Goal: Task Accomplishment & Management: Use online tool/utility

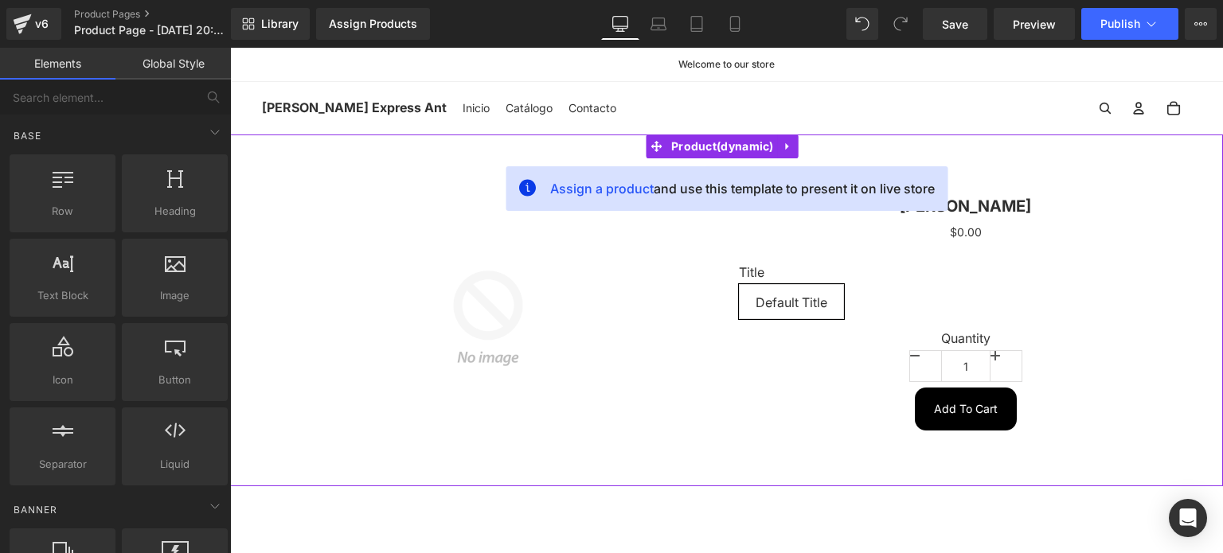
click at [564, 146] on div "Assign a product and use this template to present it on live store Sale Off (P)…" at bounding box center [726, 311] width 993 height 352
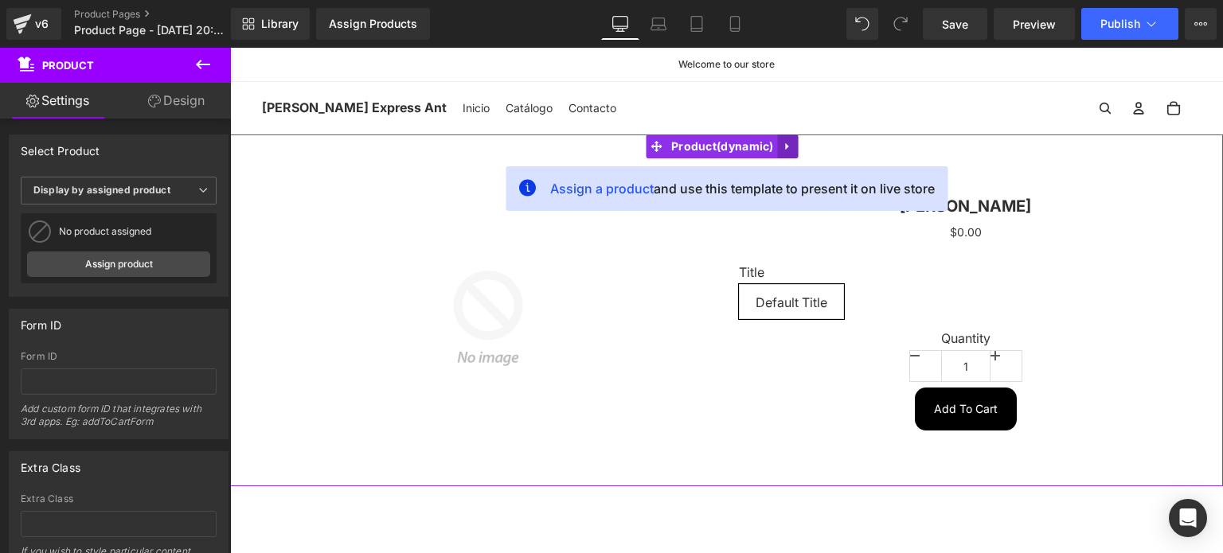
click at [789, 149] on icon at bounding box center [788, 147] width 11 height 12
click at [798, 143] on icon at bounding box center [798, 146] width 11 height 11
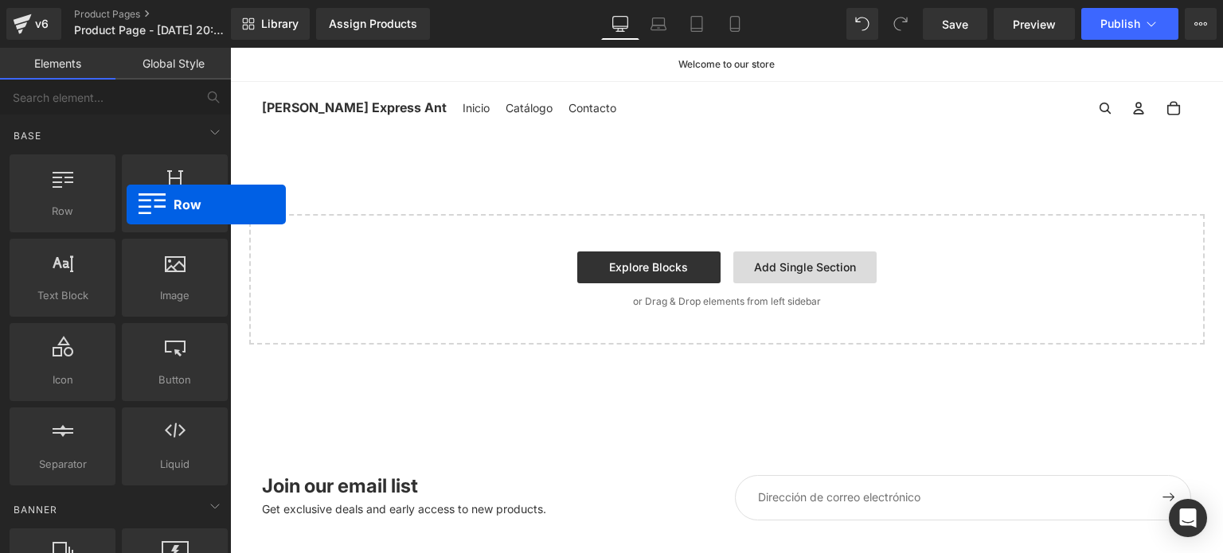
drag, startPoint x: 292, startPoint y: 240, endPoint x: 736, endPoint y: 331, distance: 453.4
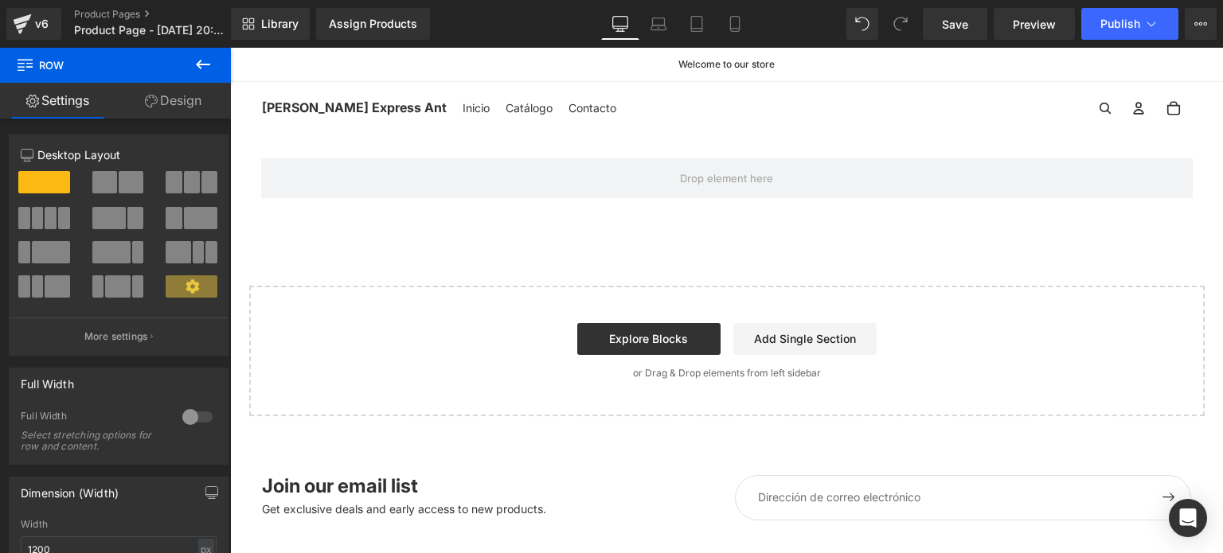
click at [205, 63] on icon at bounding box center [202, 64] width 19 height 19
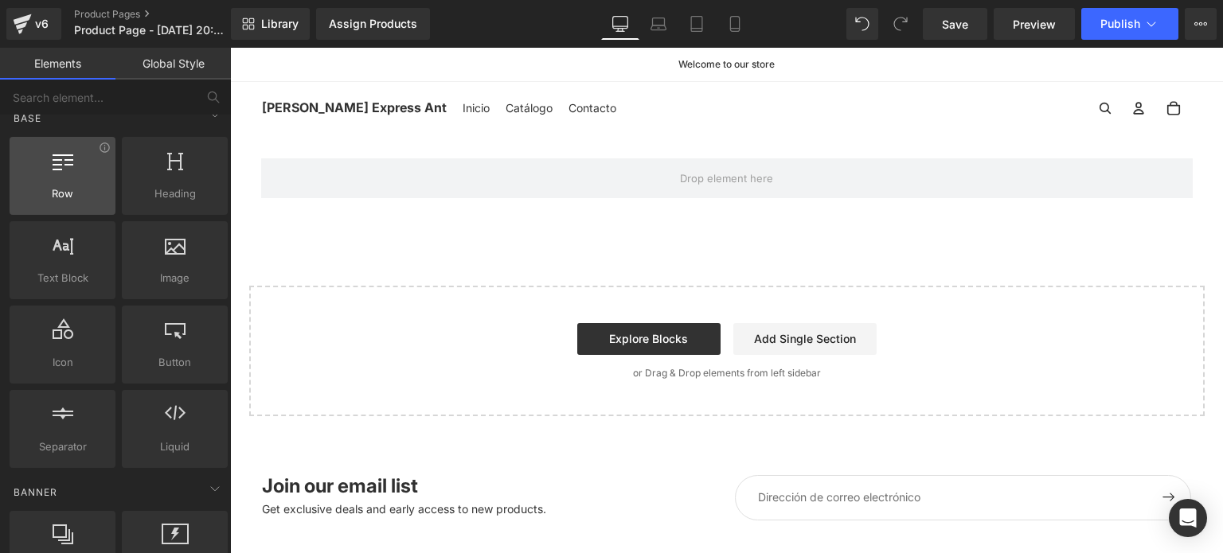
scroll to position [18, 0]
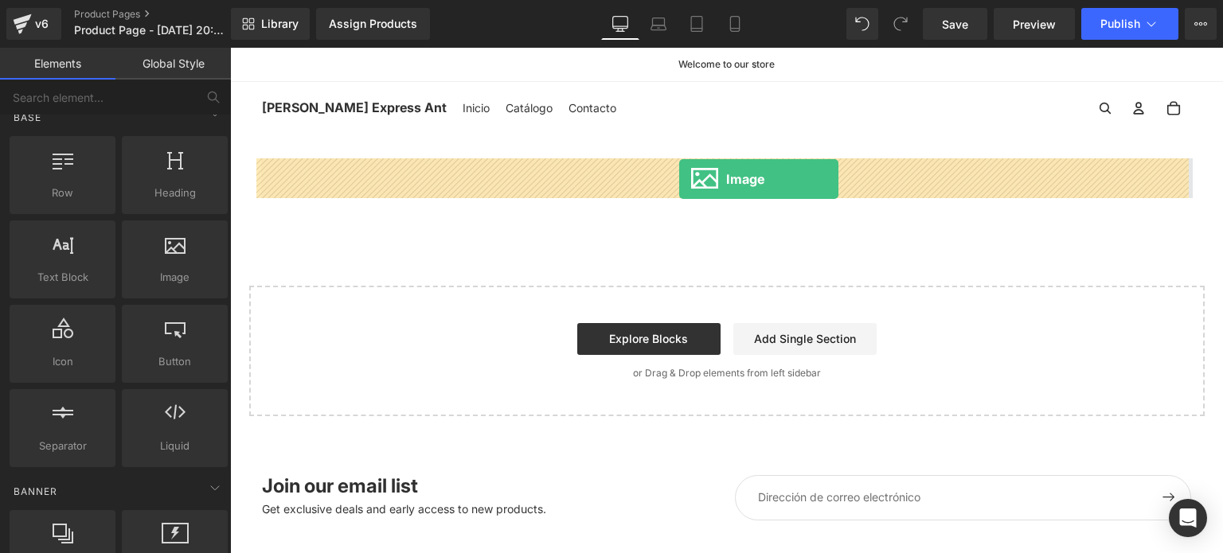
drag, startPoint x: 408, startPoint y: 308, endPoint x: 679, endPoint y: 179, distance: 299.8
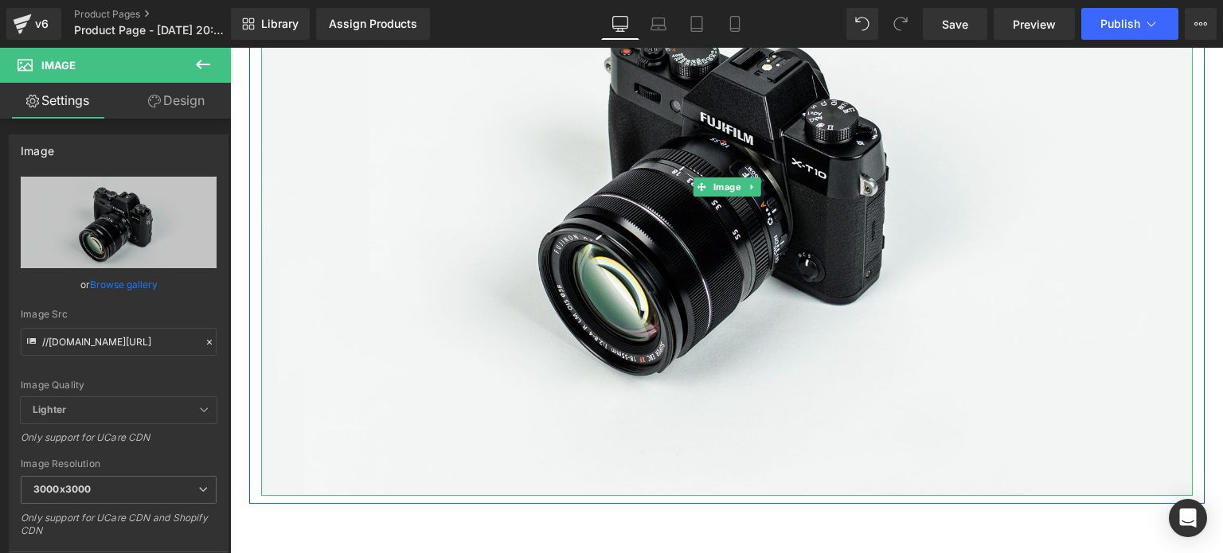
scroll to position [280, 0]
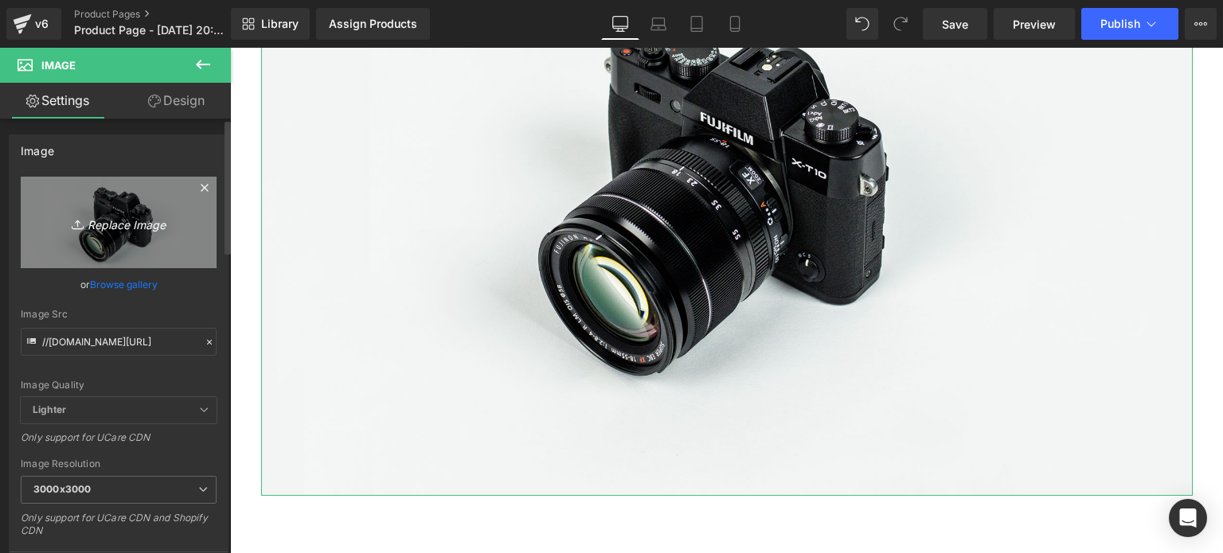
click at [111, 230] on icon "Replace Image" at bounding box center [118, 223] width 127 height 20
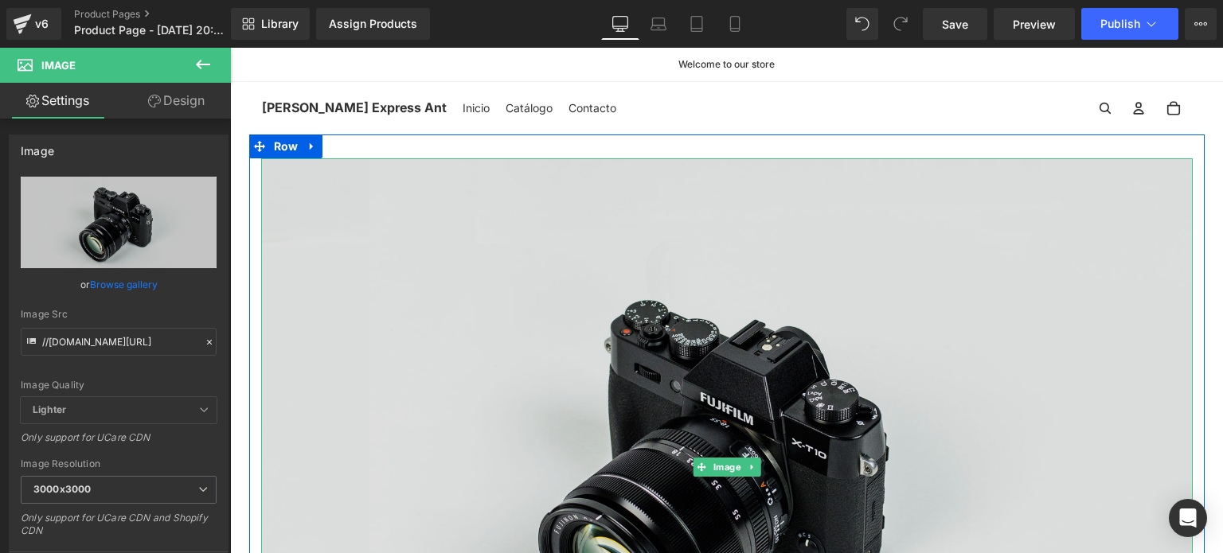
scroll to position [13, 0]
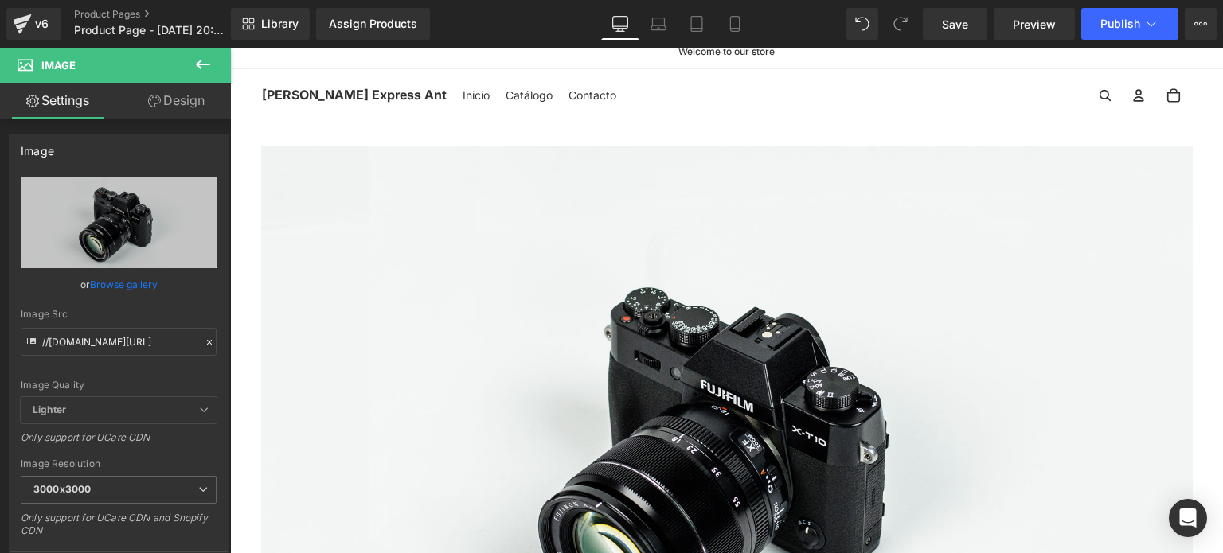
click at [191, 58] on button at bounding box center [203, 65] width 56 height 35
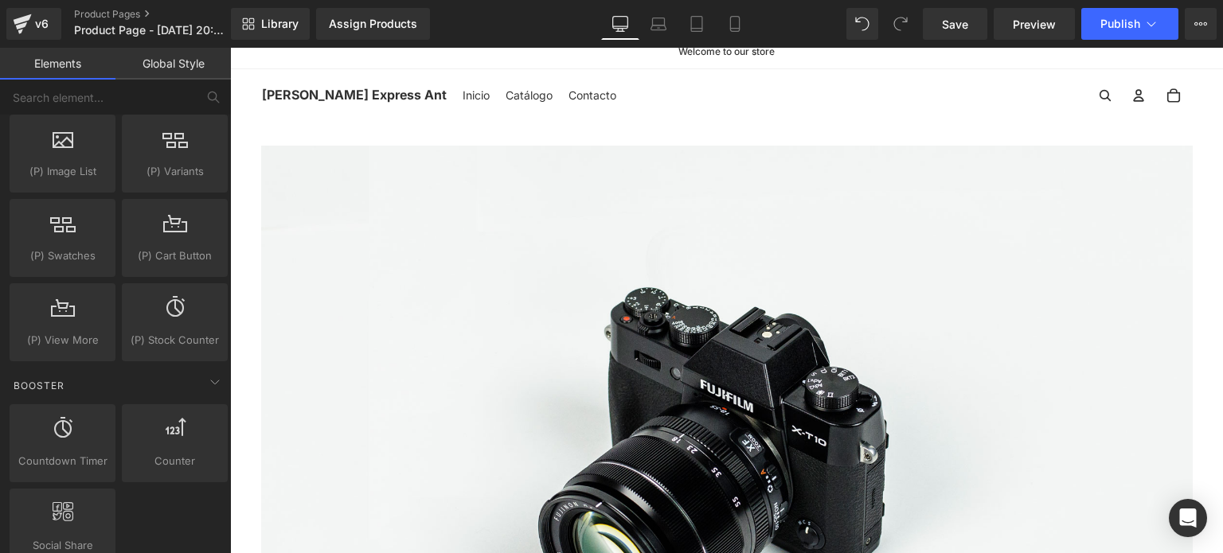
scroll to position [1899, 0]
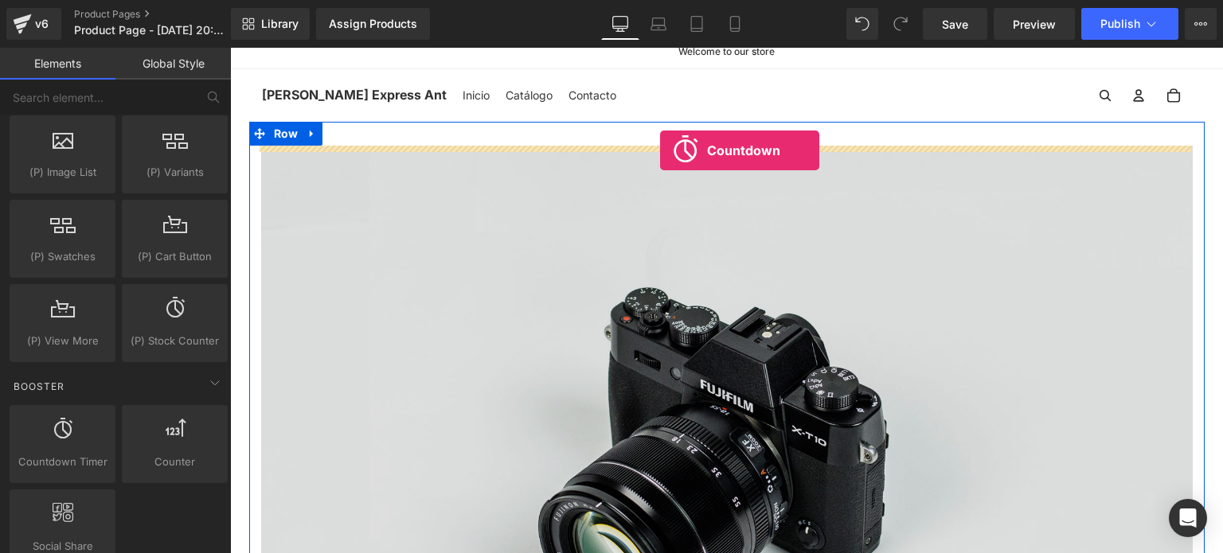
drag, startPoint x: 294, startPoint y: 502, endPoint x: 660, endPoint y: 150, distance: 507.3
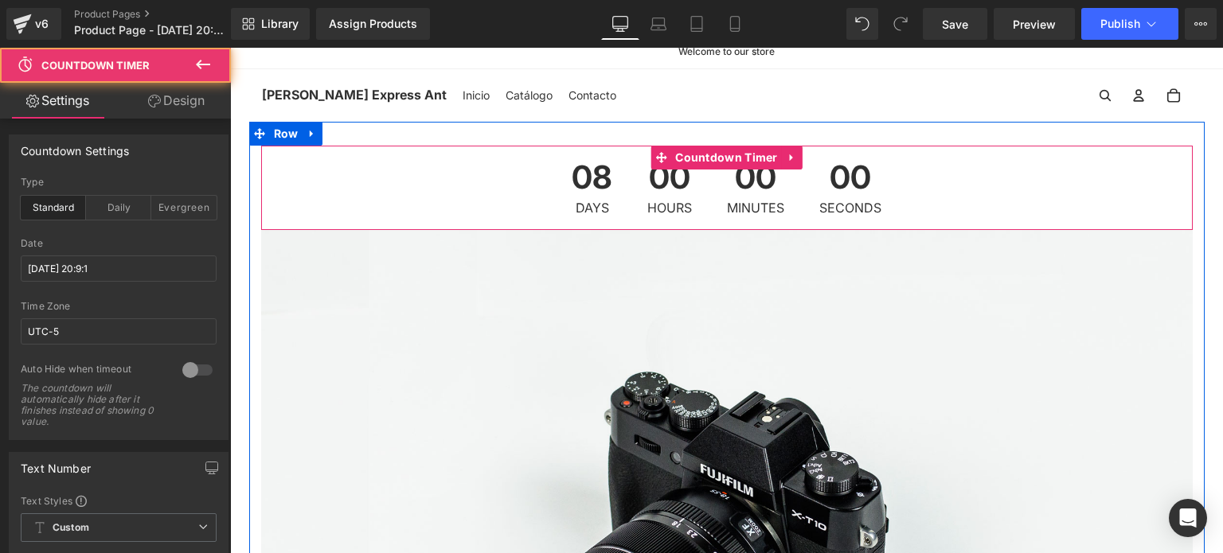
click at [634, 182] on div "00 Hours" at bounding box center [669, 188] width 76 height 84
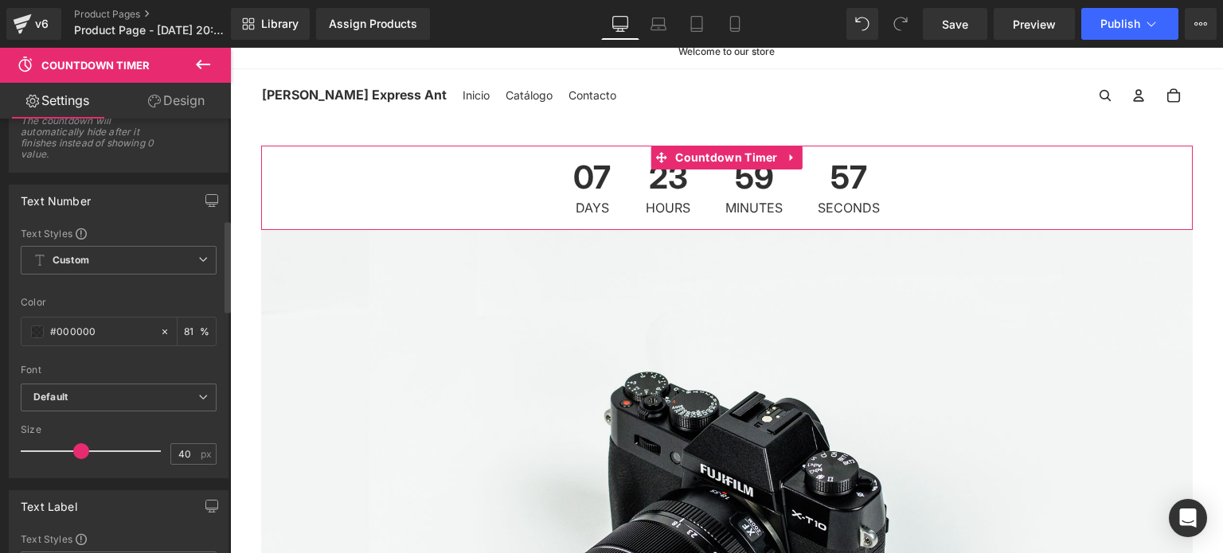
scroll to position [487, 0]
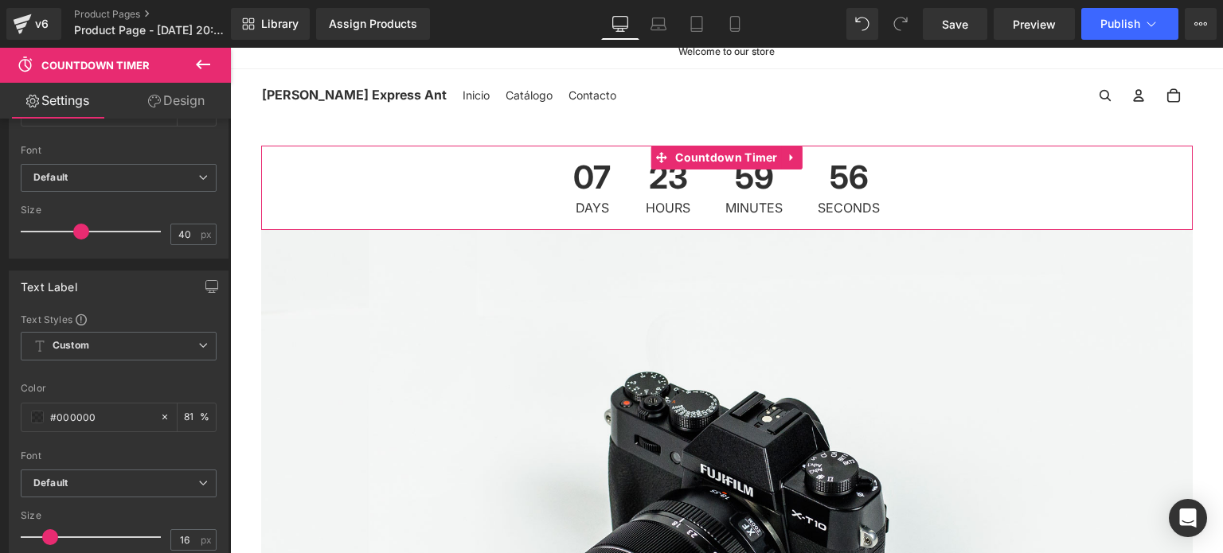
click at [184, 98] on link "Design" at bounding box center [176, 101] width 115 height 36
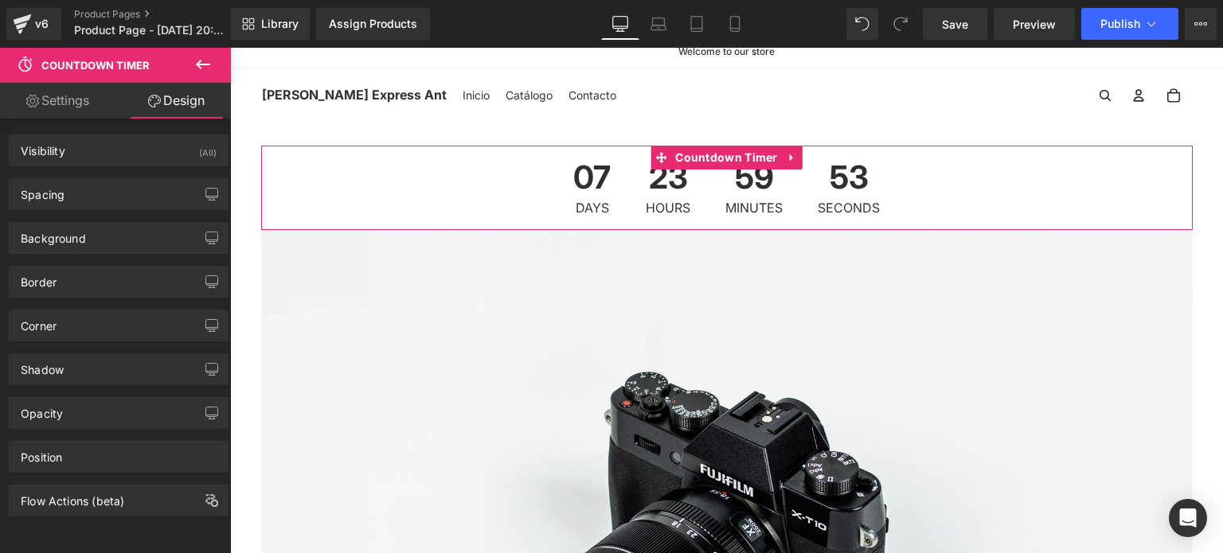
click at [72, 95] on link "Settings" at bounding box center [57, 101] width 115 height 36
type input "81"
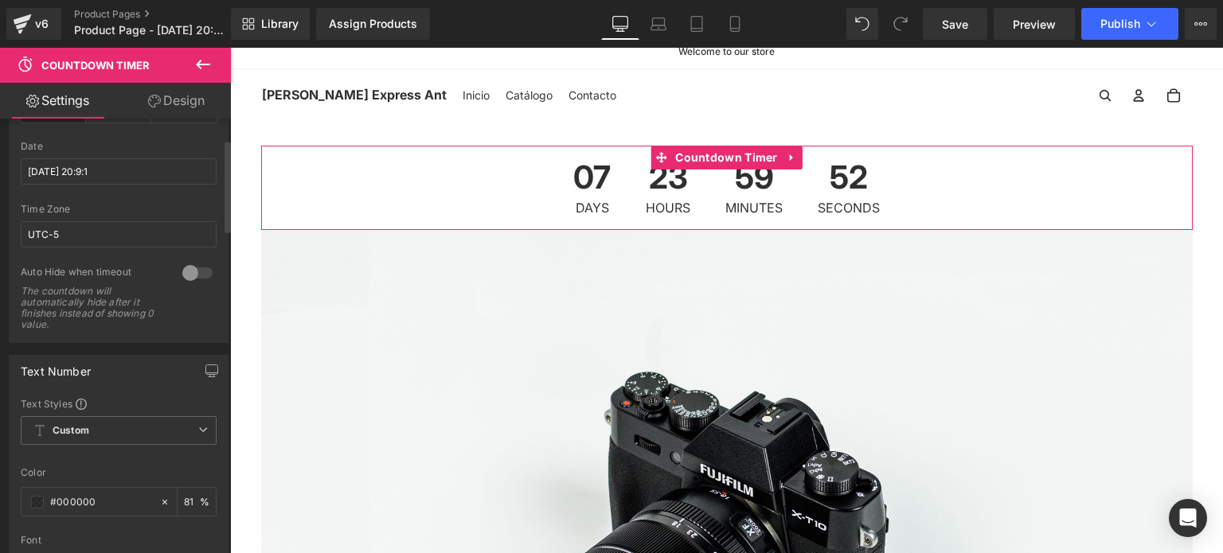
scroll to position [0, 0]
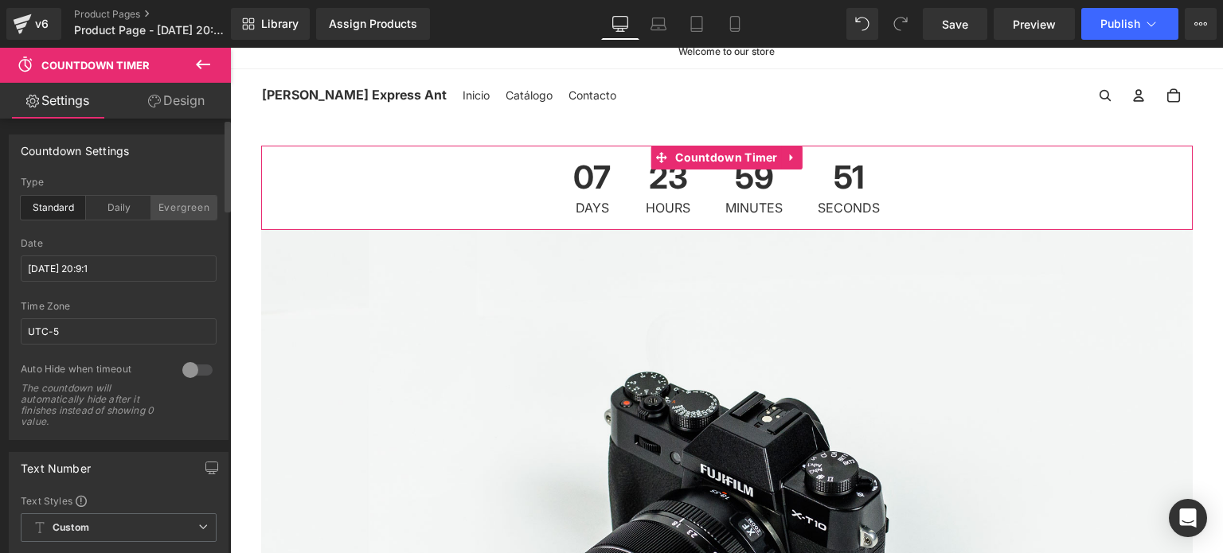
click at [186, 207] on div "Evergreen" at bounding box center [183, 208] width 65 height 24
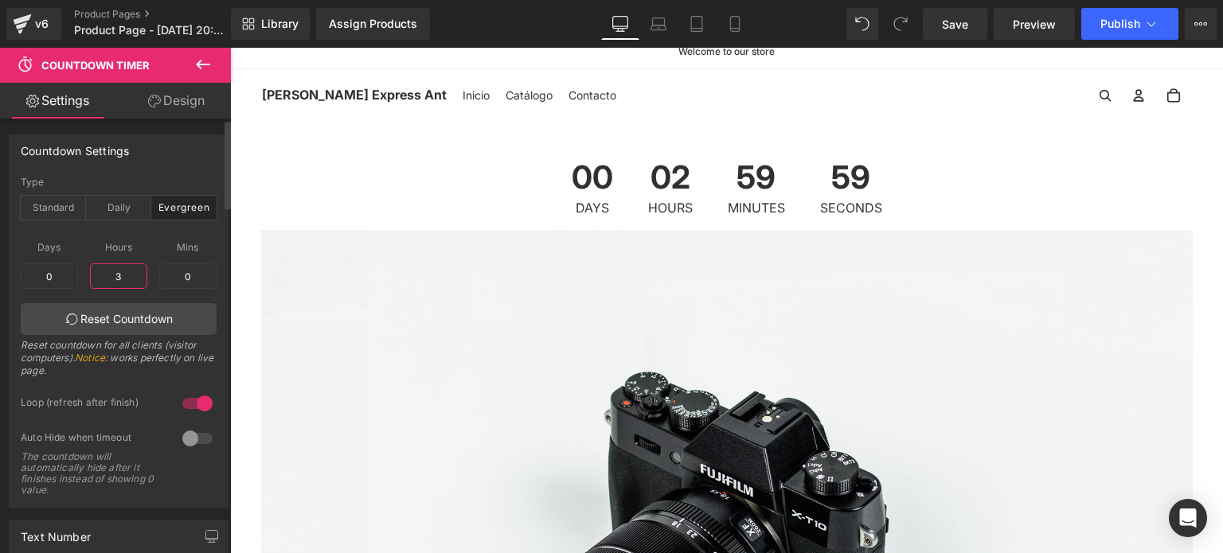
click at [121, 271] on input "3" at bounding box center [118, 276] width 57 height 25
type input "0"
click at [190, 275] on input "0" at bounding box center [187, 276] width 57 height 25
type input "10"
click at [205, 359] on div "Reset countdown for all clients (visitor computers). Notice : works perfectly o…" at bounding box center [119, 363] width 196 height 49
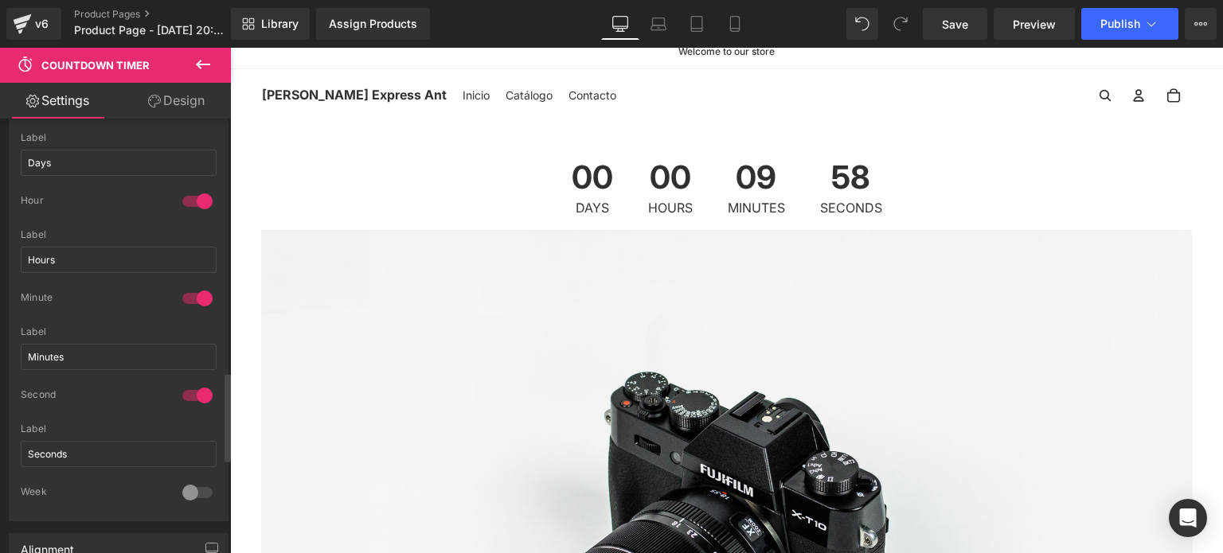
scroll to position [1241, 0]
click at [201, 194] on div at bounding box center [197, 198] width 38 height 25
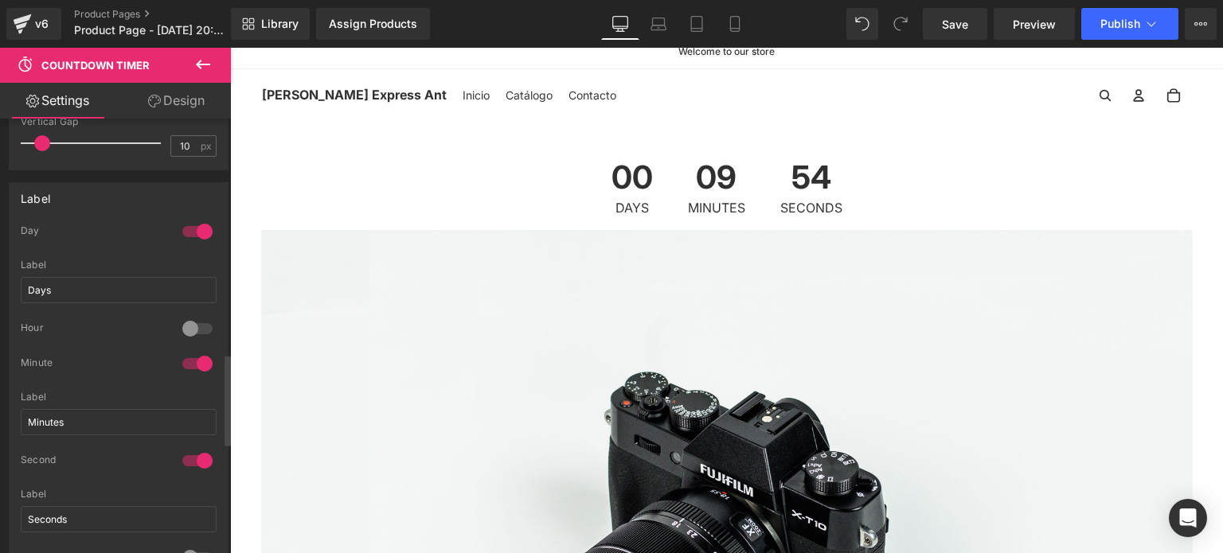
scroll to position [1118, 0]
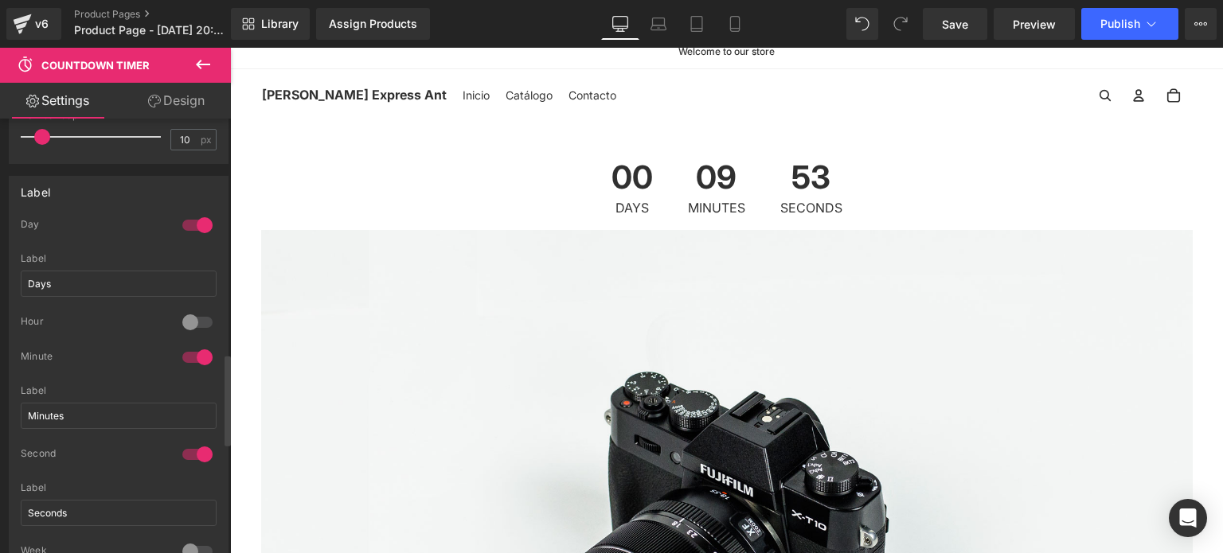
click at [194, 213] on div at bounding box center [197, 225] width 38 height 25
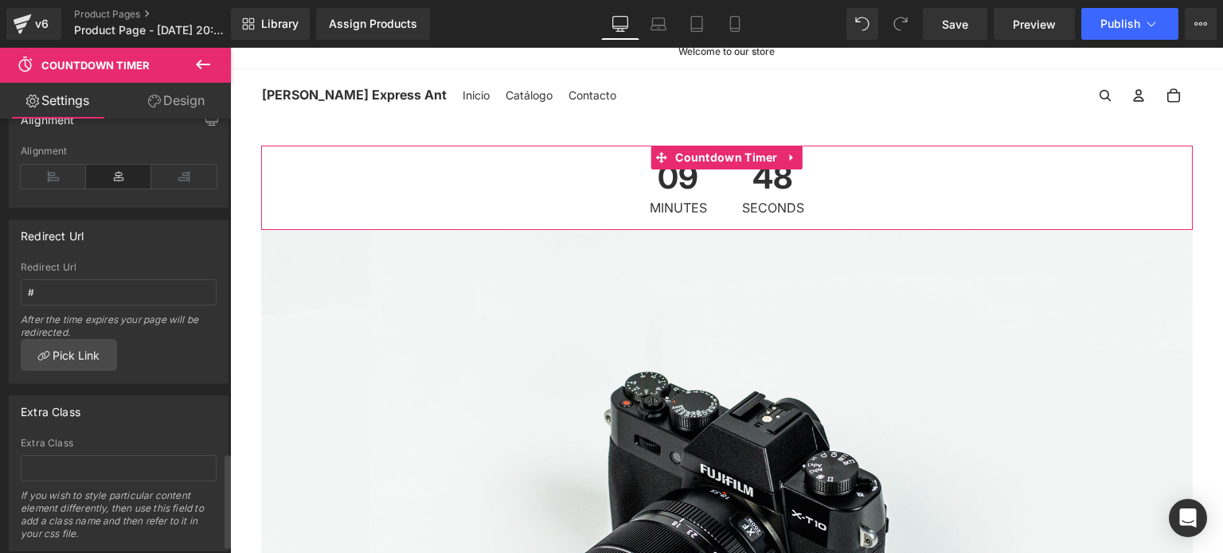
scroll to position [1221, 0]
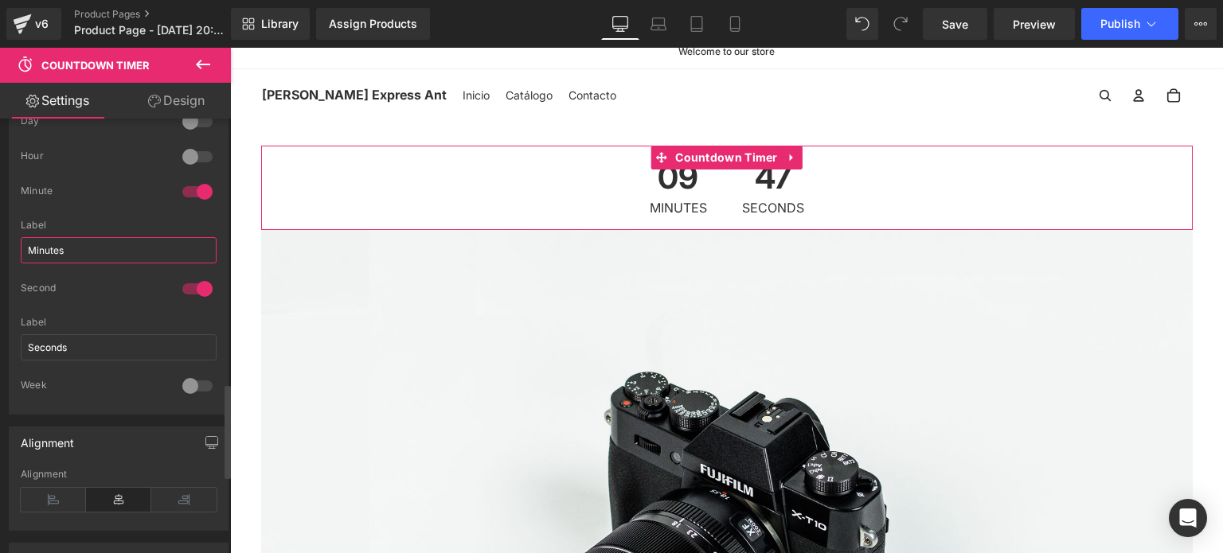
drag, startPoint x: 119, startPoint y: 248, endPoint x: 0, endPoint y: 235, distance: 119.3
click at [0, 235] on div "Label 0 Day Days Label Days 0 Hour Hours Label Hours 1 Minute Minutes Label Min…" at bounding box center [119, 238] width 238 height 354
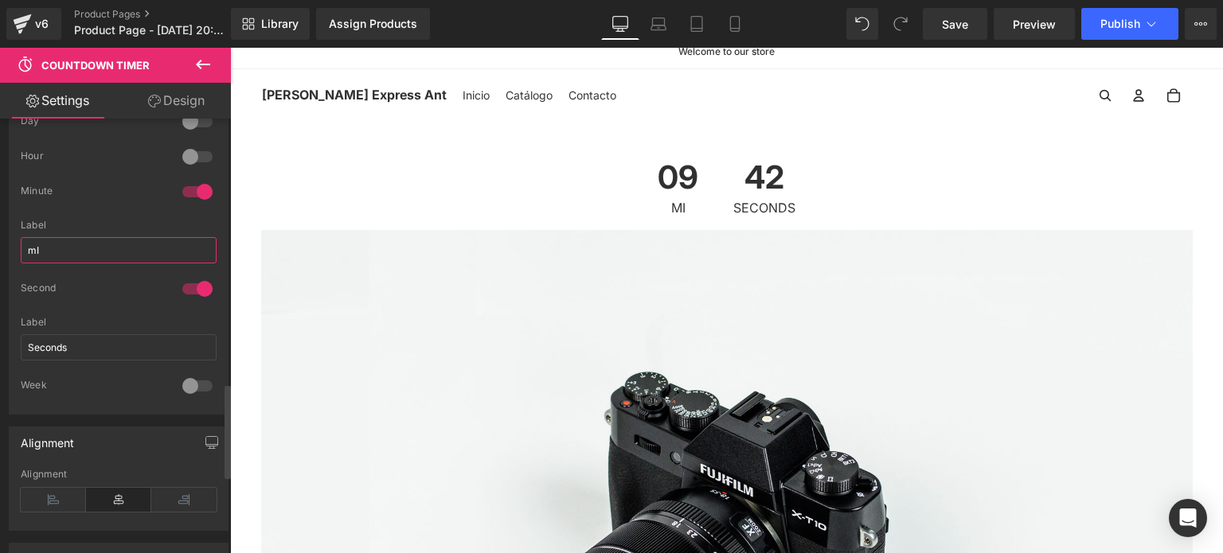
type input "m"
type input "Minutos"
drag, startPoint x: 117, startPoint y: 344, endPoint x: 0, endPoint y: 362, distance: 118.5
click at [0, 362] on div "Label 0 Day Days Label Days 0 Hour Hours Label Hours 1 Minute Minutos Label Min…" at bounding box center [119, 238] width 238 height 354
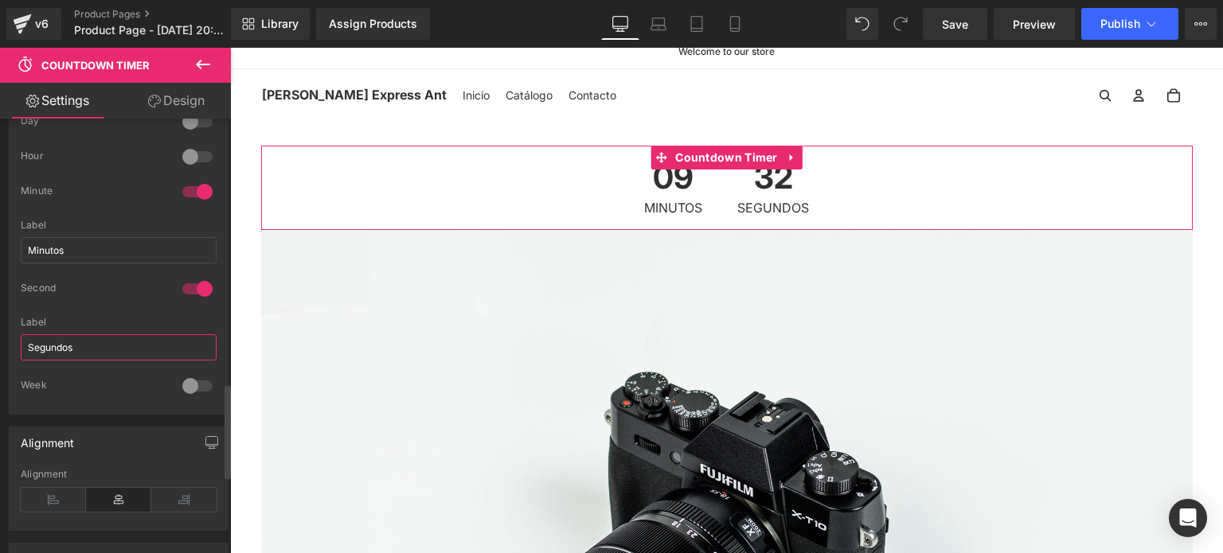
type input "Segundos"
click at [220, 228] on div "0 Day Days Label Days 0 Hour Hours Label Hours 1 Minute Minutos Label Minutos 1…" at bounding box center [119, 264] width 218 height 299
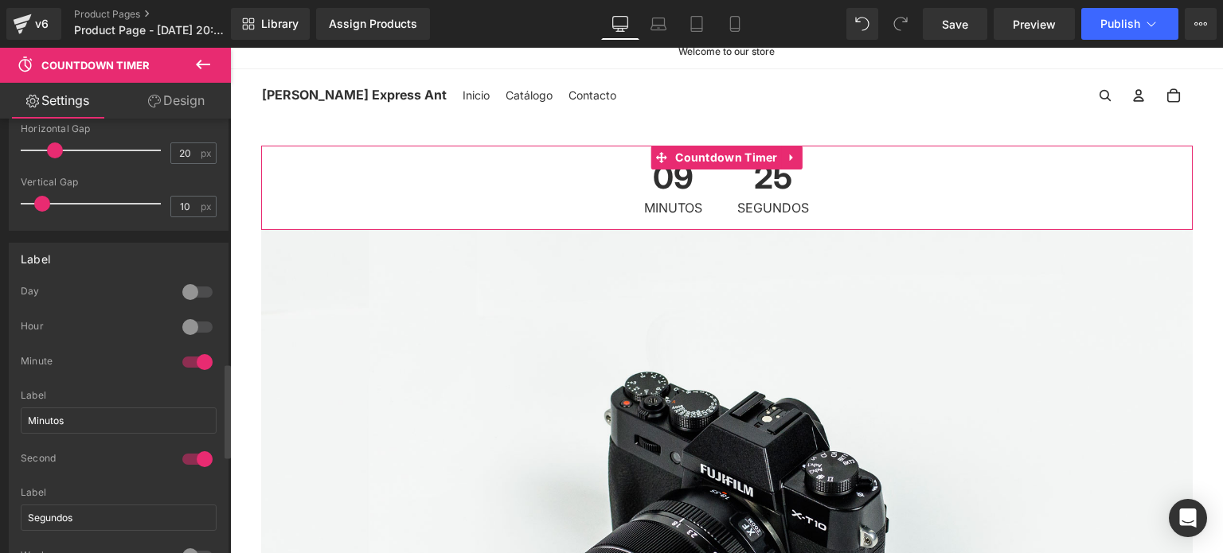
scroll to position [1049, 0]
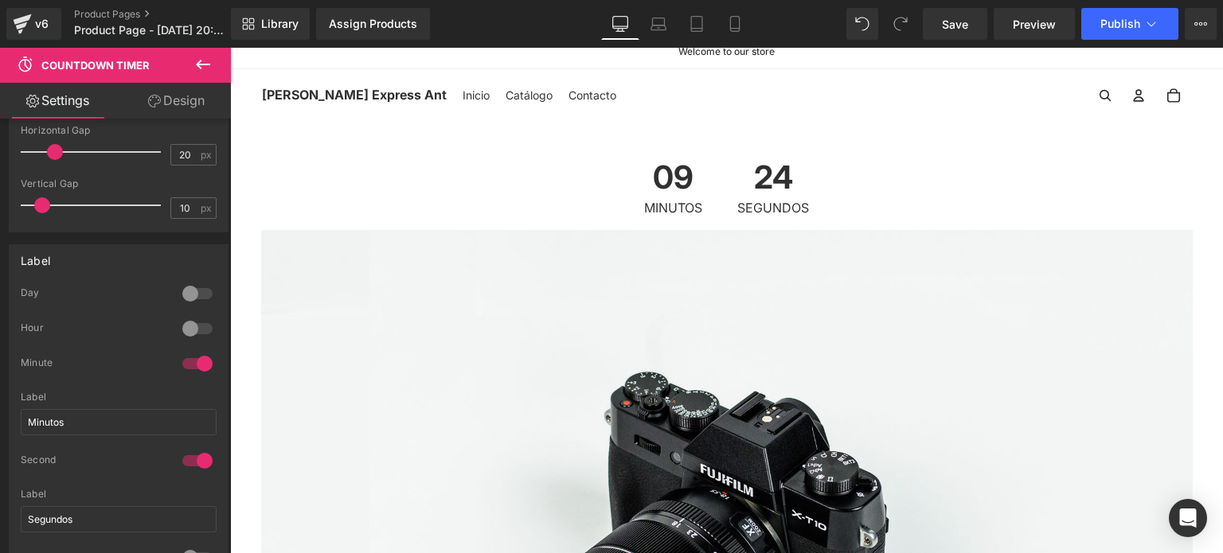
click at [205, 69] on icon at bounding box center [202, 64] width 19 height 19
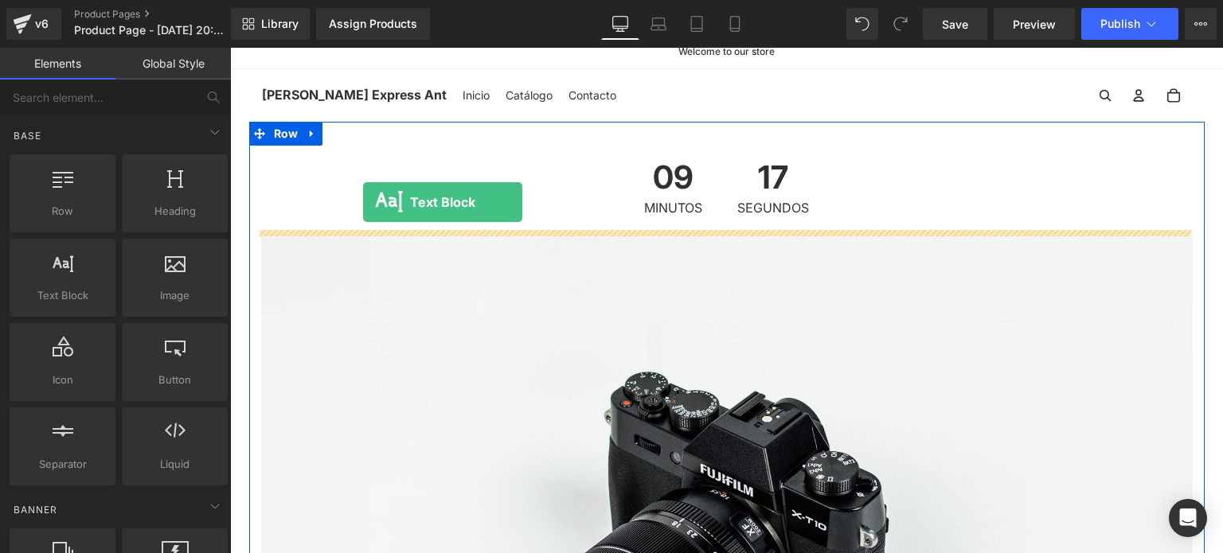
scroll to position [0, 0]
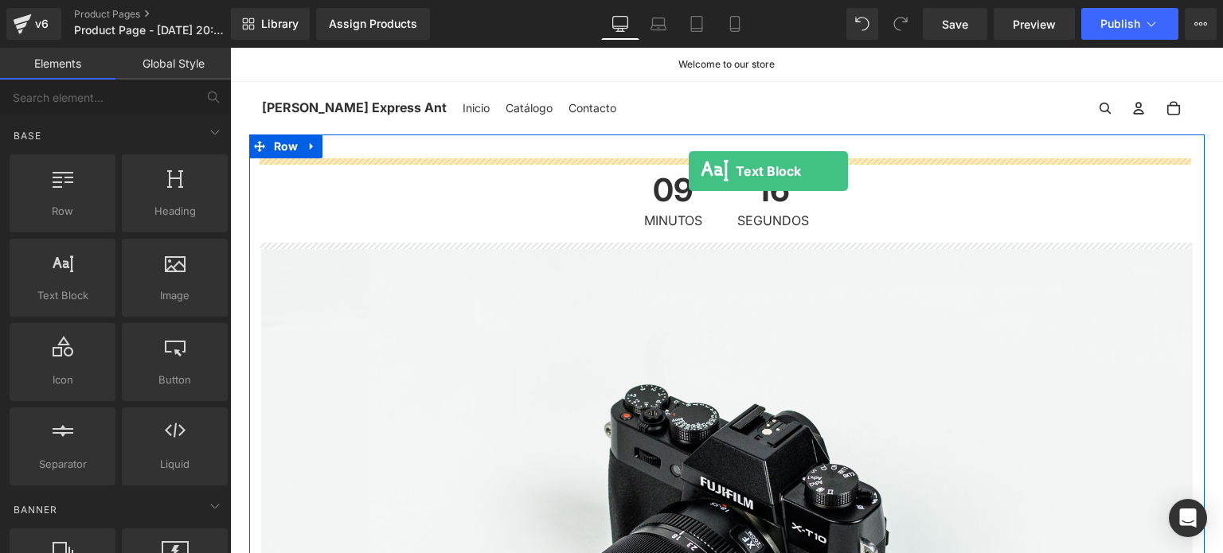
drag, startPoint x: 314, startPoint y: 313, endPoint x: 689, endPoint y: 171, distance: 400.9
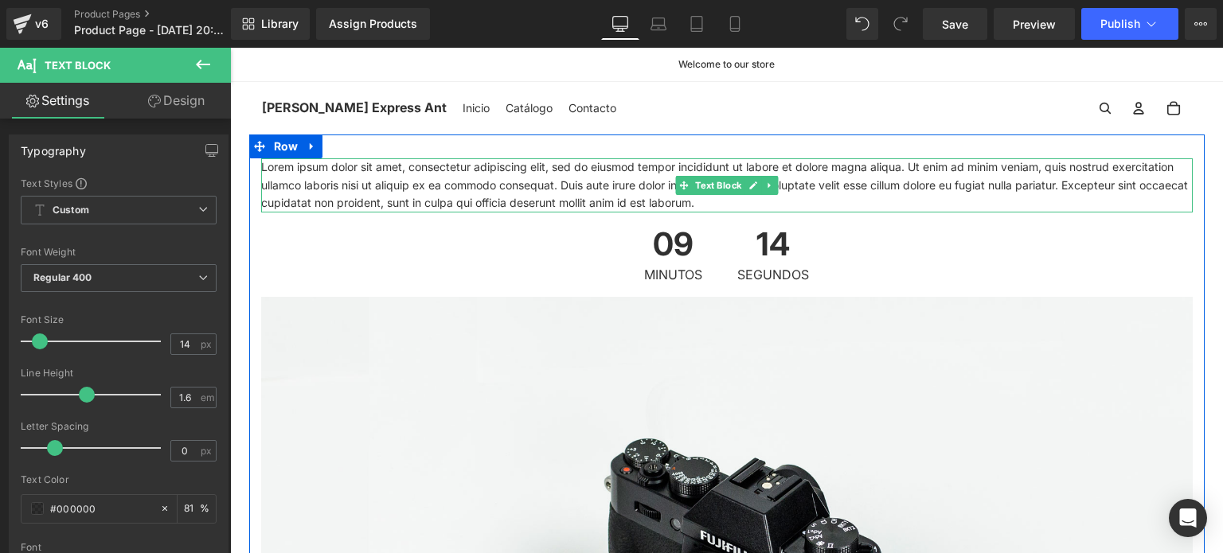
click at [408, 181] on p "Lorem ipsum dolor sit amet, consectetur adipiscing elit, sed do eiusmod tempor …" at bounding box center [726, 184] width 931 height 53
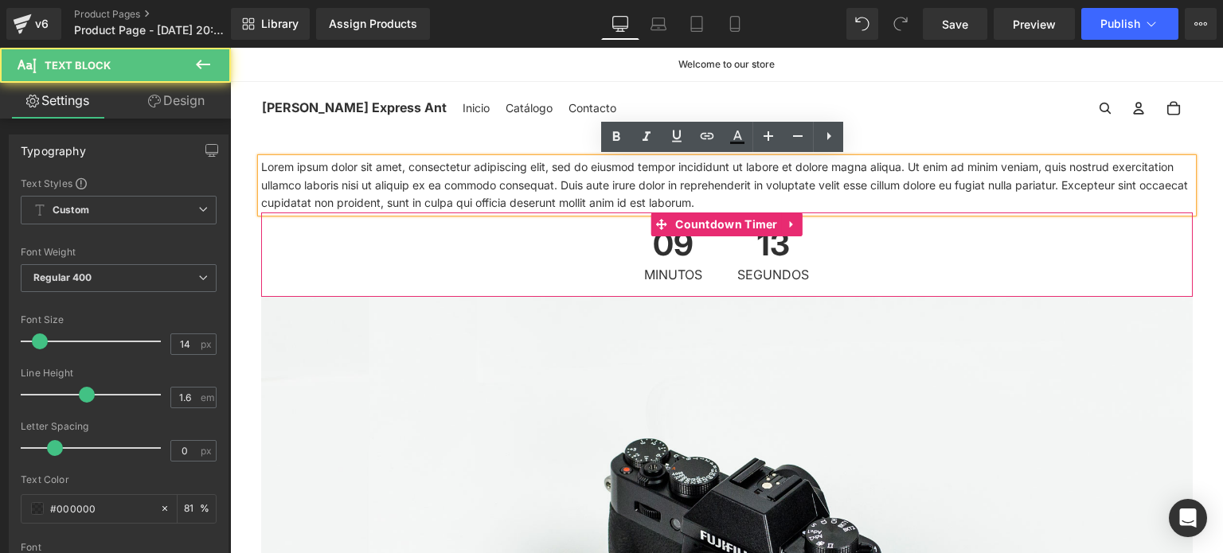
click at [485, 208] on p "Lorem ipsum dolor sit amet, consectetur adipiscing elit, sed do eiusmod tempor …" at bounding box center [726, 184] width 931 height 53
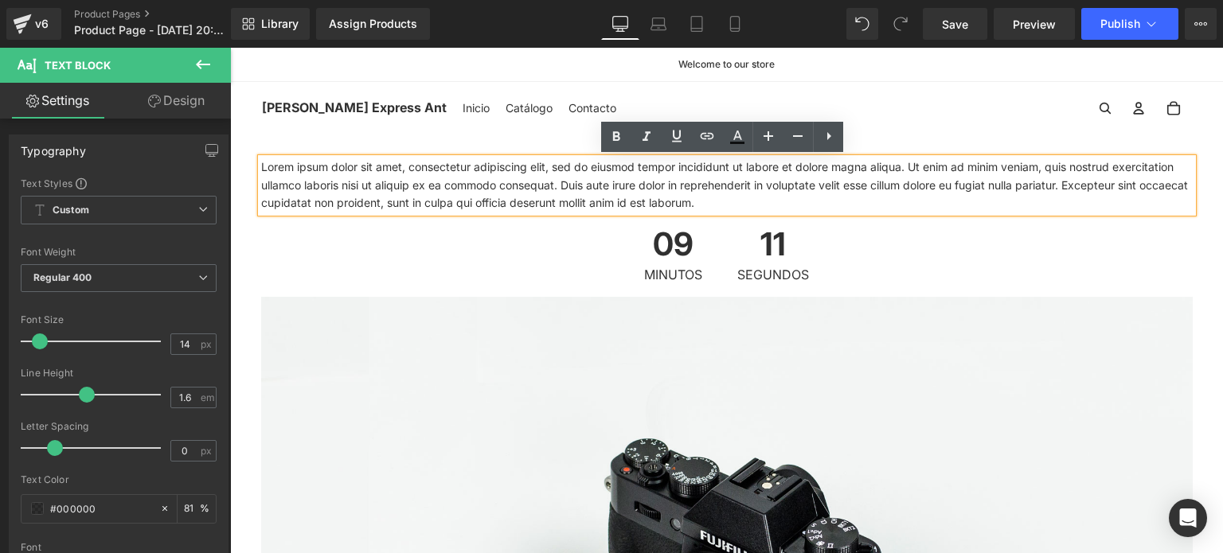
click at [615, 201] on p "Lorem ipsum dolor sit amet, consectetur adipiscing elit, sed do eiusmod tempor …" at bounding box center [726, 184] width 931 height 53
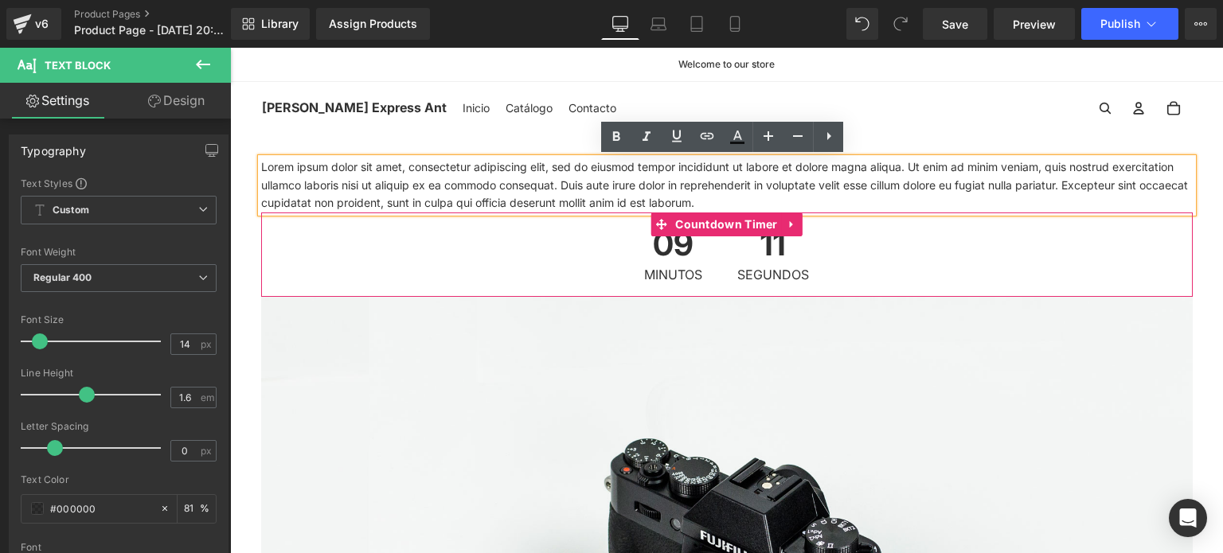
click at [513, 235] on div "09 Minutos 11 Segundos" at bounding box center [726, 255] width 931 height 84
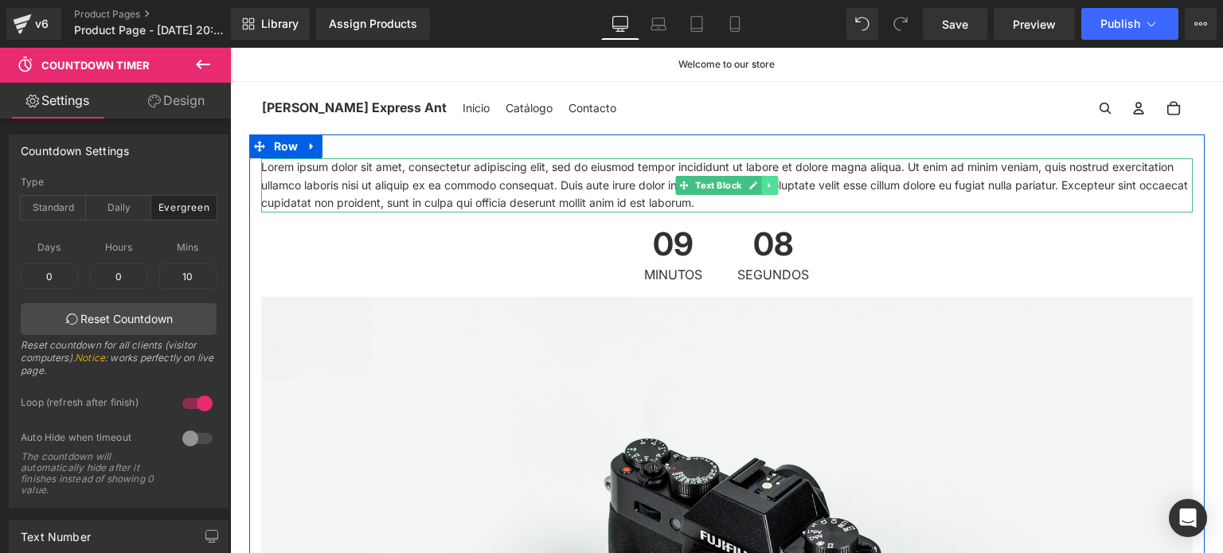
click at [767, 189] on icon at bounding box center [769, 186] width 9 height 10
click at [773, 185] on icon at bounding box center [777, 185] width 9 height 9
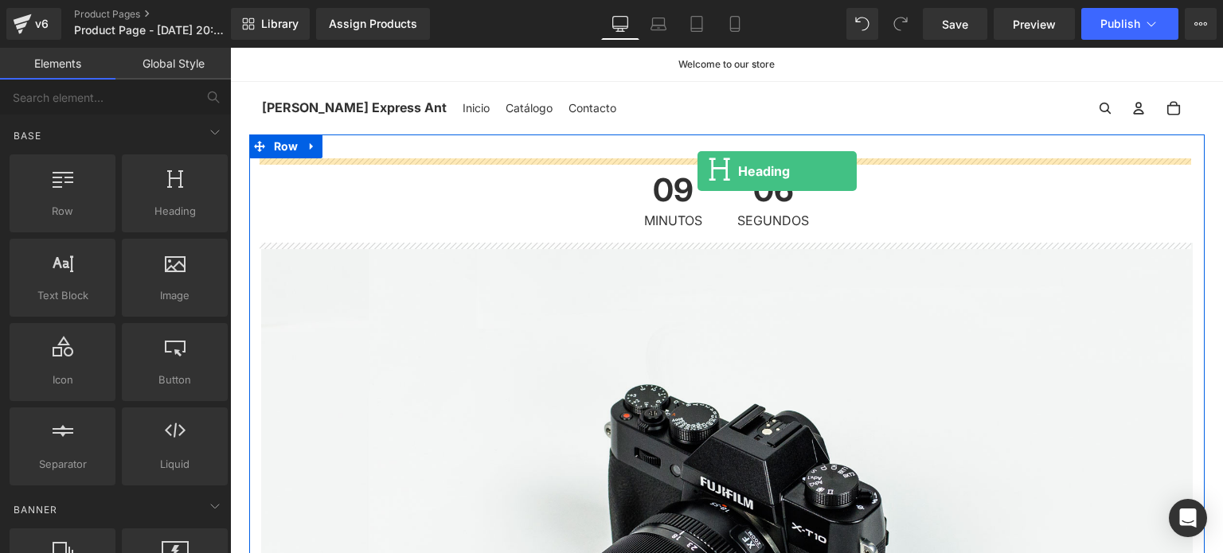
drag, startPoint x: 395, startPoint y: 238, endPoint x: 697, endPoint y: 171, distance: 309.8
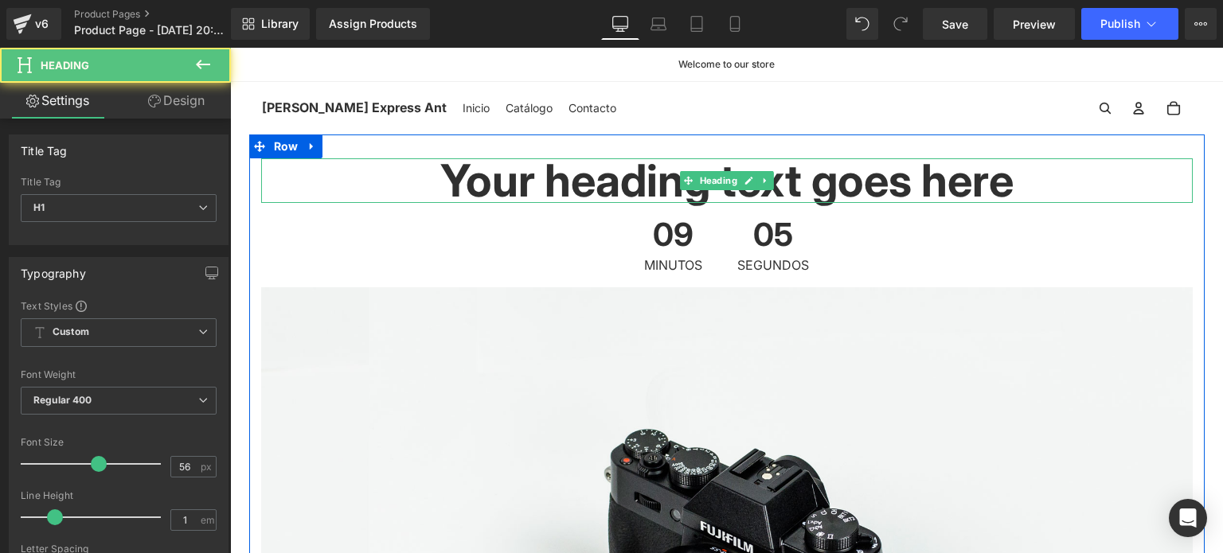
click at [691, 191] on h1 "Your heading text goes here" at bounding box center [726, 180] width 931 height 45
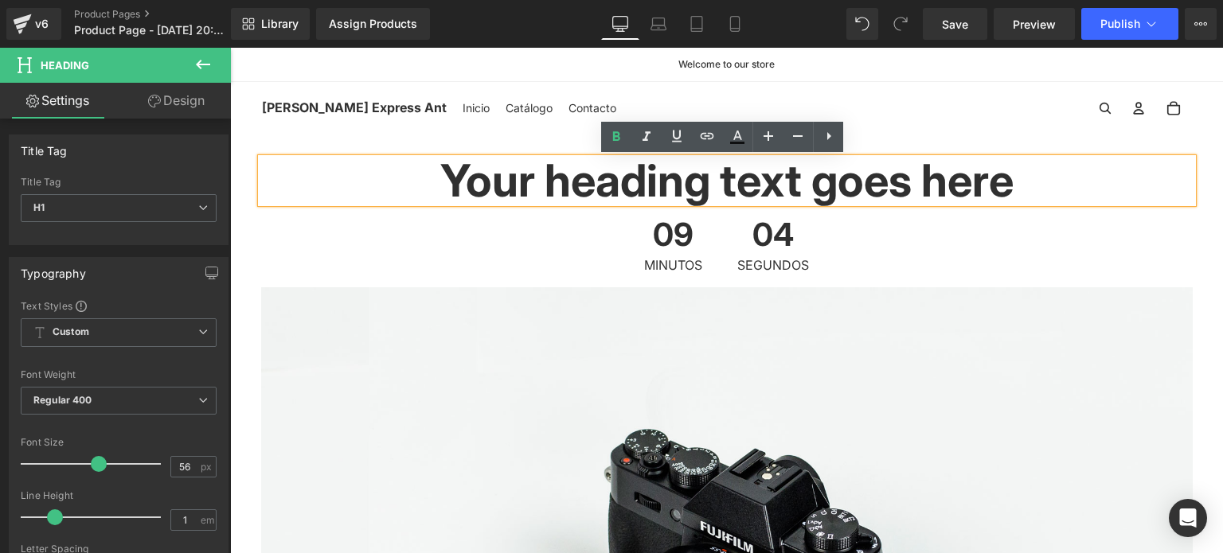
click at [642, 182] on h1 "Your heading text goes here" at bounding box center [726, 180] width 931 height 45
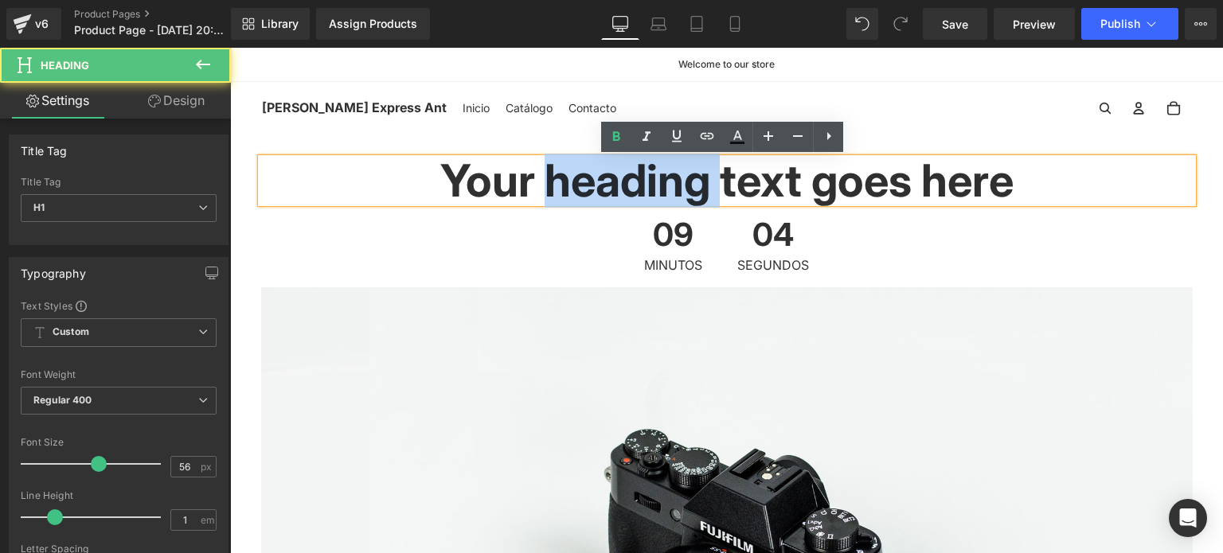
click at [642, 182] on h1 "Your heading text goes here" at bounding box center [726, 180] width 931 height 45
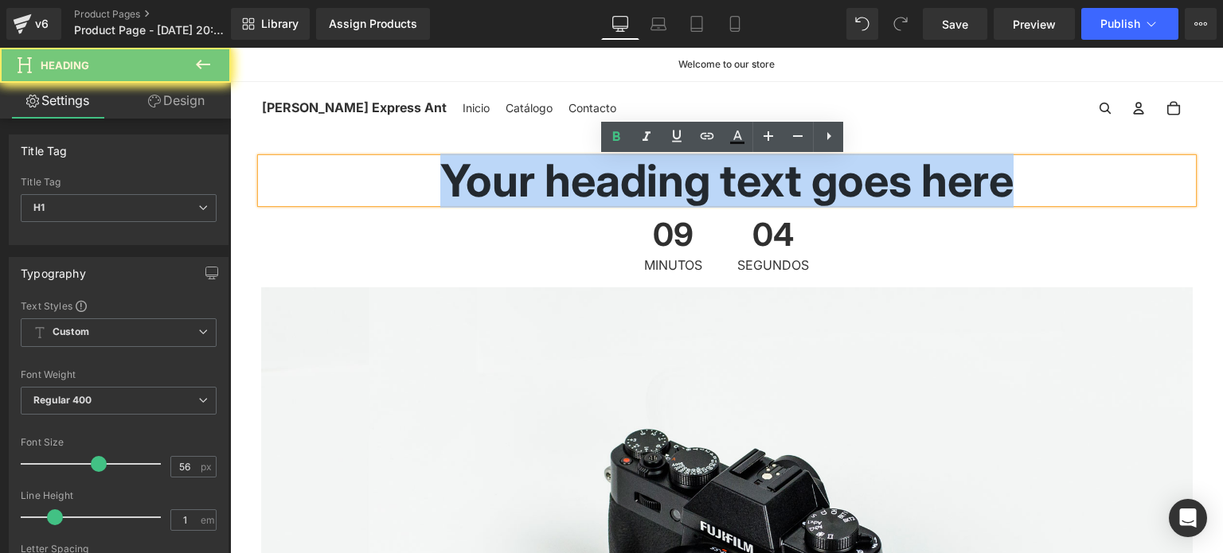
click at [642, 182] on h1 "Your heading text goes here" at bounding box center [726, 180] width 931 height 45
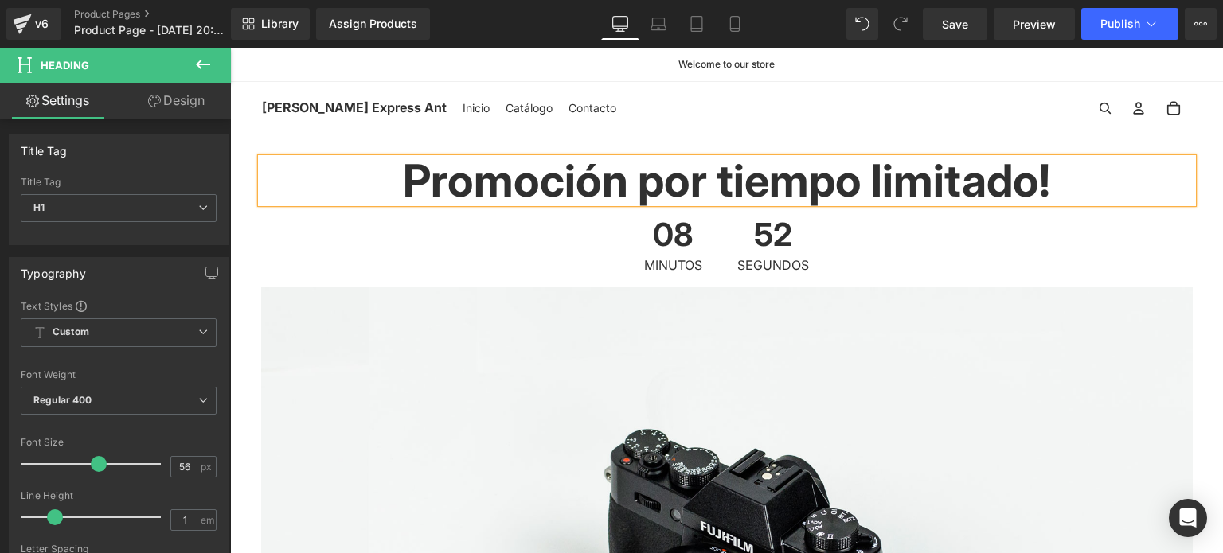
click at [391, 182] on h1 "Promoción por tiempo limitado!" at bounding box center [726, 180] width 931 height 45
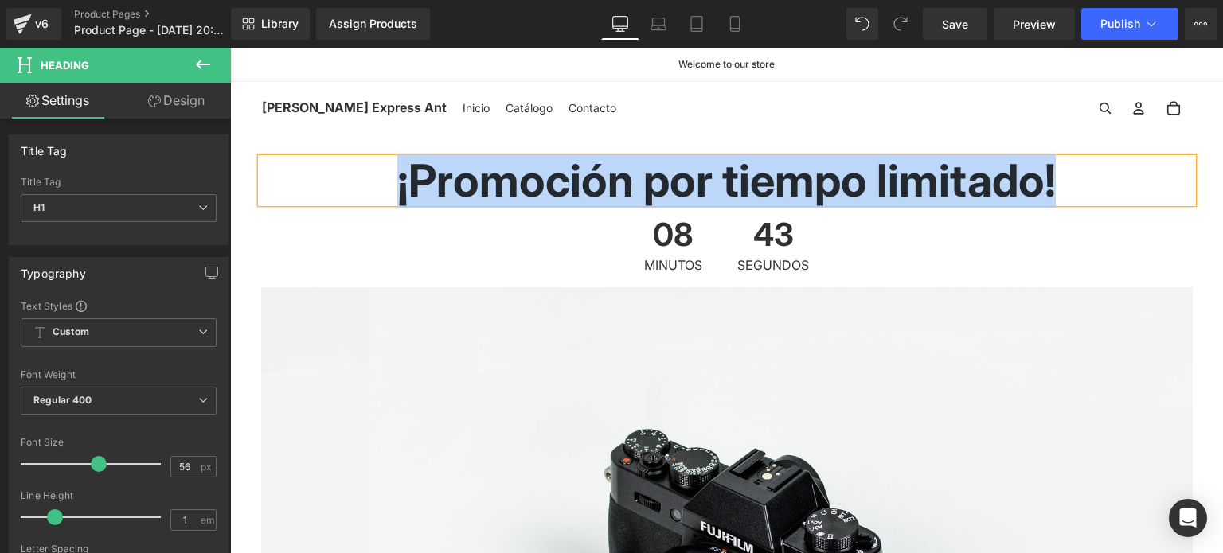
drag, startPoint x: 1102, startPoint y: 185, endPoint x: 374, endPoint y: 177, distance: 727.7
click at [374, 177] on h1 "¡Promoción por tiempo limitado!" at bounding box center [726, 180] width 931 height 45
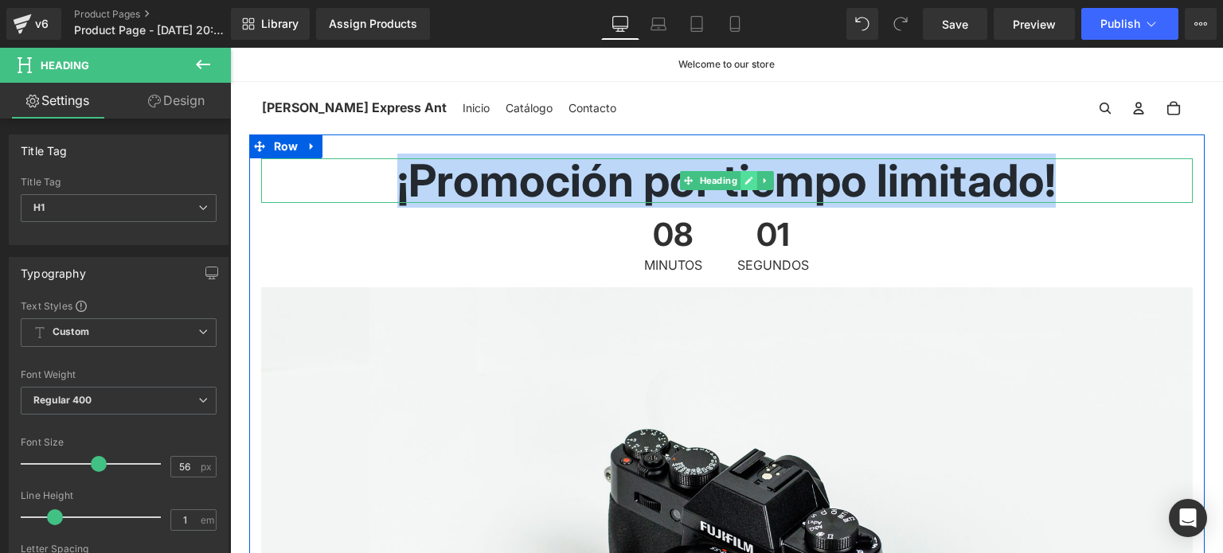
click at [751, 183] on link at bounding box center [748, 180] width 17 height 19
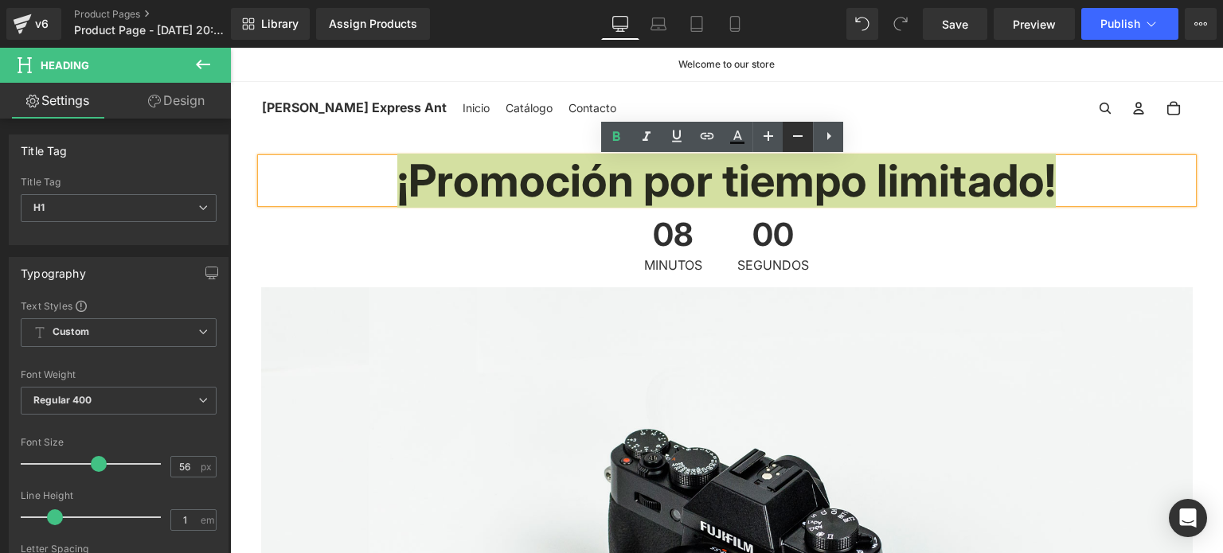
click at [796, 138] on icon at bounding box center [797, 136] width 19 height 19
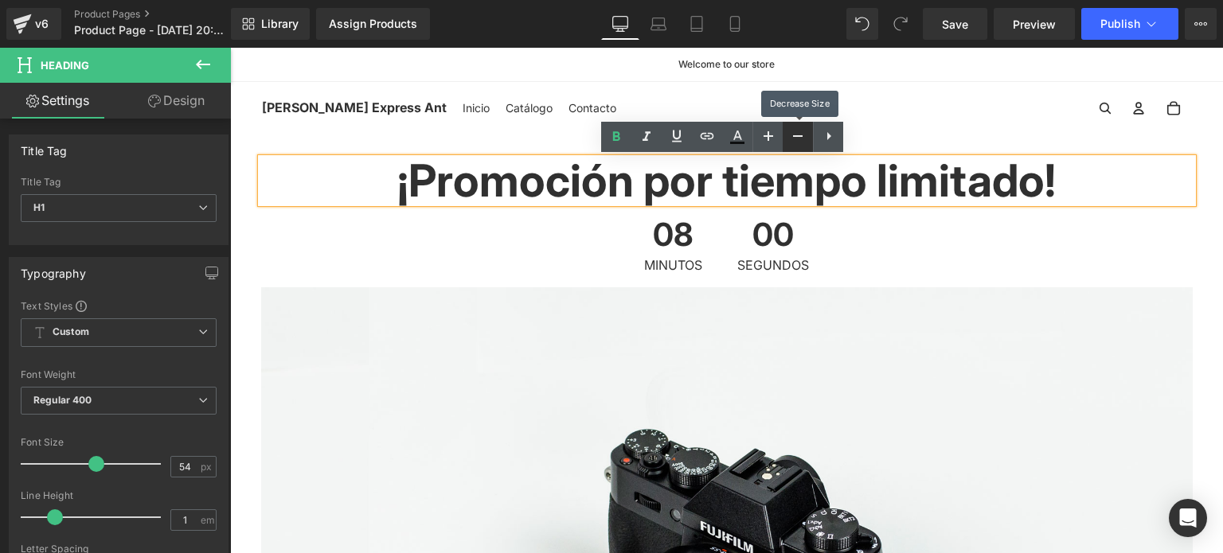
click at [796, 138] on icon at bounding box center [797, 136] width 19 height 19
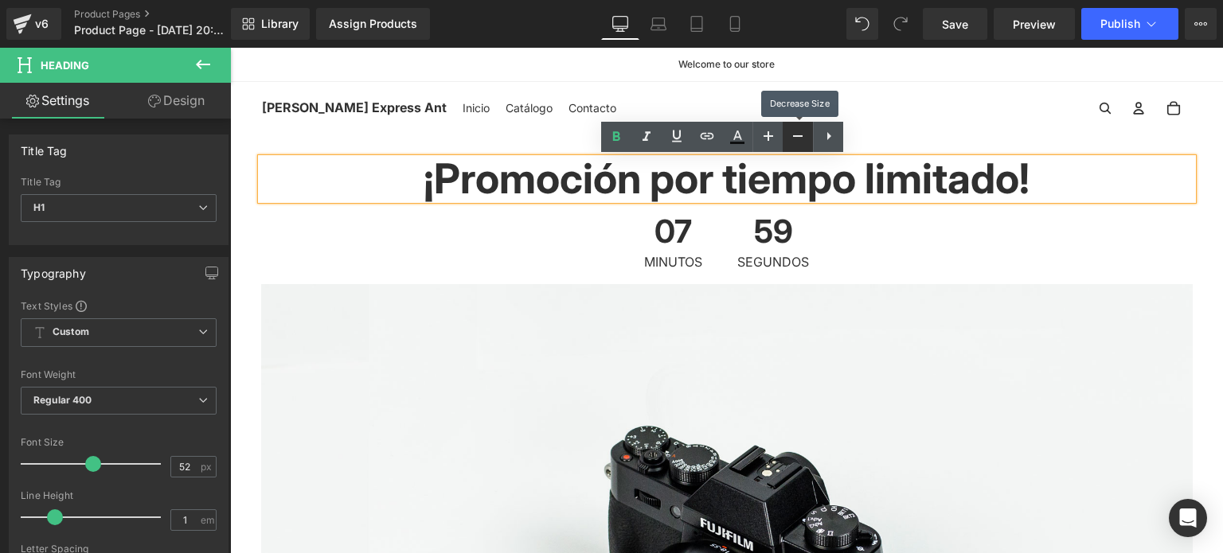
click at [796, 138] on icon at bounding box center [797, 136] width 19 height 19
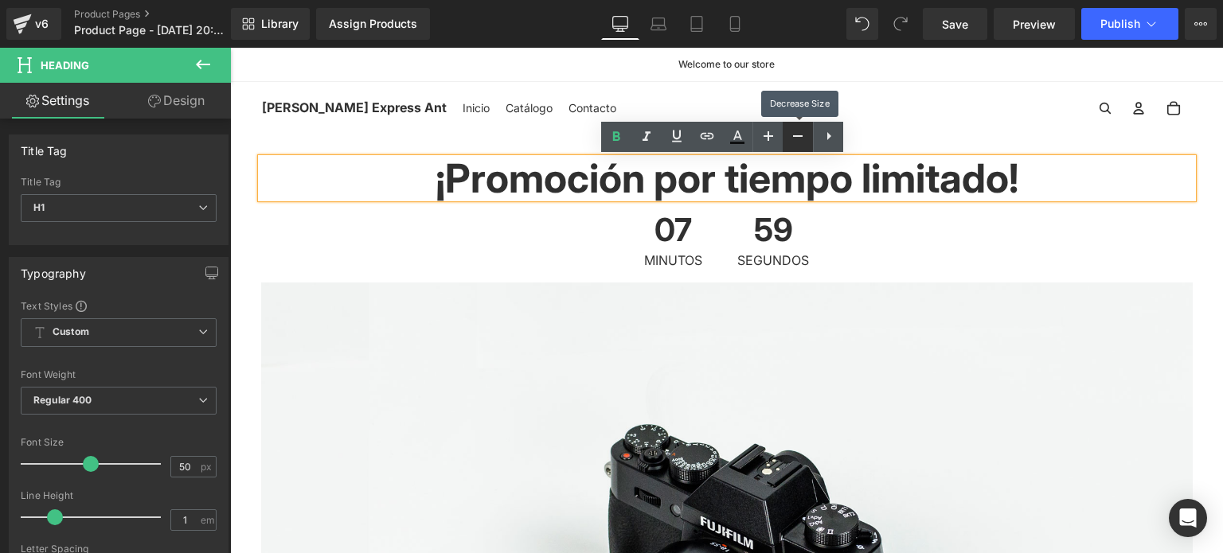
click at [796, 138] on icon at bounding box center [797, 136] width 19 height 19
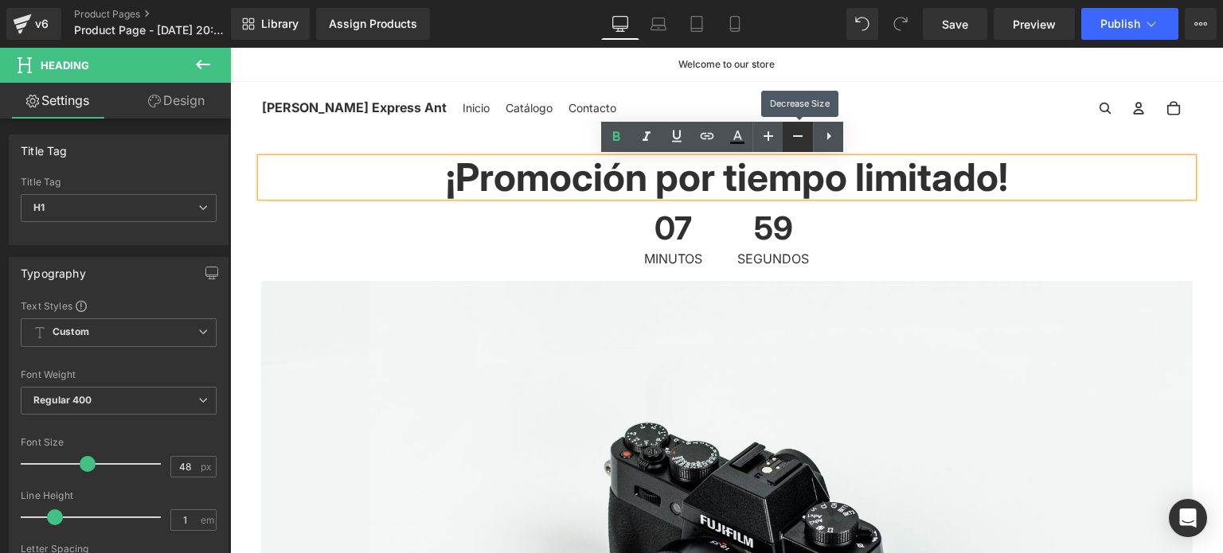
click at [796, 138] on icon at bounding box center [797, 136] width 19 height 19
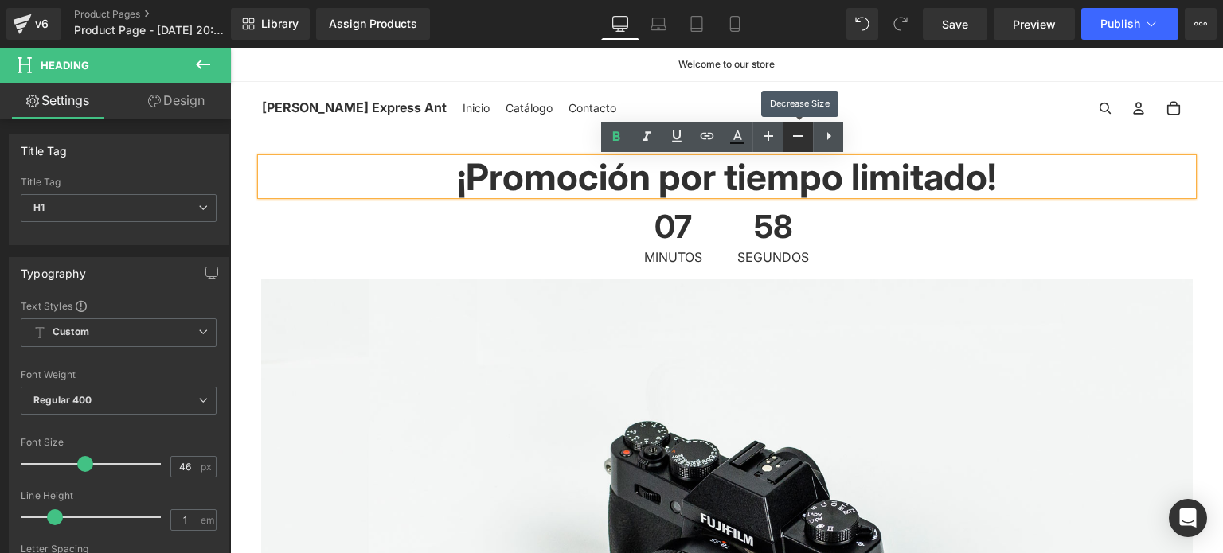
click at [796, 138] on icon at bounding box center [797, 136] width 19 height 19
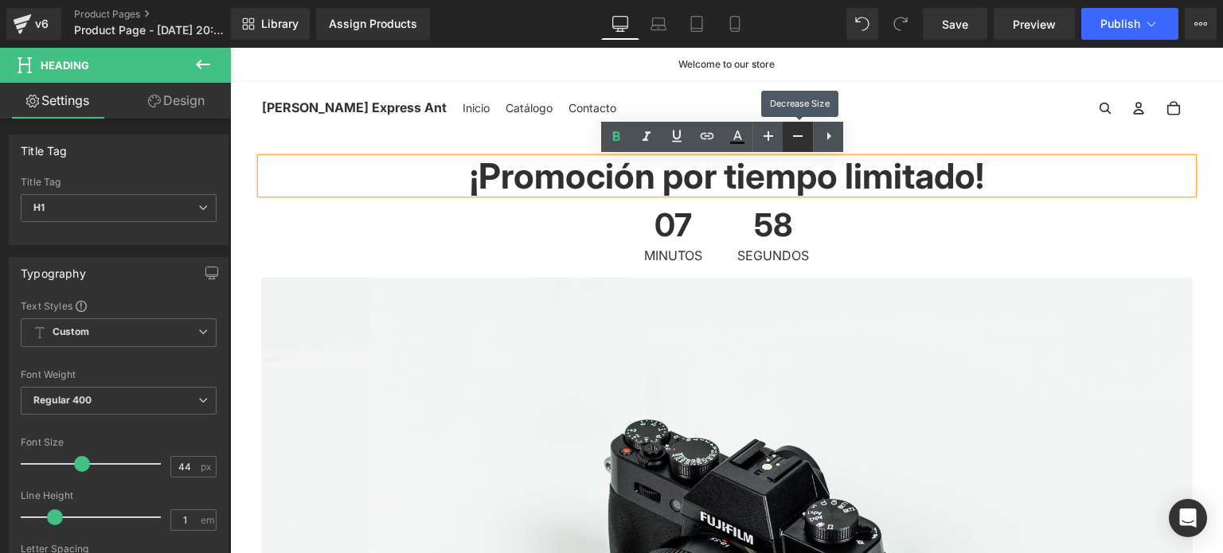
click at [796, 138] on icon at bounding box center [797, 136] width 19 height 19
type input "42"
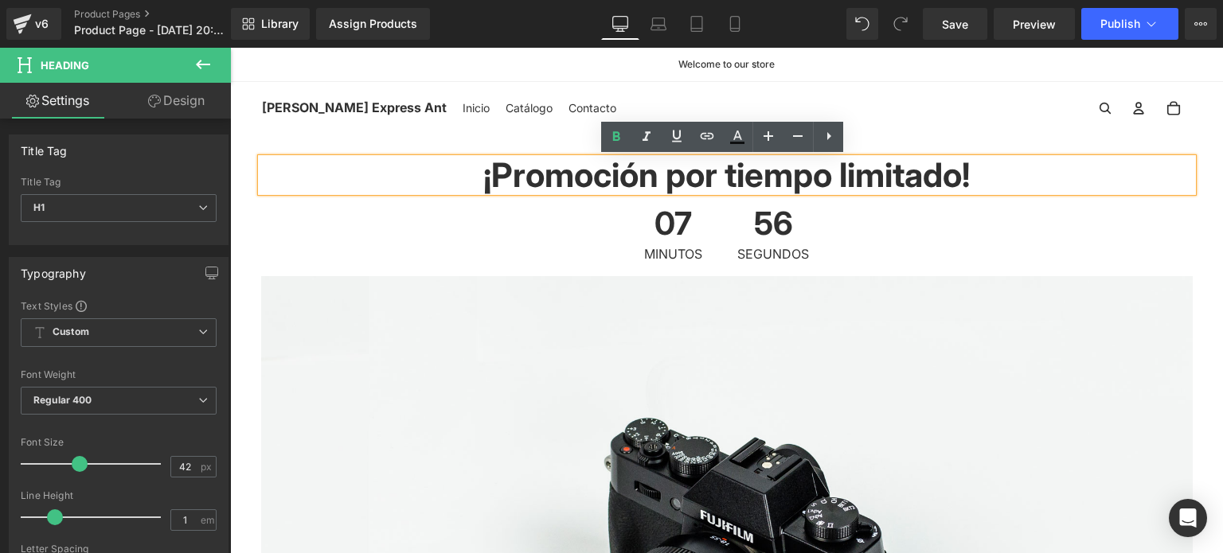
click at [705, 181] on h1 "¡Promoción por tiempo limitado!" at bounding box center [726, 174] width 931 height 33
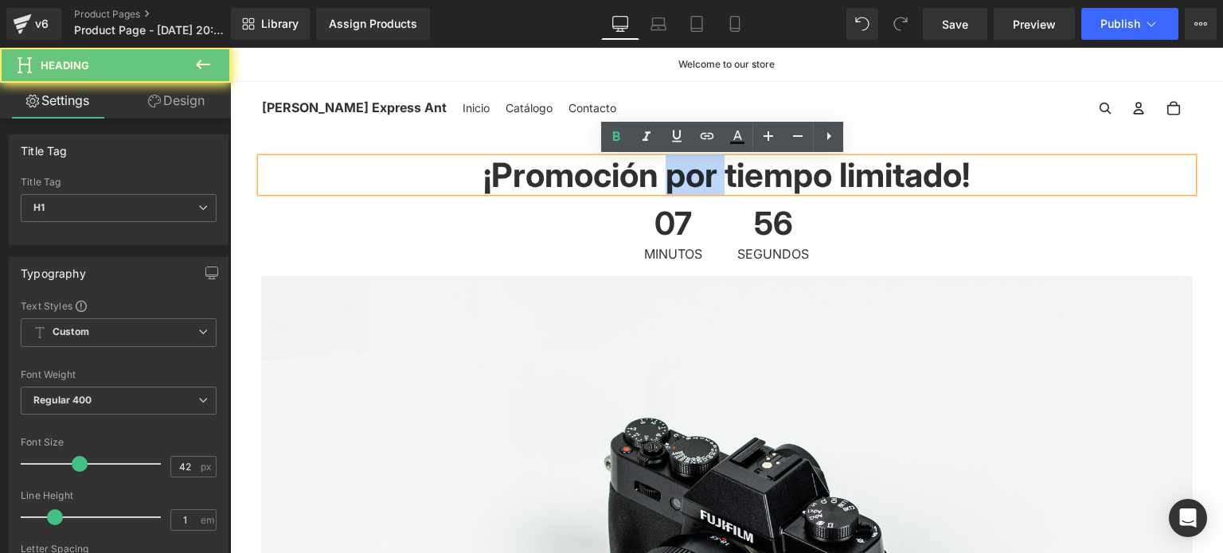
click at [705, 181] on h1 "¡Promoción por tiempo limitado!" at bounding box center [726, 174] width 931 height 33
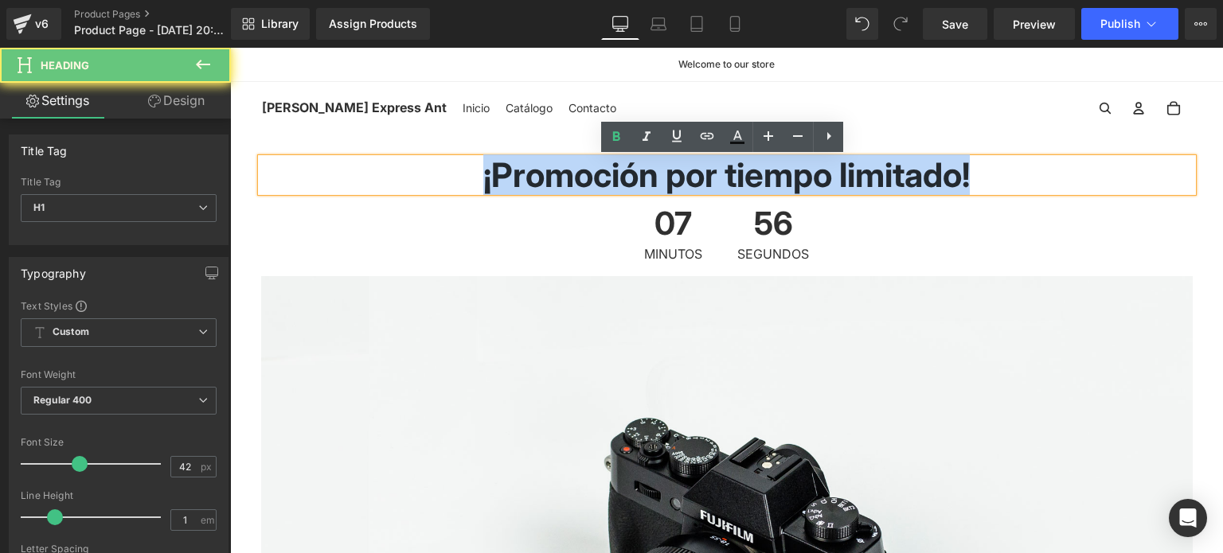
click at [705, 181] on h1 "¡Promoción por tiempo limitado!" at bounding box center [726, 174] width 931 height 33
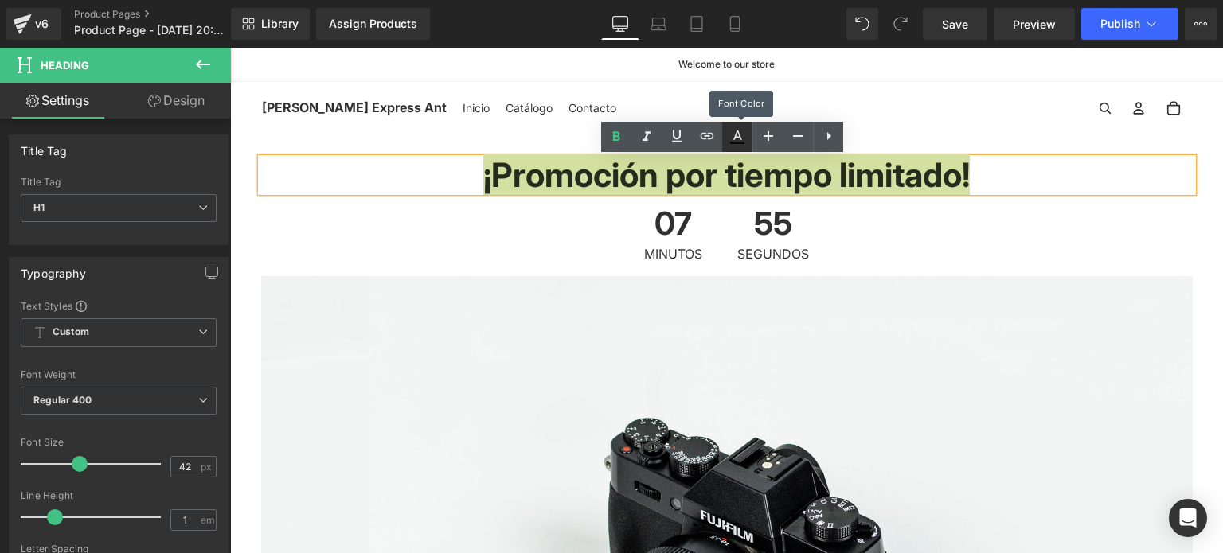
click at [742, 142] on icon at bounding box center [737, 143] width 14 height 2
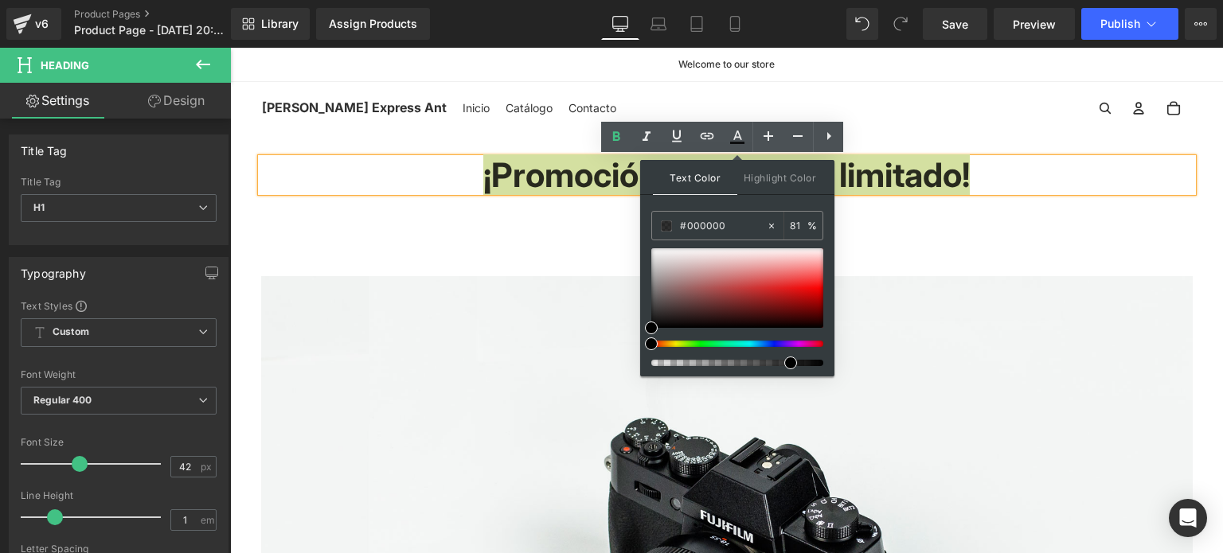
click at [662, 337] on div at bounding box center [737, 307] width 172 height 118
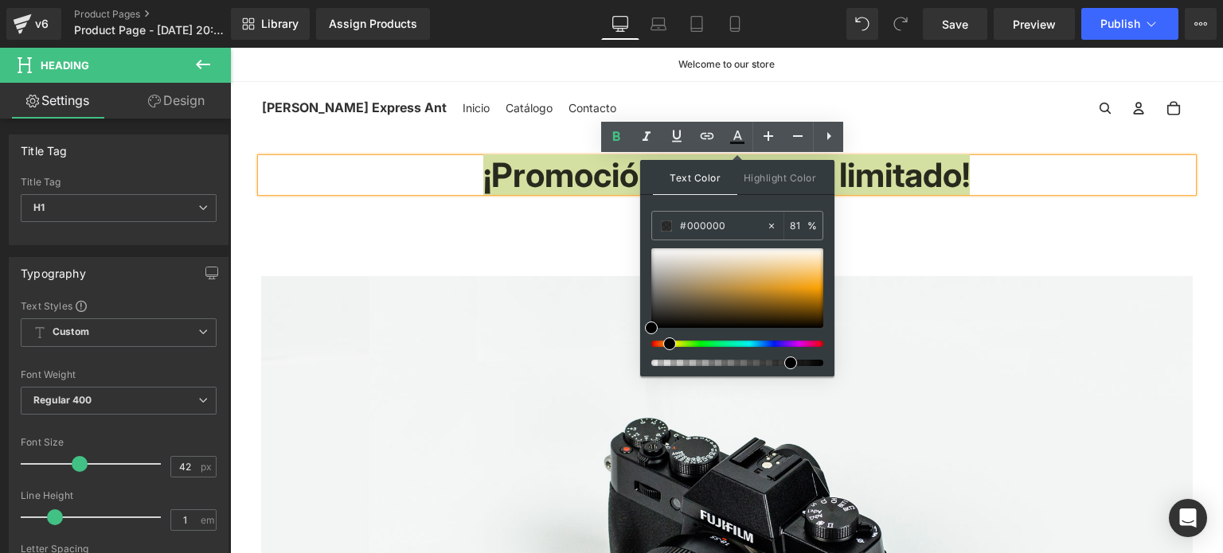
click at [663, 343] on div at bounding box center [731, 344] width 172 height 6
drag, startPoint x: 668, startPoint y: 340, endPoint x: 660, endPoint y: 342, distance: 8.1
click at [661, 342] on span at bounding box center [667, 344] width 13 height 13
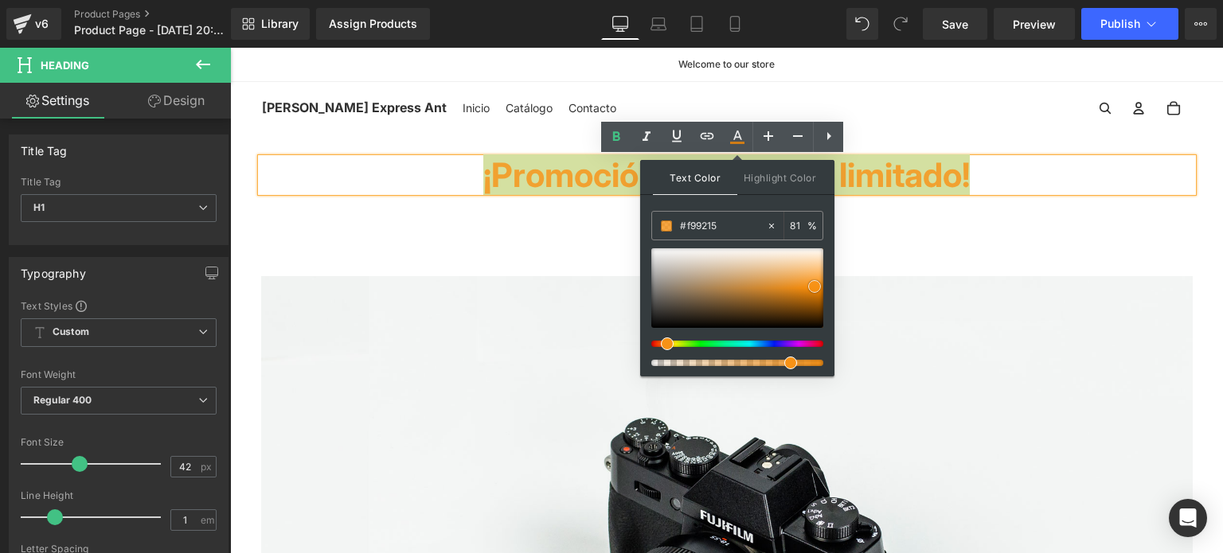
type input "#fa9214"
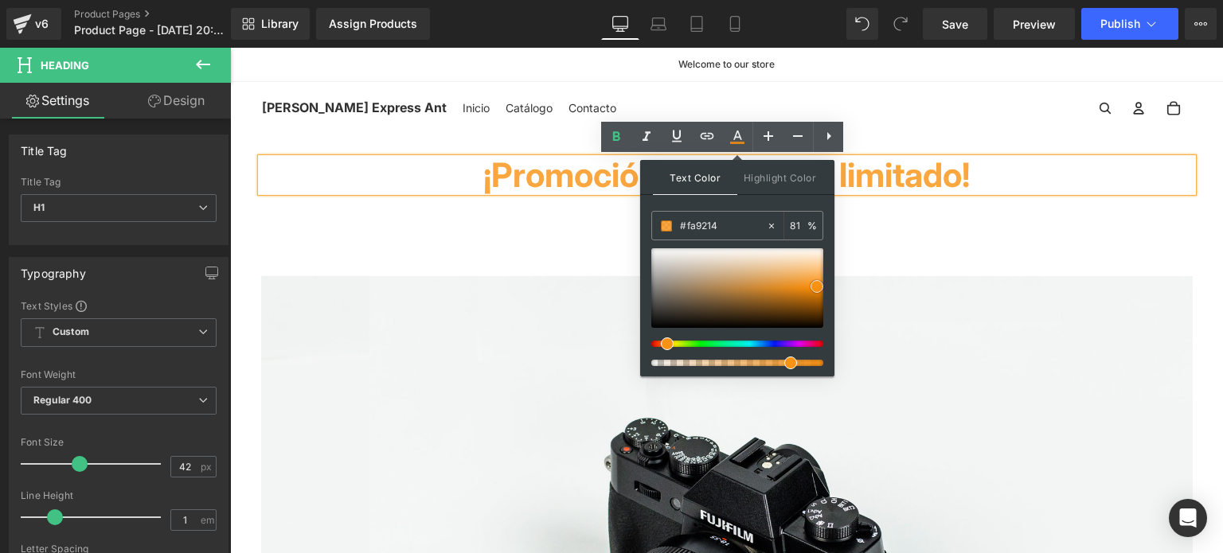
drag, startPoint x: 791, startPoint y: 300, endPoint x: 817, endPoint y: 286, distance: 29.2
click at [817, 286] on div at bounding box center [737, 288] width 172 height 80
click at [967, 233] on div "07 Minutos 47 Segundos" at bounding box center [726, 234] width 931 height 84
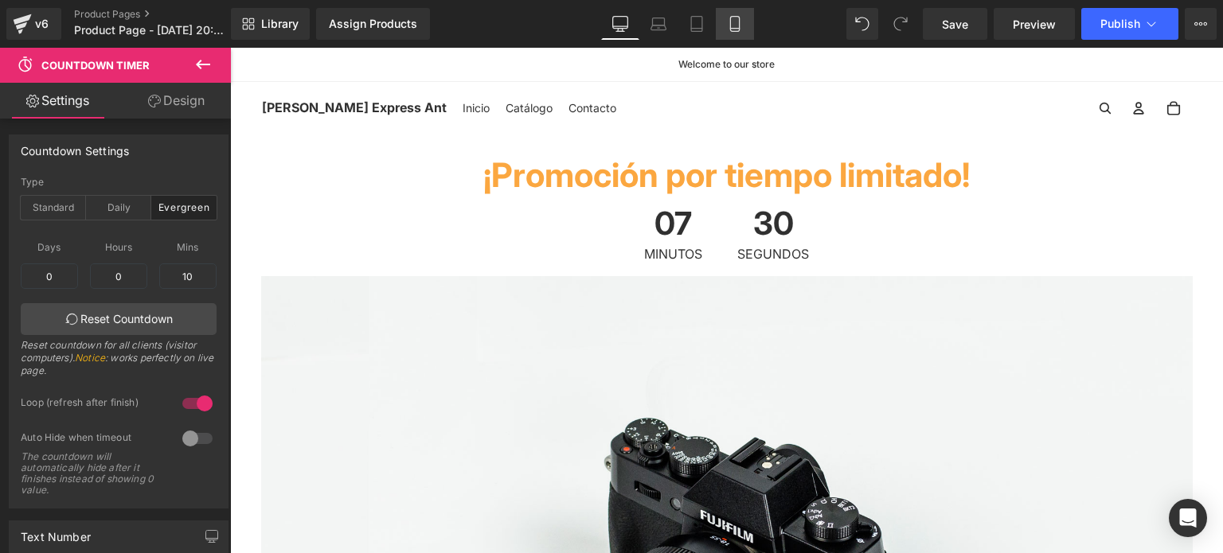
click at [739, 30] on icon at bounding box center [734, 24] width 9 height 15
type input "81"
type input "30"
type input "81"
type input "14"
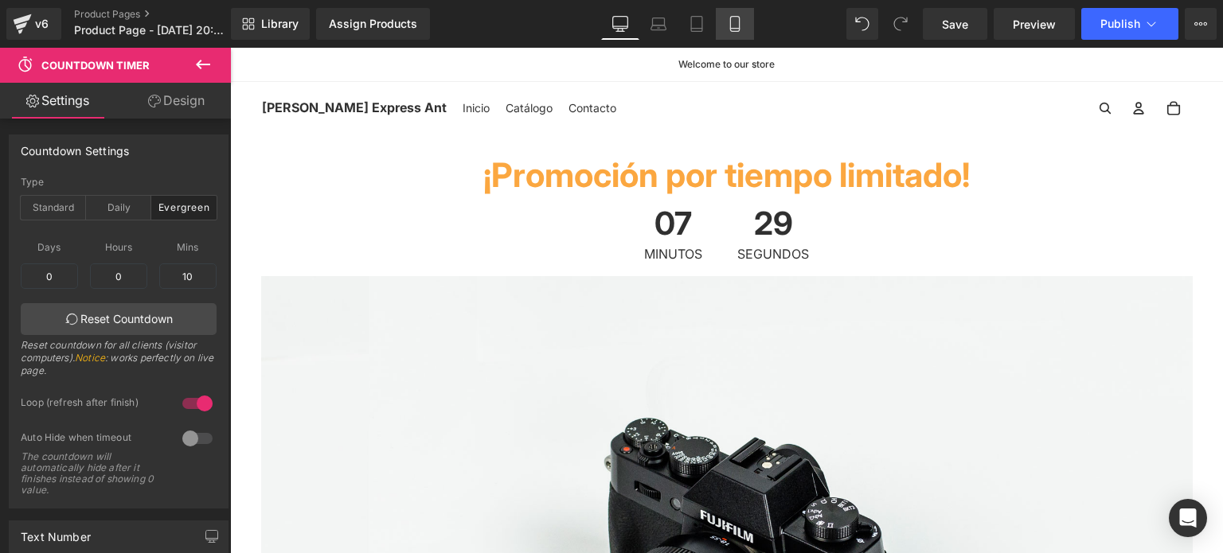
type input "10"
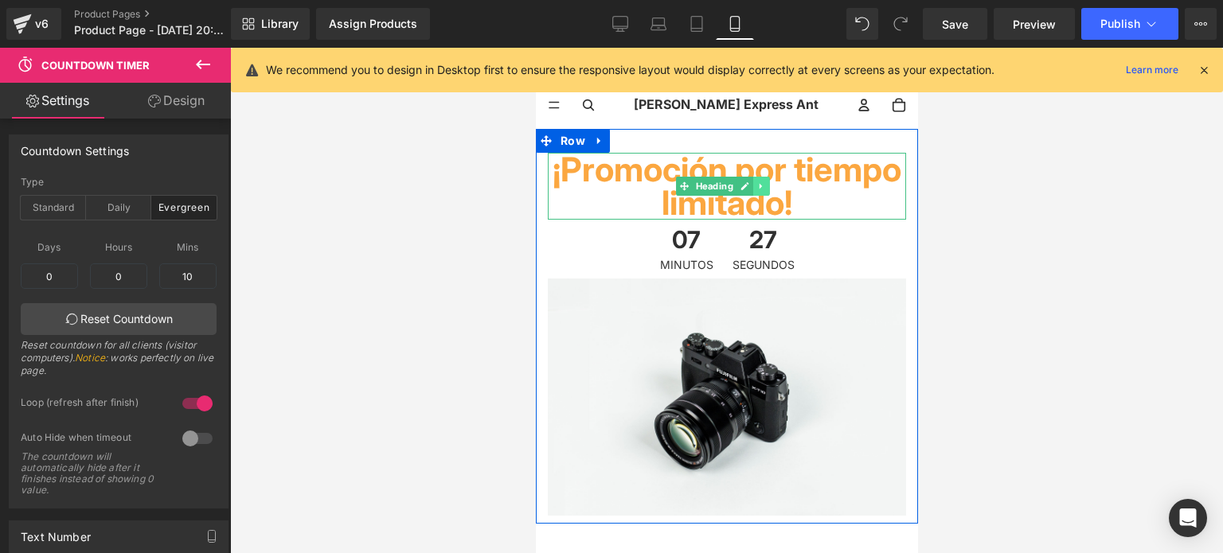
click at [767, 189] on link at bounding box center [760, 186] width 17 height 19
click at [716, 185] on icon at bounding box center [719, 187] width 9 height 10
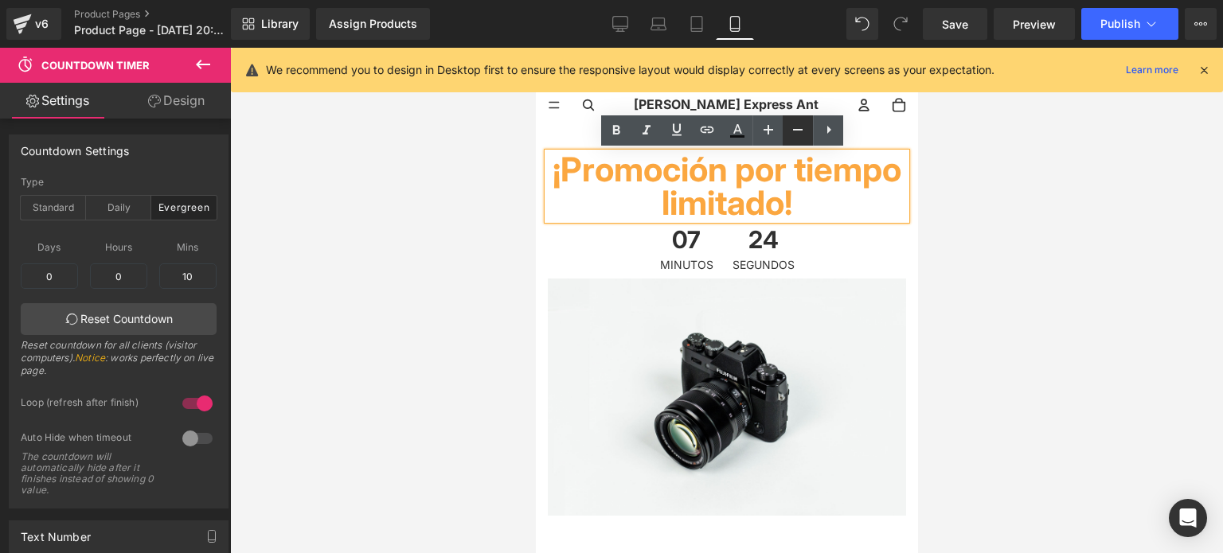
click at [799, 128] on icon at bounding box center [797, 129] width 19 height 19
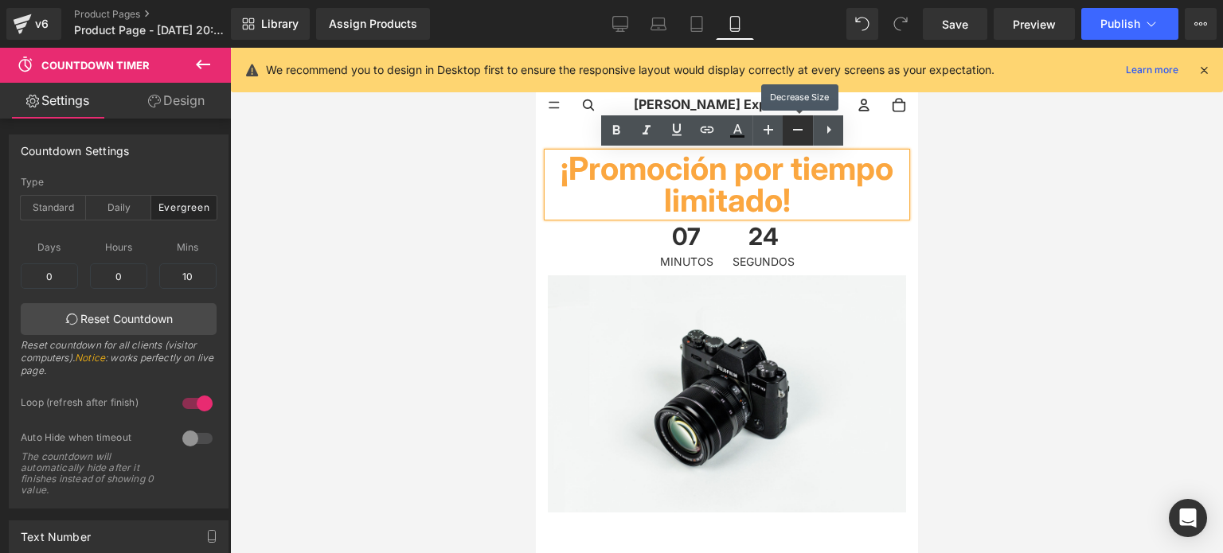
click at [799, 128] on icon at bounding box center [797, 129] width 19 height 19
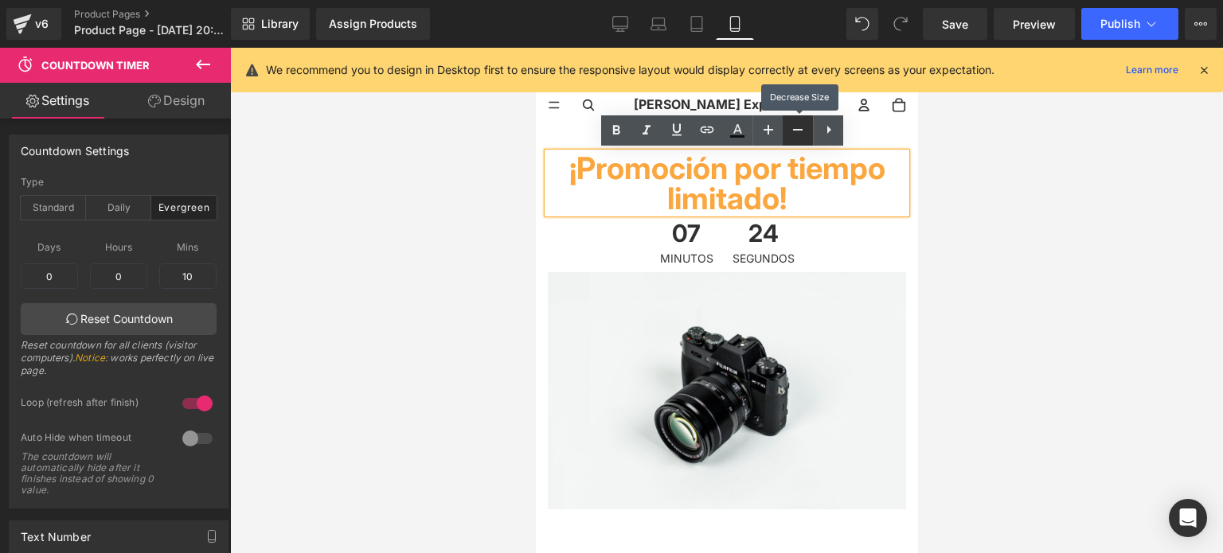
click at [799, 128] on icon at bounding box center [797, 129] width 19 height 19
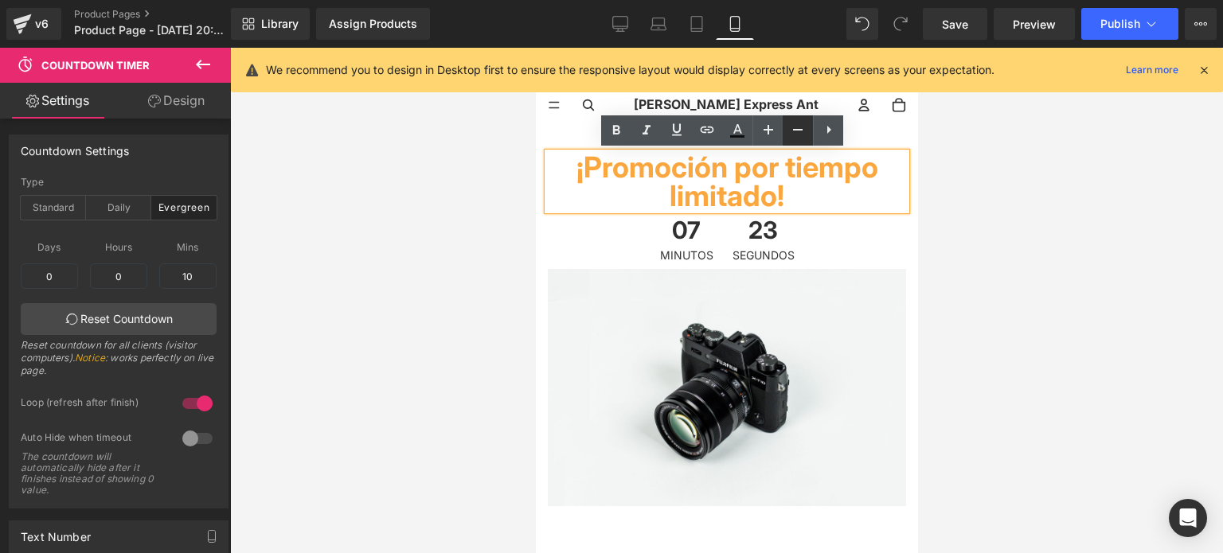
click at [799, 128] on icon at bounding box center [797, 129] width 19 height 19
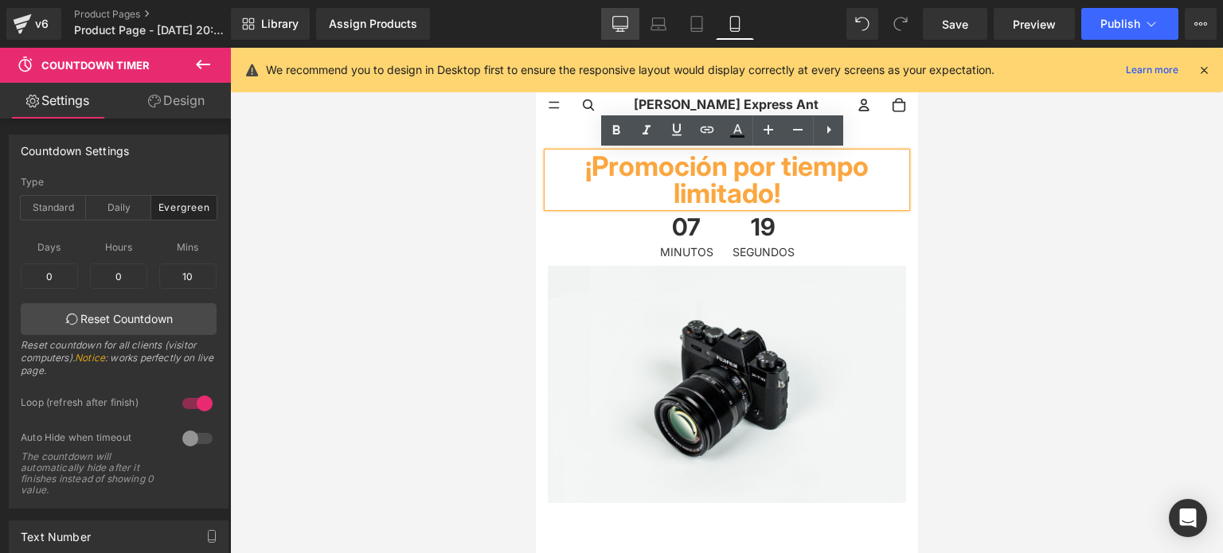
click at [624, 25] on icon at bounding box center [620, 24] width 16 height 16
type input "81"
type input "40"
type input "81"
type input "16"
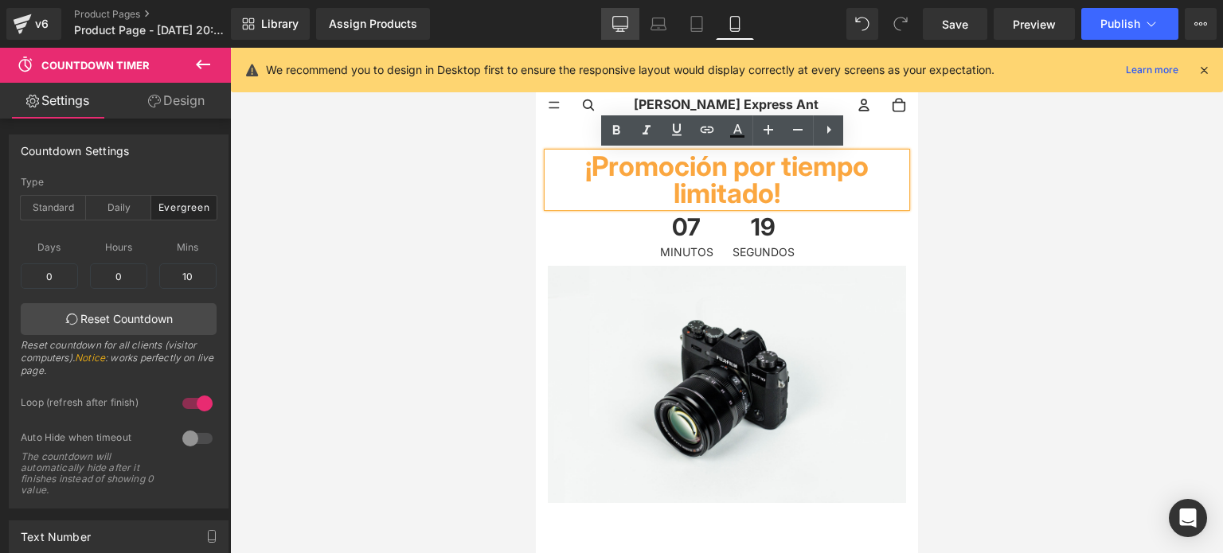
type input "20"
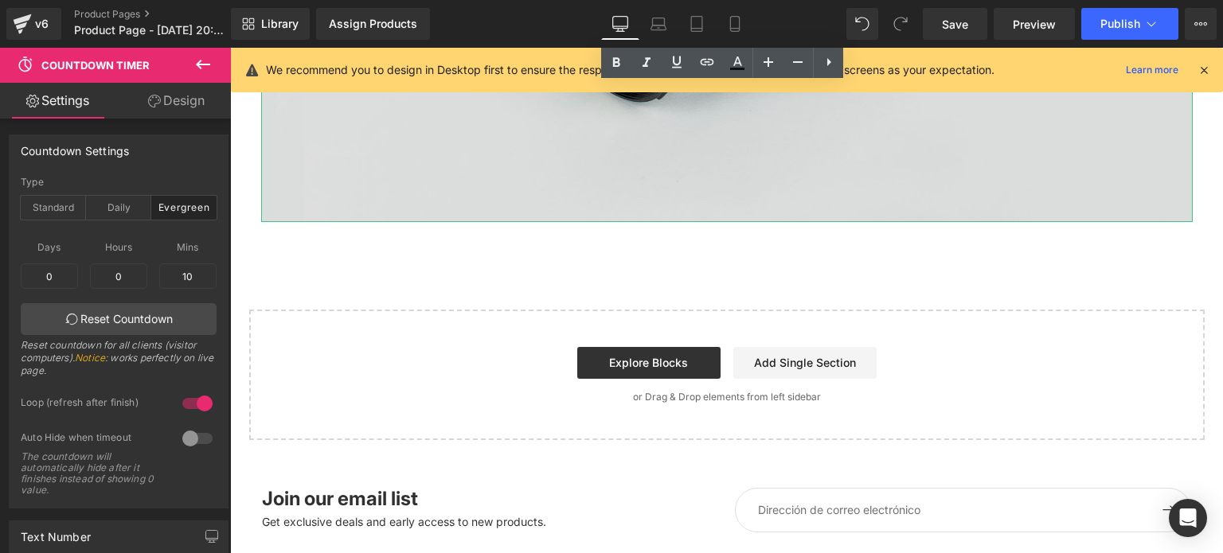
scroll to position [674, 0]
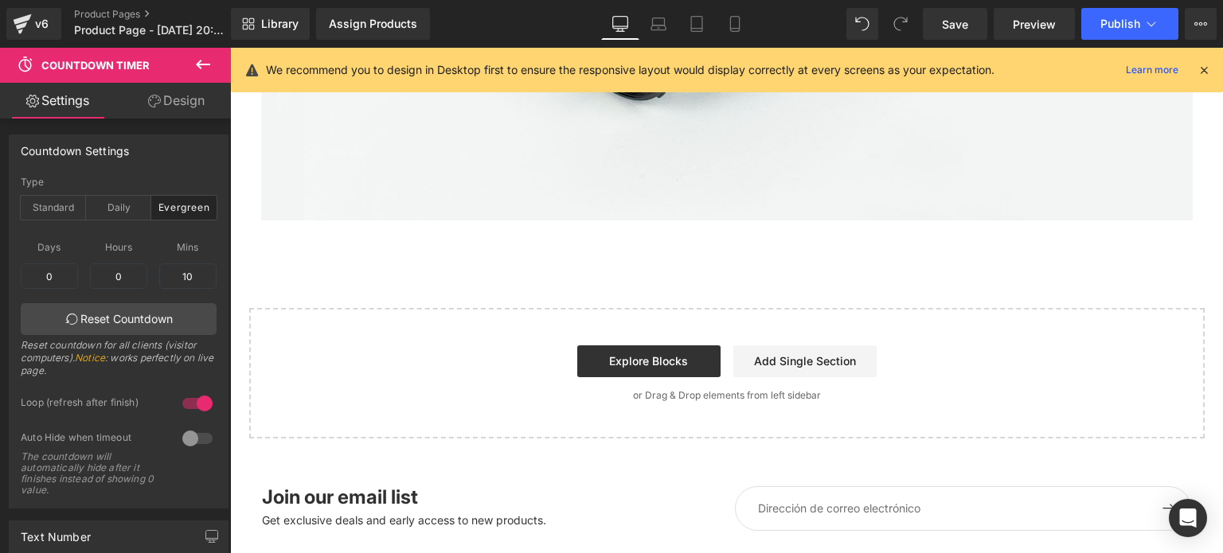
click at [205, 60] on icon at bounding box center [202, 64] width 19 height 19
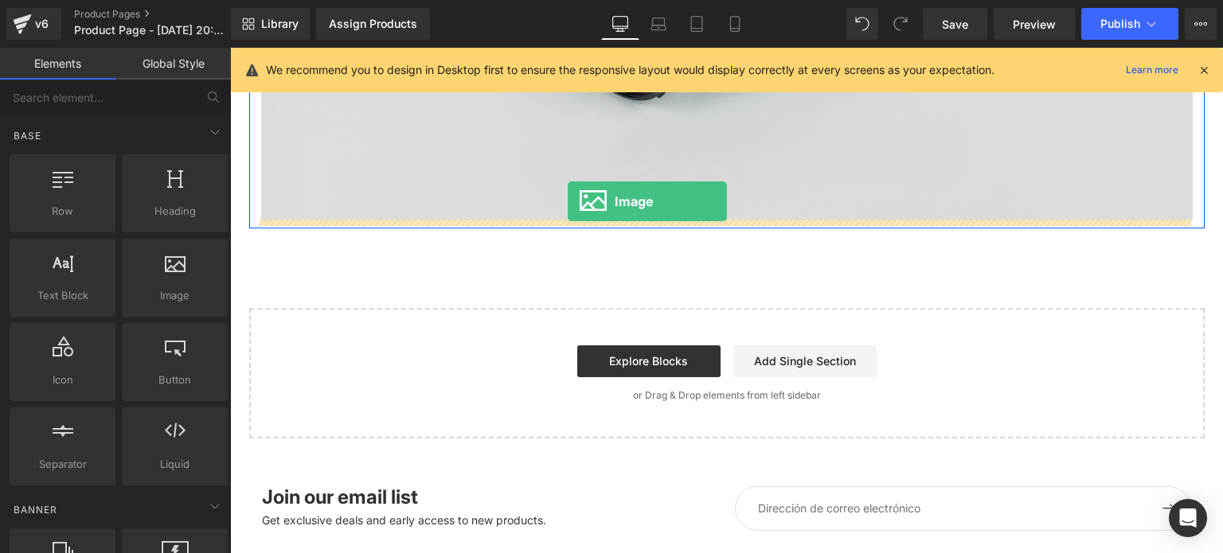
drag, startPoint x: 391, startPoint y: 326, endPoint x: 568, endPoint y: 201, distance: 216.0
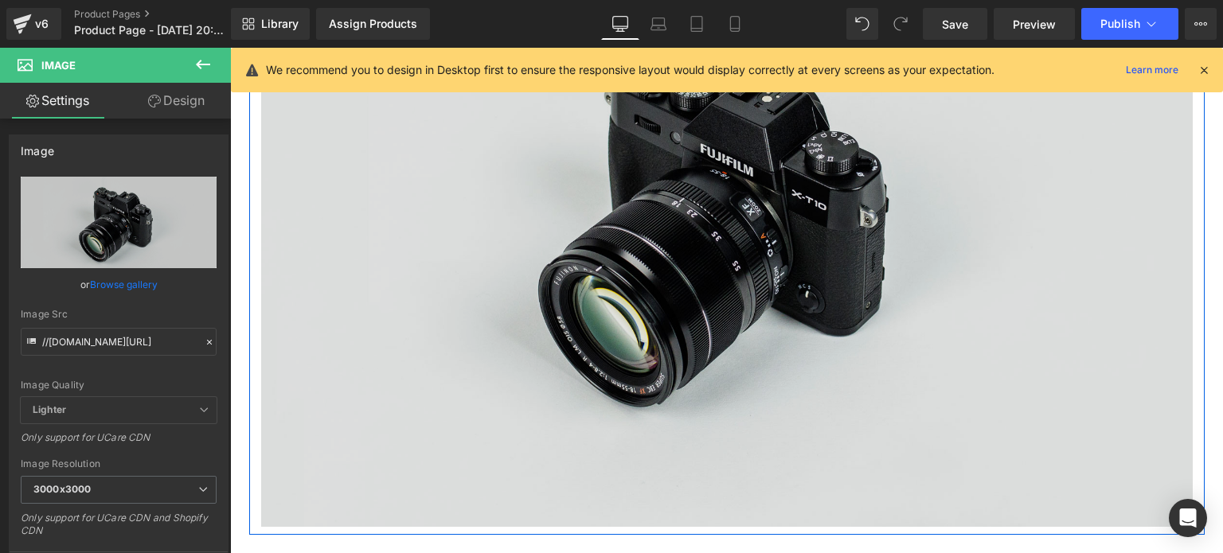
scroll to position [1015, 0]
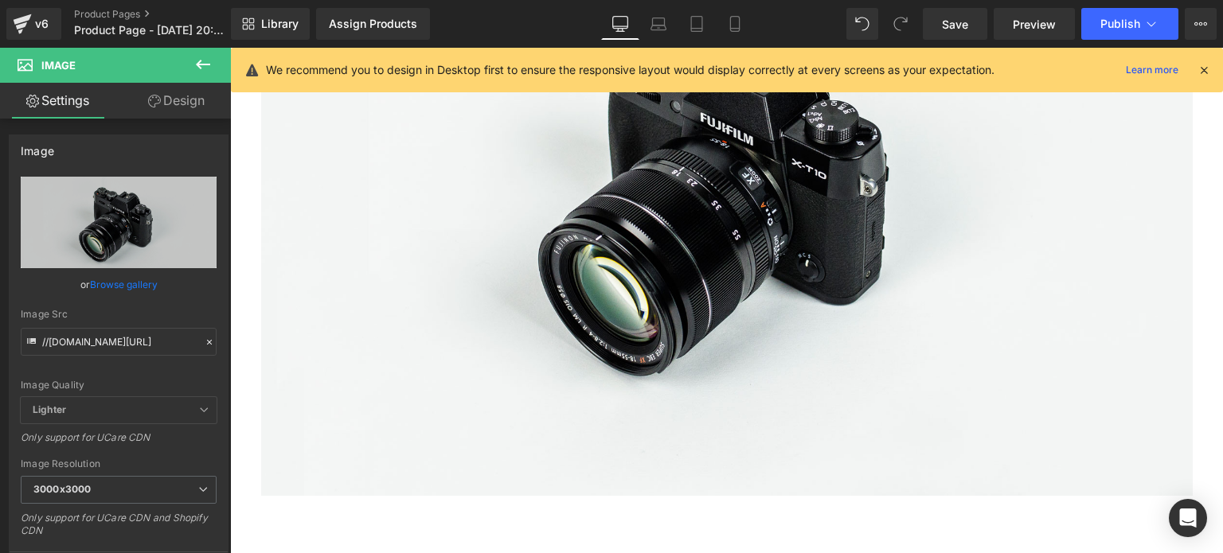
click at [211, 68] on icon at bounding box center [202, 64] width 19 height 19
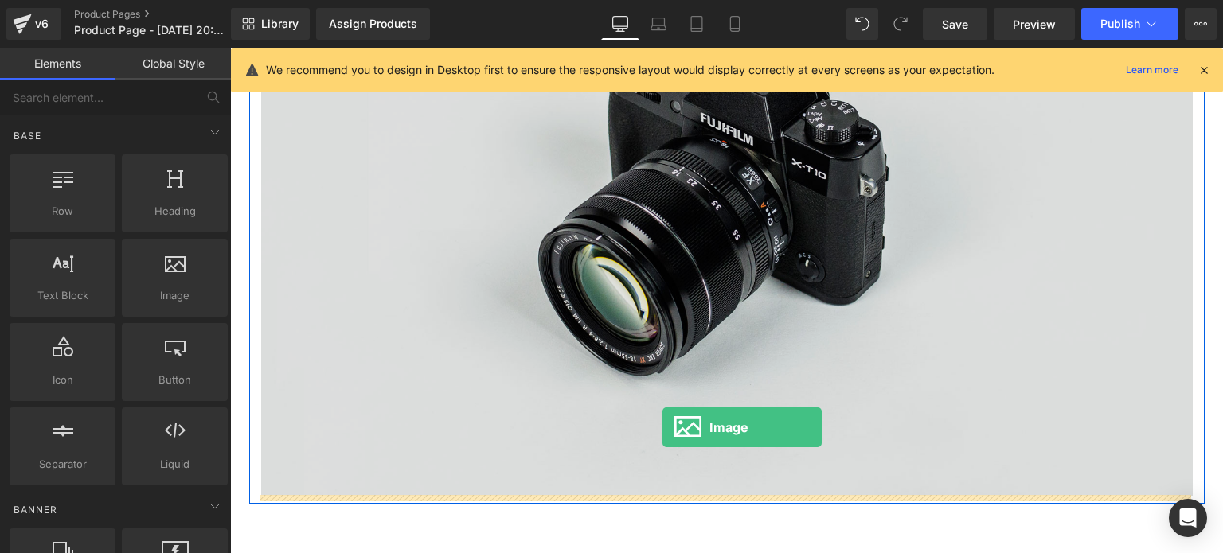
drag, startPoint x: 389, startPoint y: 350, endPoint x: 662, endPoint y: 429, distance: 285.0
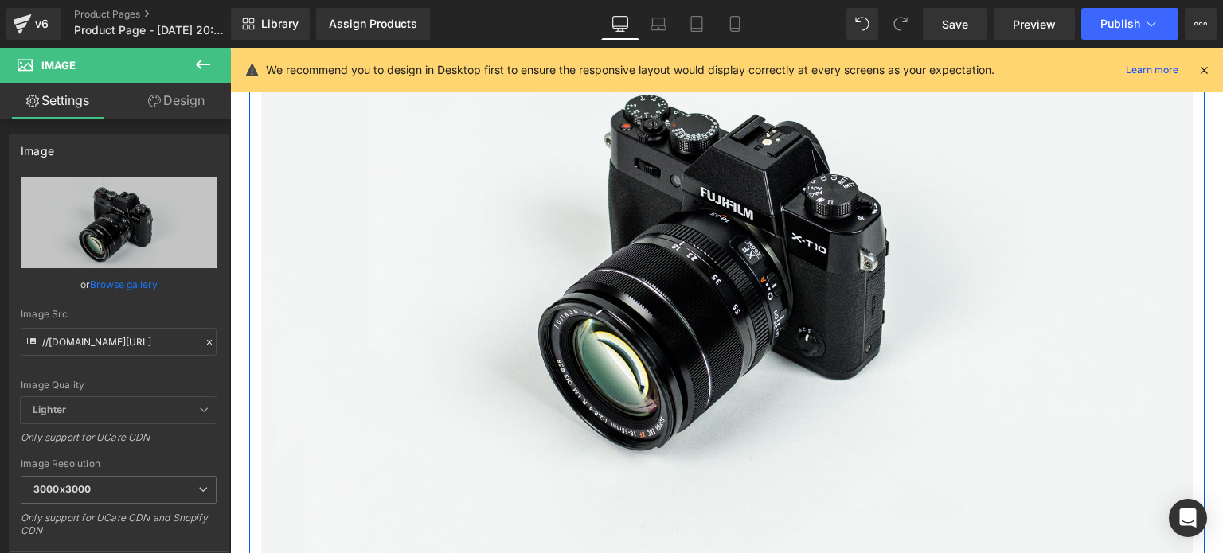
scroll to position [325, 0]
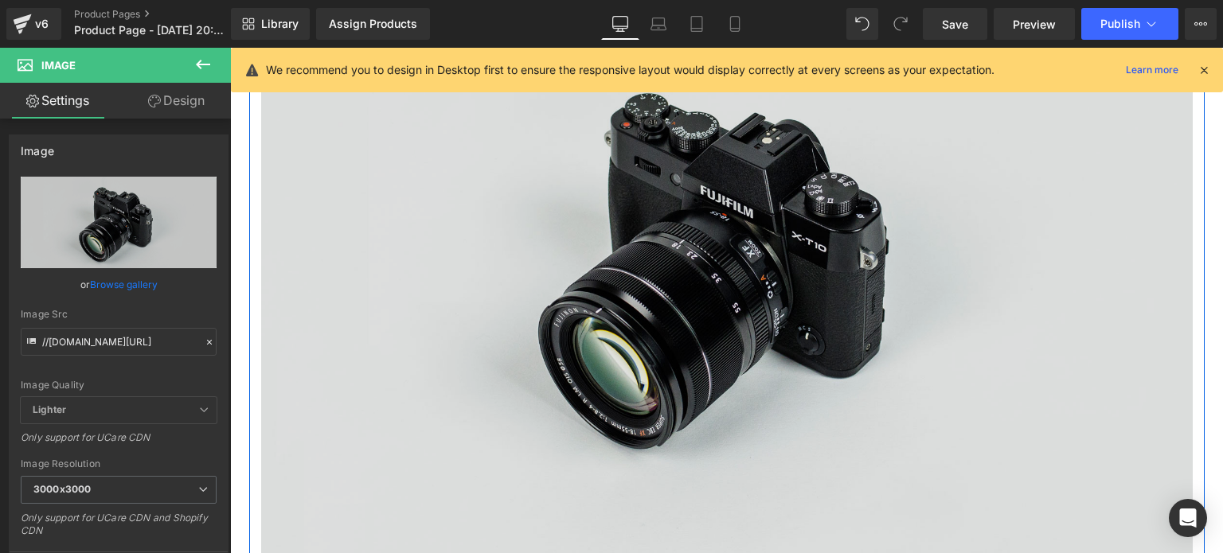
click at [678, 302] on img at bounding box center [726, 259] width 931 height 617
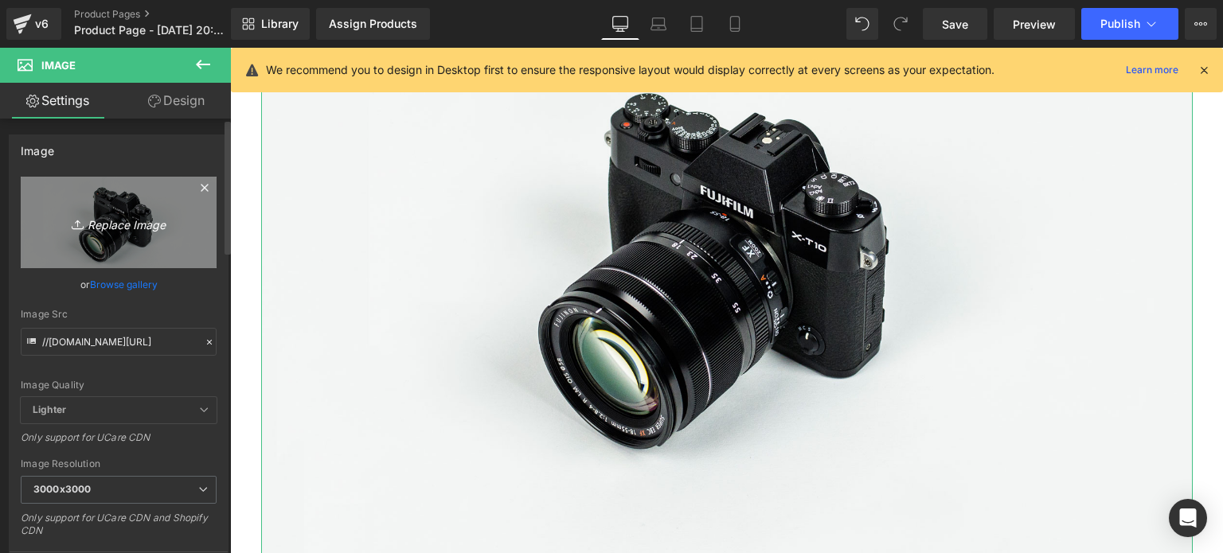
click at [124, 222] on icon "Replace Image" at bounding box center [118, 223] width 127 height 20
type input "C:\fakepath\gempages_483693520306045978-f9f0f355-7e06-41db-a0b2-67888f2095b8.we…"
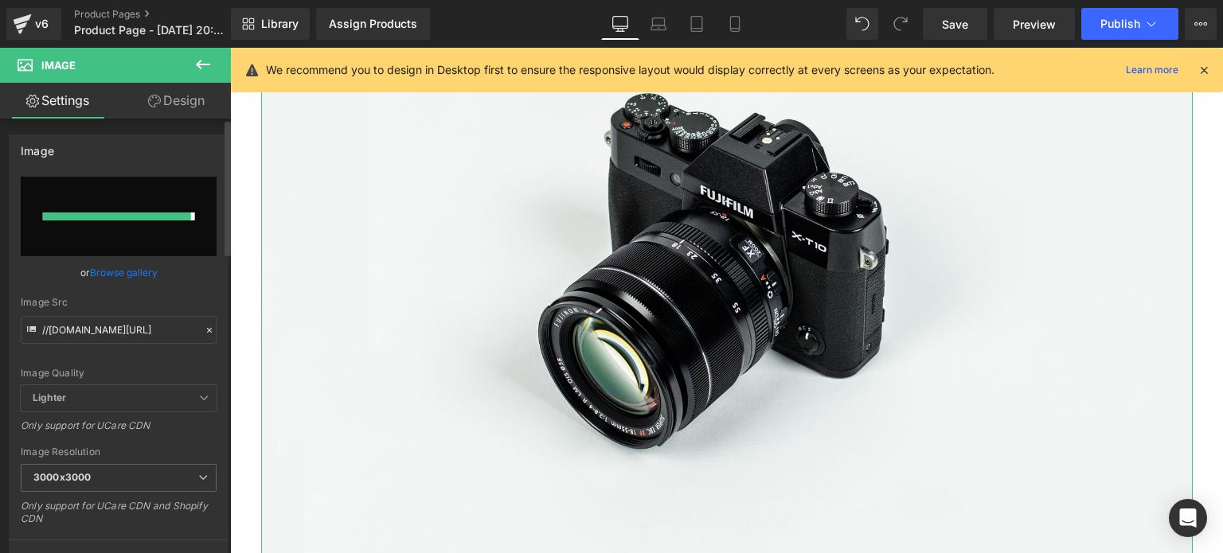
type input "[URL][DOMAIN_NAME]"
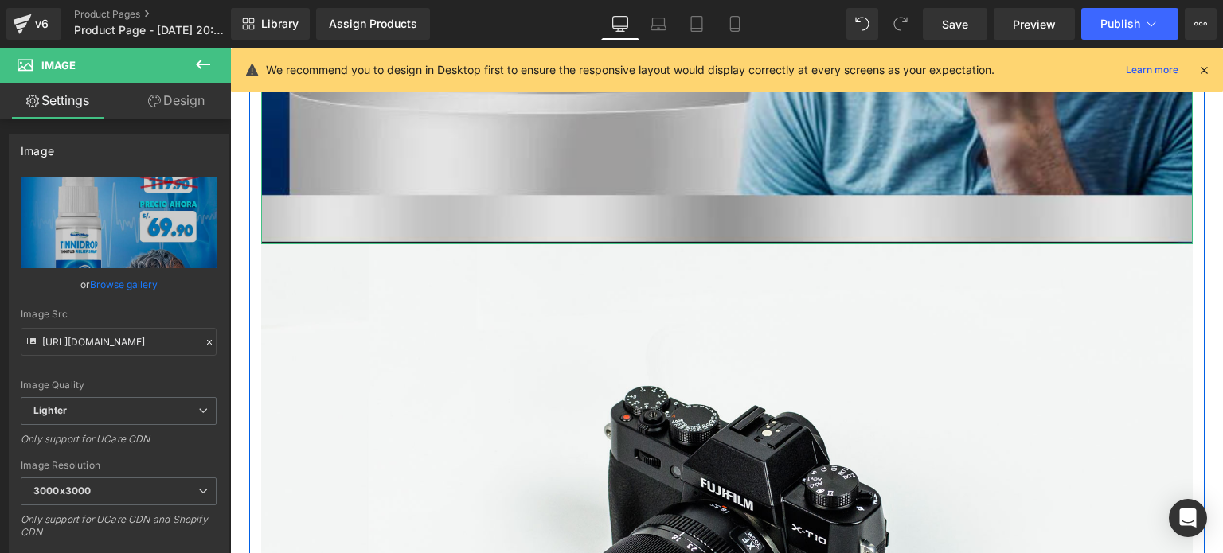
scroll to position [1497, 0]
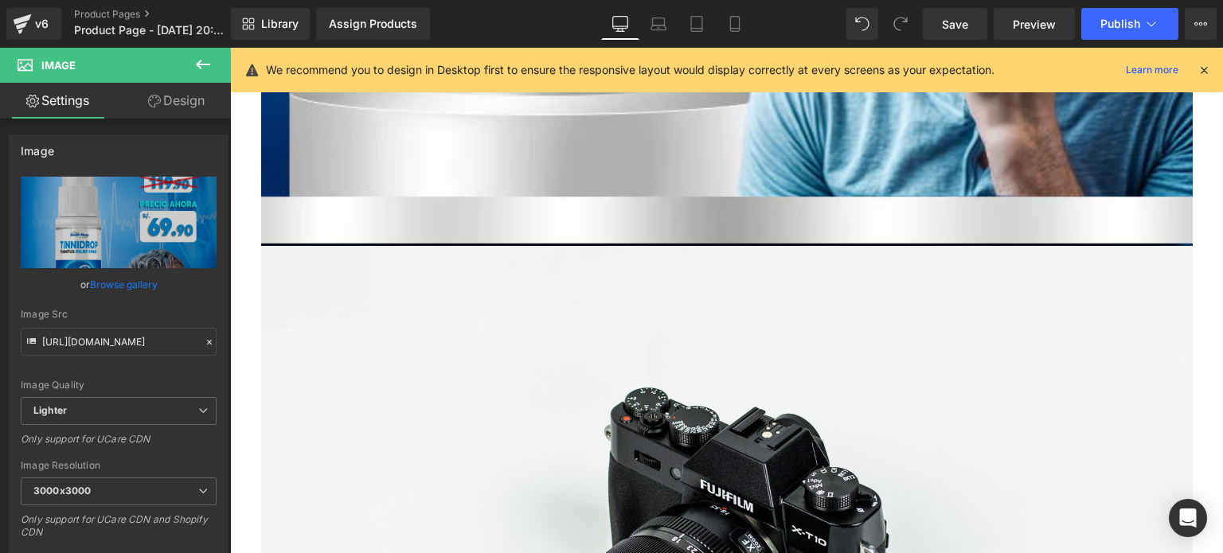
click at [209, 60] on icon at bounding box center [202, 64] width 19 height 19
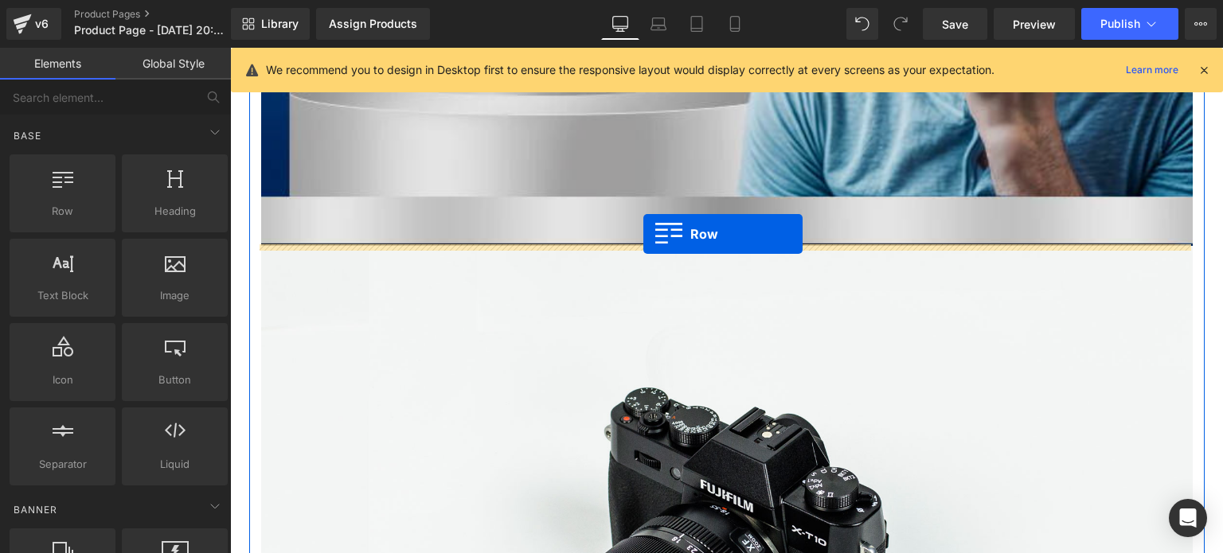
drag, startPoint x: 298, startPoint y: 248, endPoint x: 642, endPoint y: 240, distance: 344.0
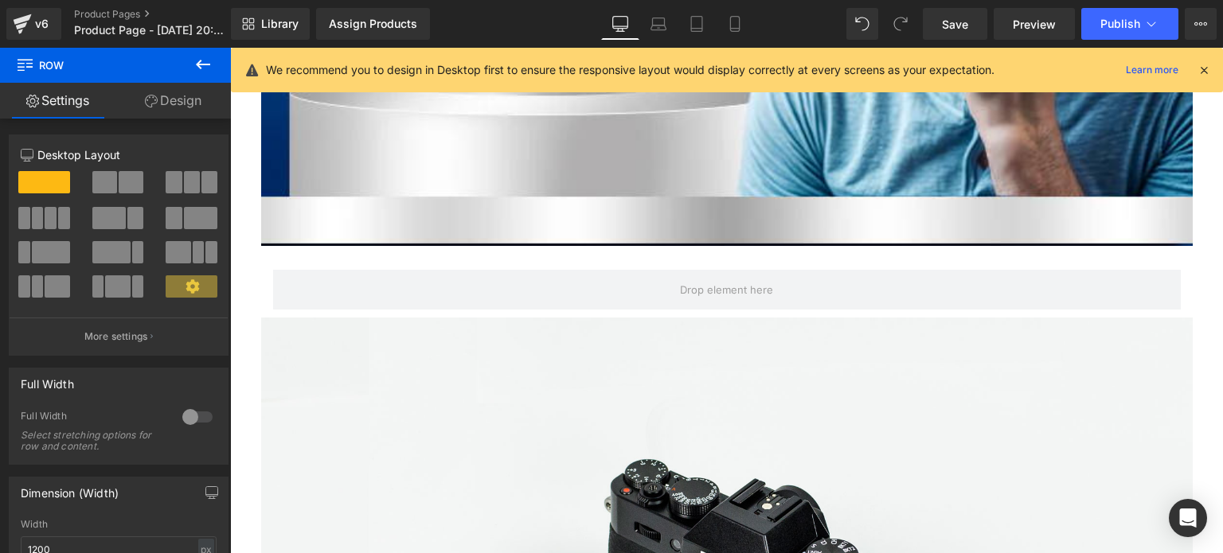
click at [213, 61] on button at bounding box center [203, 65] width 56 height 35
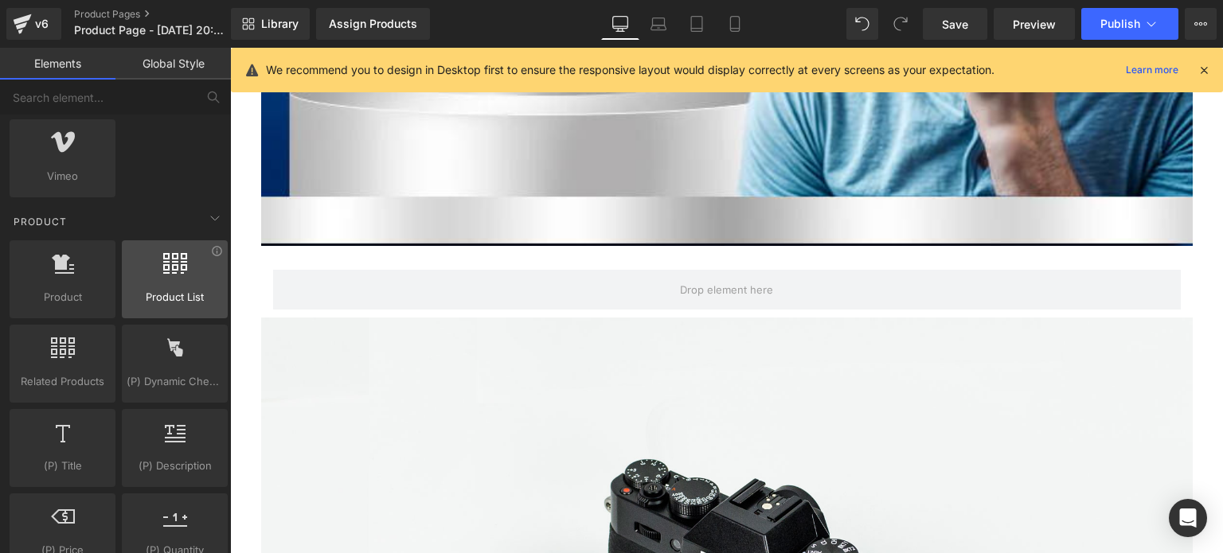
scroll to position [1271, 0]
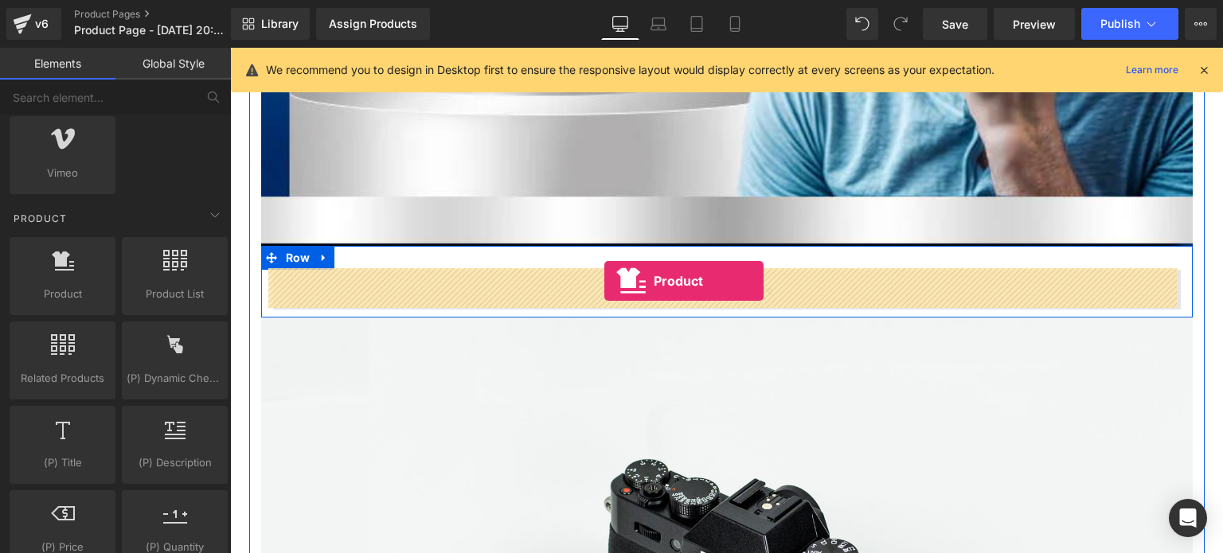
drag, startPoint x: 283, startPoint y: 322, endPoint x: 606, endPoint y: 283, distance: 324.9
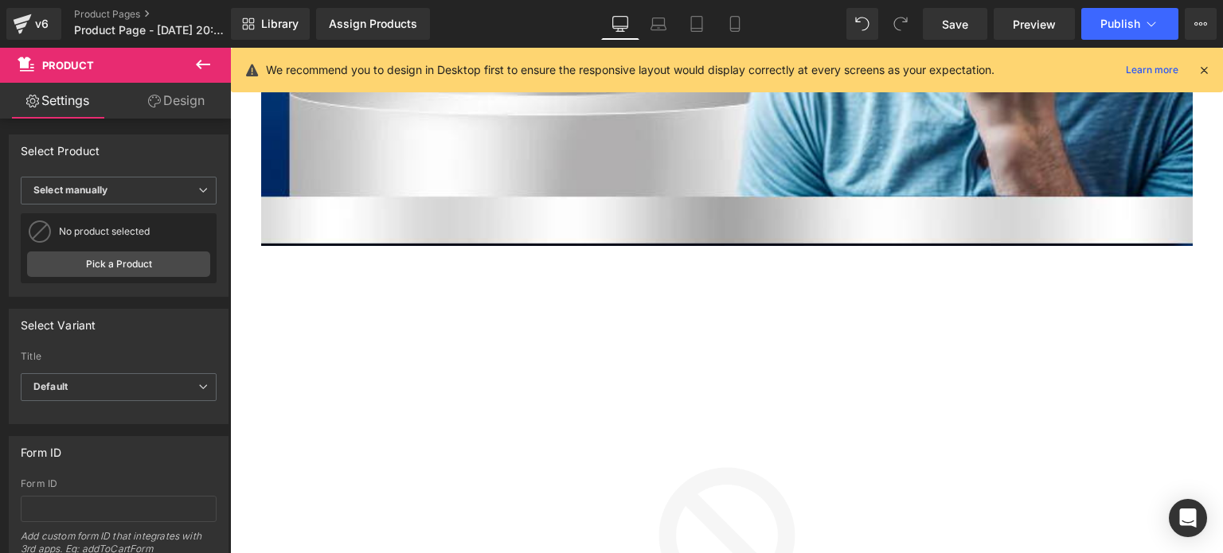
click at [209, 58] on icon at bounding box center [202, 64] width 19 height 19
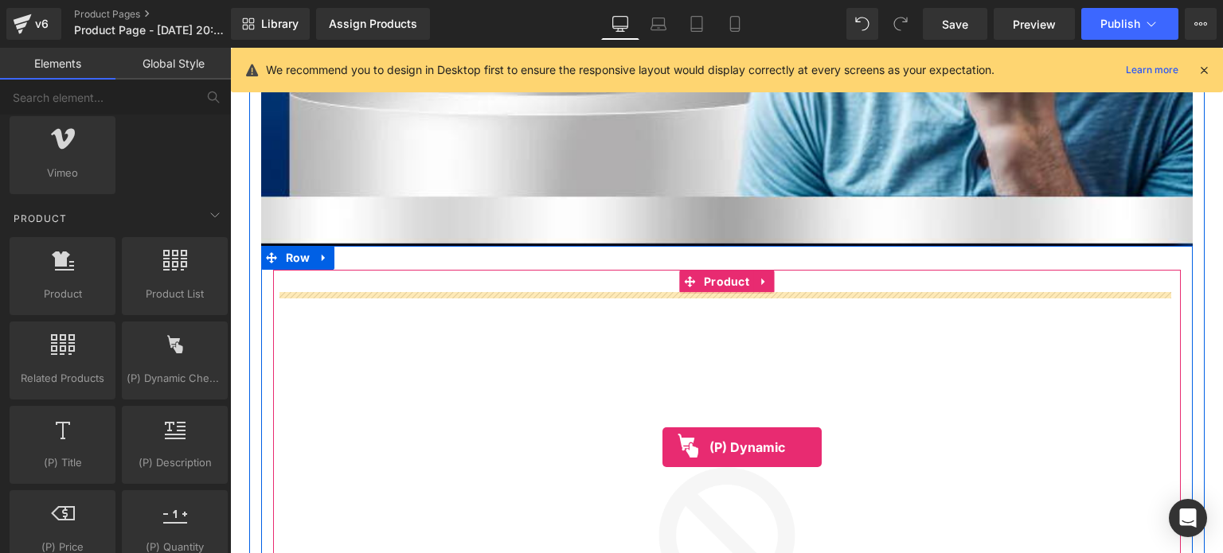
drag, startPoint x: 406, startPoint y: 413, endPoint x: 662, endPoint y: 447, distance: 258.6
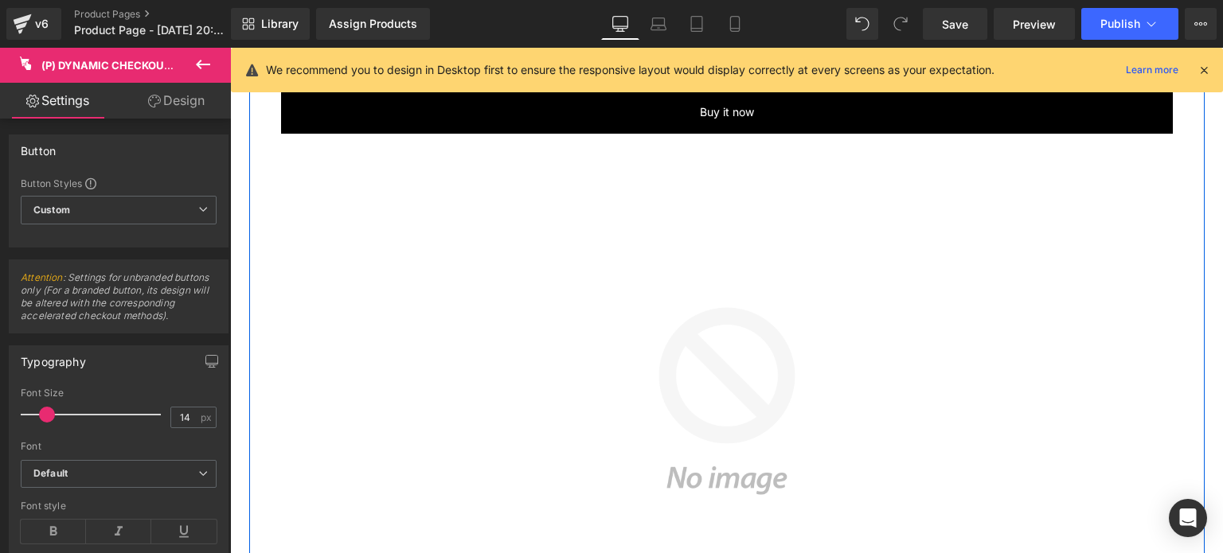
scroll to position [1699, 0]
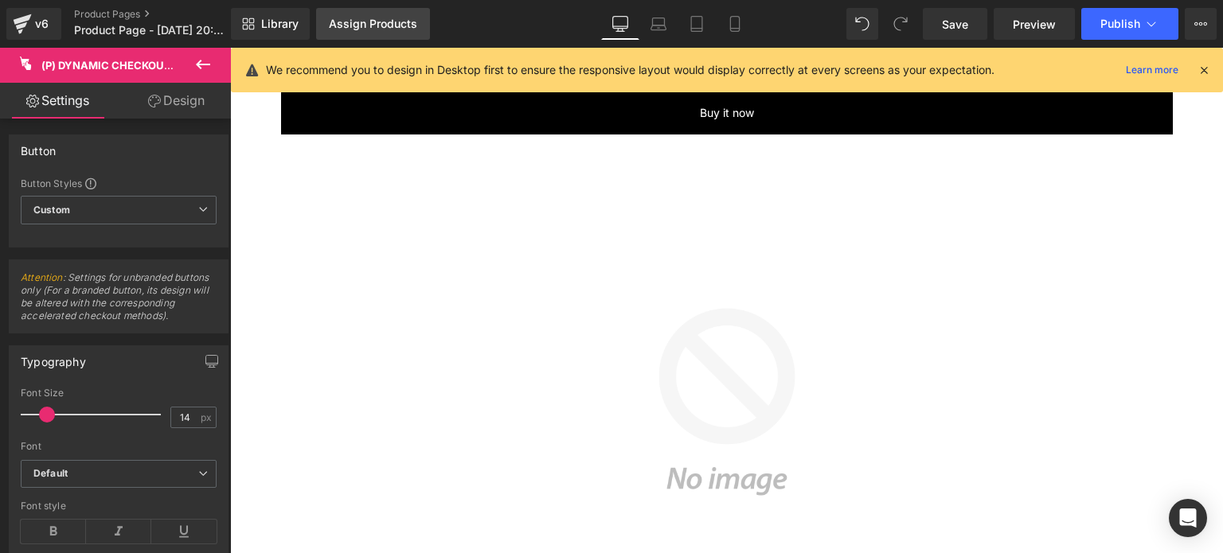
click at [379, 27] on div "Assign Products" at bounding box center [373, 24] width 88 height 13
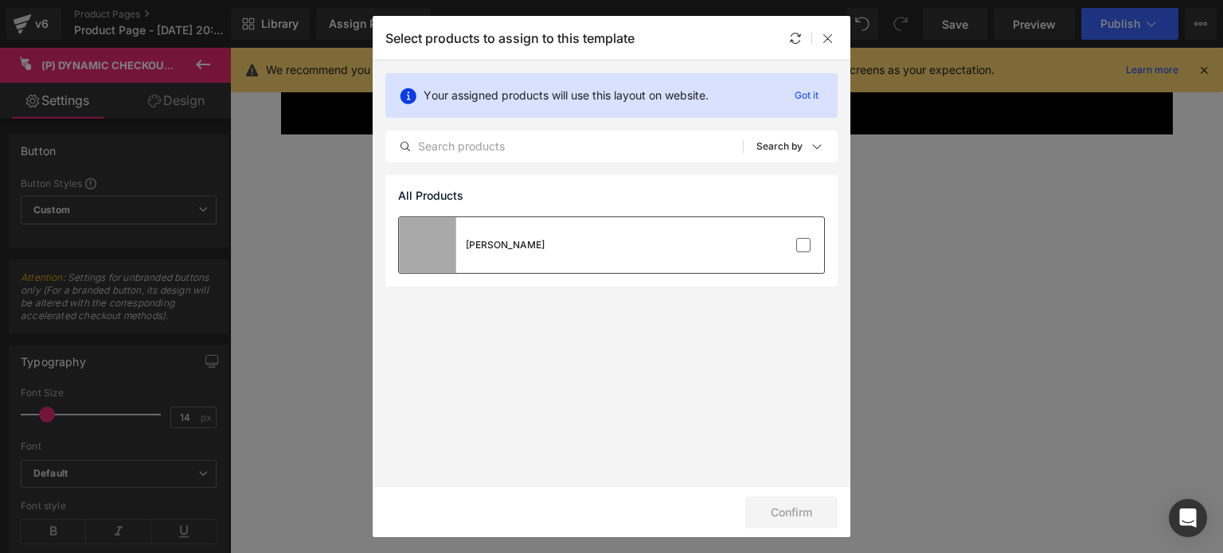
click at [637, 248] on div "Mercado" at bounding box center [611, 245] width 425 height 56
click at [799, 505] on button "Confirm" at bounding box center [791, 513] width 92 height 32
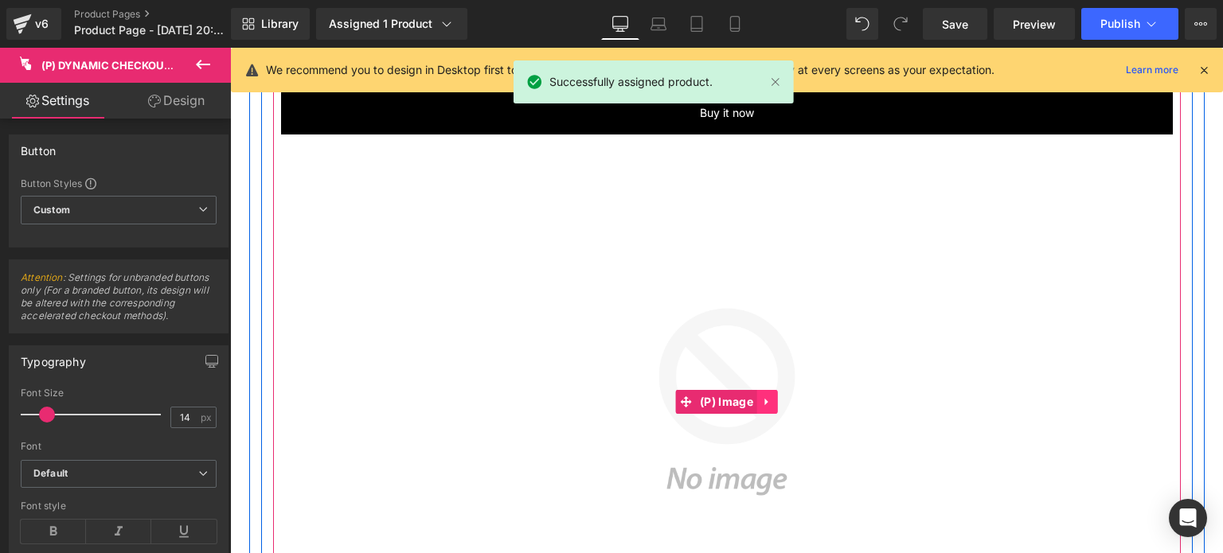
click at [767, 397] on icon at bounding box center [767, 402] width 11 height 12
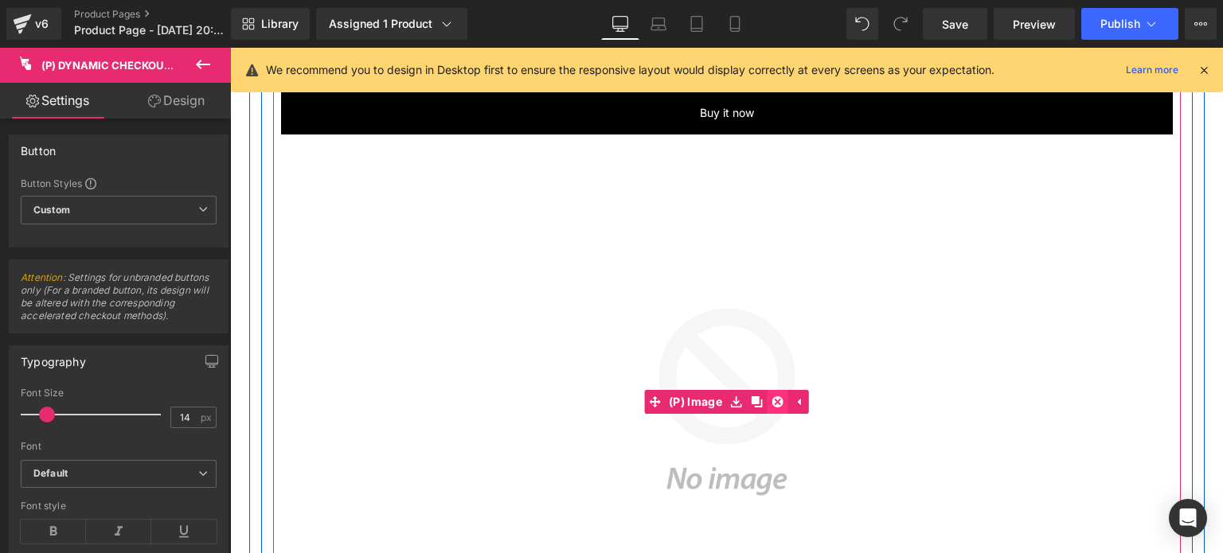
click at [773, 404] on icon at bounding box center [777, 401] width 11 height 11
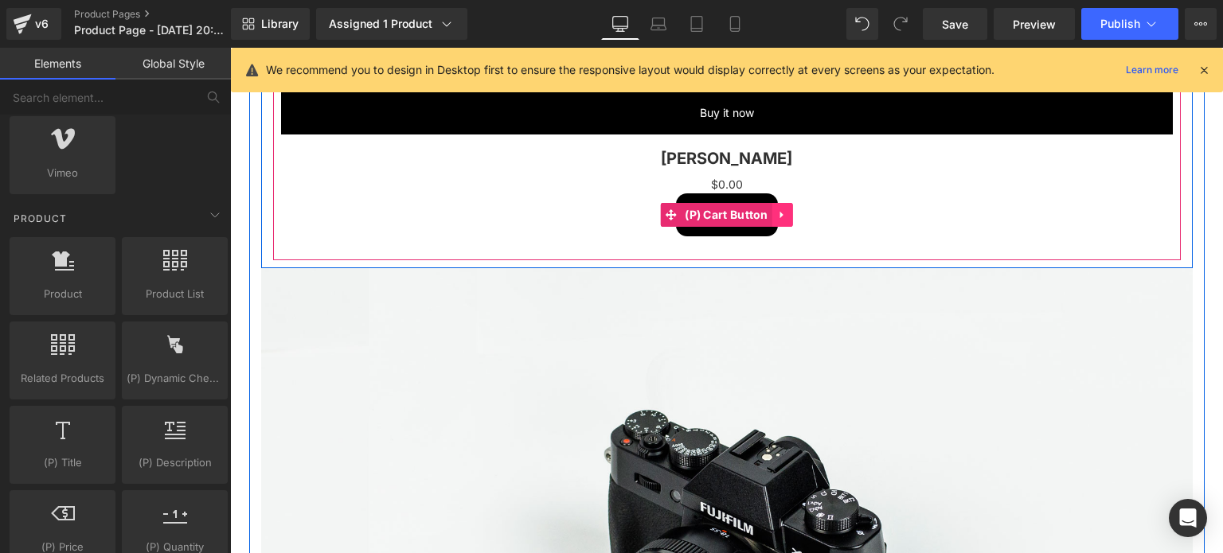
click at [782, 214] on icon at bounding box center [782, 215] width 11 height 12
click at [791, 214] on icon at bounding box center [792, 214] width 11 height 11
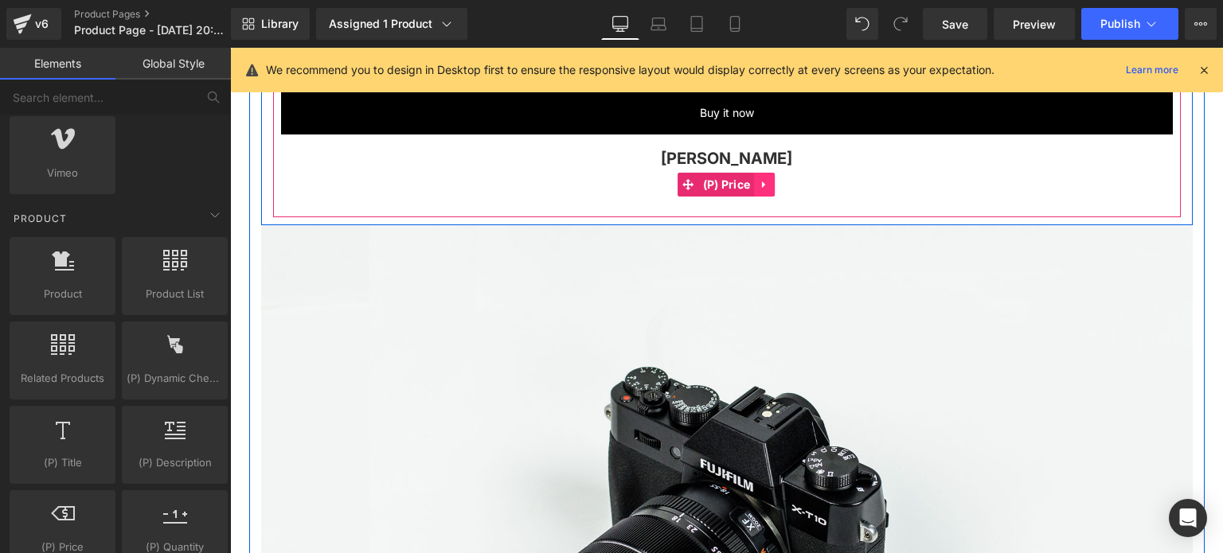
click at [766, 181] on link at bounding box center [764, 185] width 21 height 24
click at [772, 182] on icon at bounding box center [774, 184] width 11 height 12
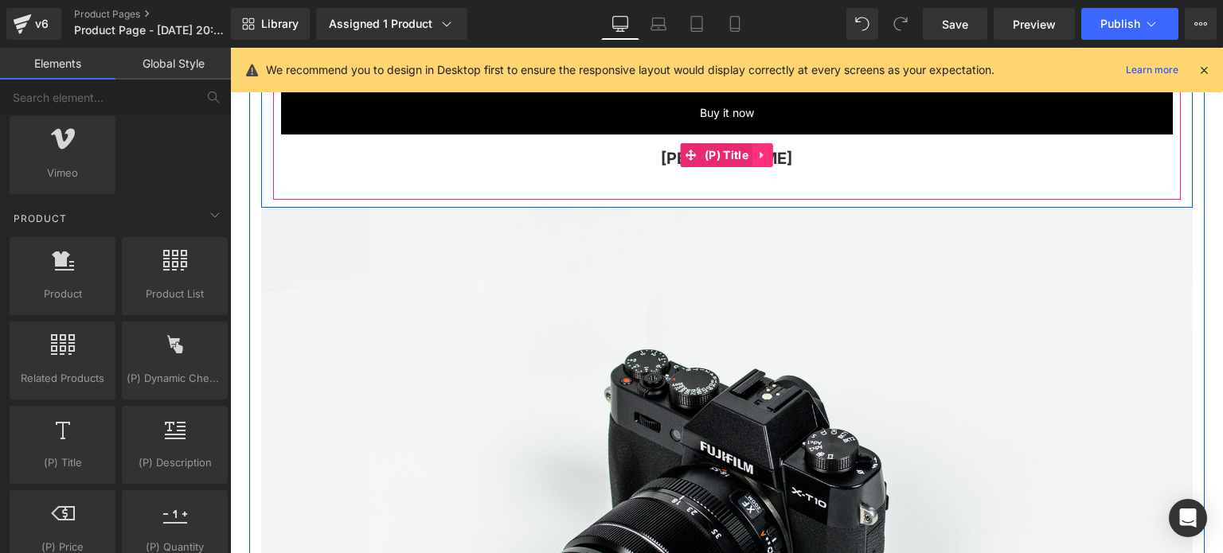
click at [764, 158] on link at bounding box center [762, 155] width 21 height 24
click at [771, 156] on icon at bounding box center [772, 155] width 11 height 11
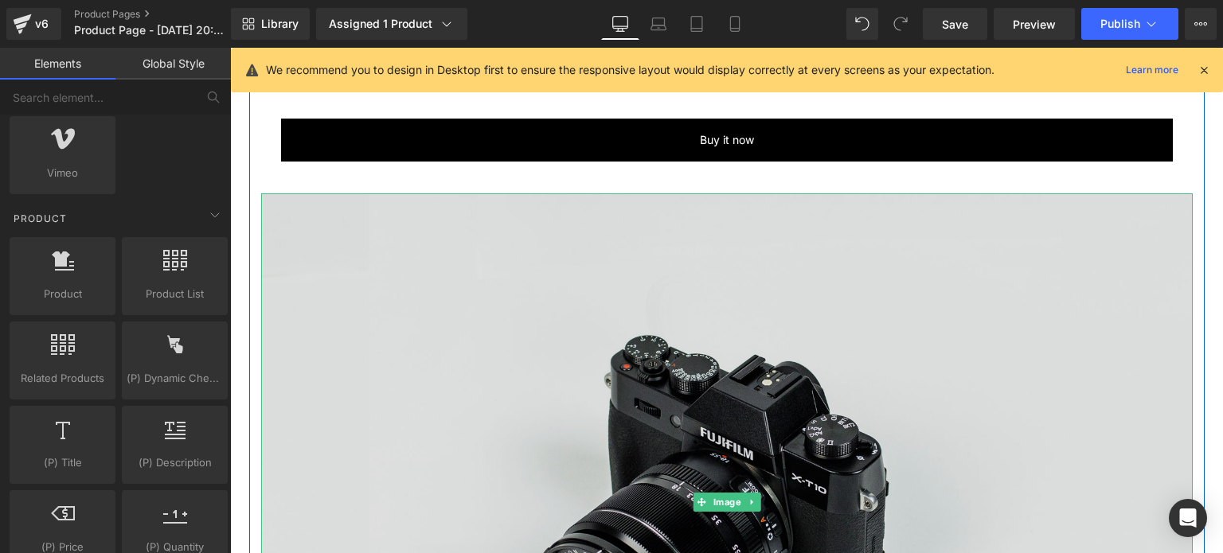
scroll to position [1673, 0]
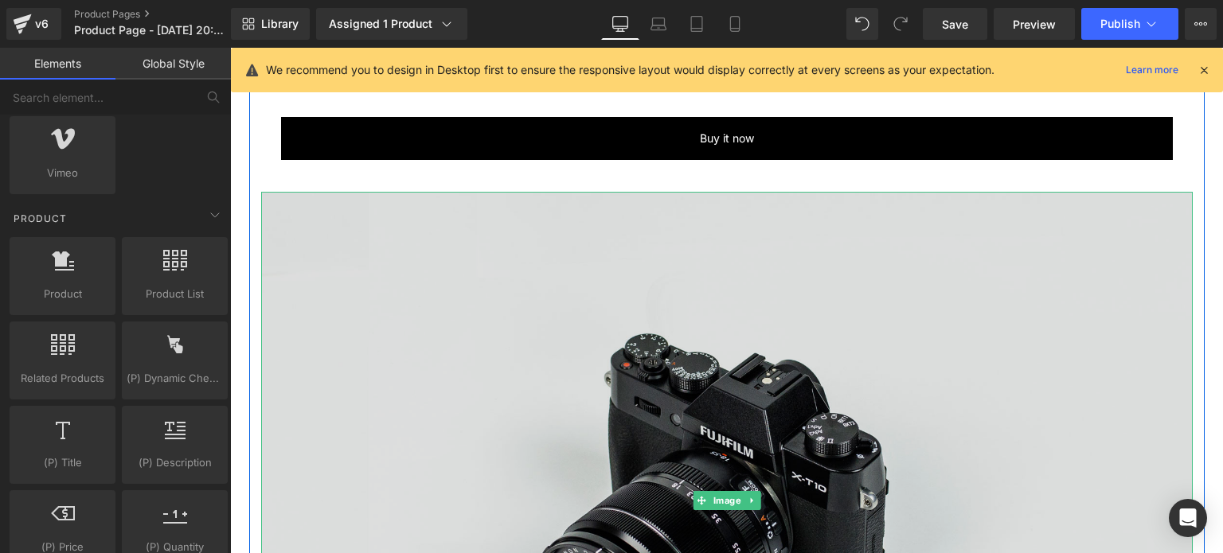
click at [510, 380] on img at bounding box center [726, 500] width 931 height 617
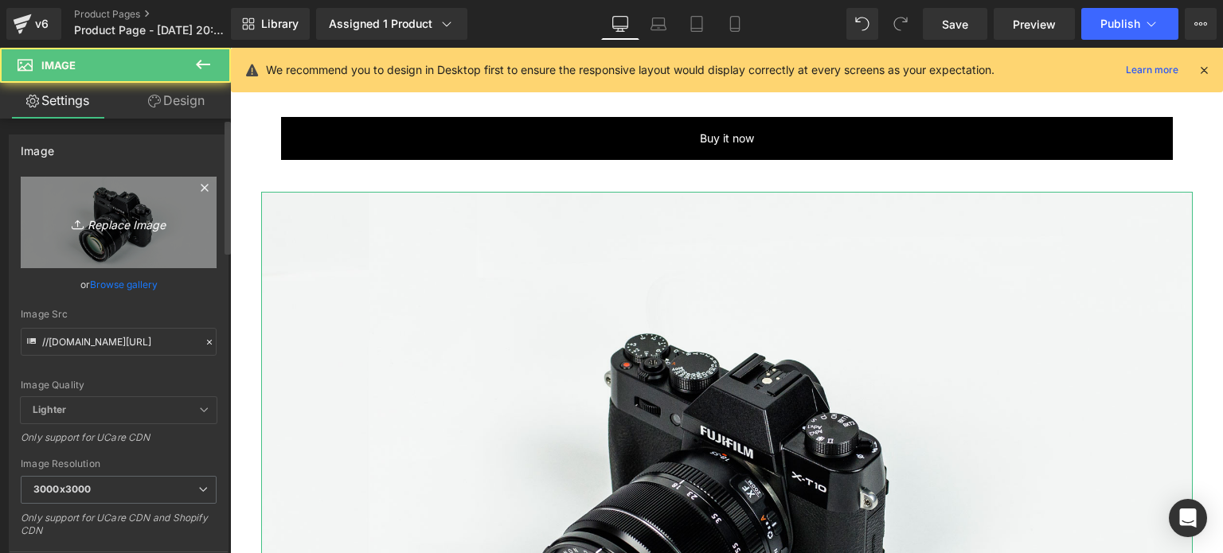
click at [123, 232] on link "Replace Image" at bounding box center [119, 223] width 196 height 92
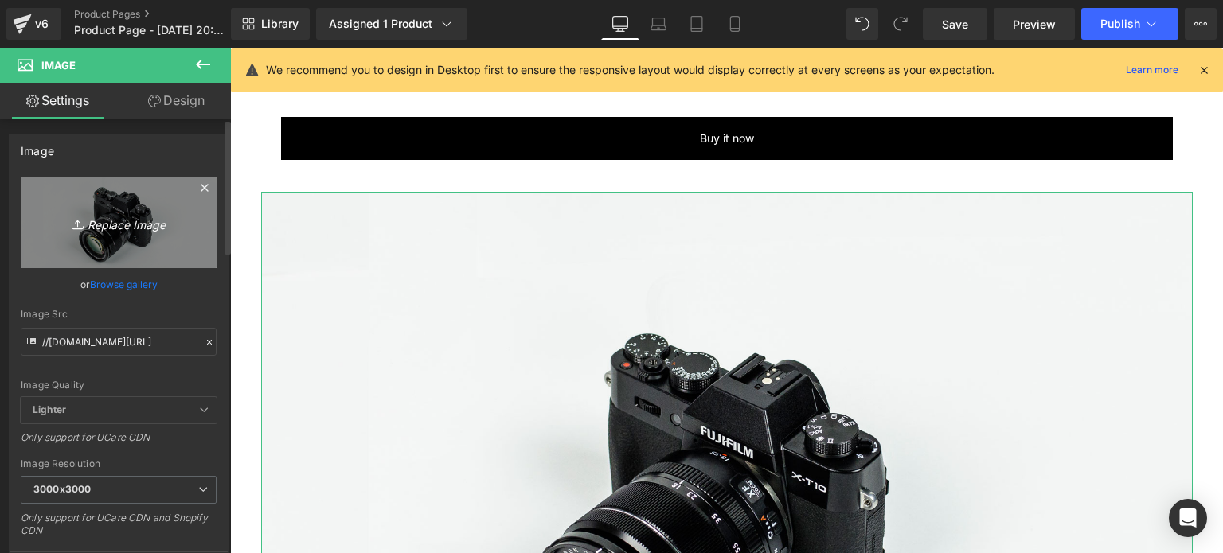
type input "C:\fakepath\gempages_483693520306045978-37609399-688c-48a2-9f3d-57960a5da4db.we…"
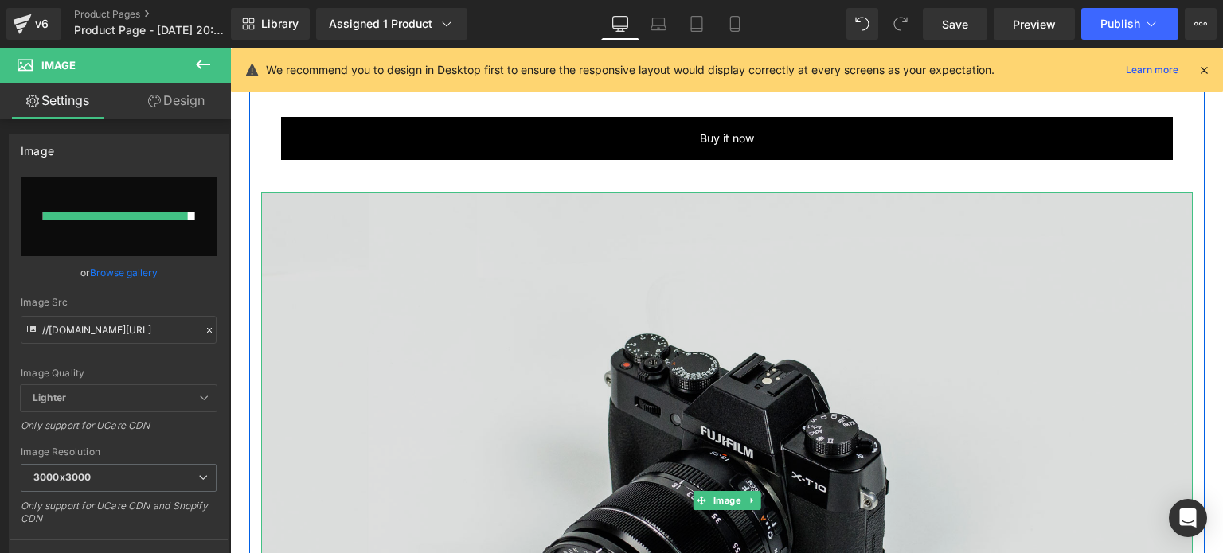
type input "https://ucarecdn.com/dda89a13-e0fc-411b-8d79-cbb9e34b3c7e/-/format/auto/-/previ…"
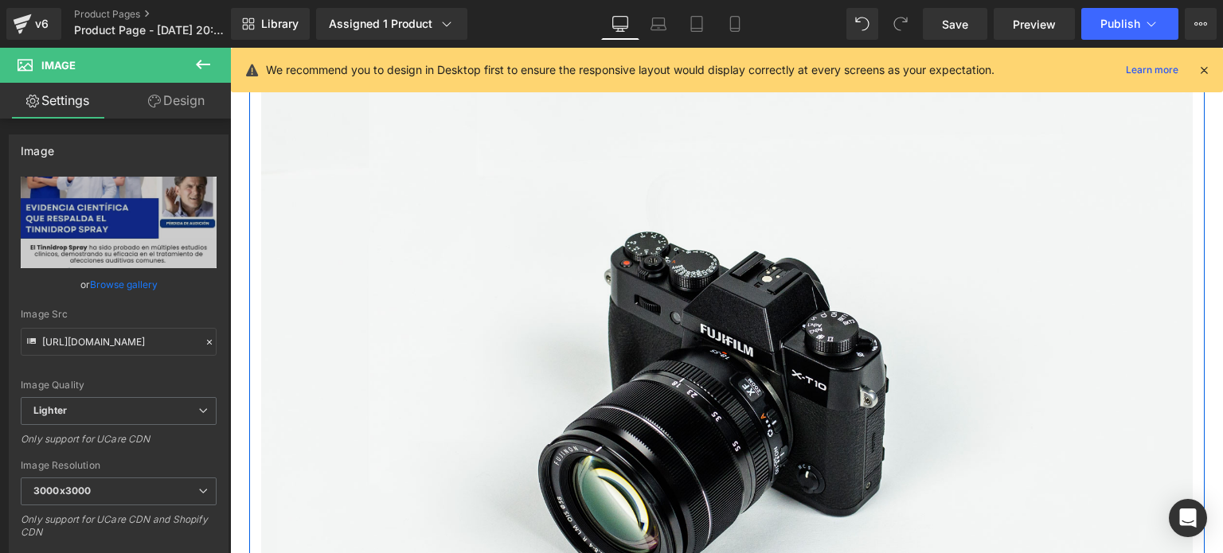
scroll to position [3439, 0]
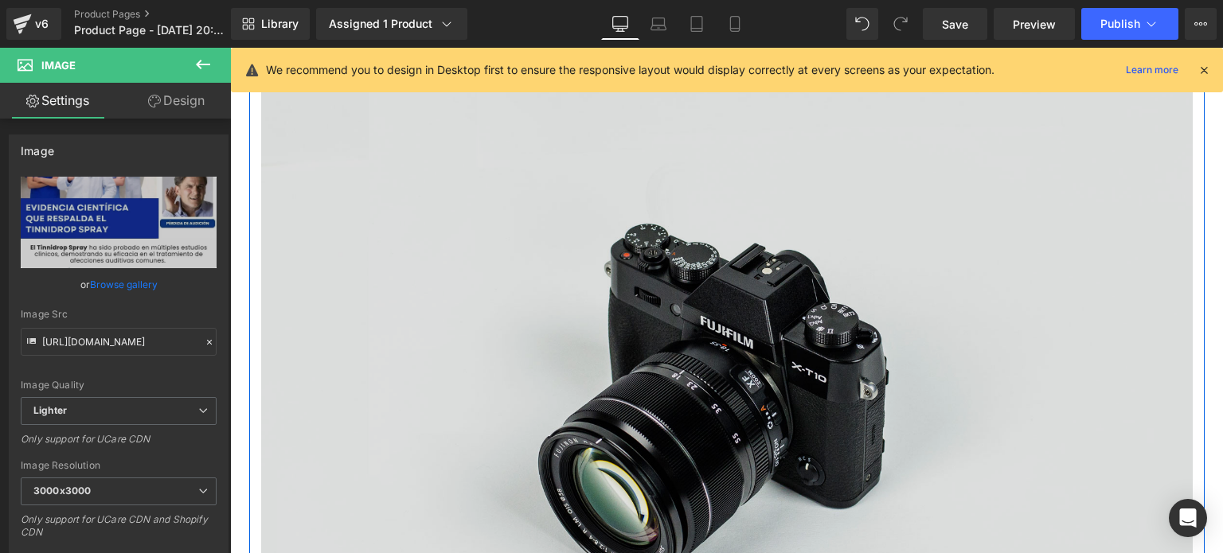
click at [736, 348] on img at bounding box center [726, 390] width 931 height 617
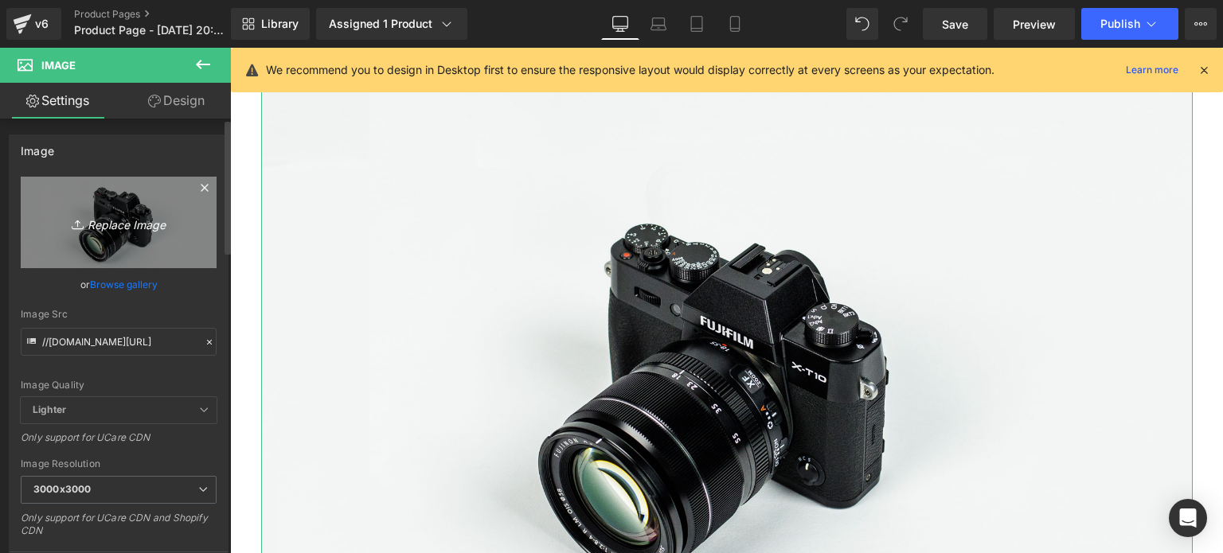
click at [172, 213] on icon "Replace Image" at bounding box center [118, 223] width 127 height 20
type input "C:\fakepath\gempages_483693520306045978-bc0b26bd-68c8-4721-8473-1a3696f41f2f.we…"
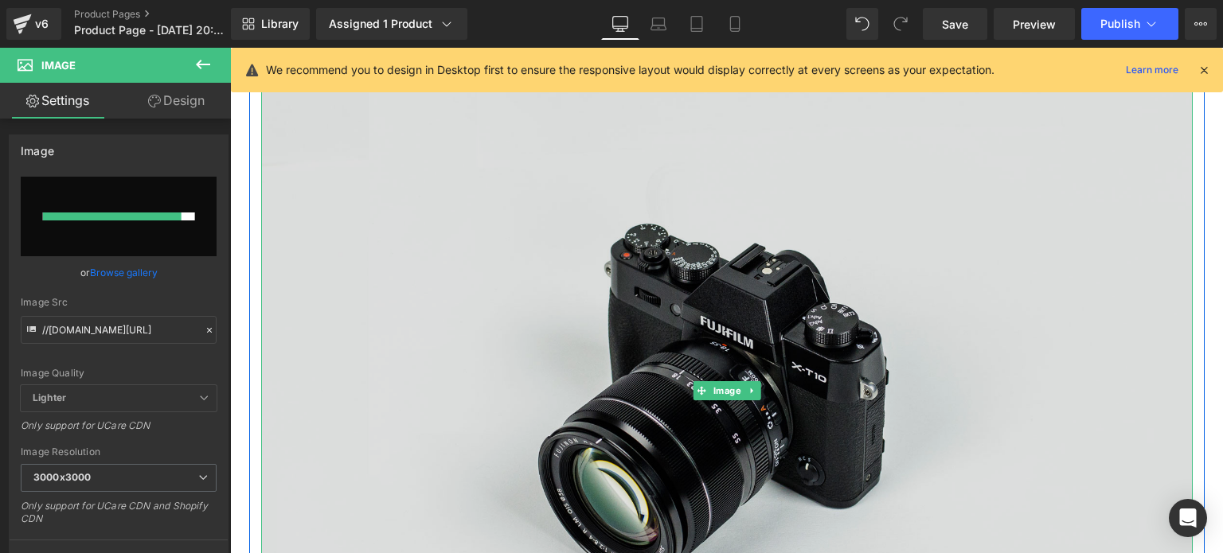
type input "https://ucarecdn.com/5a728690-6425-491b-815b-51a5c54b5d2c/-/format/auto/-/previ…"
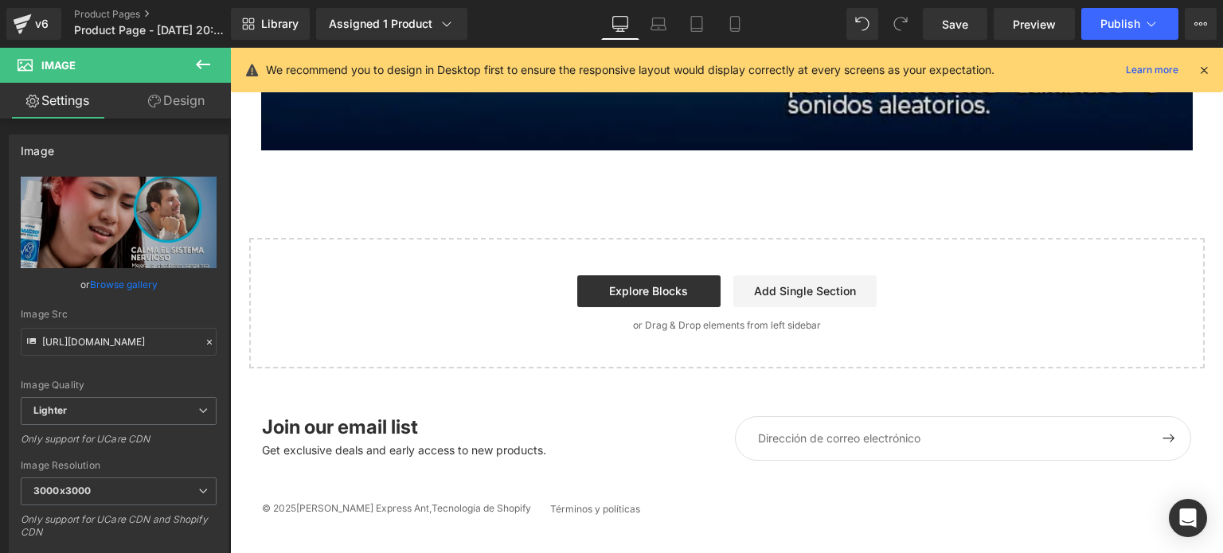
scroll to position [4747, 0]
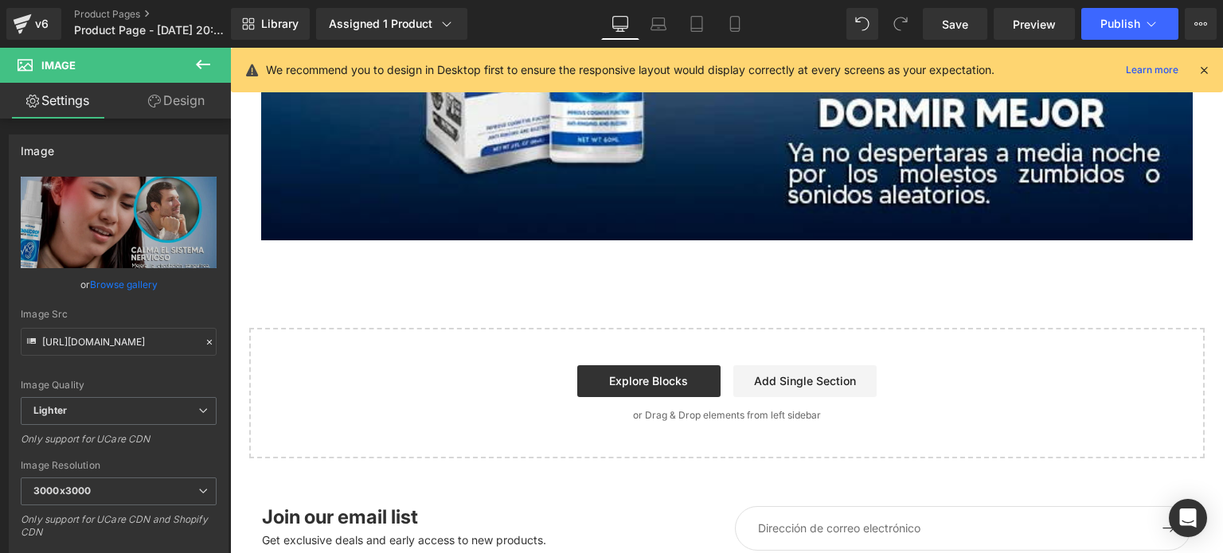
click at [199, 57] on icon at bounding box center [202, 64] width 19 height 19
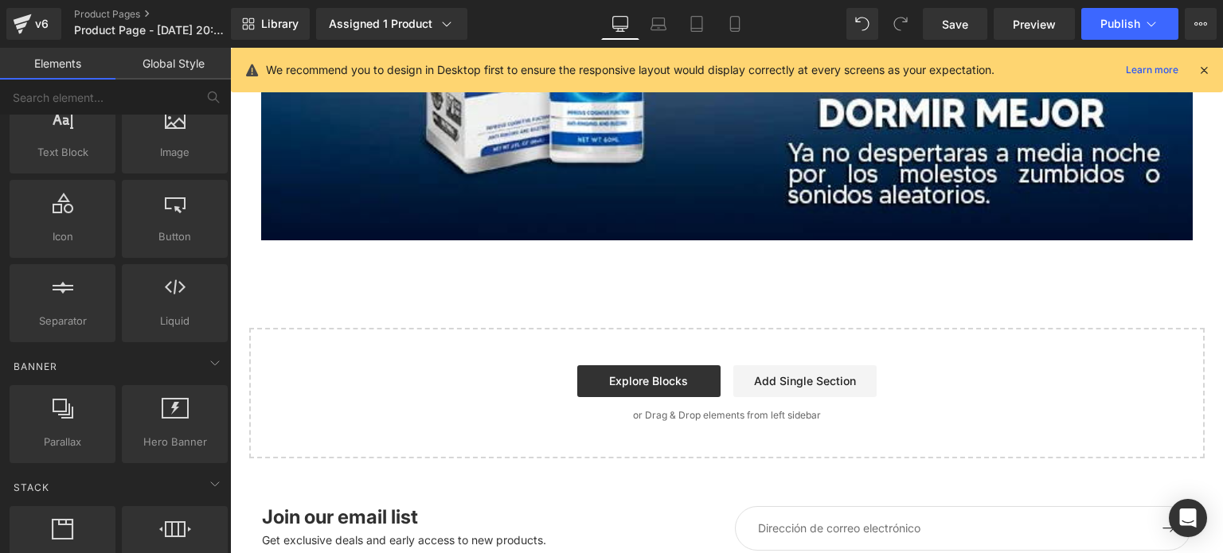
scroll to position [0, 0]
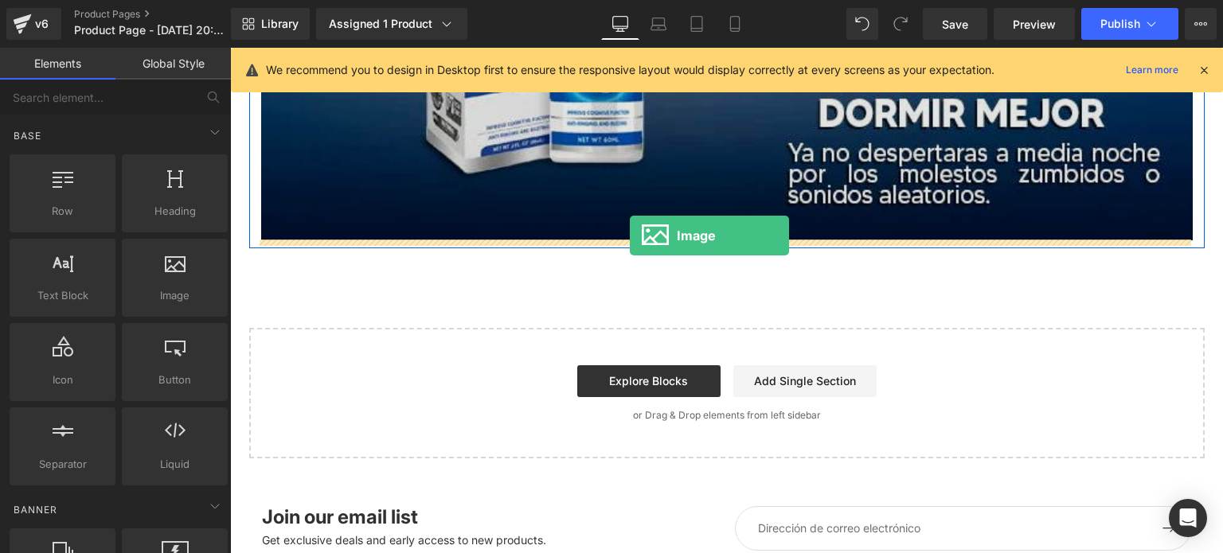
drag, startPoint x: 399, startPoint y: 323, endPoint x: 630, endPoint y: 236, distance: 246.9
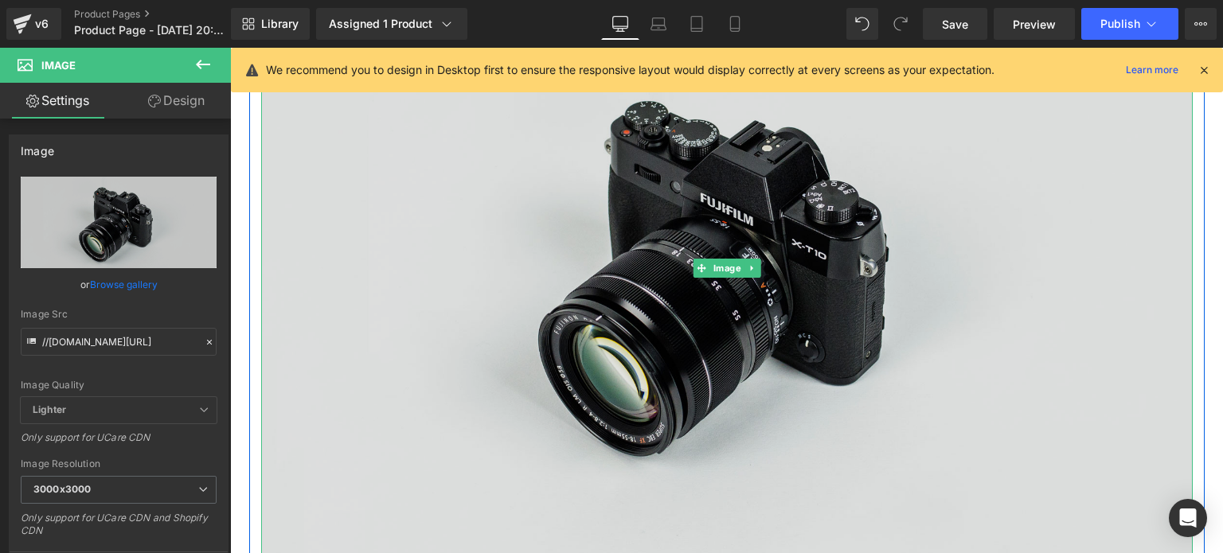
scroll to position [5046, 0]
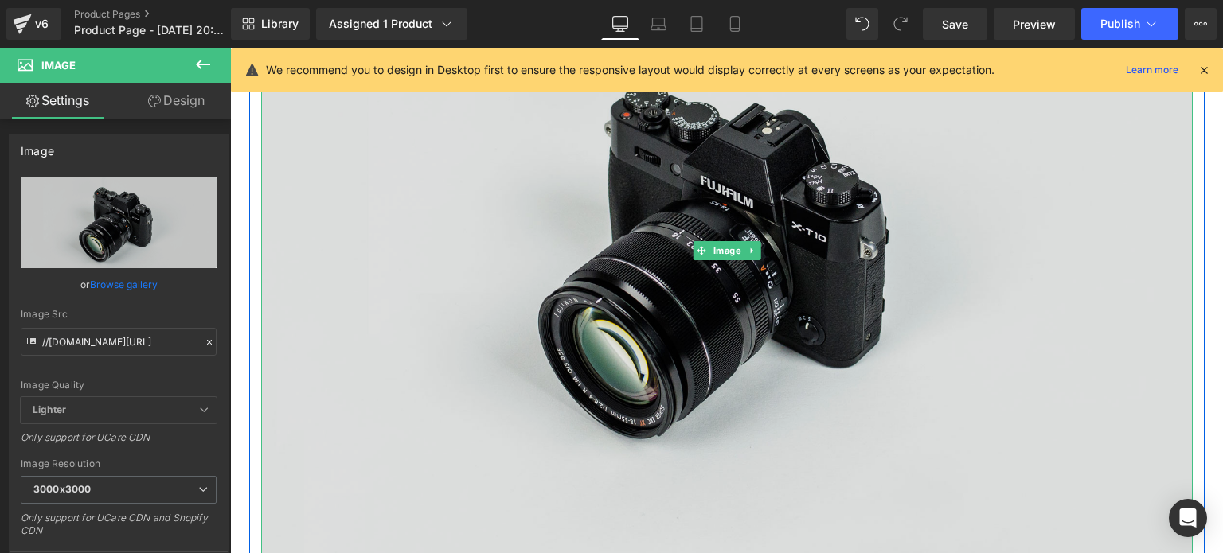
click at [586, 222] on img at bounding box center [726, 250] width 931 height 617
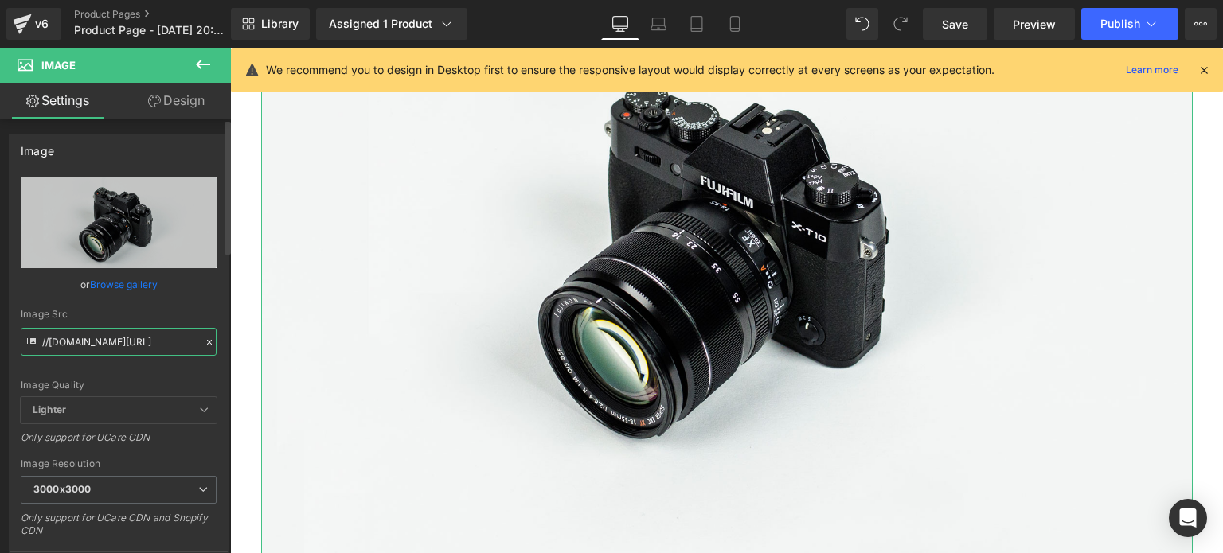
click at [82, 347] on input "//d1um8515vdn9kb.cloudfront.net/images/parallax.jpg" at bounding box center [119, 342] width 196 height 28
paste input "https://cdn.shopify.com/s/files/1/0704/6299/6634/files/gempages_483693520306045…"
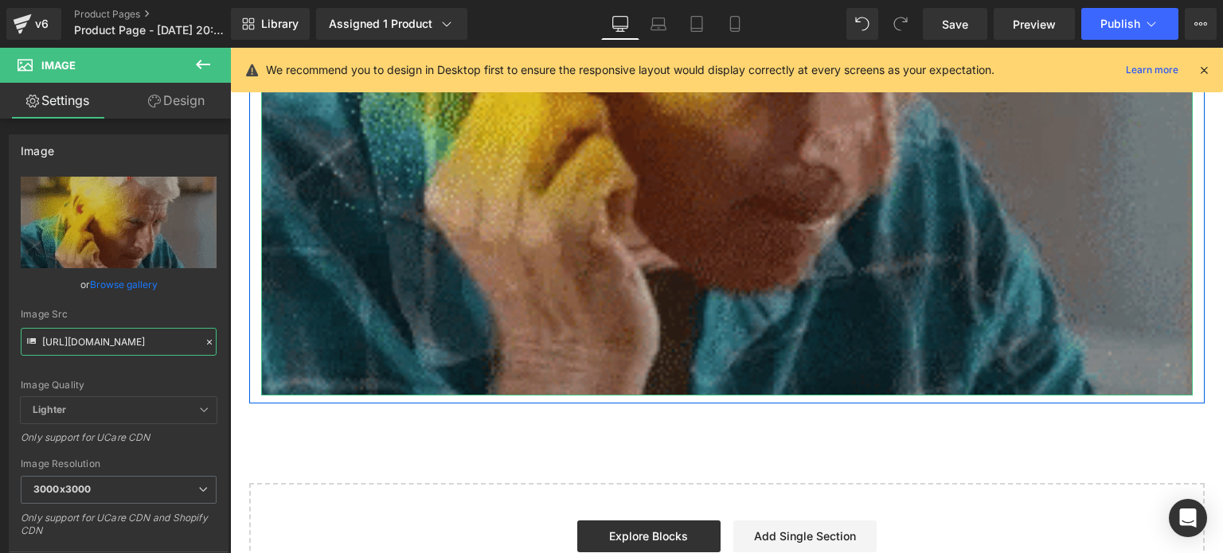
scroll to position [5535, 0]
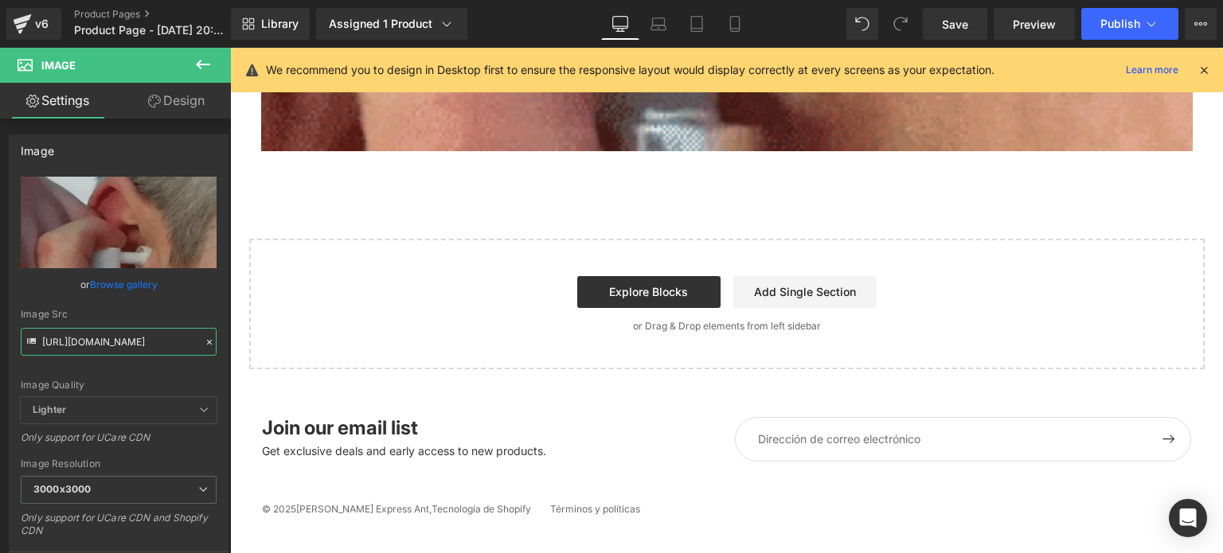
type input "https://cdn.shopify.com/s/files/1/0704/6299/6634/files/gempages_483693520306045…"
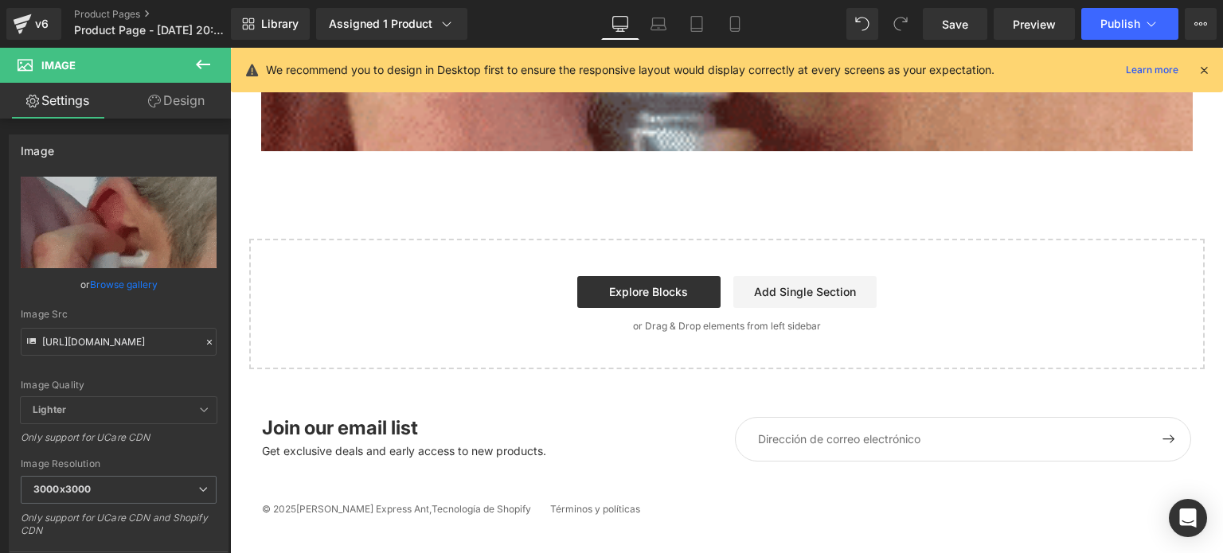
click at [204, 55] on icon at bounding box center [202, 64] width 19 height 19
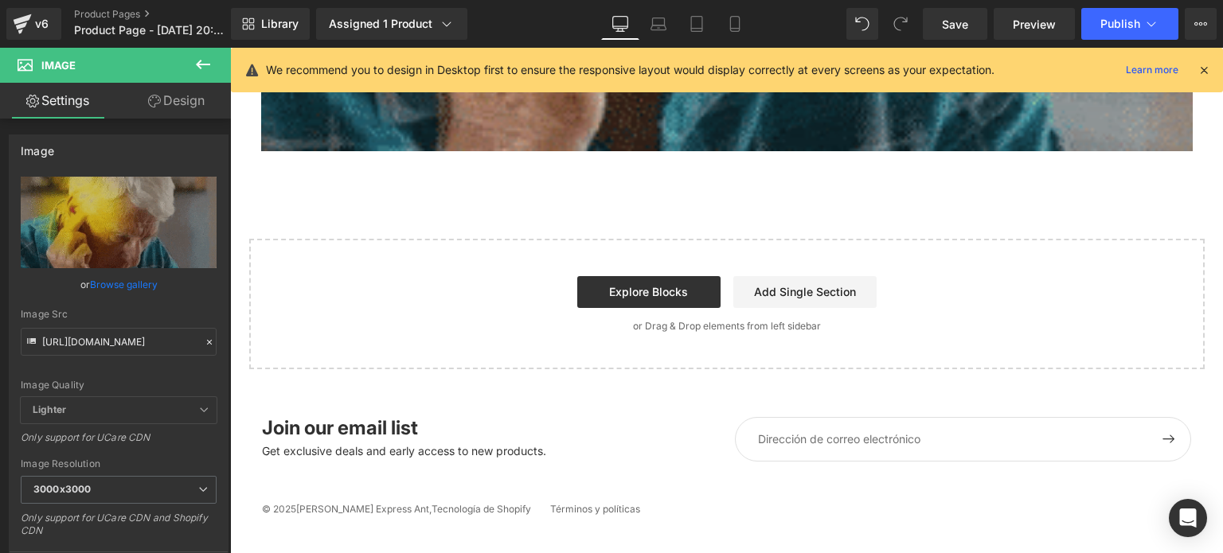
scroll to position [0, 0]
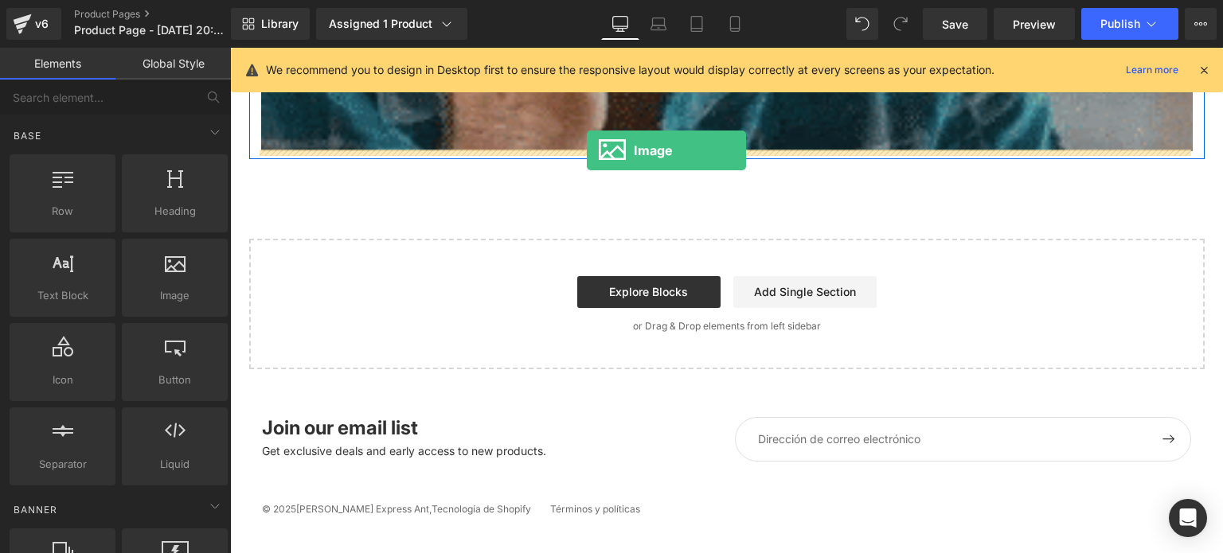
drag, startPoint x: 408, startPoint y: 326, endPoint x: 587, endPoint y: 150, distance: 250.5
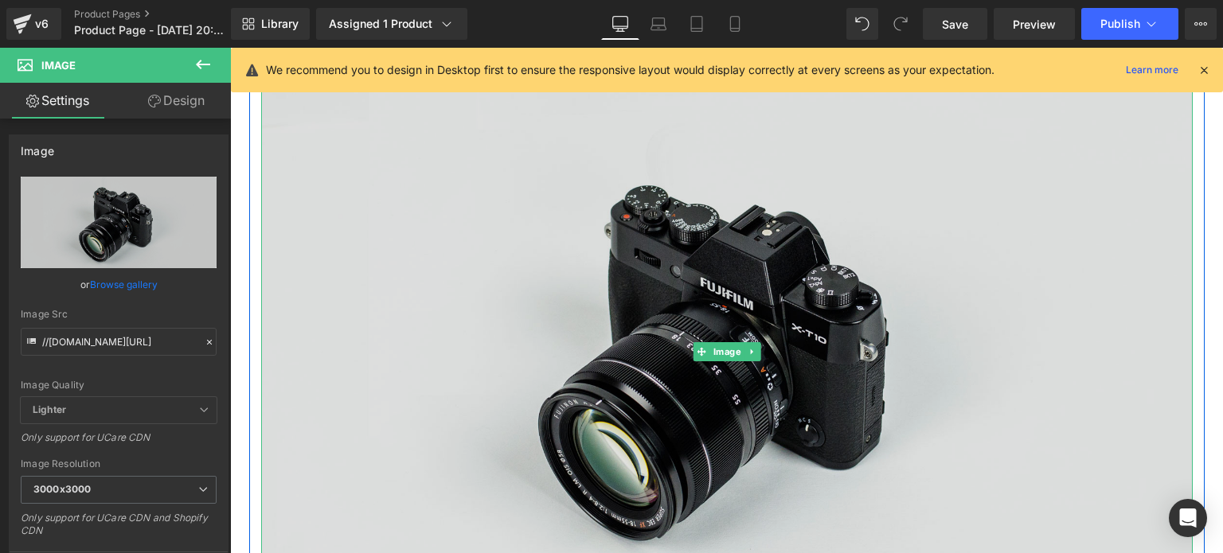
scroll to position [5649, 0]
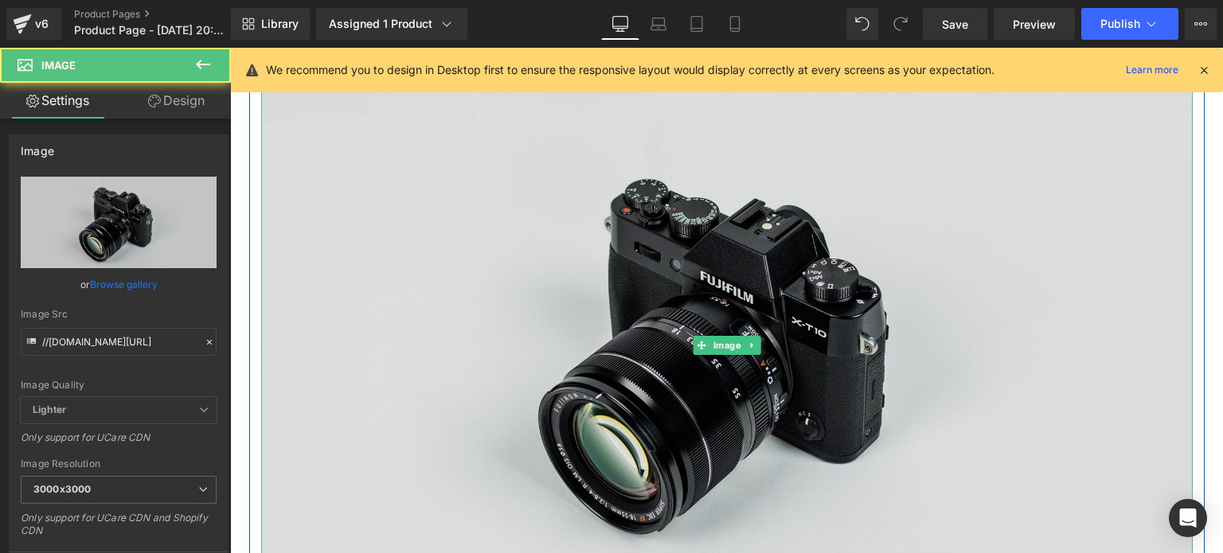
click at [474, 251] on img at bounding box center [726, 345] width 931 height 617
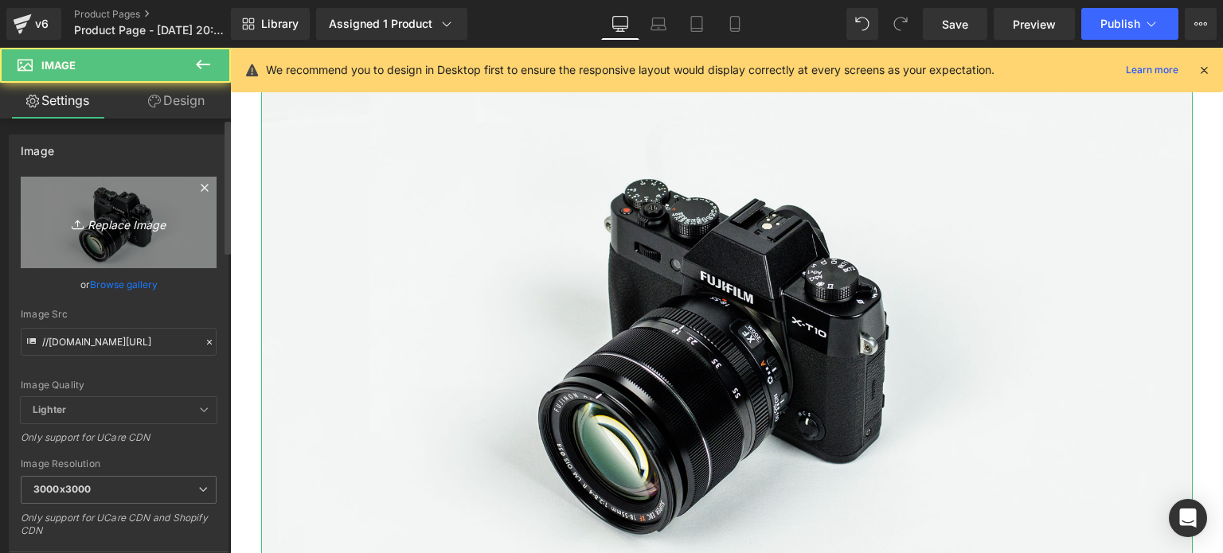
click at [123, 195] on link "Replace Image" at bounding box center [119, 223] width 196 height 92
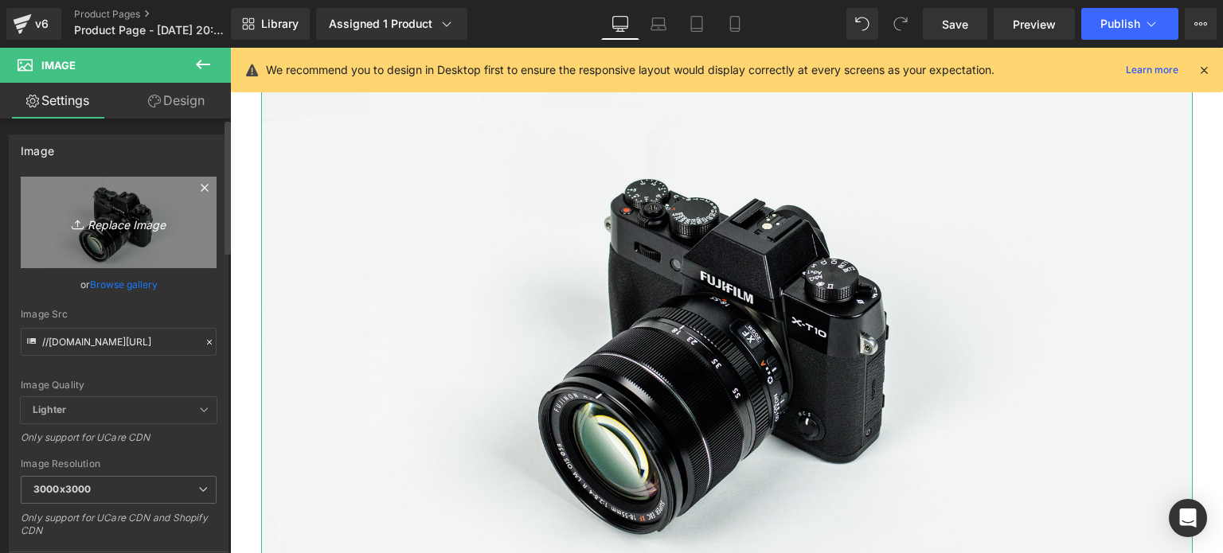
type input "C:\fakepath\gempages_483693520306045978-c854ef6f-87b2-45e5-b060-c14c9f65af82.we…"
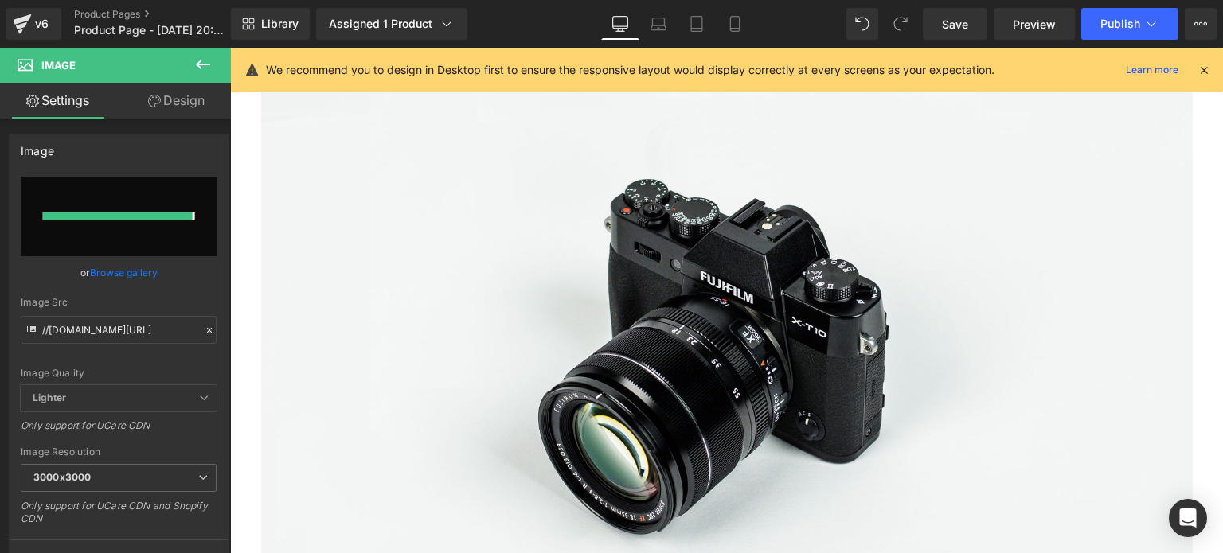
click at [207, 60] on icon at bounding box center [202, 64] width 19 height 19
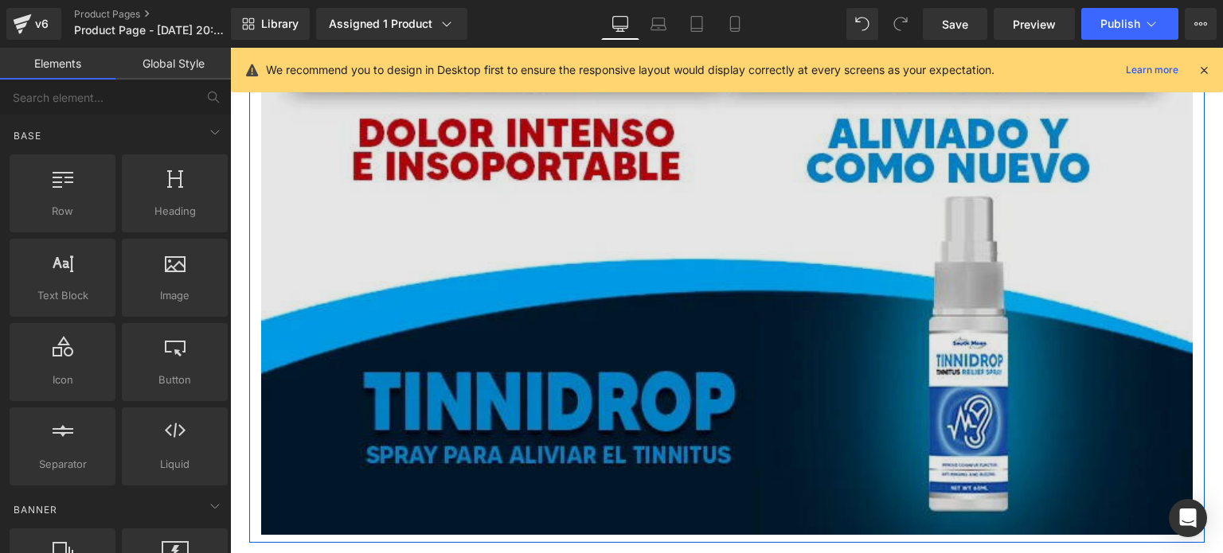
scroll to position [6991, 0]
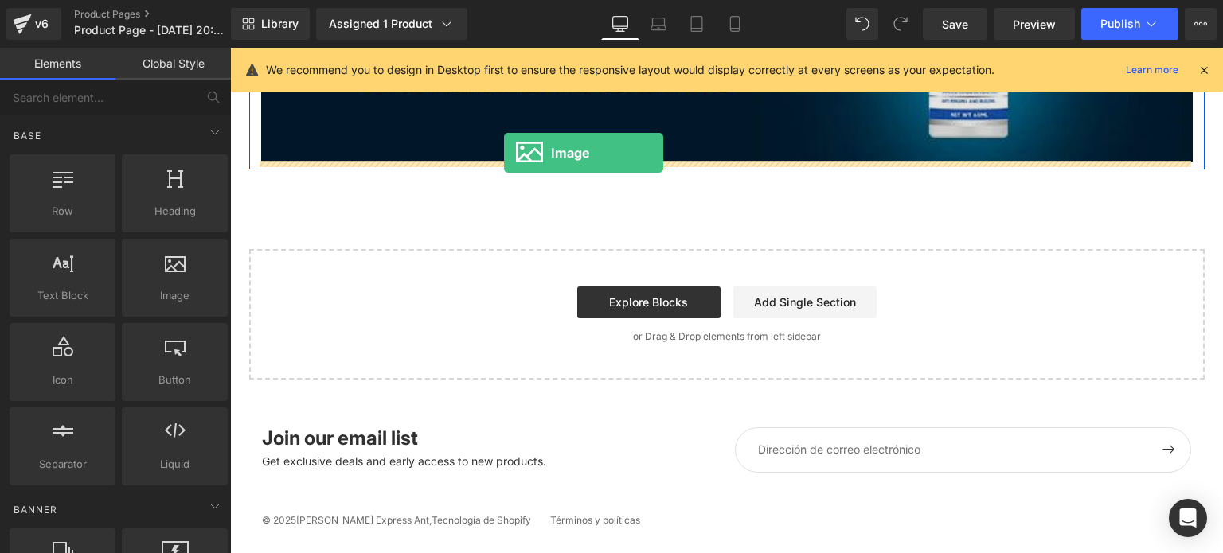
drag, startPoint x: 399, startPoint y: 327, endPoint x: 504, endPoint y: 154, distance: 202.9
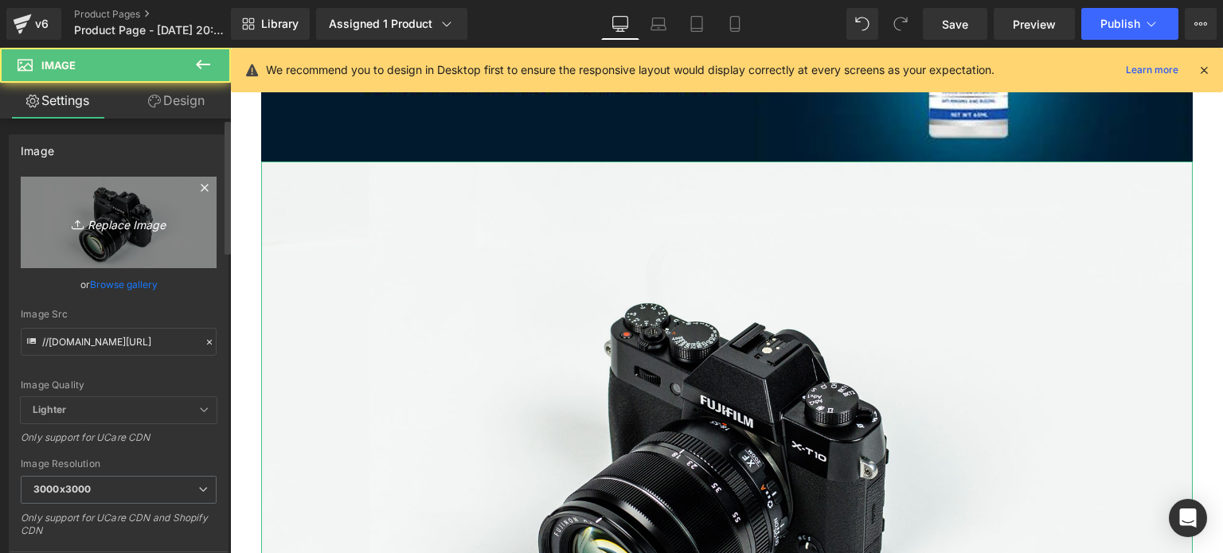
click at [146, 248] on link "Replace Image" at bounding box center [119, 223] width 196 height 92
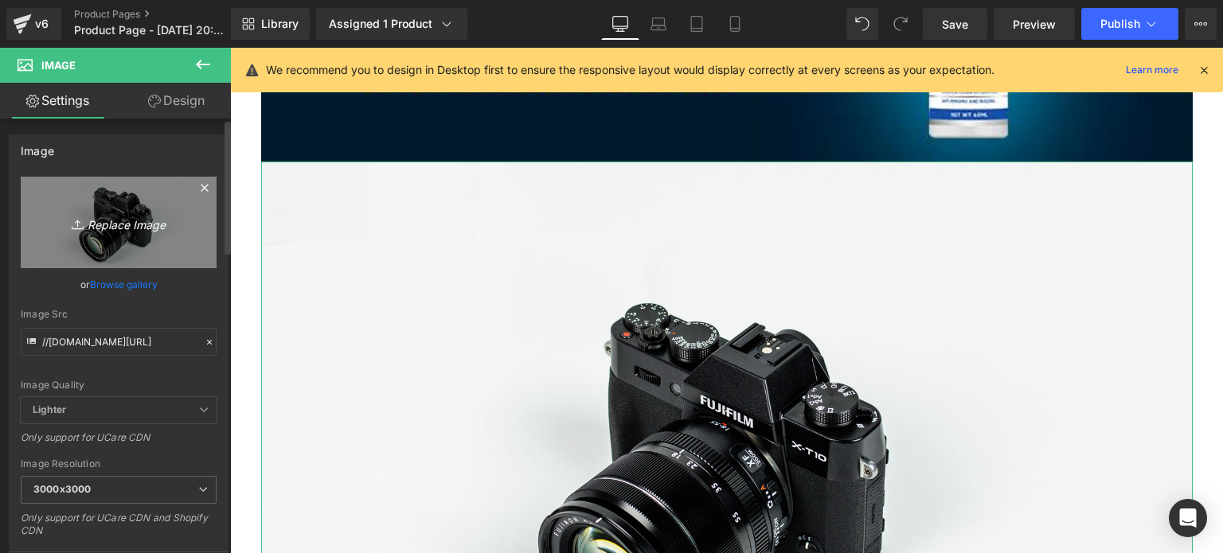
type input "C:\fakepath\gempages_483693520306045978-84fa3598-b7b6-4675-abd1-f2d6195fc69d.we…"
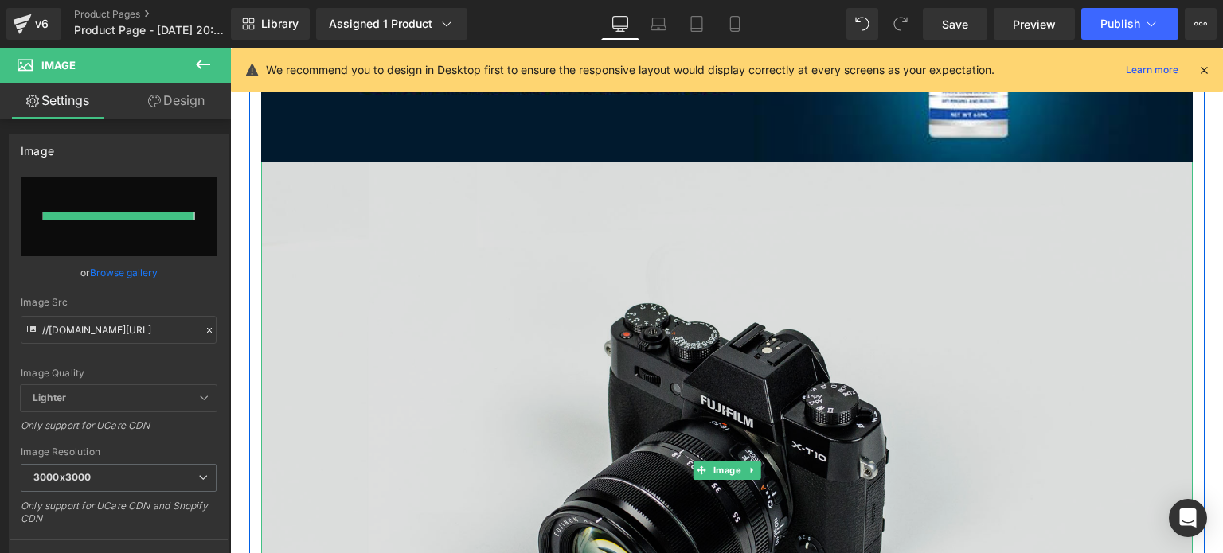
type input "https://ucarecdn.com/6fe576b7-1450-42f6-a1a1-6dd5265168a5/-/format/auto/-/previ…"
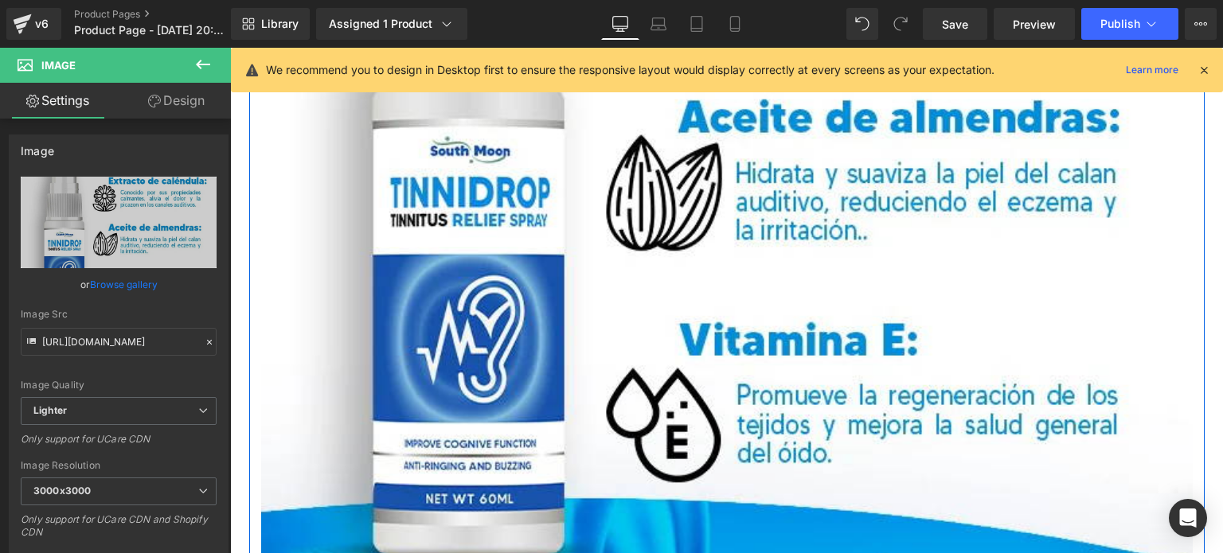
scroll to position [8211, 0]
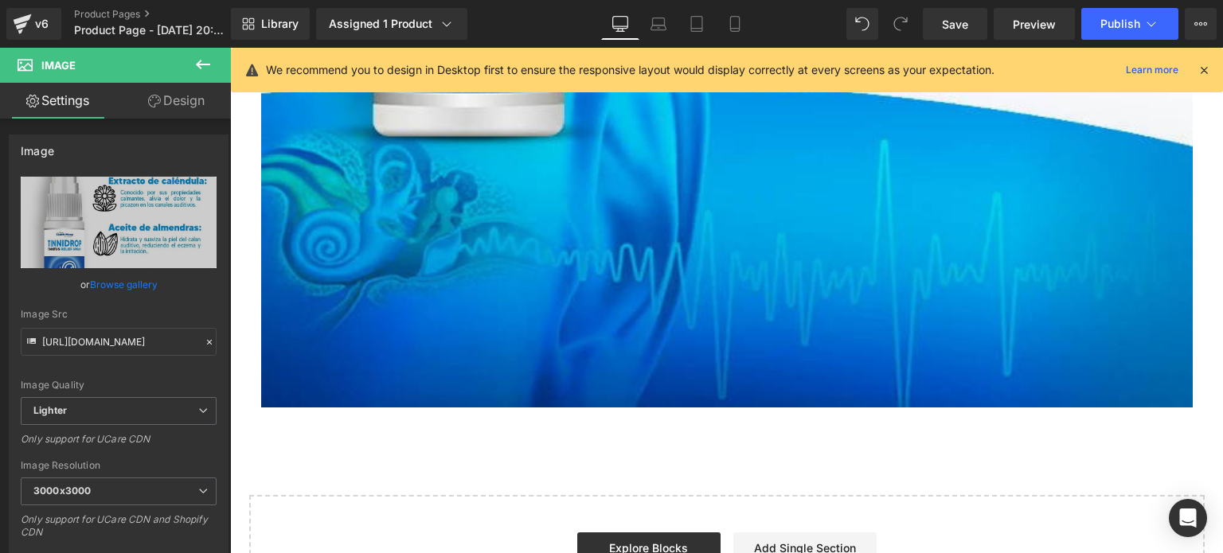
click at [205, 66] on icon at bounding box center [202, 64] width 19 height 19
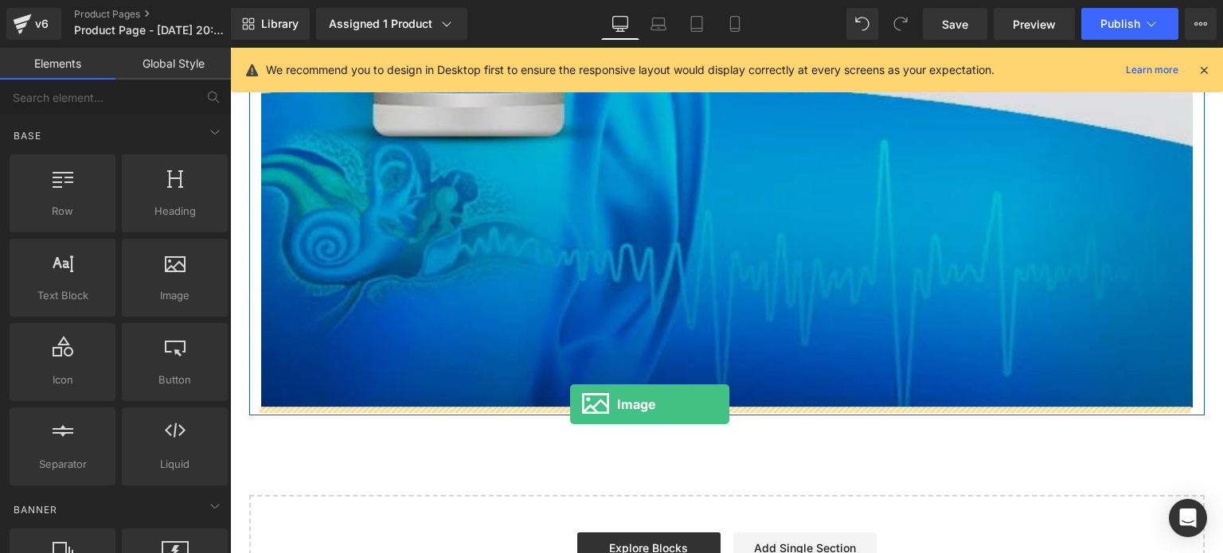
drag, startPoint x: 399, startPoint y: 333, endPoint x: 572, endPoint y: 404, distance: 186.7
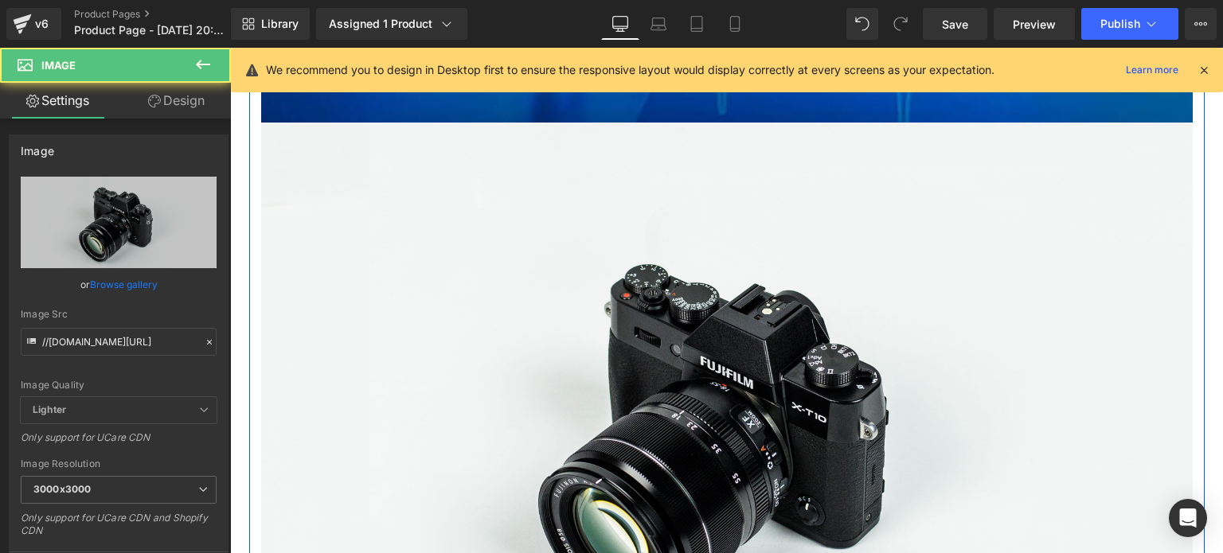
scroll to position [8494, 0]
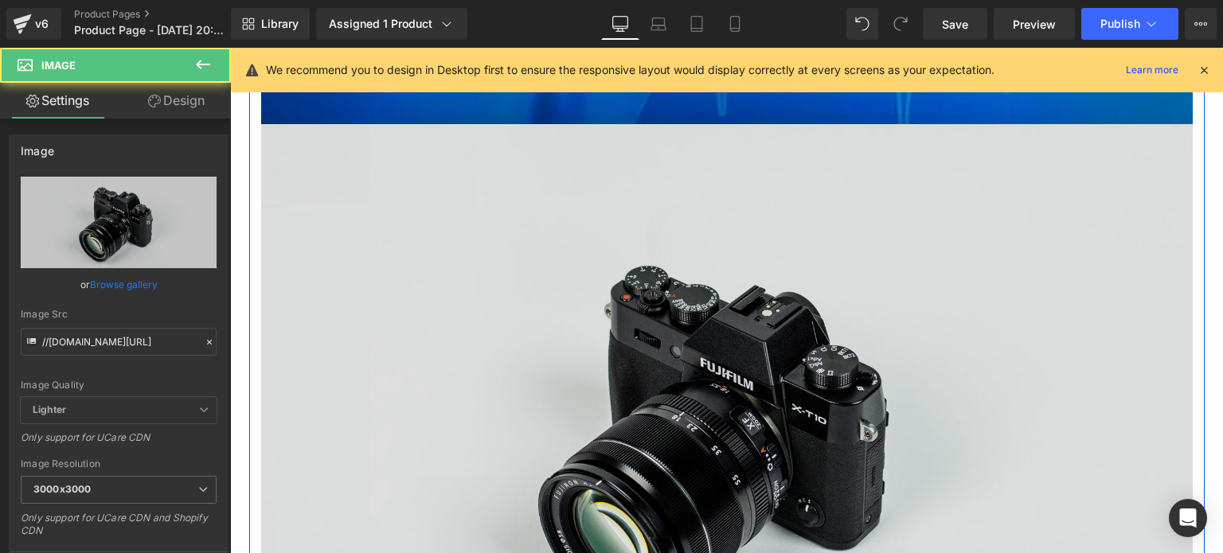
click at [647, 346] on img at bounding box center [726, 432] width 931 height 617
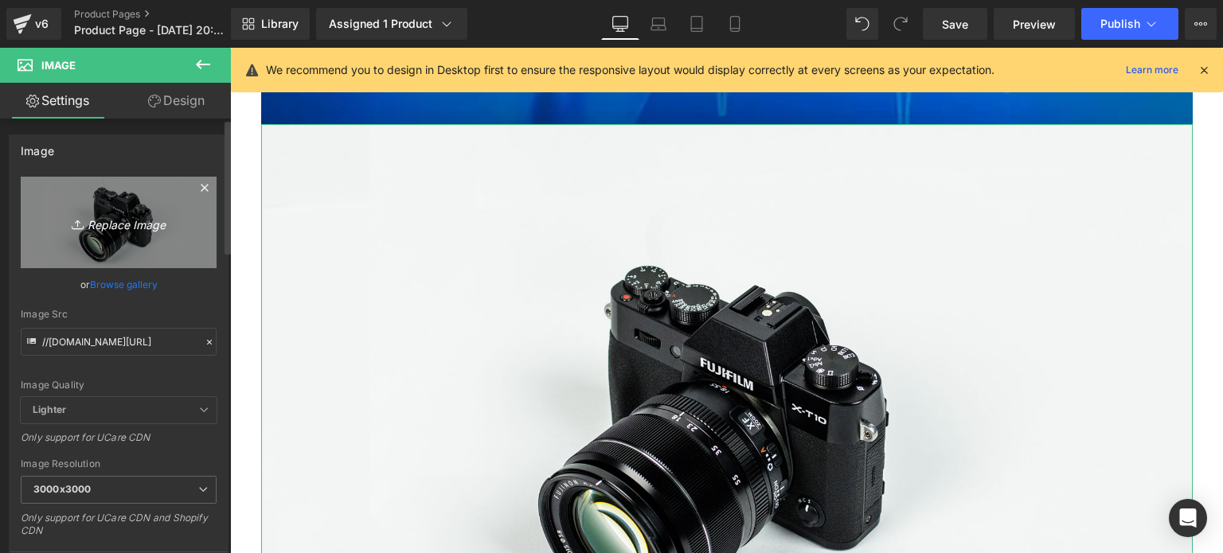
click at [157, 225] on icon "Replace Image" at bounding box center [118, 223] width 127 height 20
type input "C:\fakepath\gempages_483693520306045978-d7d252df-903f-41eb-8f02-d903a3d2af79.we…"
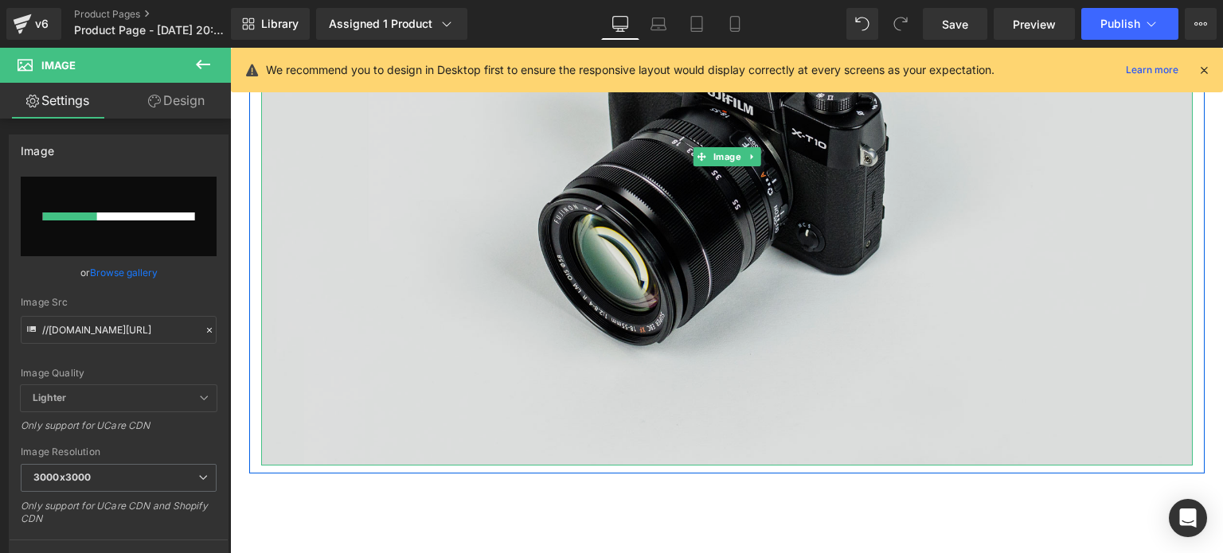
scroll to position [8780, 0]
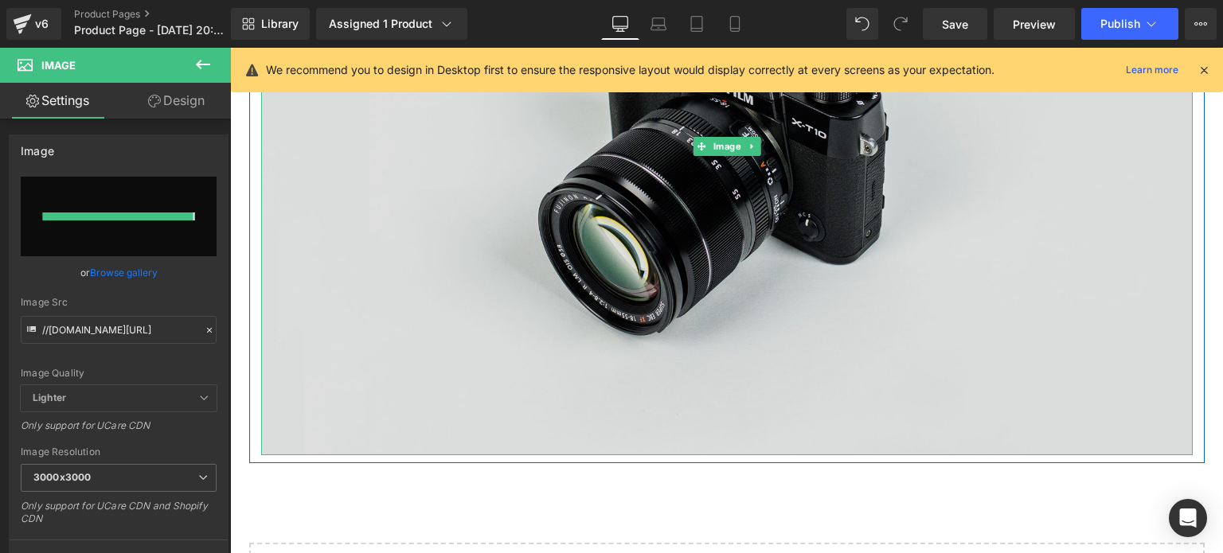
type input "https://ucarecdn.com/82c3c039-2ecc-4bf8-98d1-3801bff56c74/-/format/auto/-/previ…"
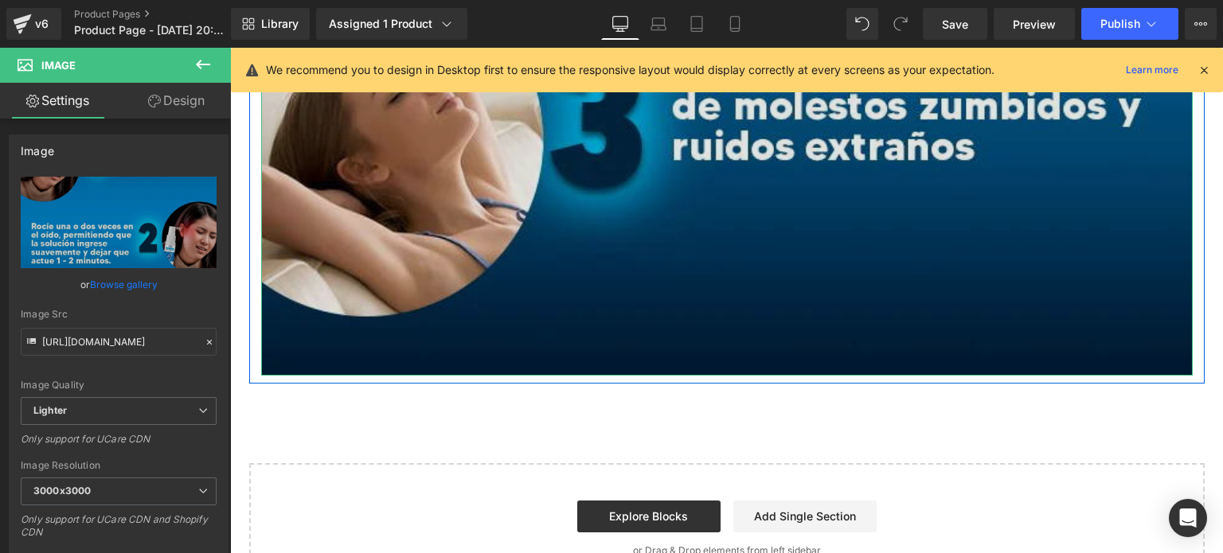
scroll to position [9710, 0]
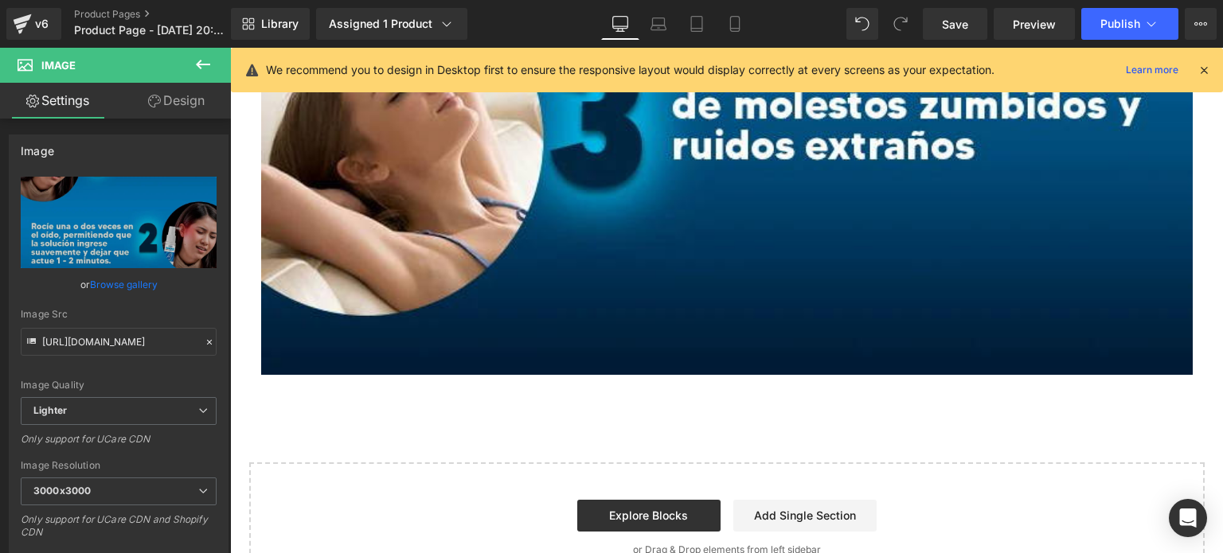
click at [206, 64] on icon at bounding box center [203, 65] width 14 height 10
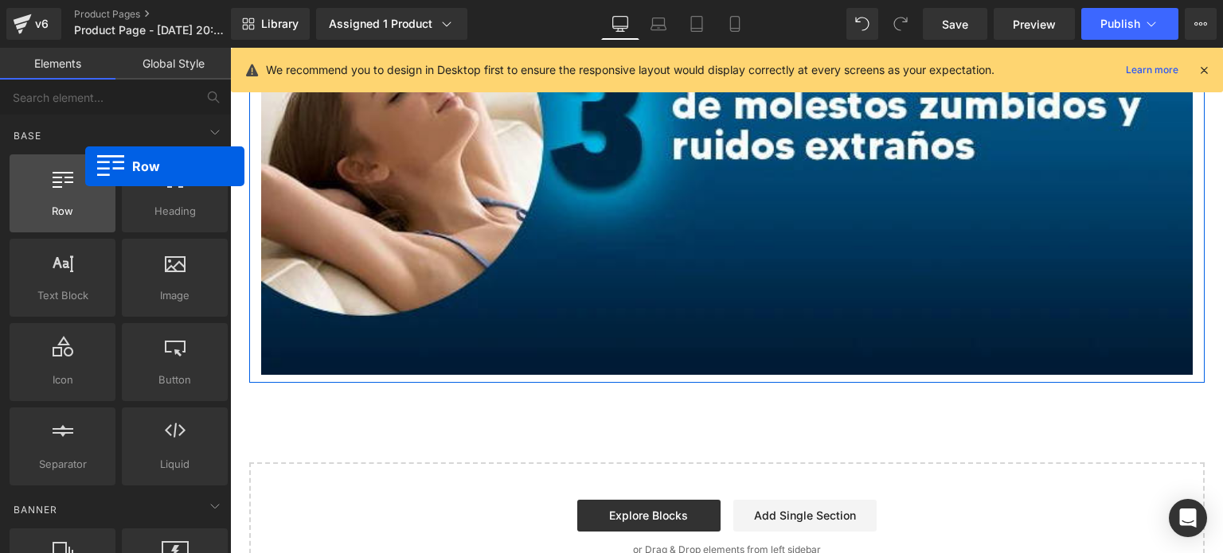
drag, startPoint x: 78, startPoint y: 190, endPoint x: 70, endPoint y: 181, distance: 12.4
click at [70, 181] on div at bounding box center [62, 185] width 96 height 36
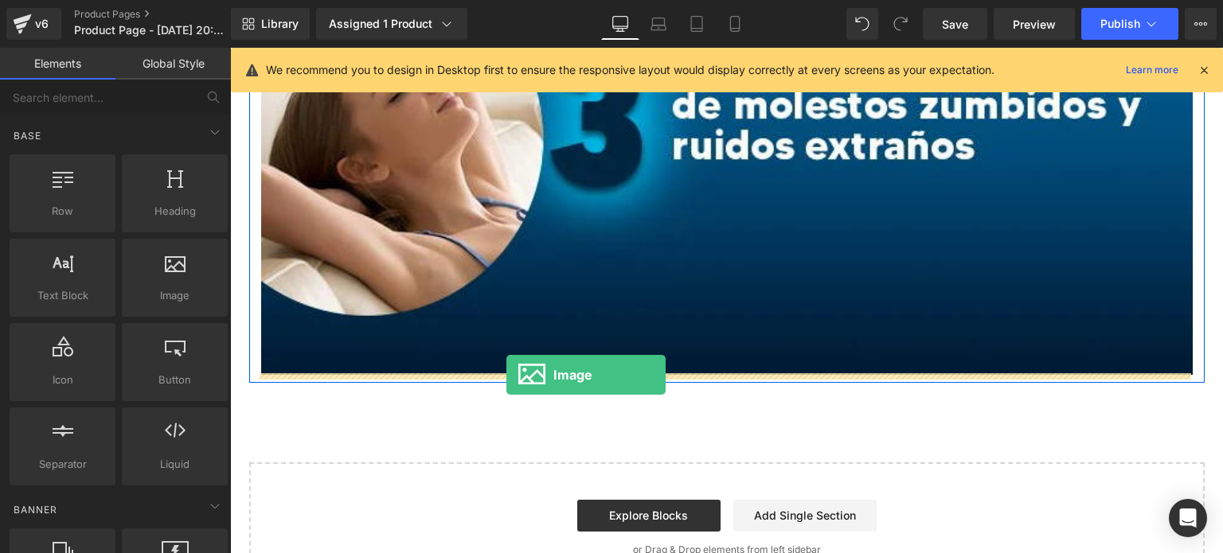
drag, startPoint x: 381, startPoint y: 324, endPoint x: 506, endPoint y: 375, distance: 135.0
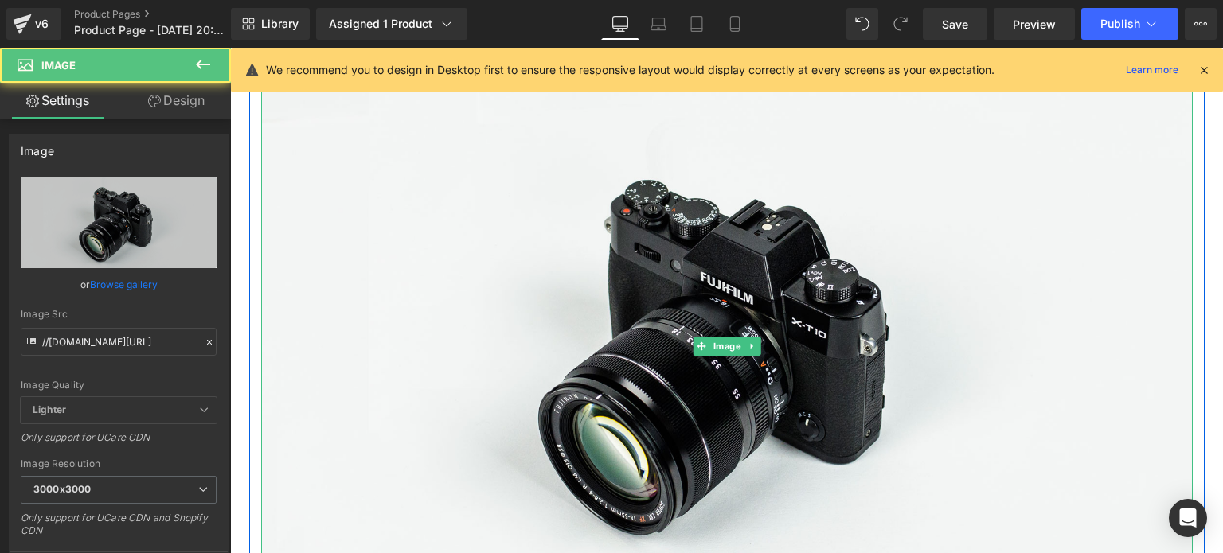
scroll to position [10054, 0]
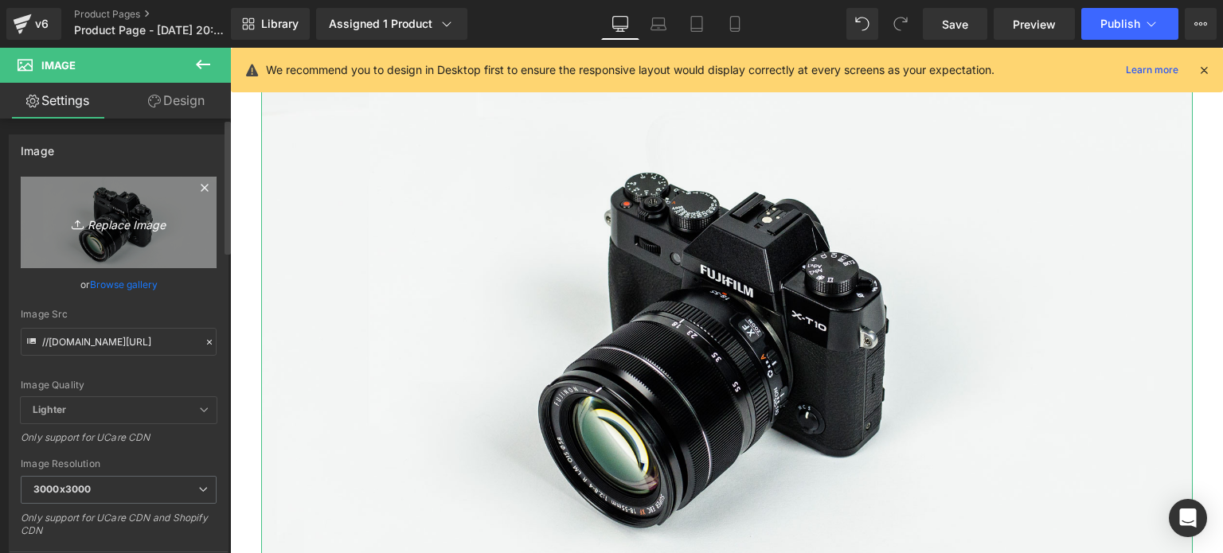
click at [139, 219] on icon "Replace Image" at bounding box center [118, 223] width 127 height 20
type input "C:\fakepath\gempages_483693520306045978-06b6b320-051a-4110-82d7-b3d311d689ac.we…"
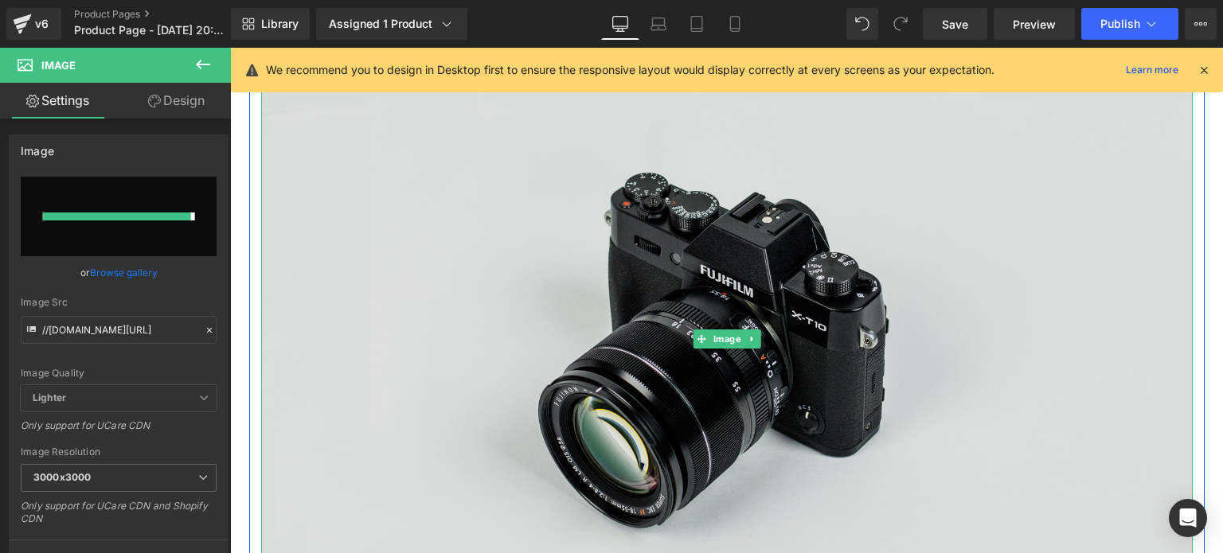
type input "https://ucarecdn.com/cd8f9291-b588-4d88-8655-33eaa126bd84/-/format/auto/-/previ…"
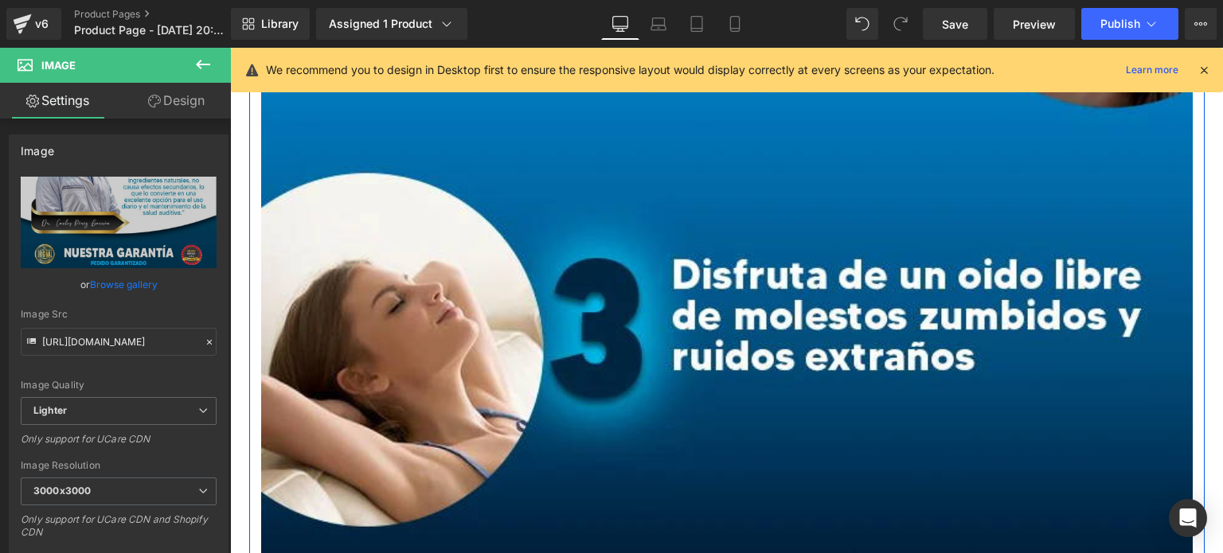
scroll to position [9474, 0]
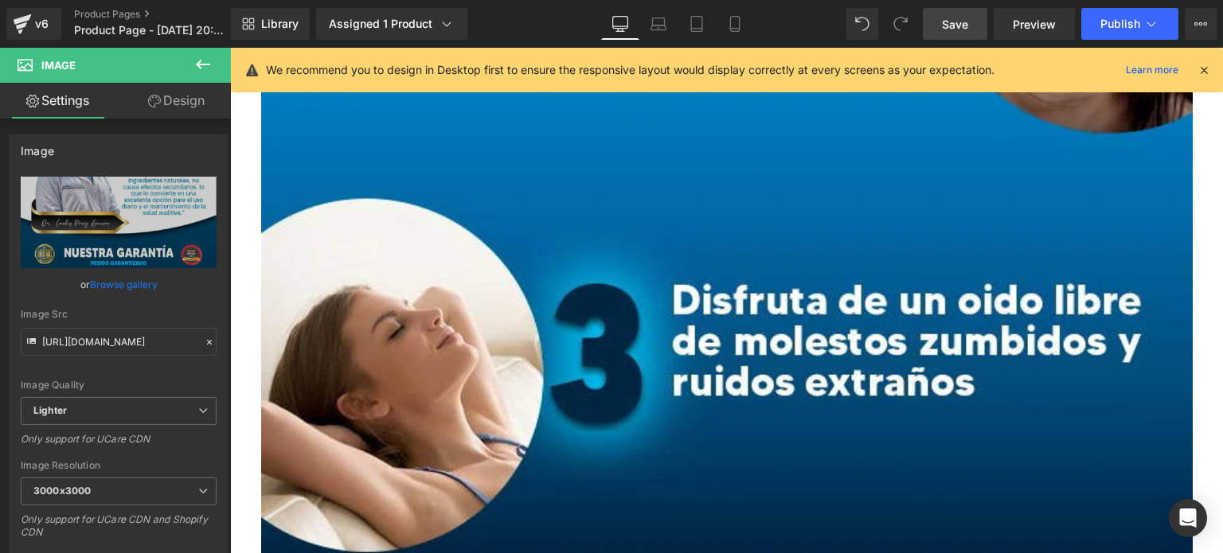
click at [950, 19] on span "Save" at bounding box center [955, 24] width 26 height 17
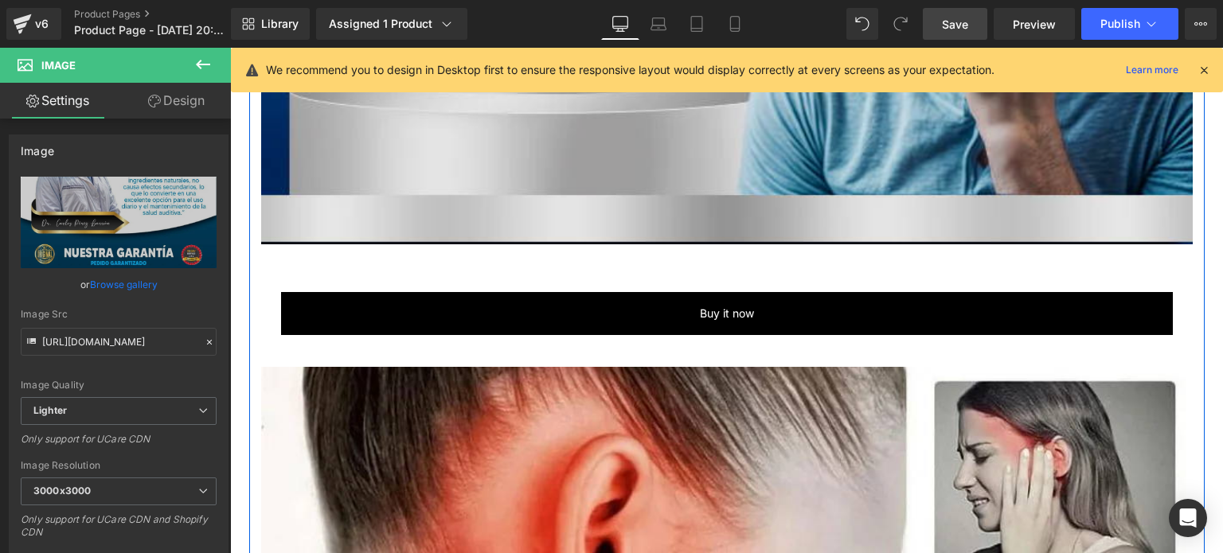
scroll to position [1500, 0]
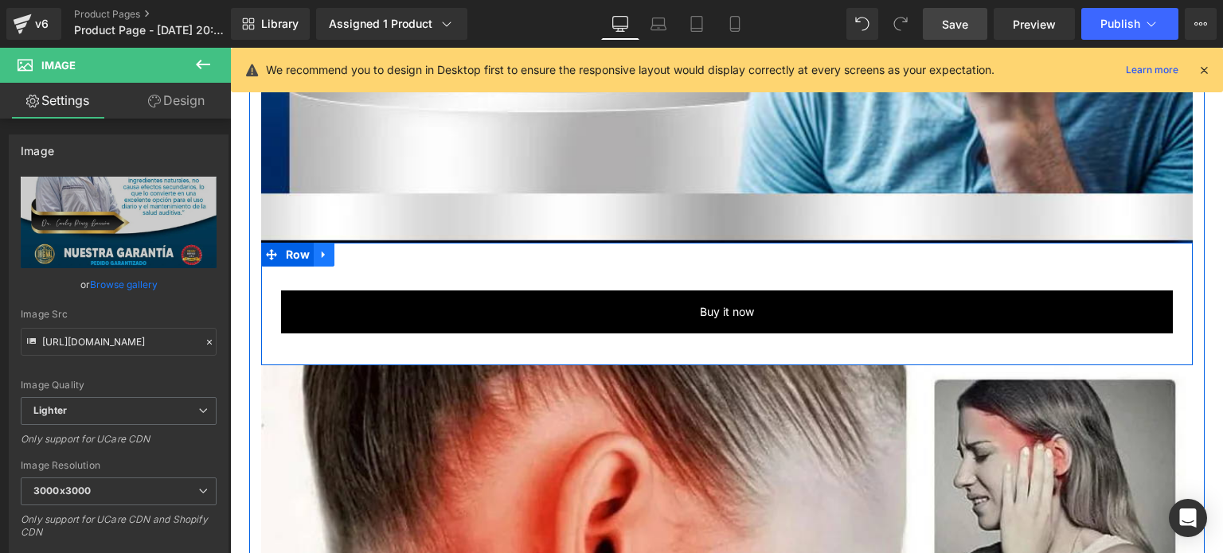
click at [320, 257] on icon at bounding box center [323, 255] width 11 height 12
click at [339, 257] on icon at bounding box center [344, 255] width 11 height 12
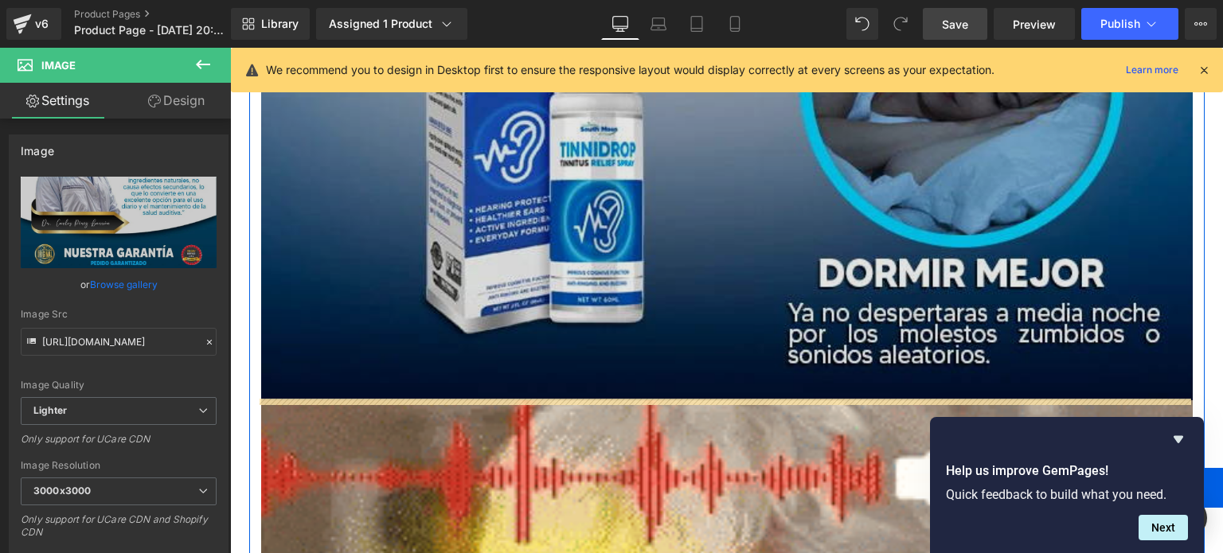
scroll to position [4643, 0]
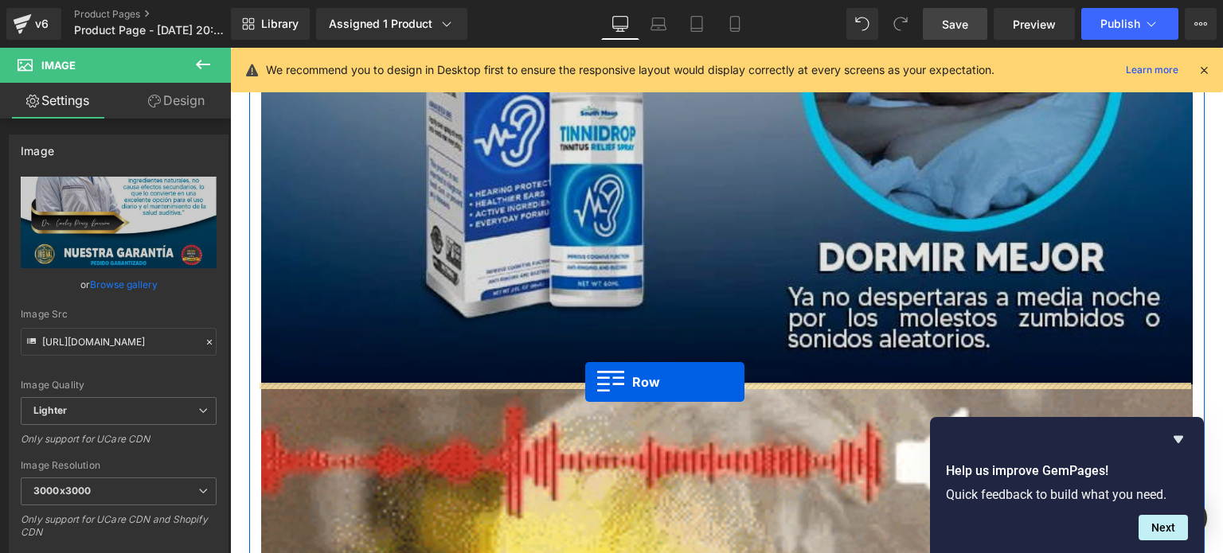
drag, startPoint x: 264, startPoint y: 265, endPoint x: 587, endPoint y: 383, distance: 343.3
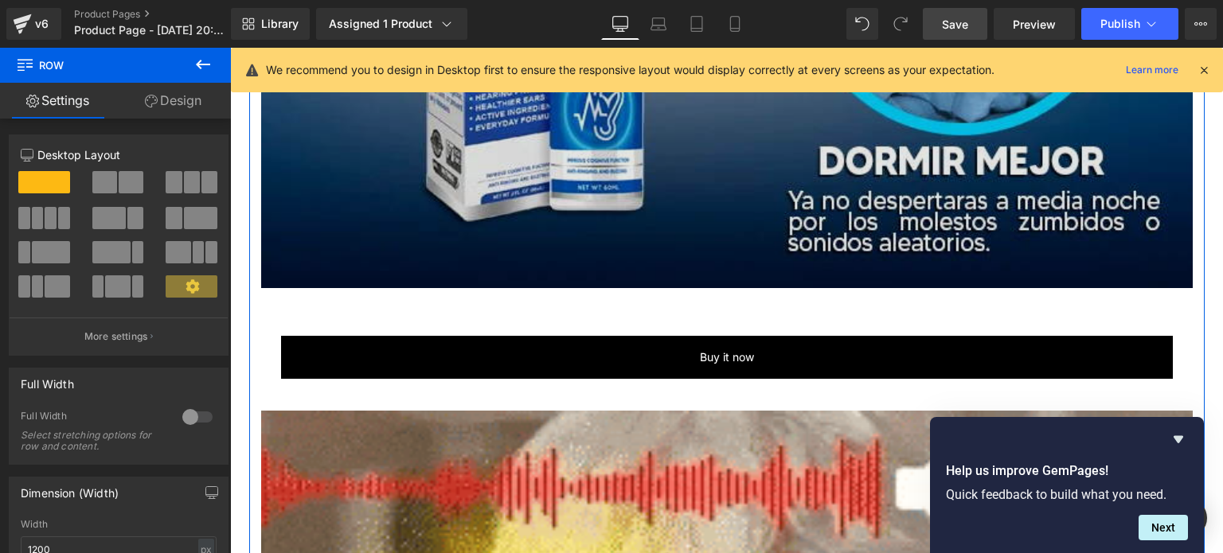
scroll to position [4699, 0]
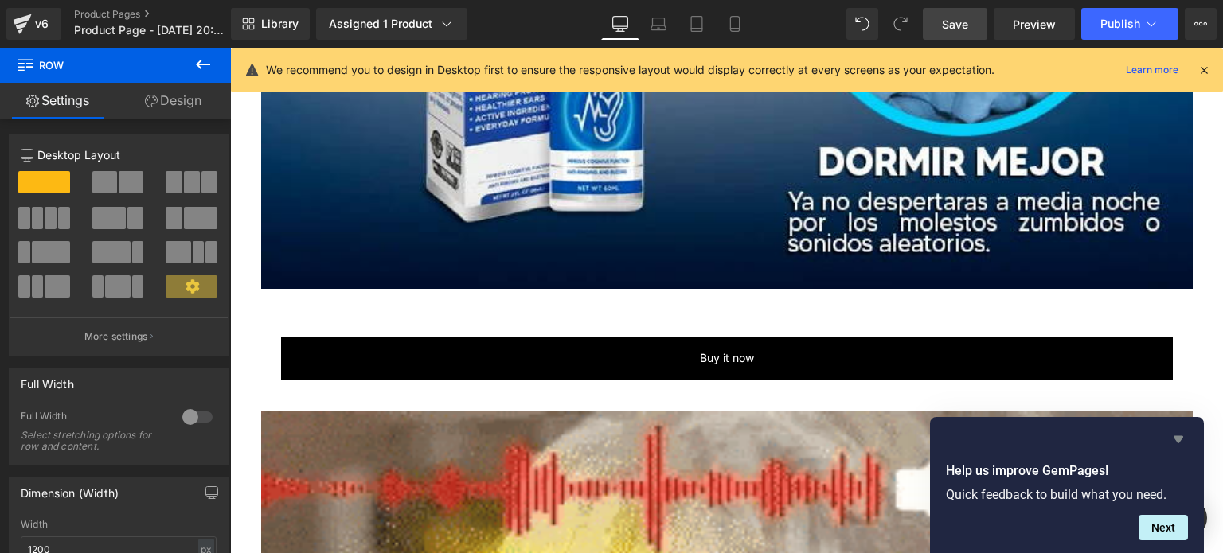
click at [1175, 436] on icon "Hide survey" at bounding box center [1178, 439] width 10 height 7
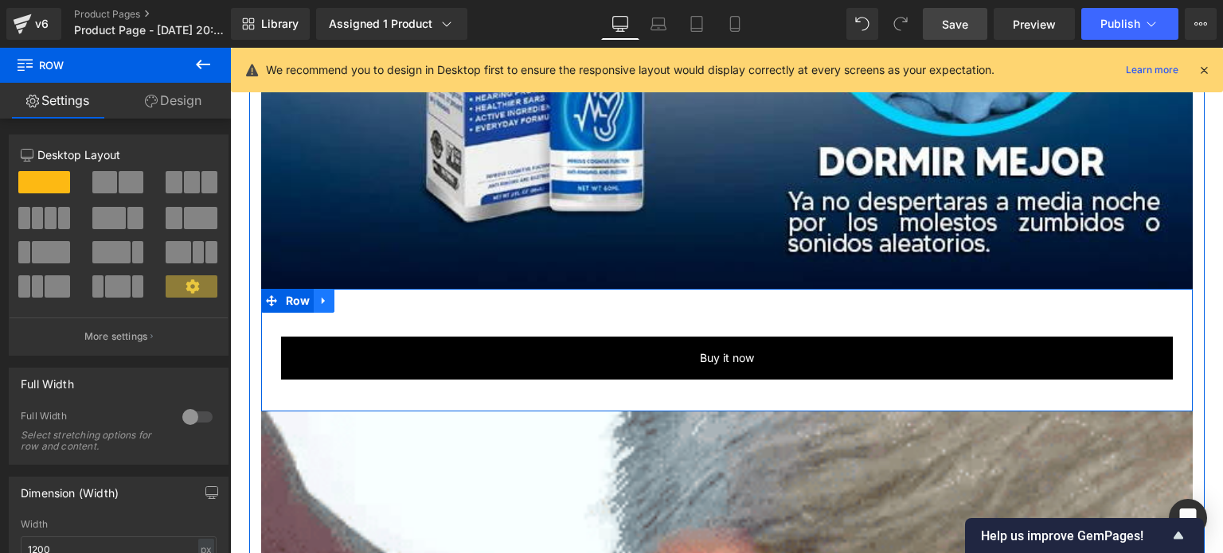
click at [321, 295] on icon at bounding box center [323, 301] width 11 height 12
click at [342, 299] on icon at bounding box center [344, 300] width 11 height 11
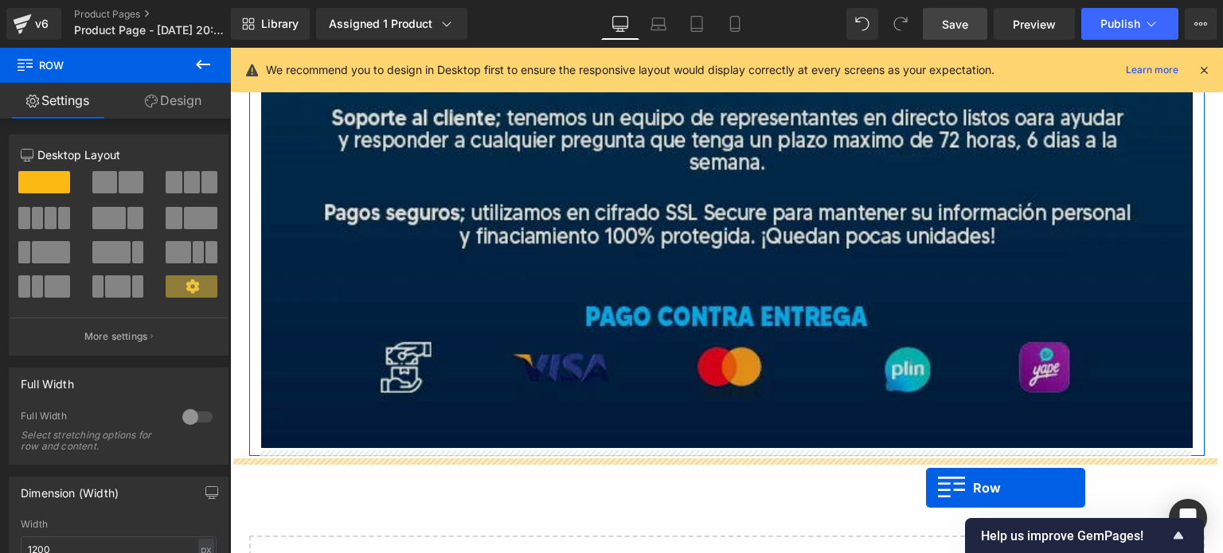
scroll to position [11278, 0]
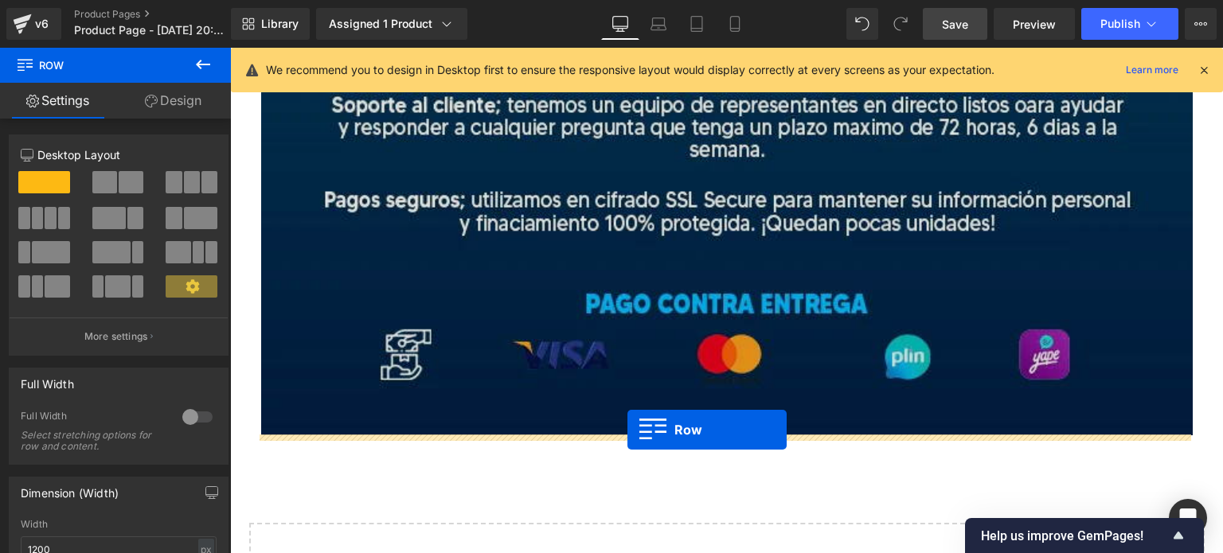
drag, startPoint x: 263, startPoint y: 122, endPoint x: 627, endPoint y: 430, distance: 477.4
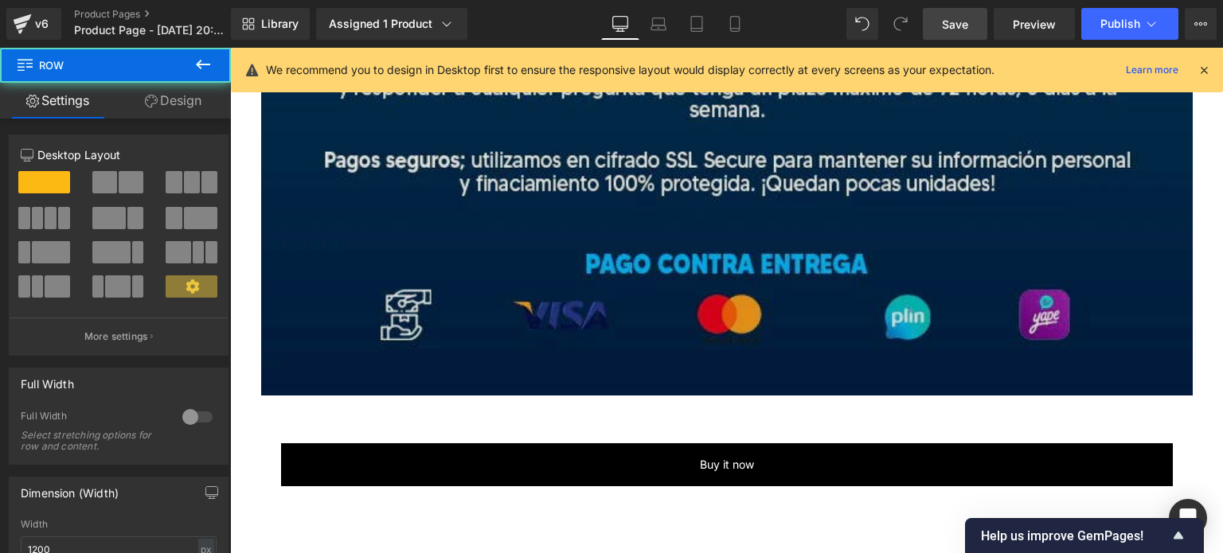
scroll to position [11238, 0]
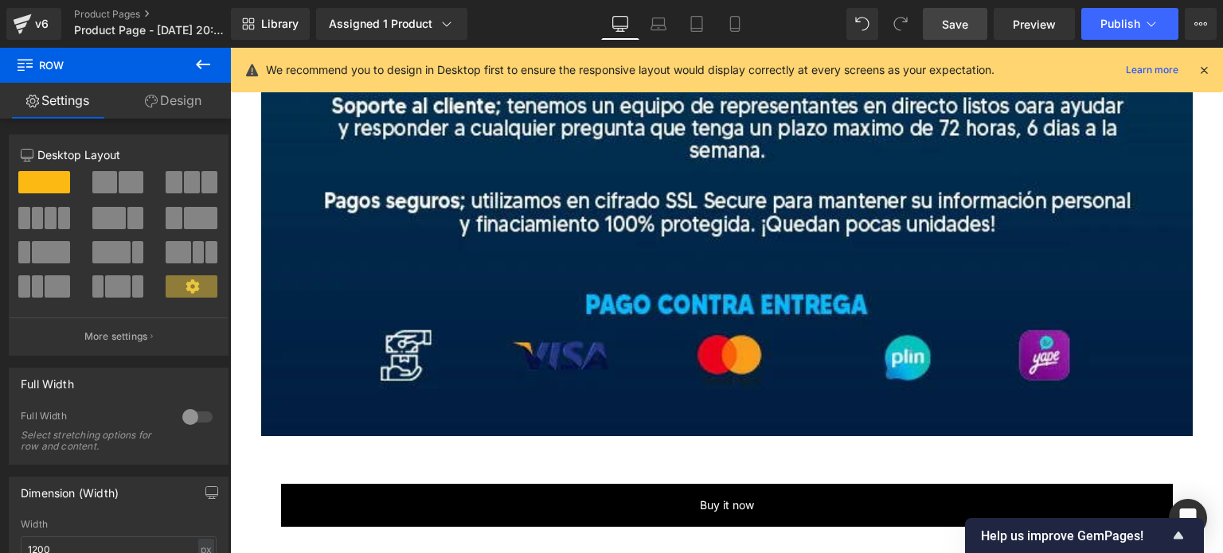
click at [952, 29] on span "Save" at bounding box center [955, 24] width 26 height 17
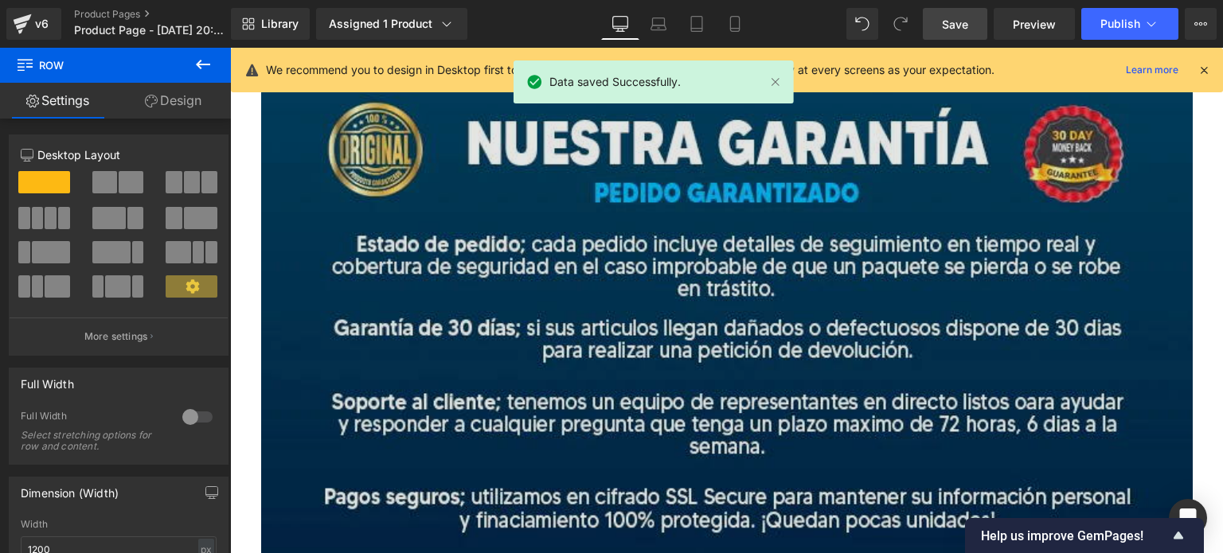
scroll to position [10840, 0]
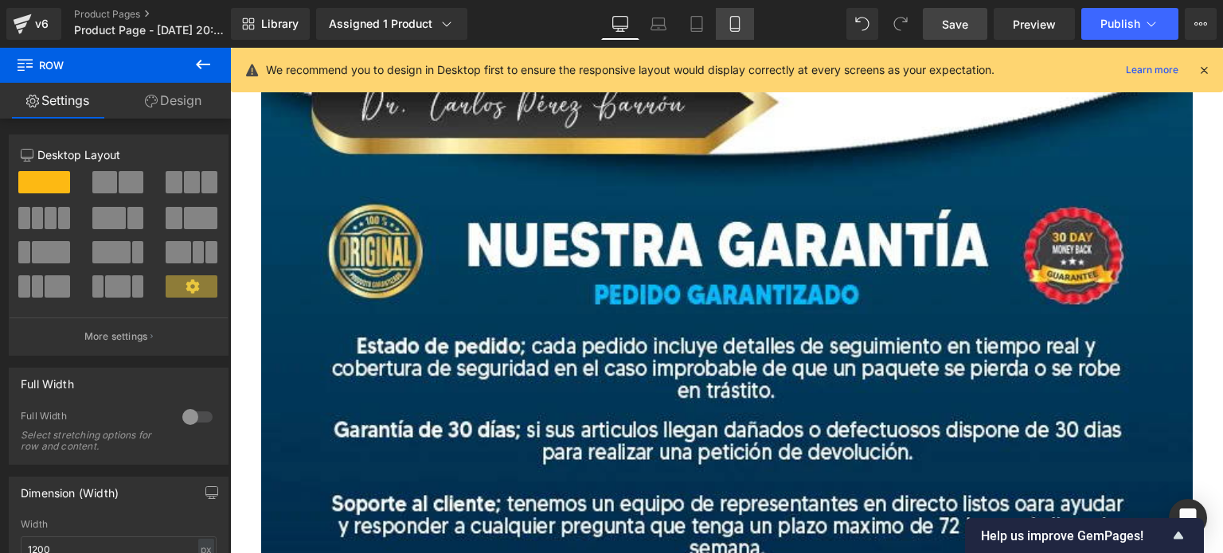
click at [728, 27] on icon at bounding box center [735, 24] width 16 height 16
type input "100"
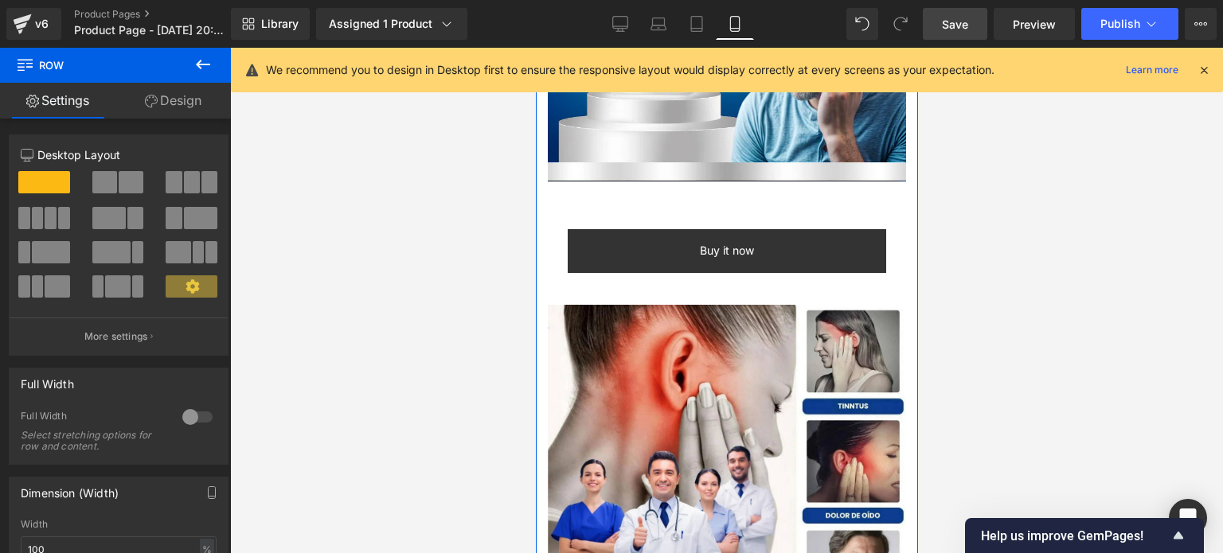
scroll to position [648, 0]
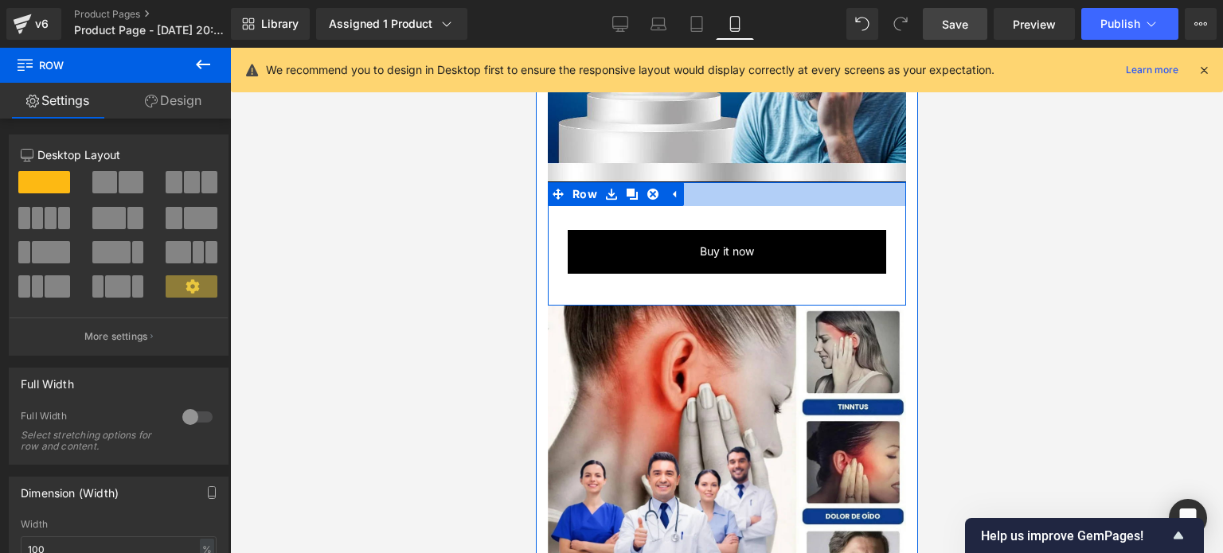
click at [711, 184] on div at bounding box center [726, 194] width 358 height 24
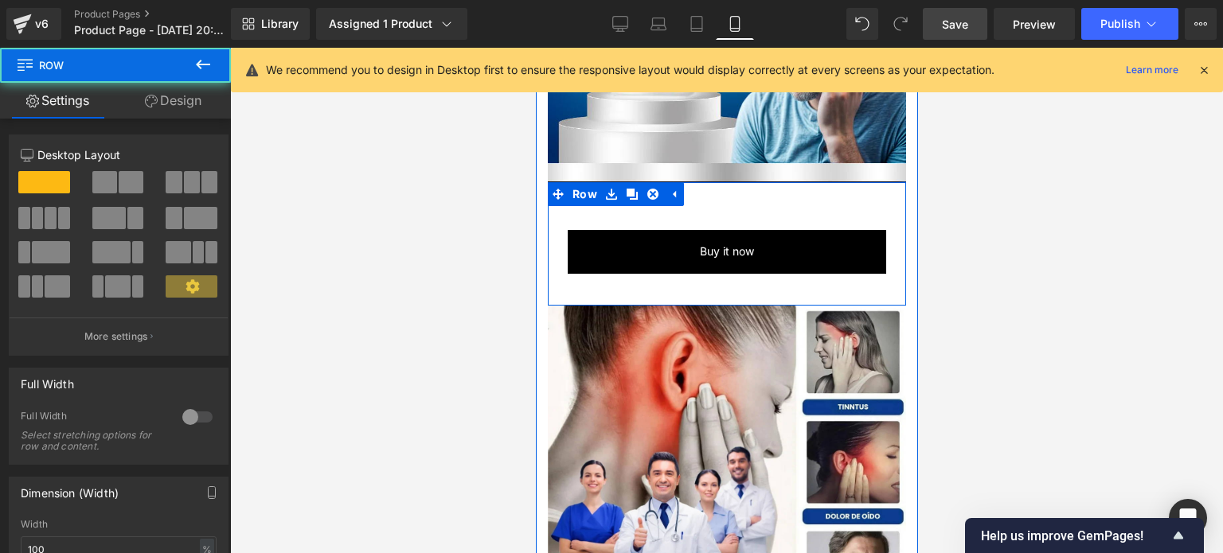
click at [552, 206] on div "Buy it now (P) Dynamic Checkout Button Product" at bounding box center [726, 251] width 358 height 91
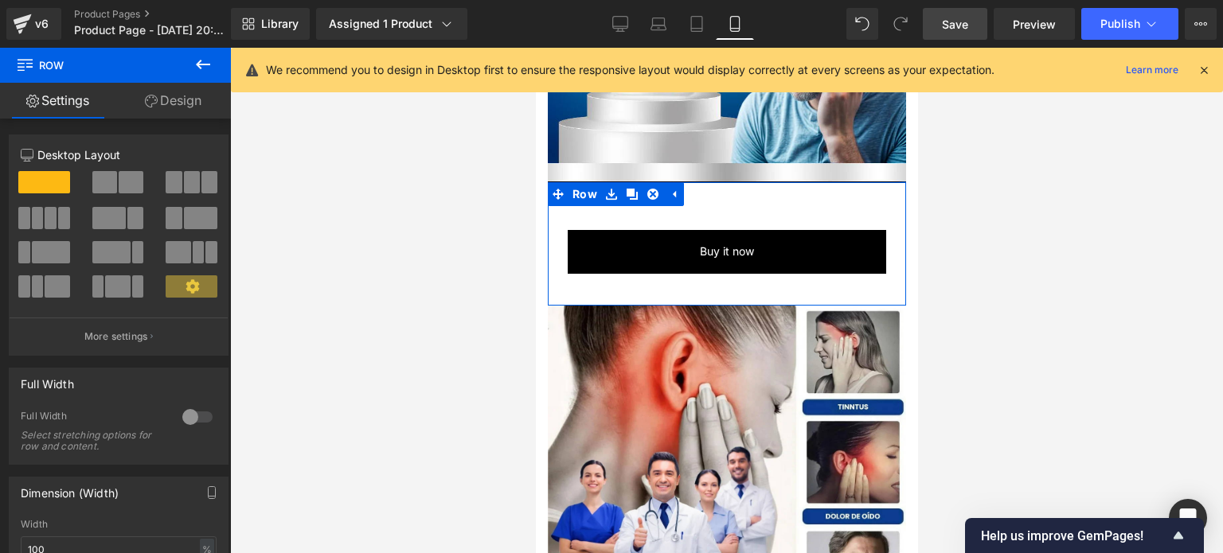
click at [187, 92] on link "Design" at bounding box center [172, 101] width 115 height 36
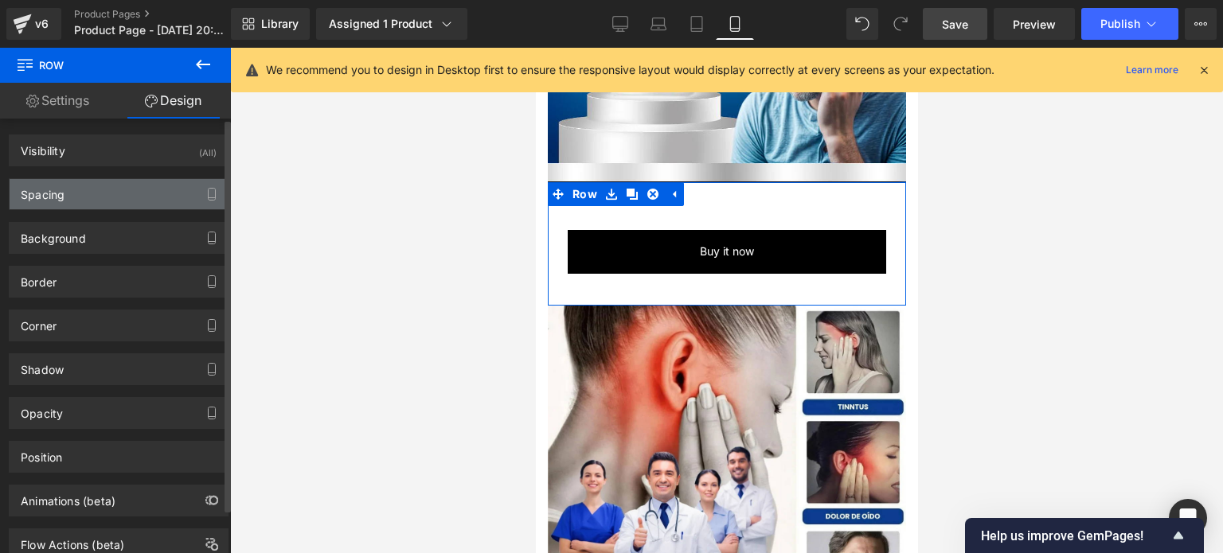
click at [86, 189] on div "Spacing" at bounding box center [119, 194] width 218 height 30
type input "0"
type input "30"
type input "0"
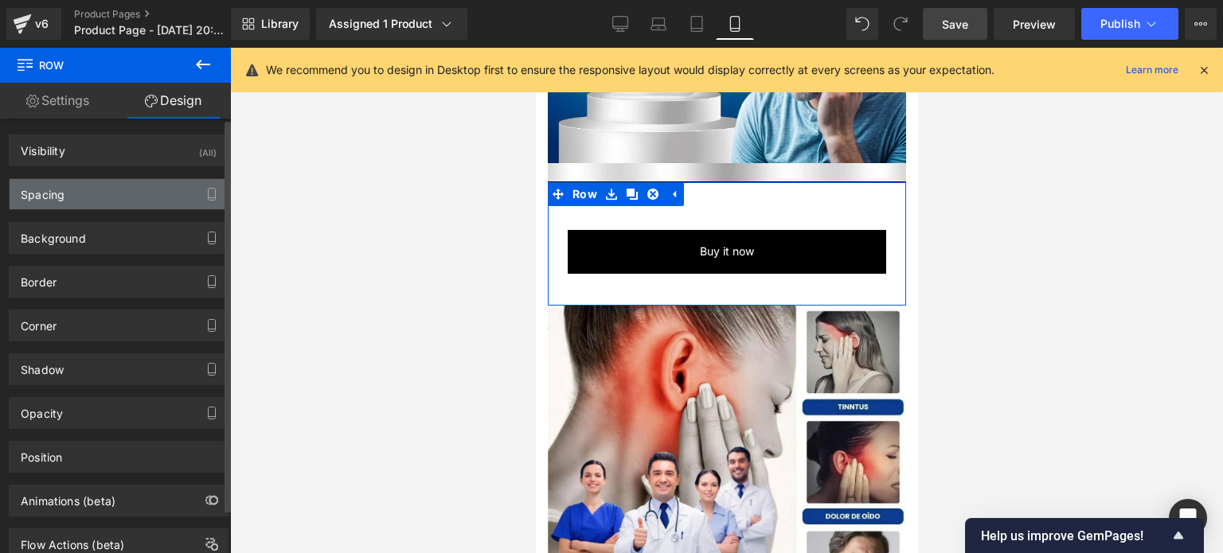
type input "10"
type input "0"
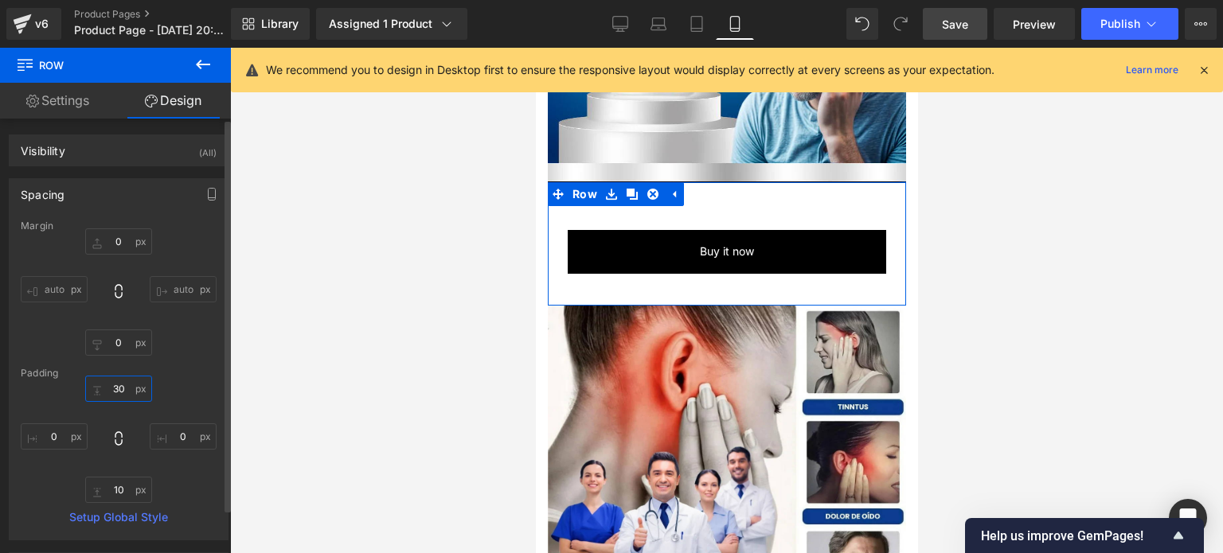
click at [118, 389] on input "30" at bounding box center [118, 389] width 67 height 26
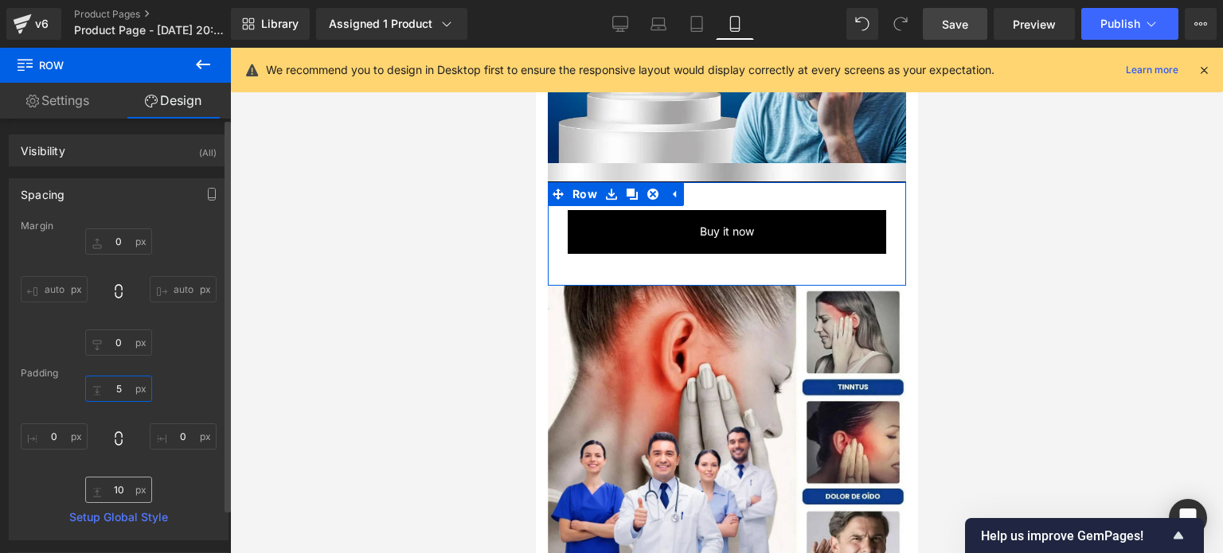
type input "5"
click at [119, 490] on input "10" at bounding box center [118, 490] width 67 height 26
type input "5"
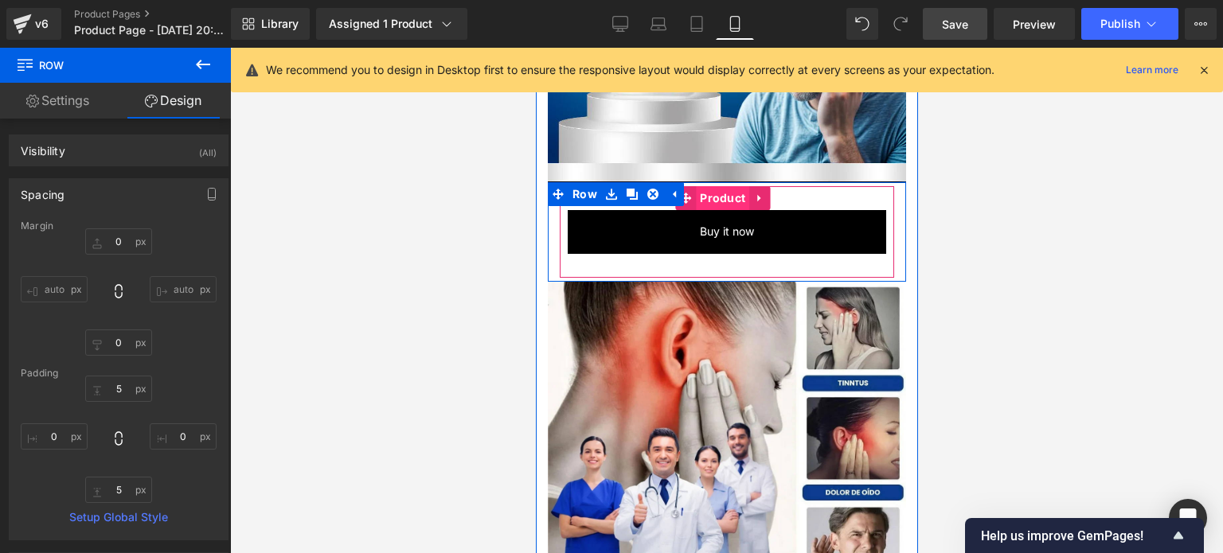
click at [713, 186] on span "Product" at bounding box center [721, 198] width 53 height 24
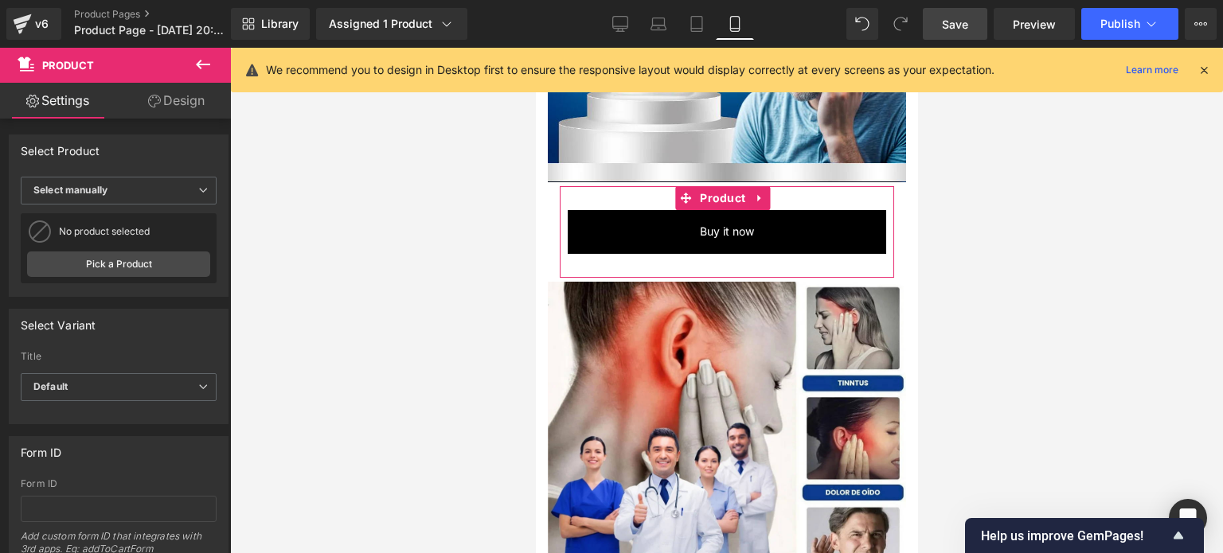
click at [190, 99] on link "Design" at bounding box center [176, 101] width 115 height 36
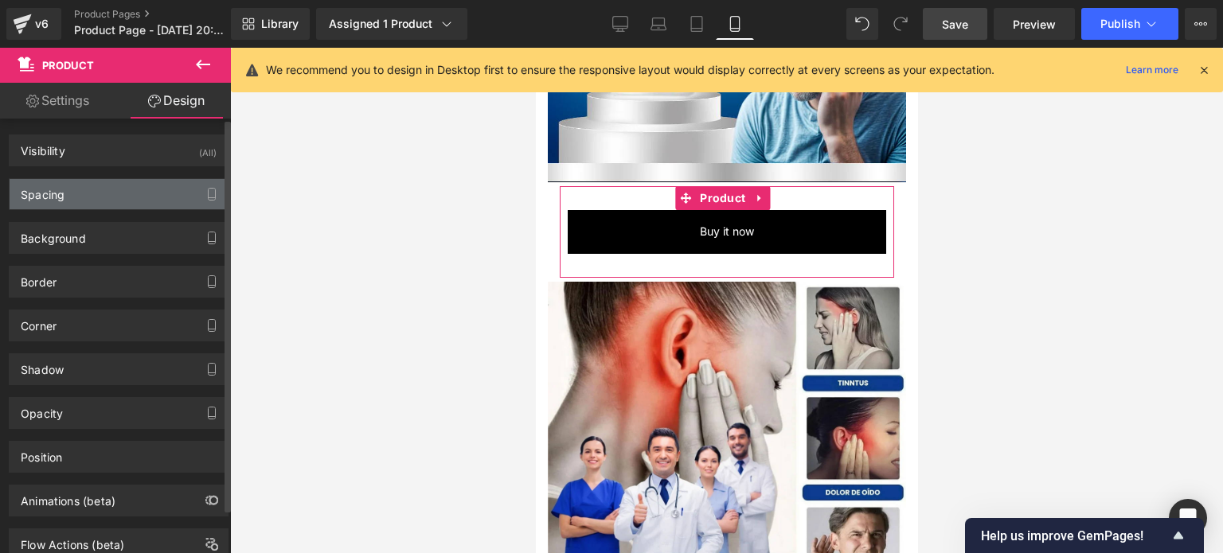
click at [83, 189] on div "Spacing" at bounding box center [119, 194] width 218 height 30
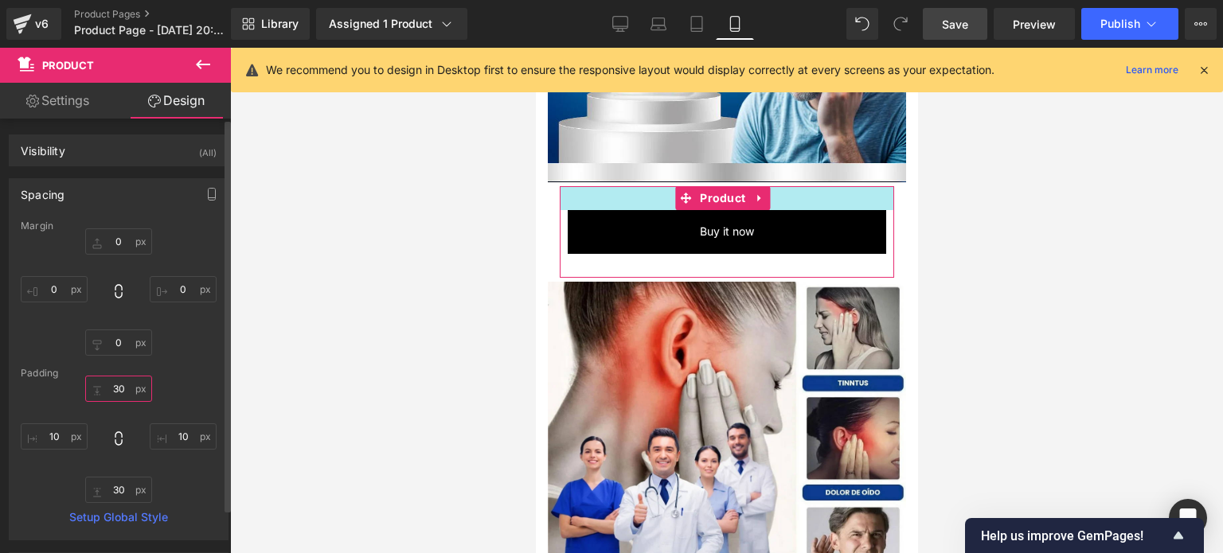
click at [113, 394] on input "30" at bounding box center [118, 389] width 67 height 26
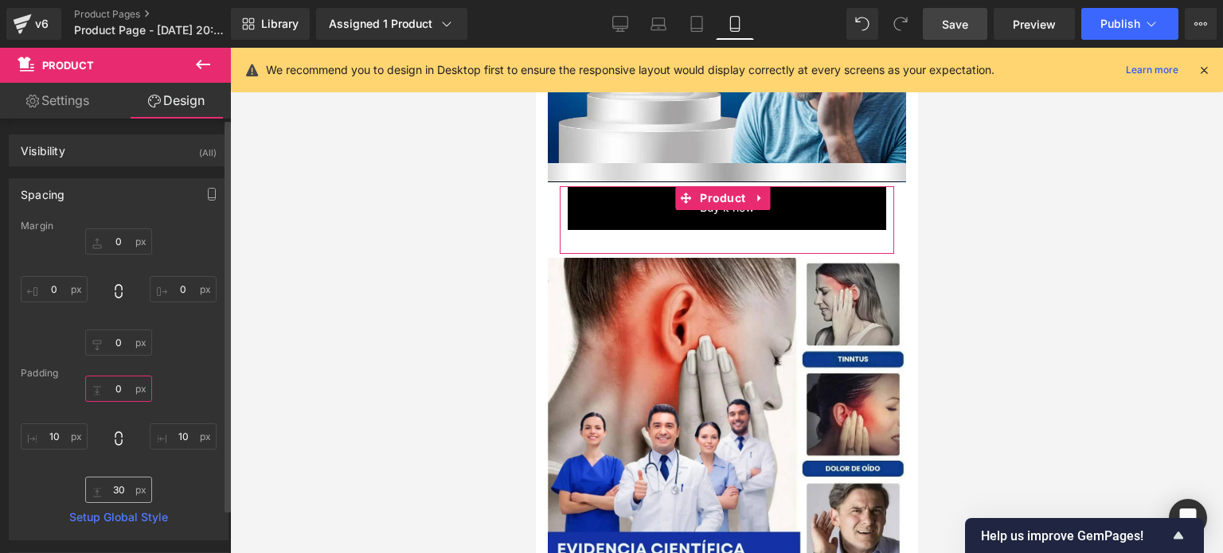
type input "0"
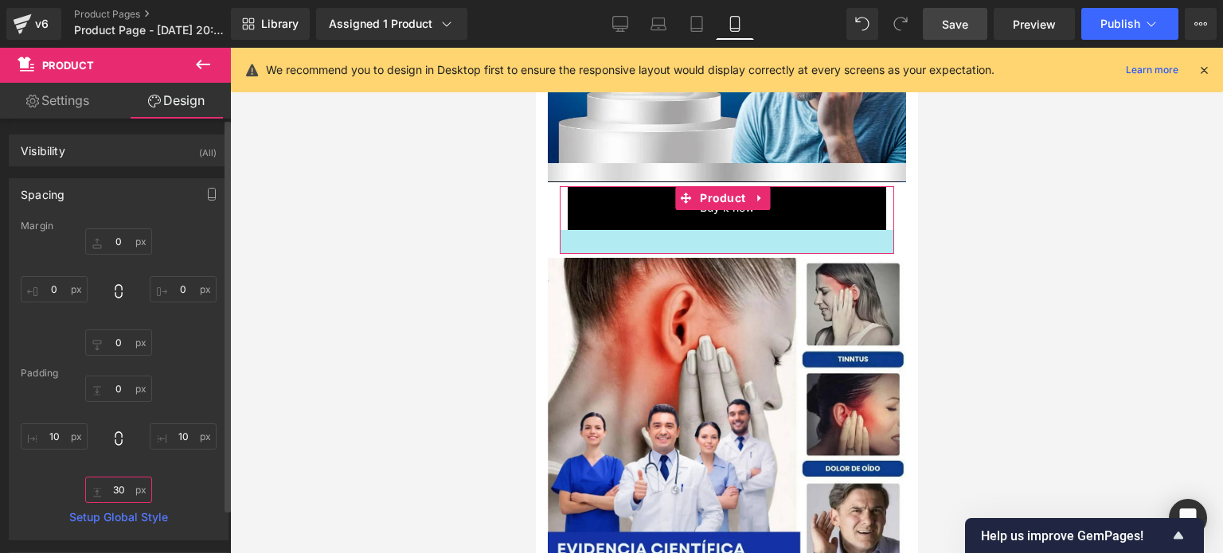
click at [117, 485] on input "30" at bounding box center [118, 490] width 67 height 26
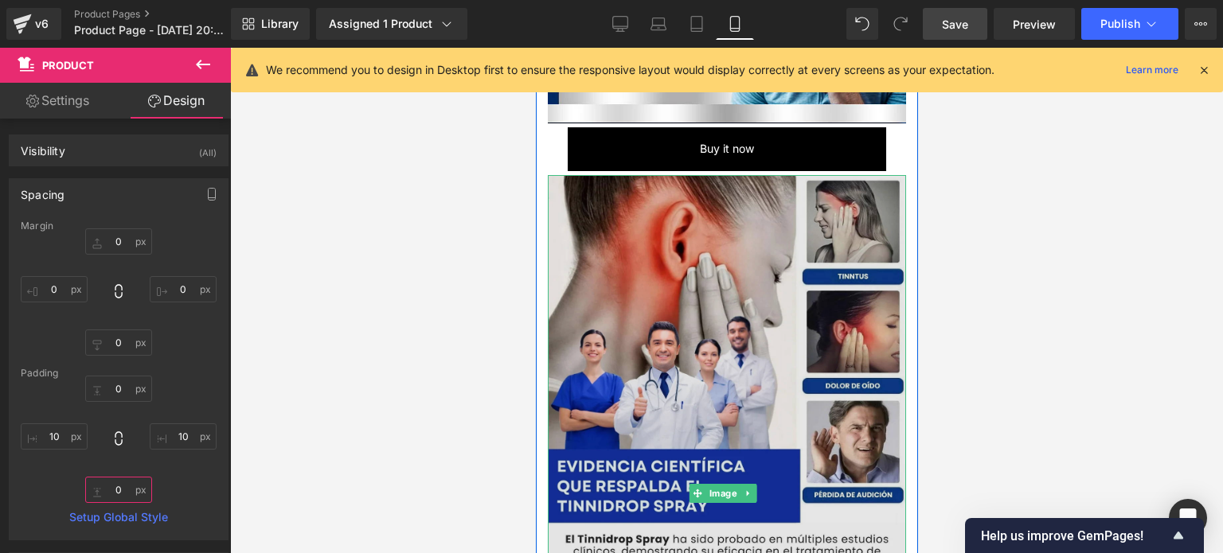
scroll to position [709, 0]
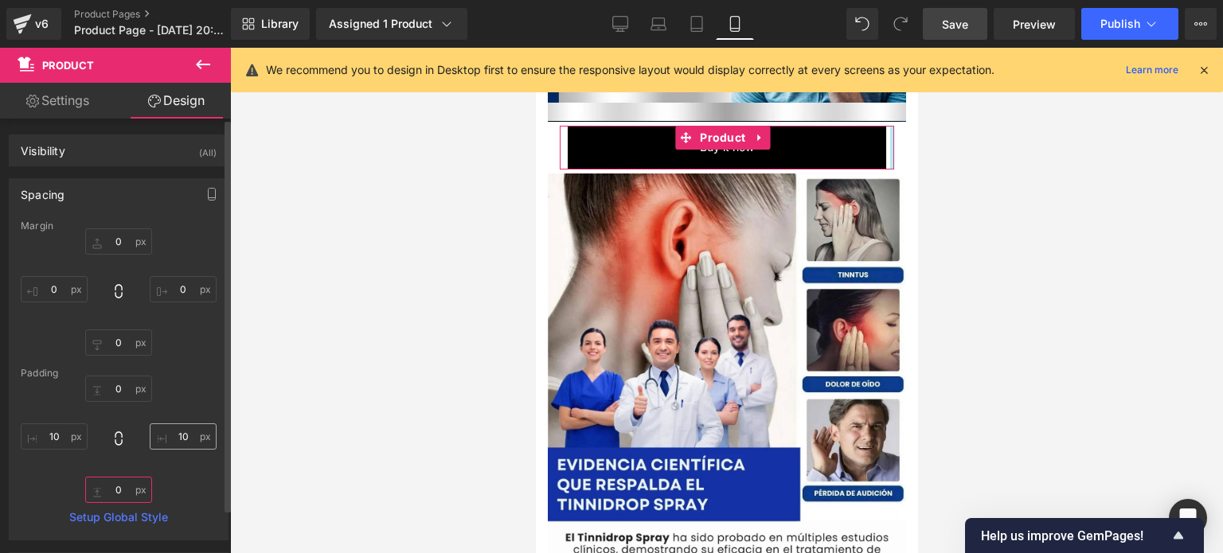
type input "0"
click at [183, 437] on input "10" at bounding box center [183, 437] width 67 height 26
type input "3"
type input "10"
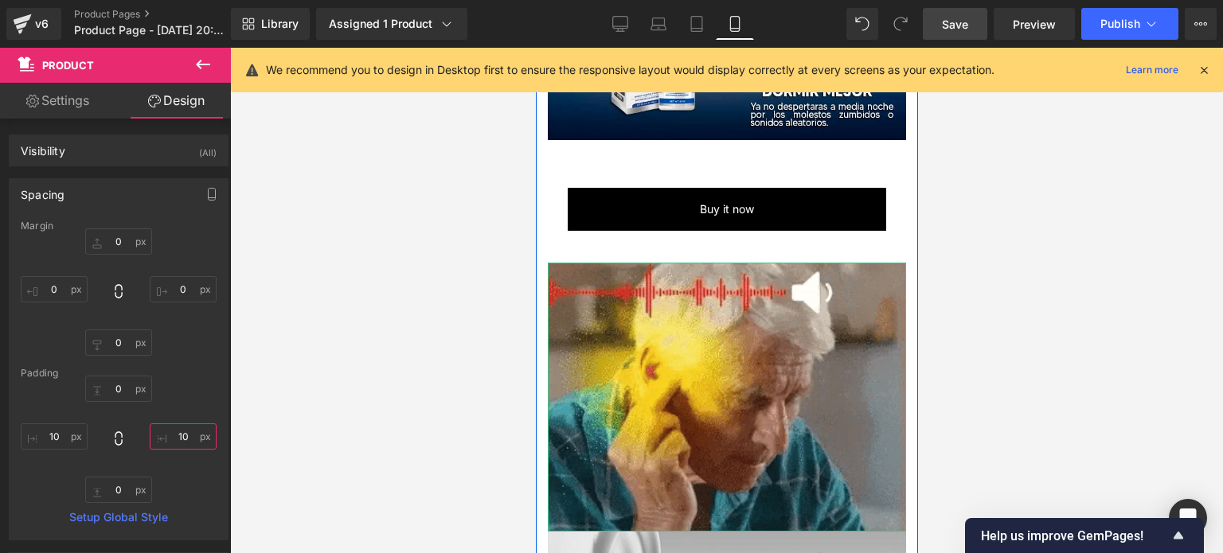
scroll to position [1944, 0]
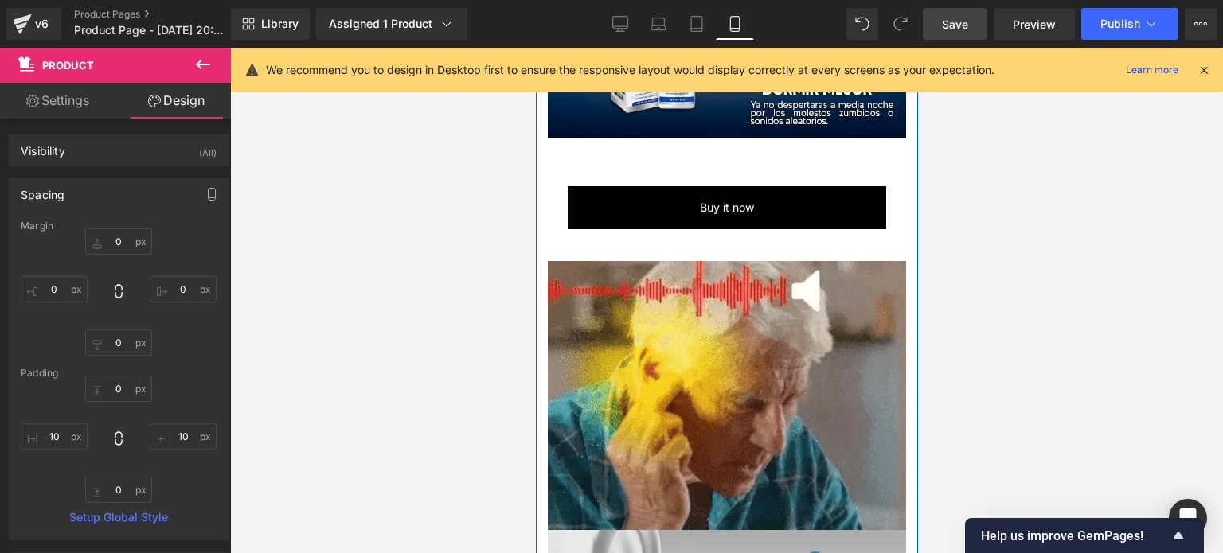
click at [561, 139] on div "Buy it now (P) Dynamic Checkout Button Product Row" at bounding box center [726, 200] width 358 height 123
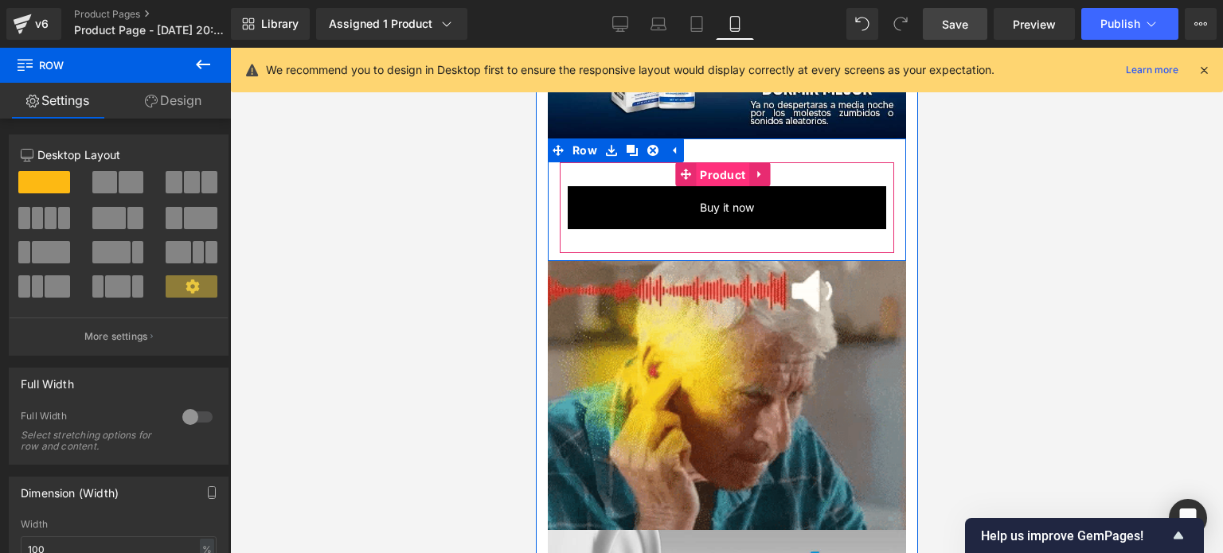
click at [733, 163] on span "Product" at bounding box center [721, 175] width 53 height 24
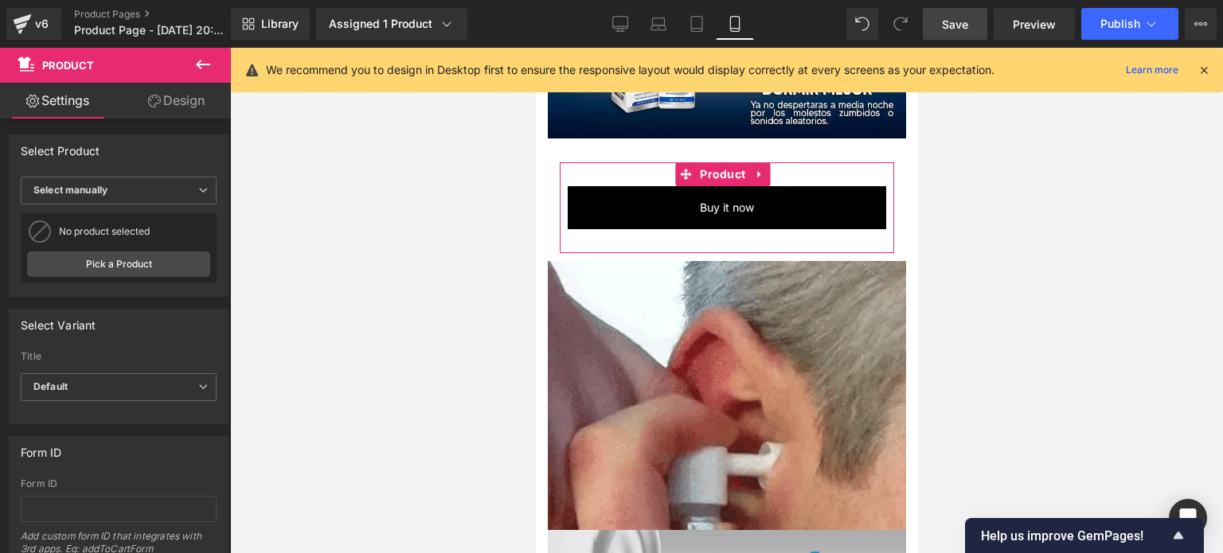
click at [188, 102] on link "Design" at bounding box center [176, 101] width 115 height 36
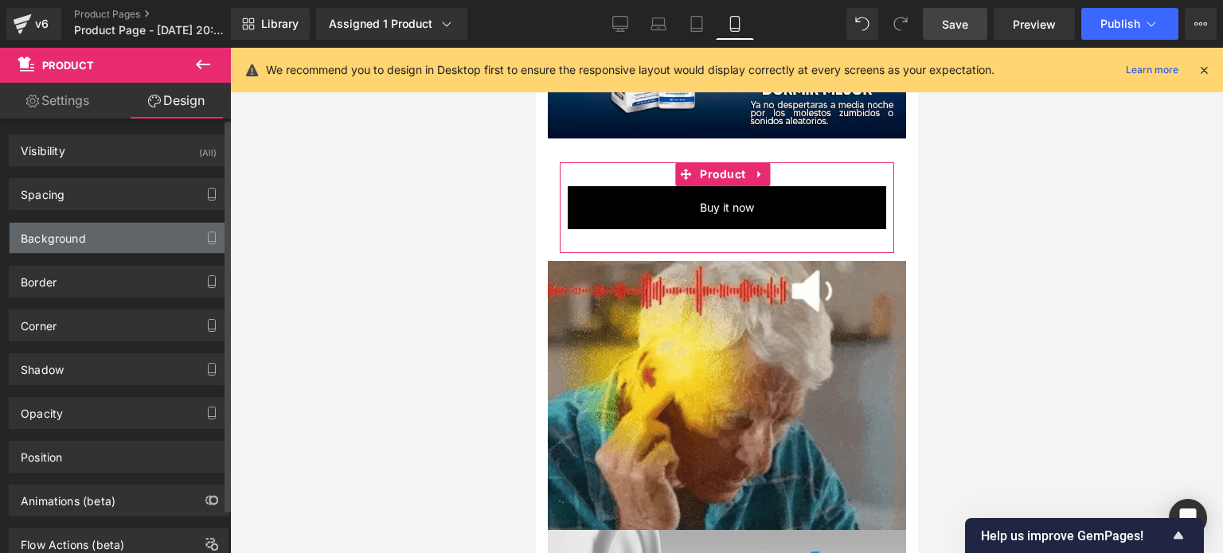
type input "0"
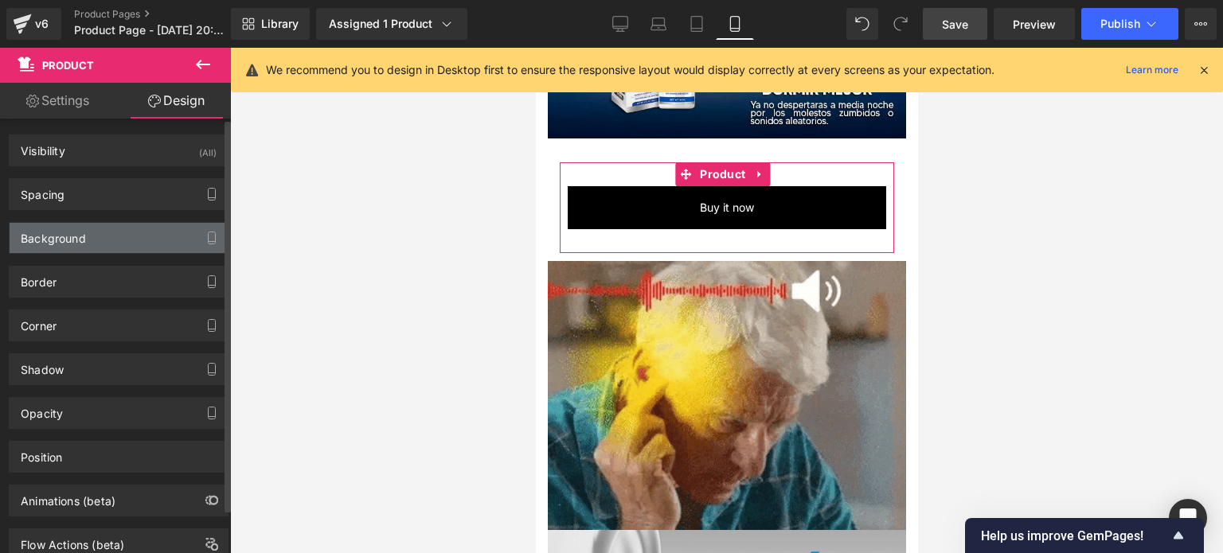
type input "0"
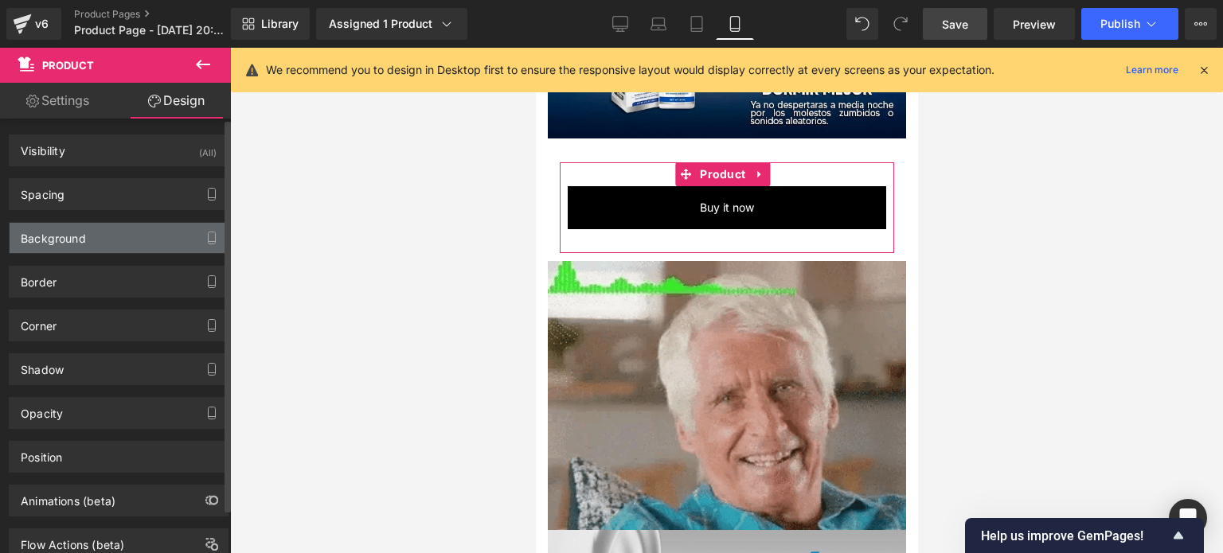
type input "0"
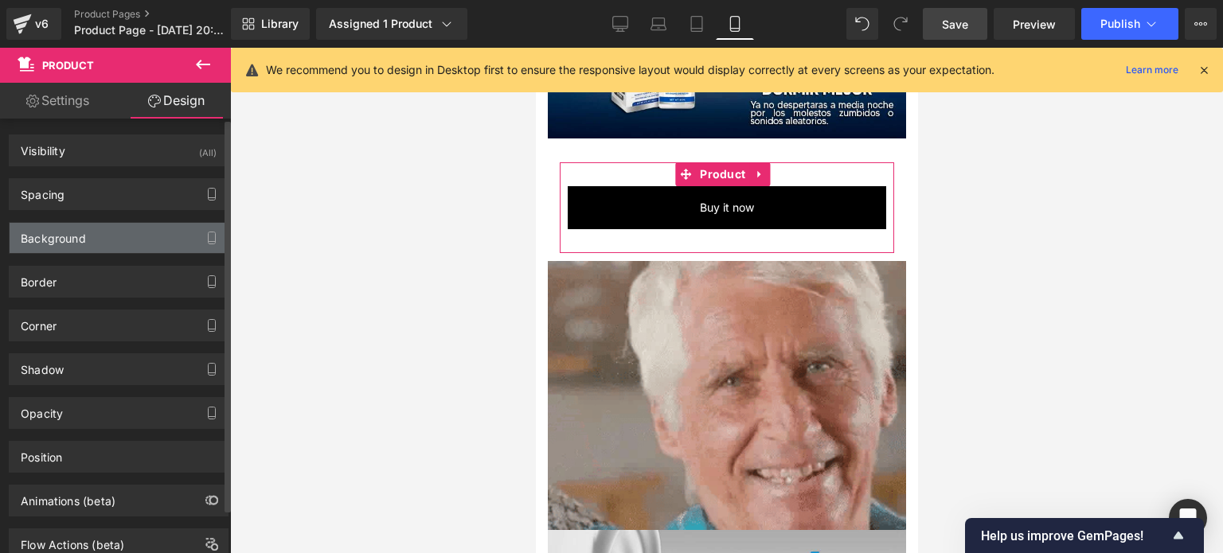
type input "30"
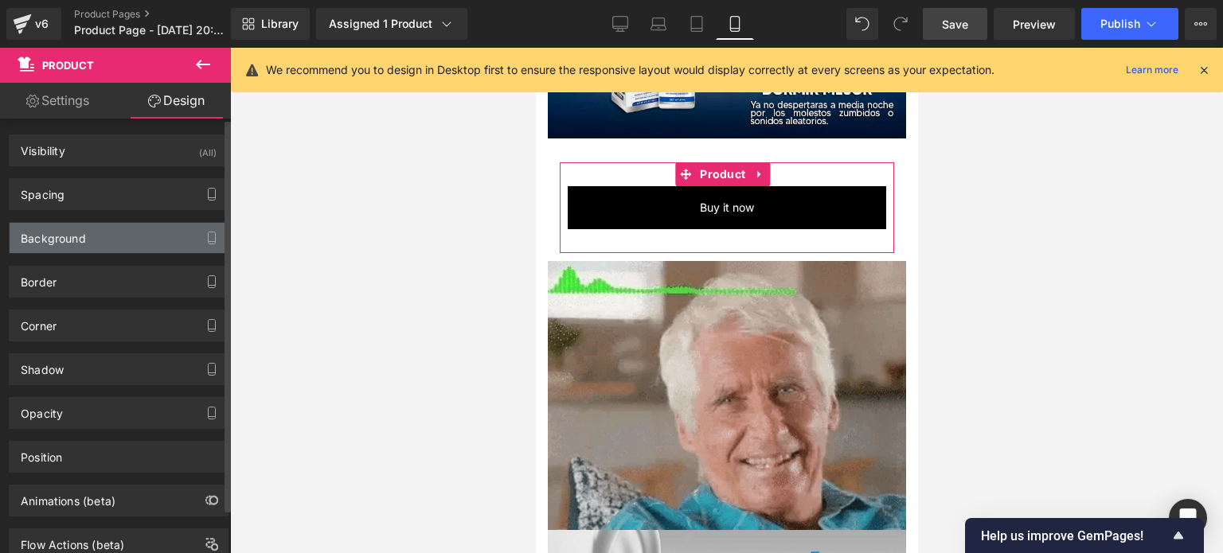
type input "10"
type input "30"
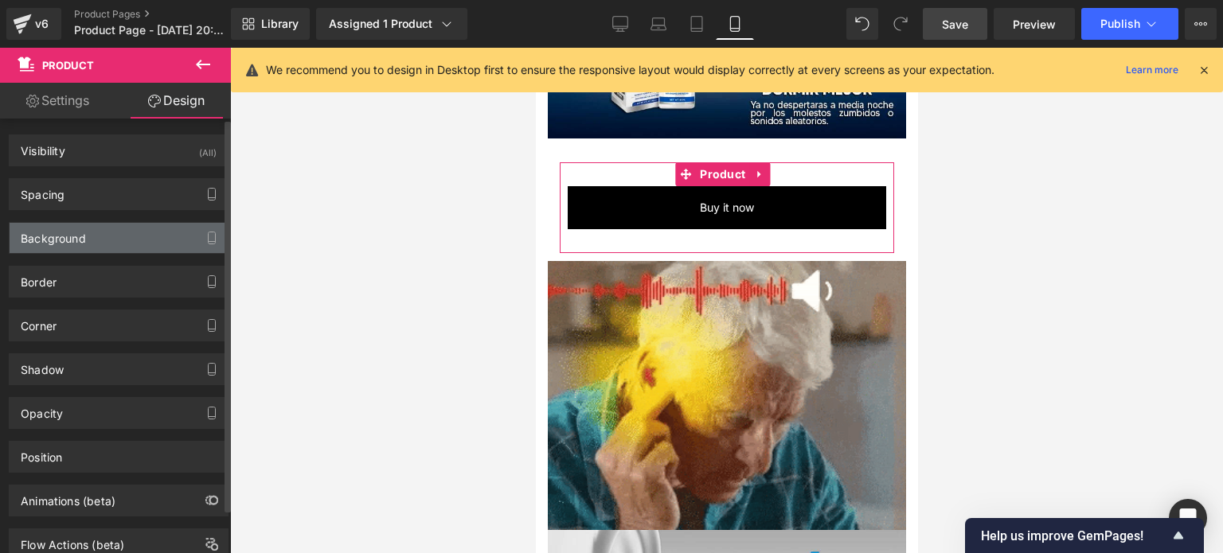
type input "10"
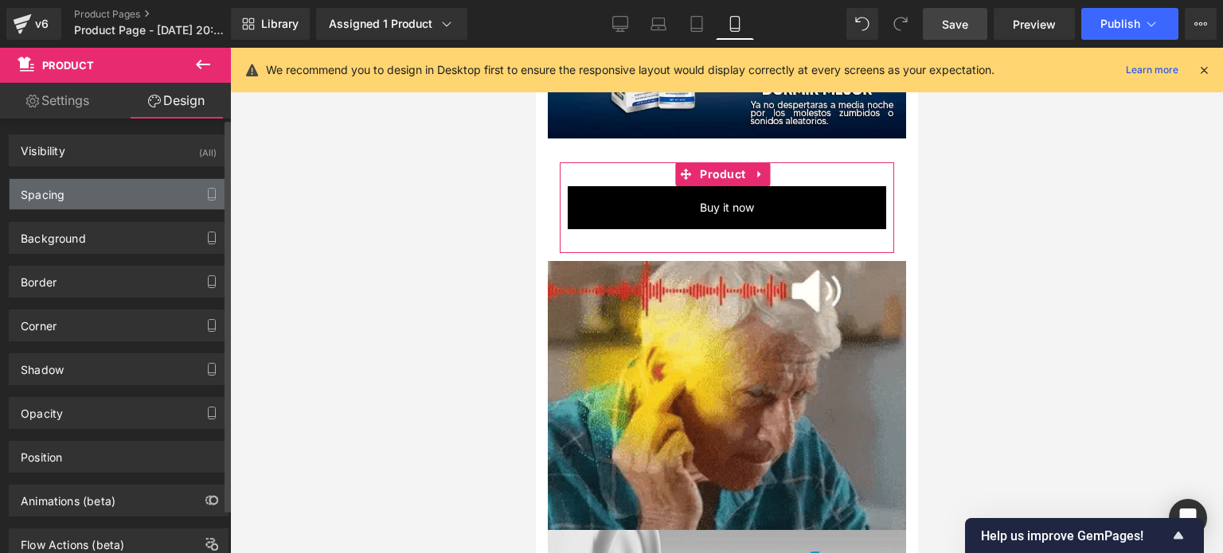
click at [76, 200] on div "Spacing" at bounding box center [119, 194] width 218 height 30
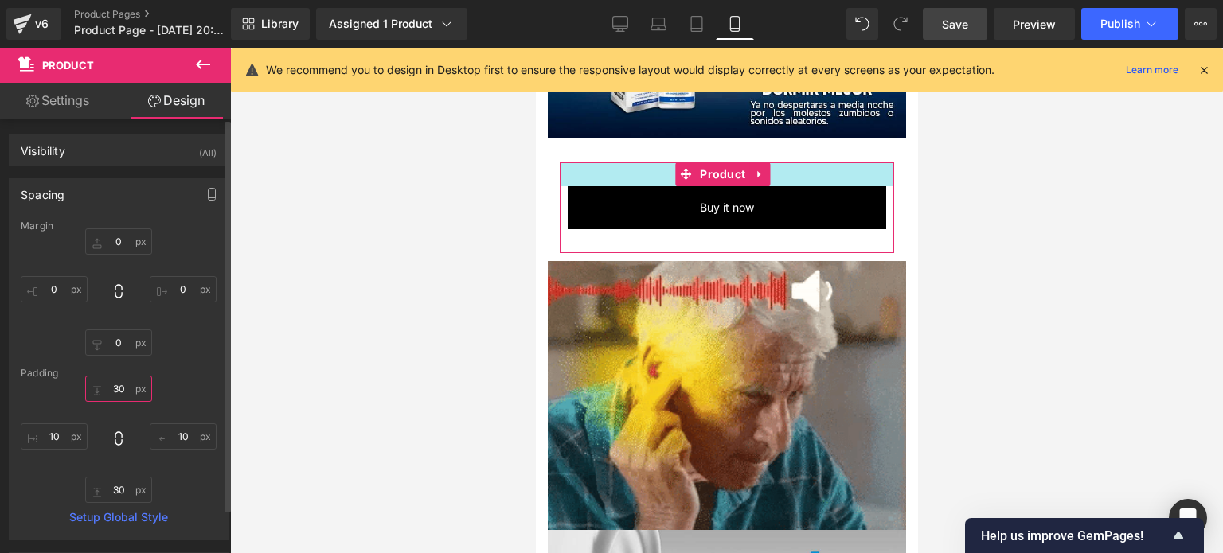
click at [115, 388] on input "30" at bounding box center [118, 389] width 67 height 26
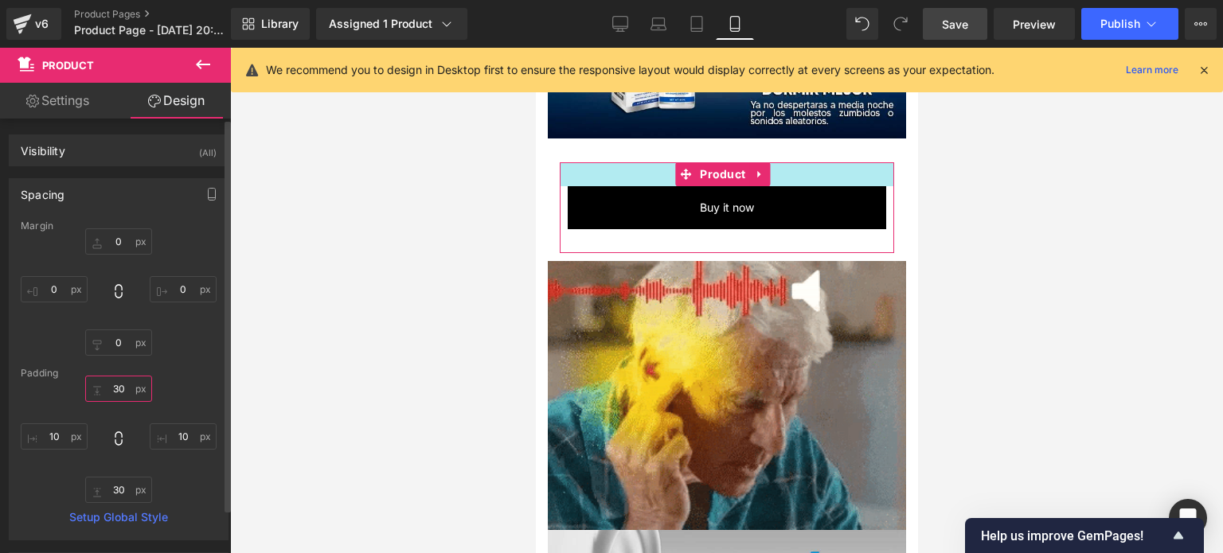
click at [115, 388] on input "30" at bounding box center [118, 389] width 67 height 26
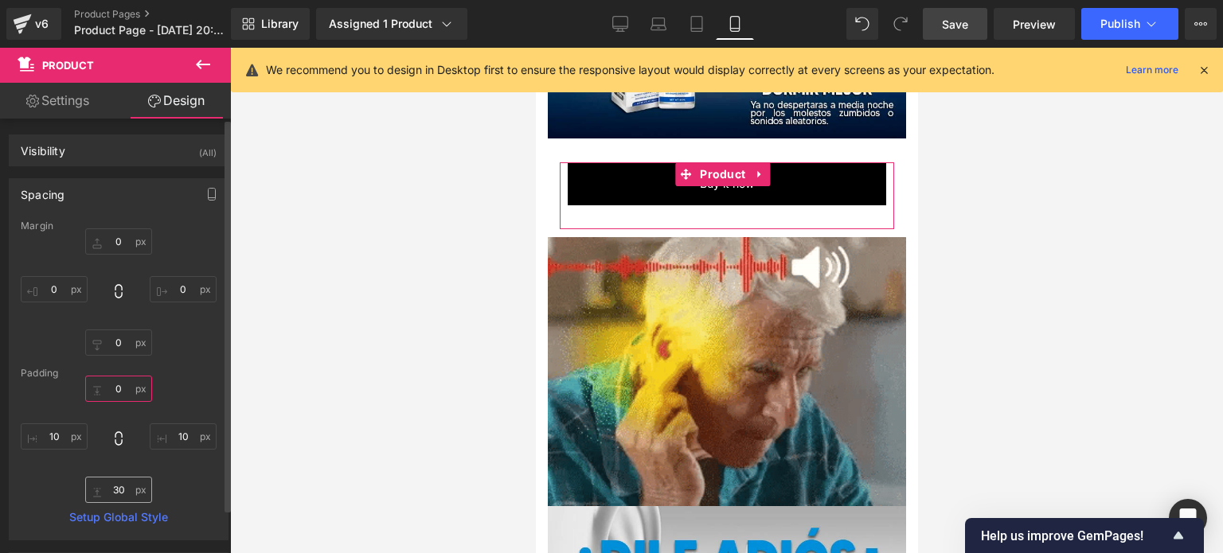
type input "0"
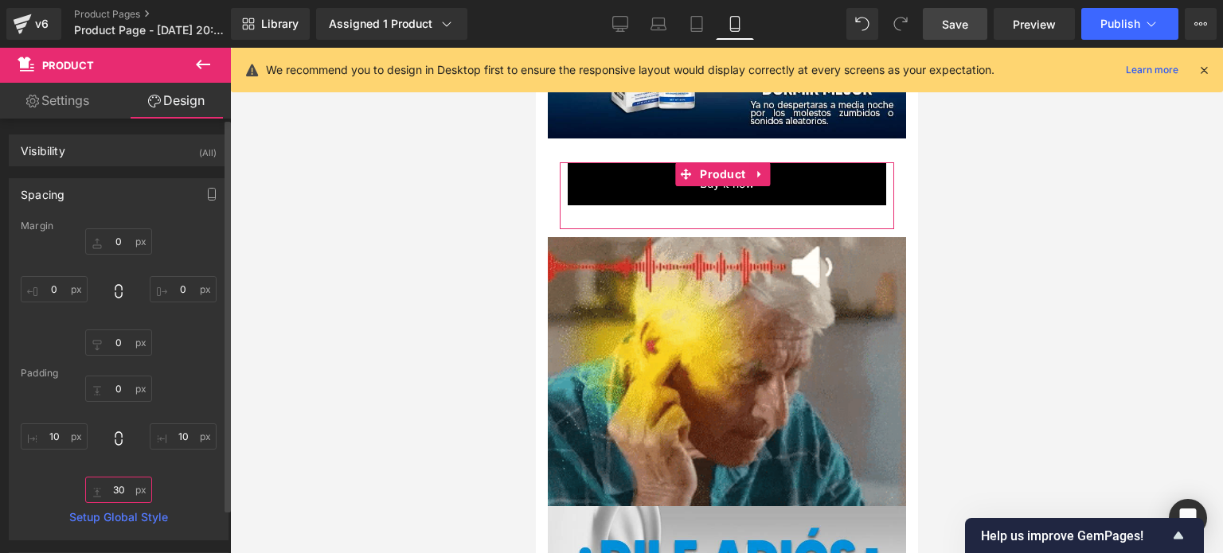
click at [115, 482] on input "30" at bounding box center [118, 490] width 67 height 26
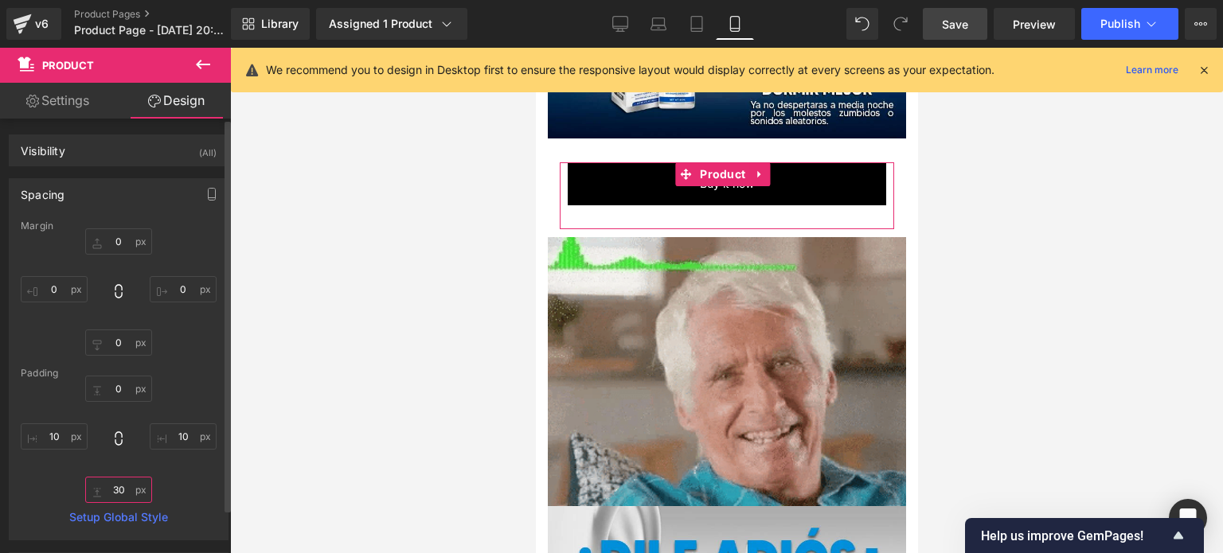
click at [115, 482] on input "30" at bounding box center [118, 490] width 67 height 26
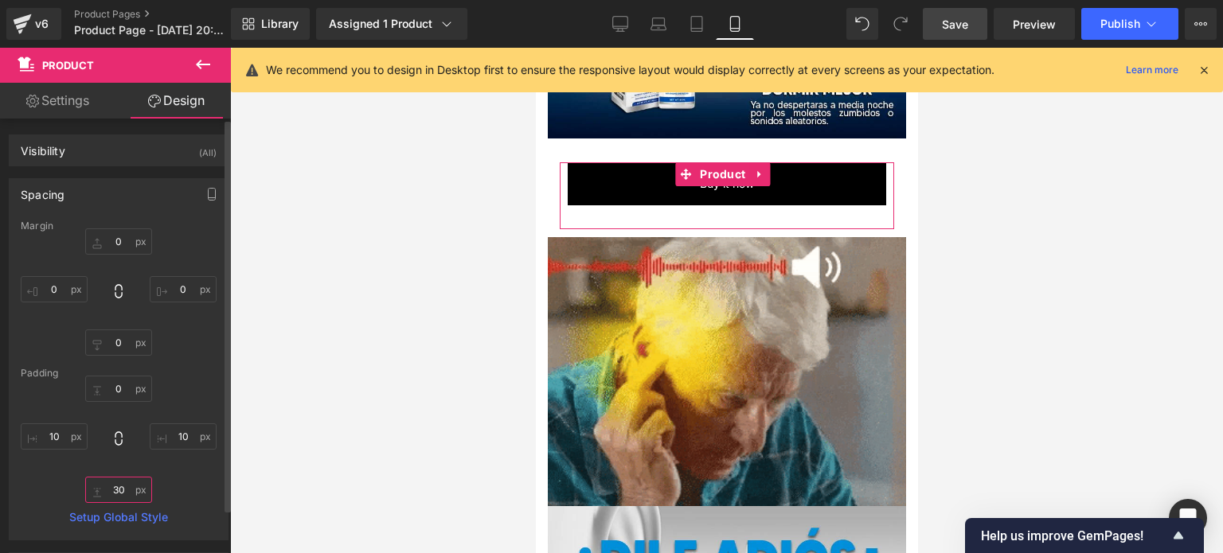
type input "0"
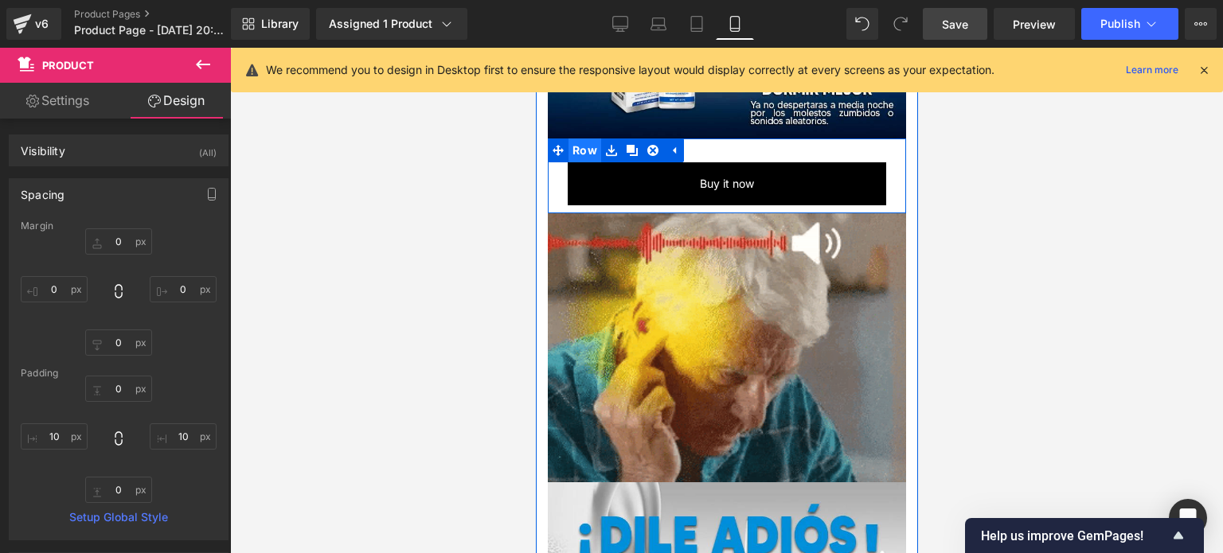
click at [580, 139] on span "Row" at bounding box center [584, 151] width 33 height 24
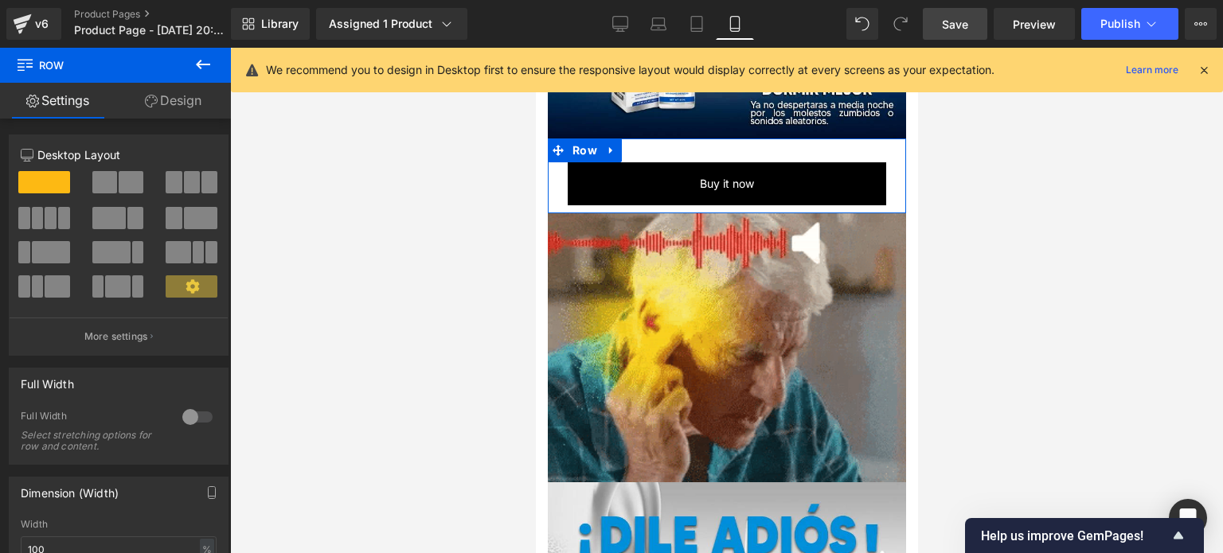
click at [185, 98] on link "Design" at bounding box center [172, 101] width 115 height 36
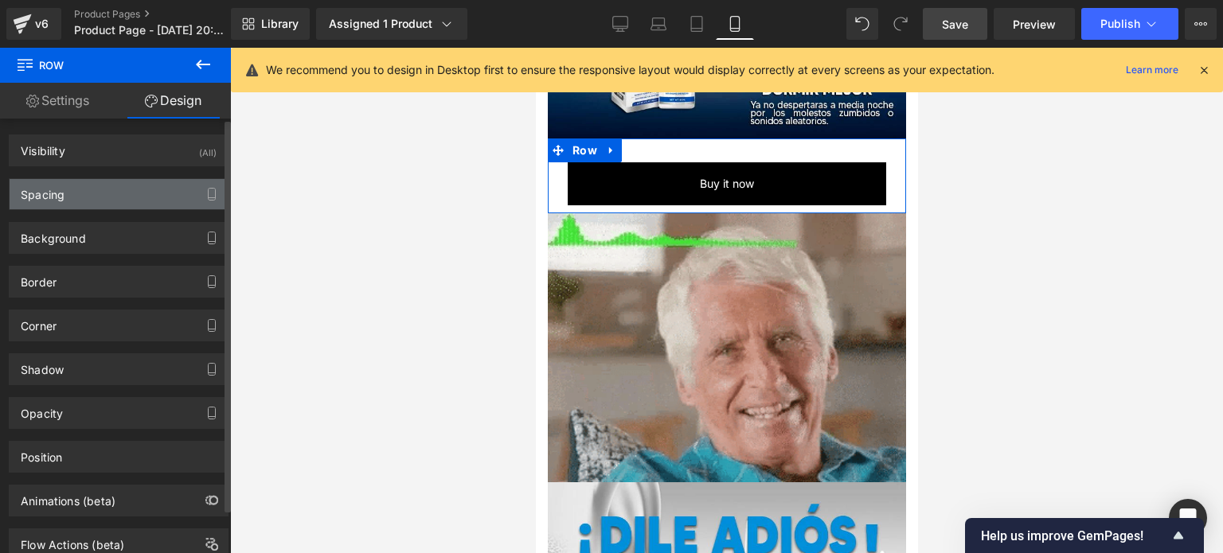
click at [83, 192] on div "Spacing" at bounding box center [119, 194] width 218 height 30
type input "0"
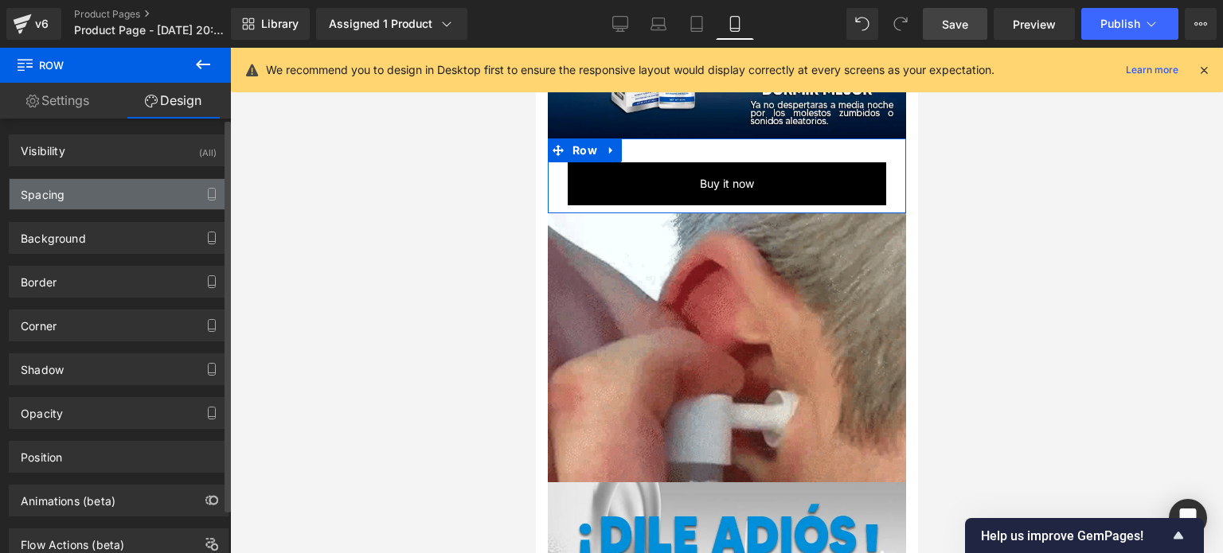
type input "0"
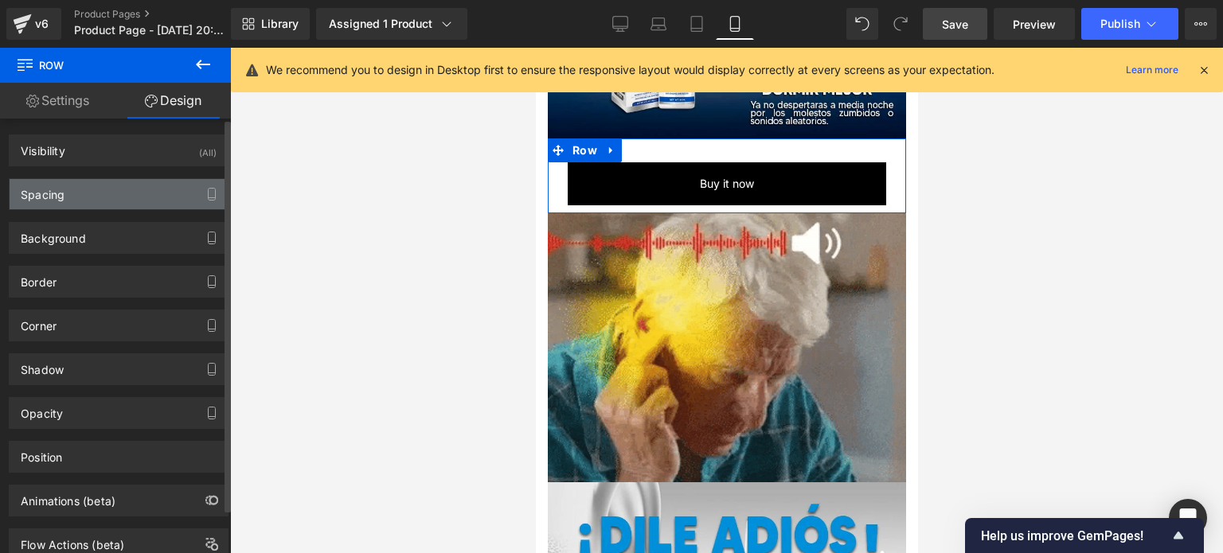
type input "30"
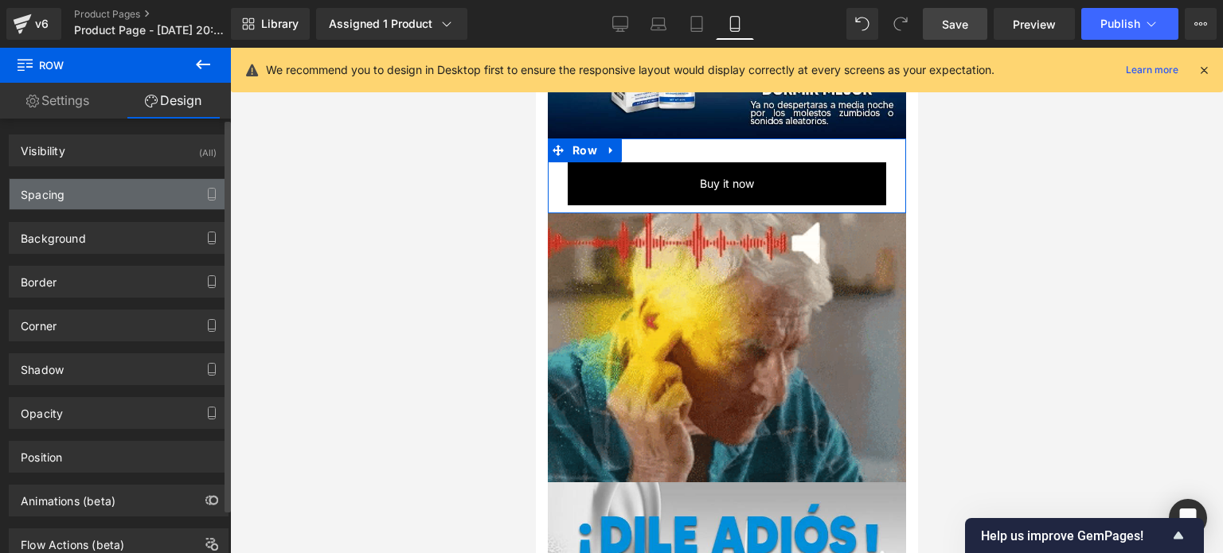
type input "0"
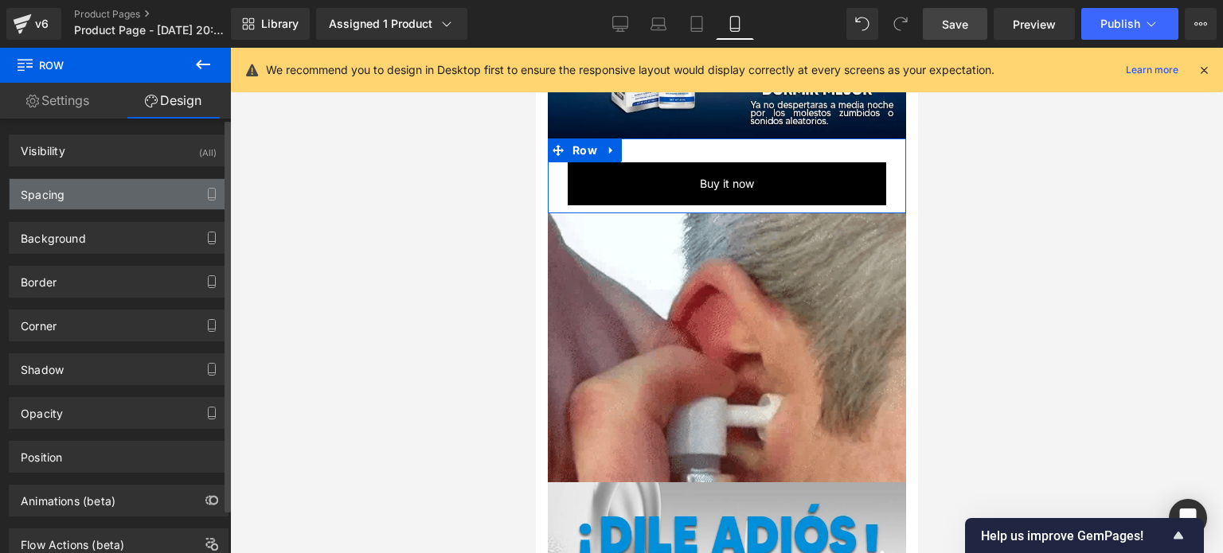
type input "10"
type input "0"
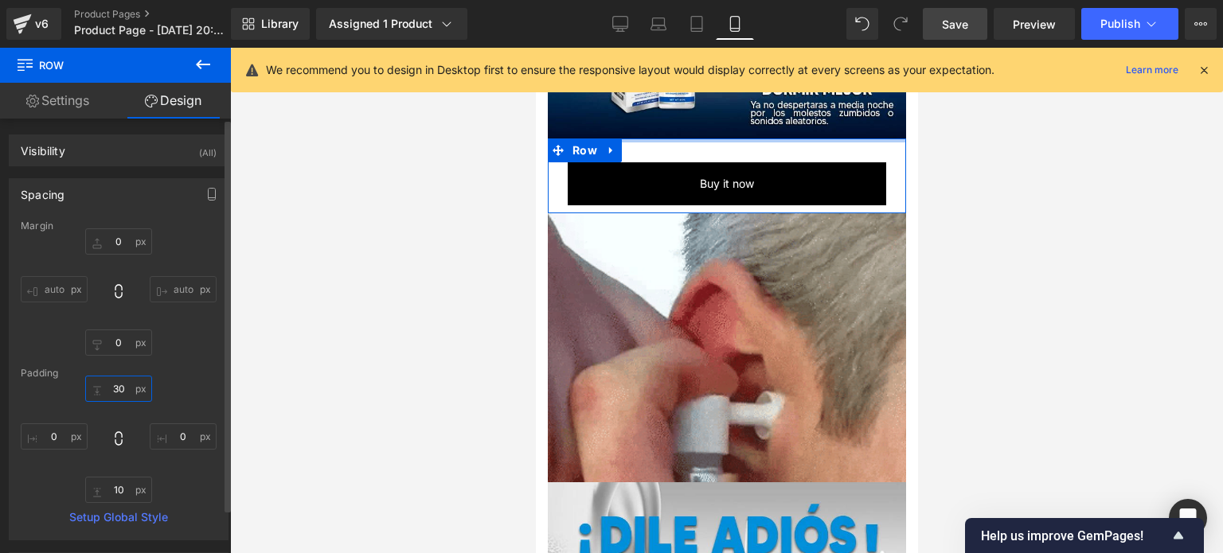
click at [118, 391] on input "30" at bounding box center [118, 389] width 67 height 26
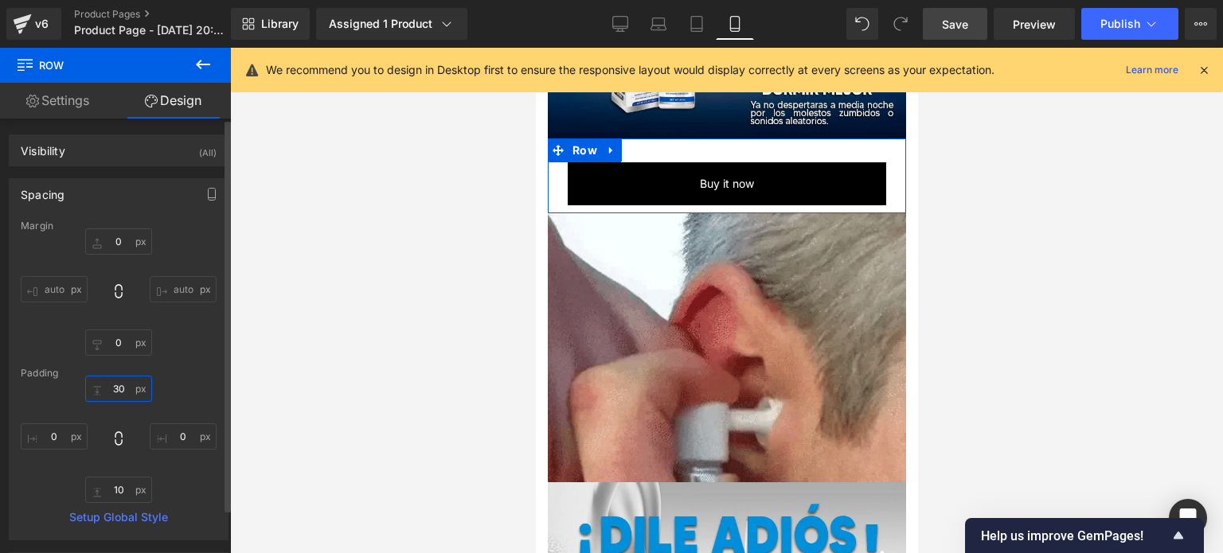
click at [118, 391] on input "30" at bounding box center [118, 389] width 67 height 26
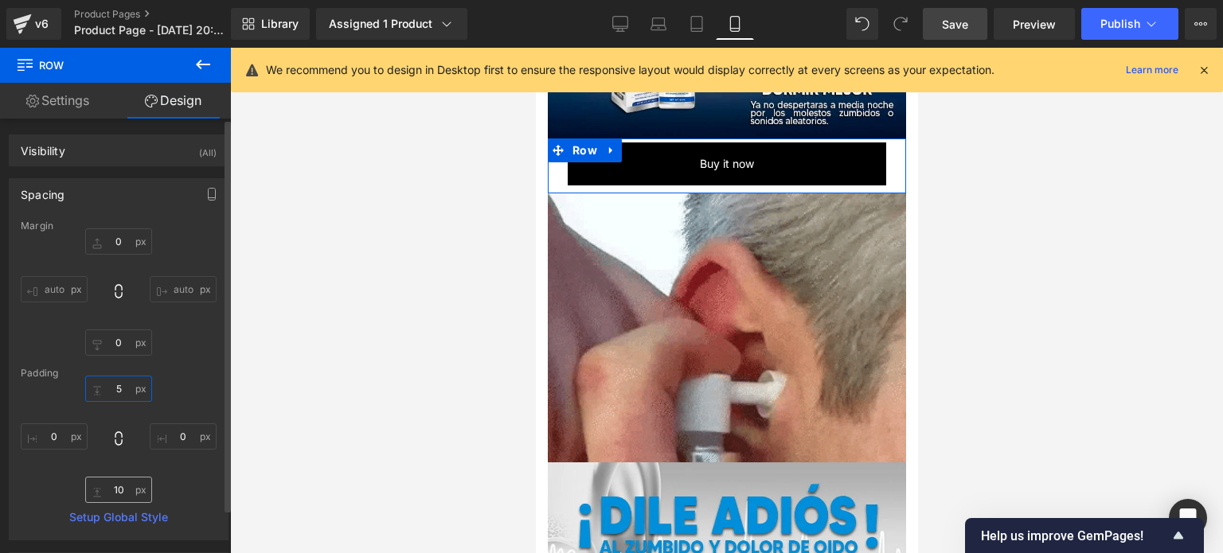
type input "5"
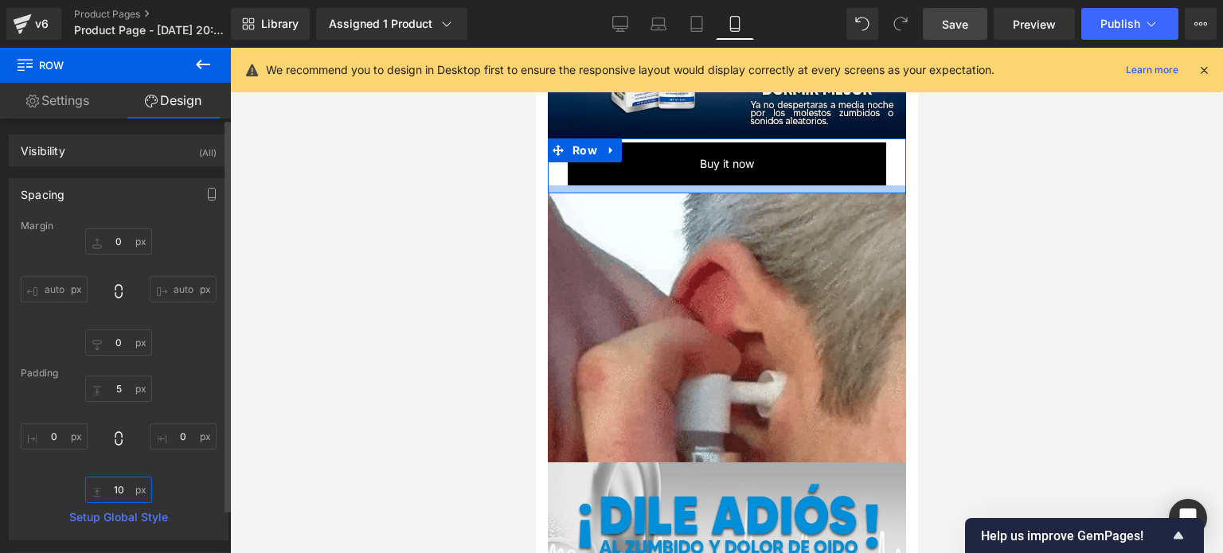
click at [115, 490] on input "10" at bounding box center [118, 490] width 67 height 26
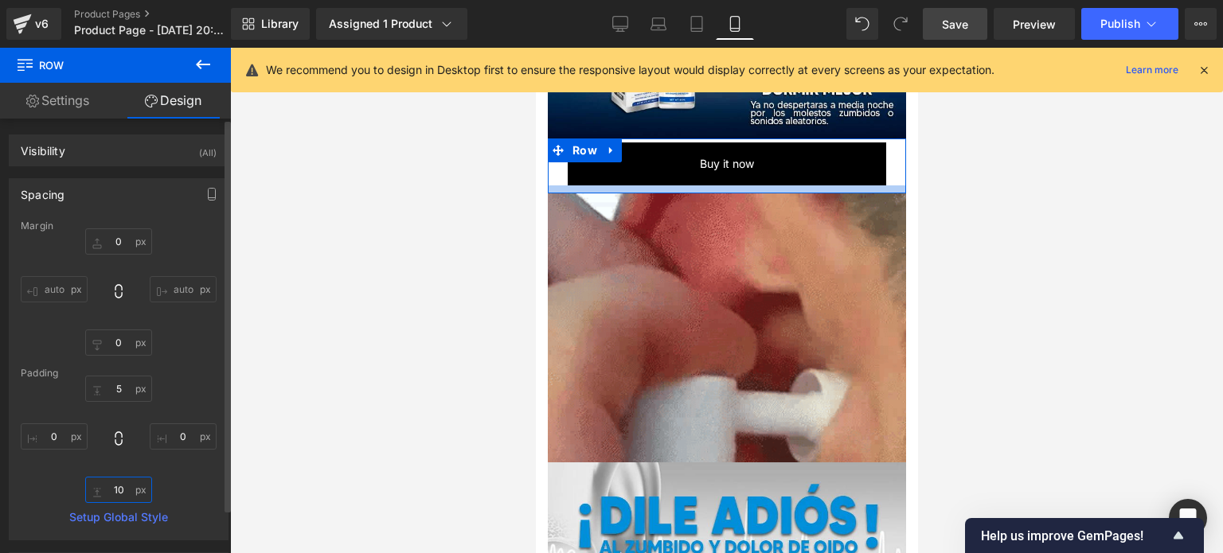
click at [115, 490] on input "10" at bounding box center [118, 490] width 67 height 26
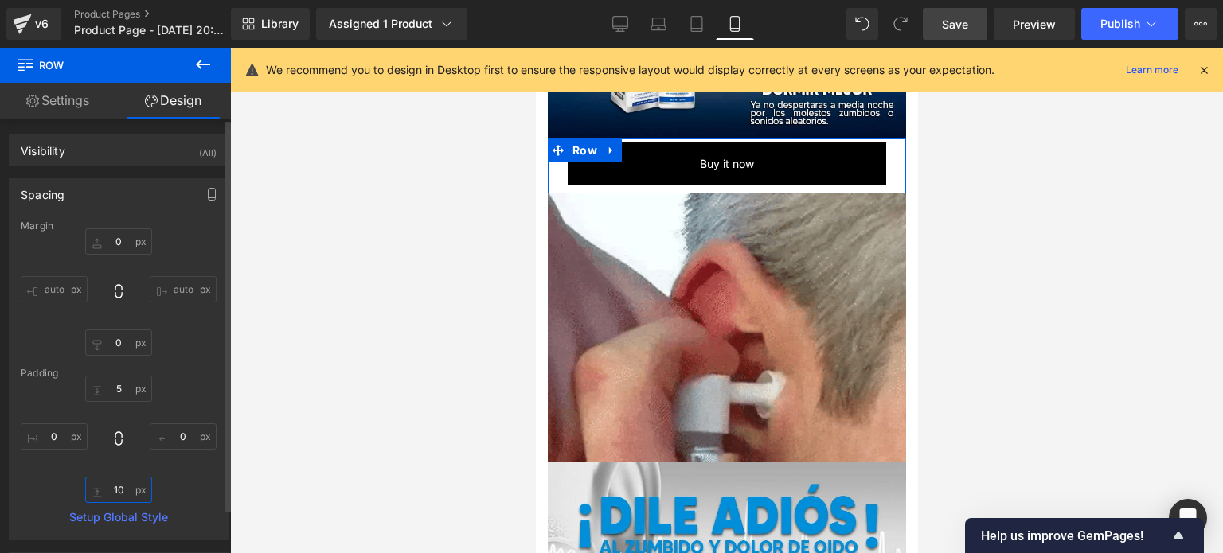
type input "5"
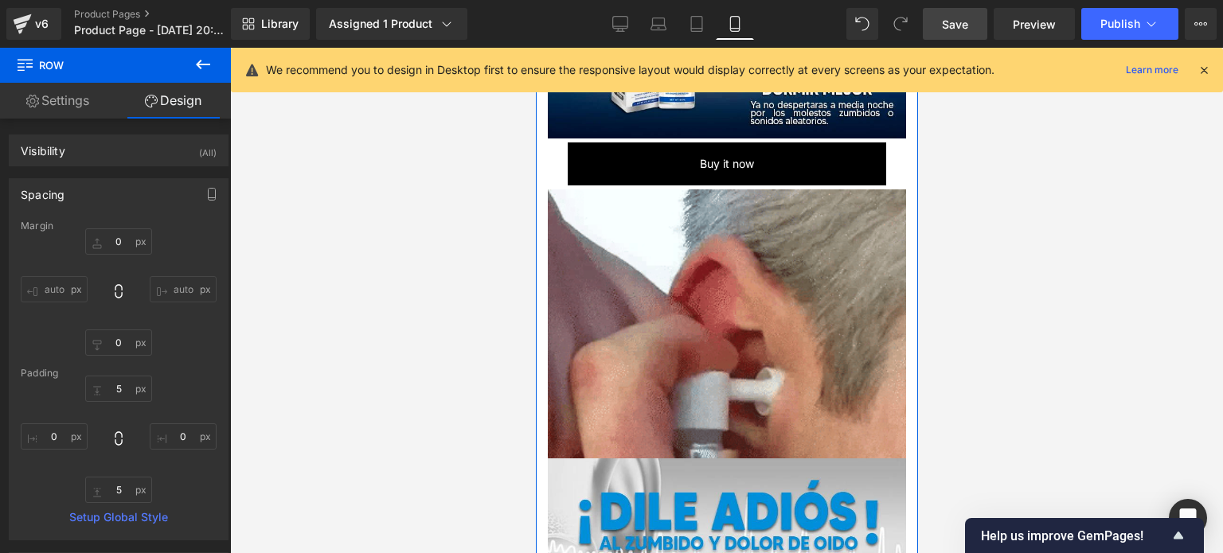
click at [943, 140] on div at bounding box center [726, 301] width 993 height 506
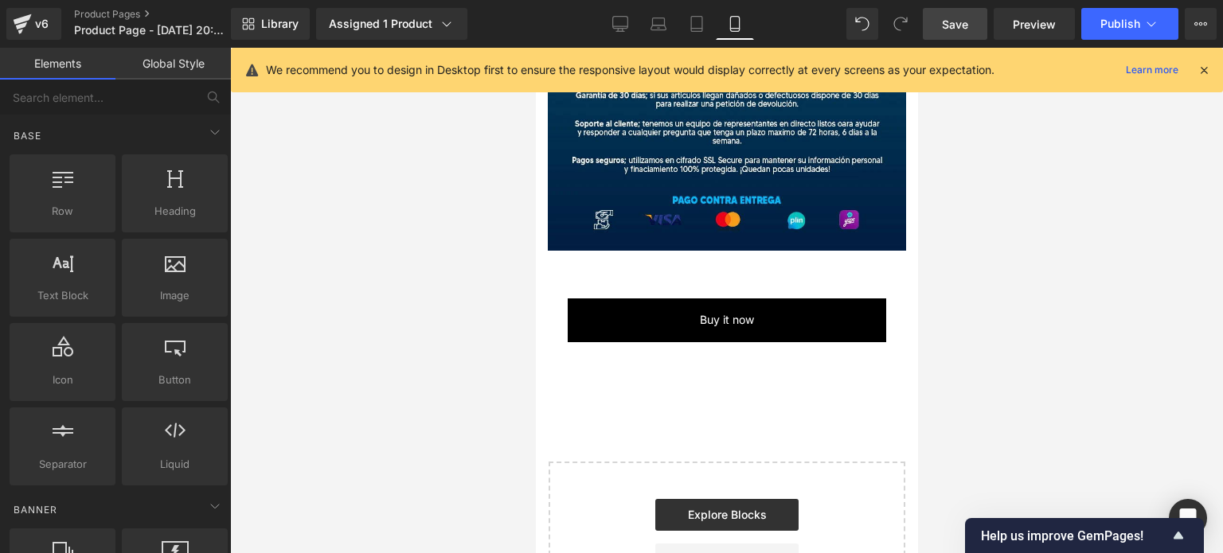
scroll to position [4404, 0]
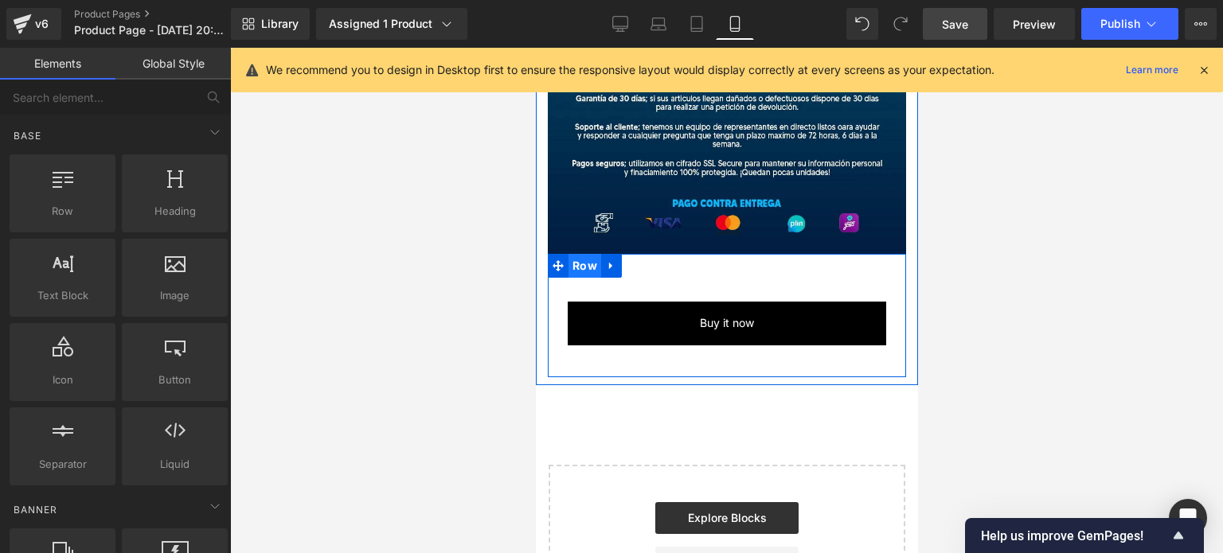
click at [576, 254] on span "Row" at bounding box center [584, 266] width 33 height 24
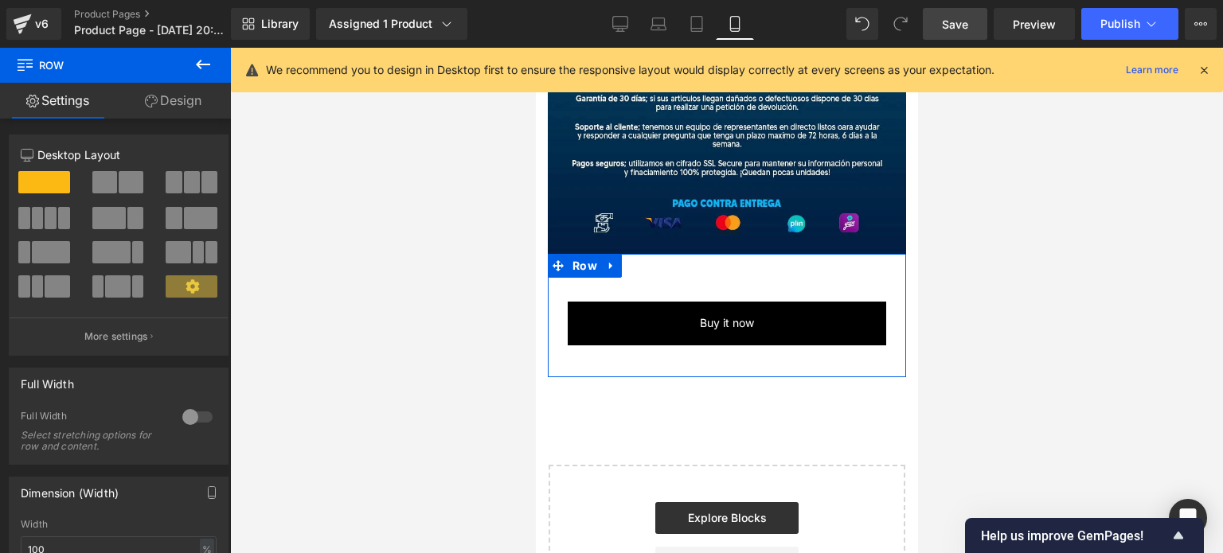
click at [180, 104] on link "Design" at bounding box center [172, 101] width 115 height 36
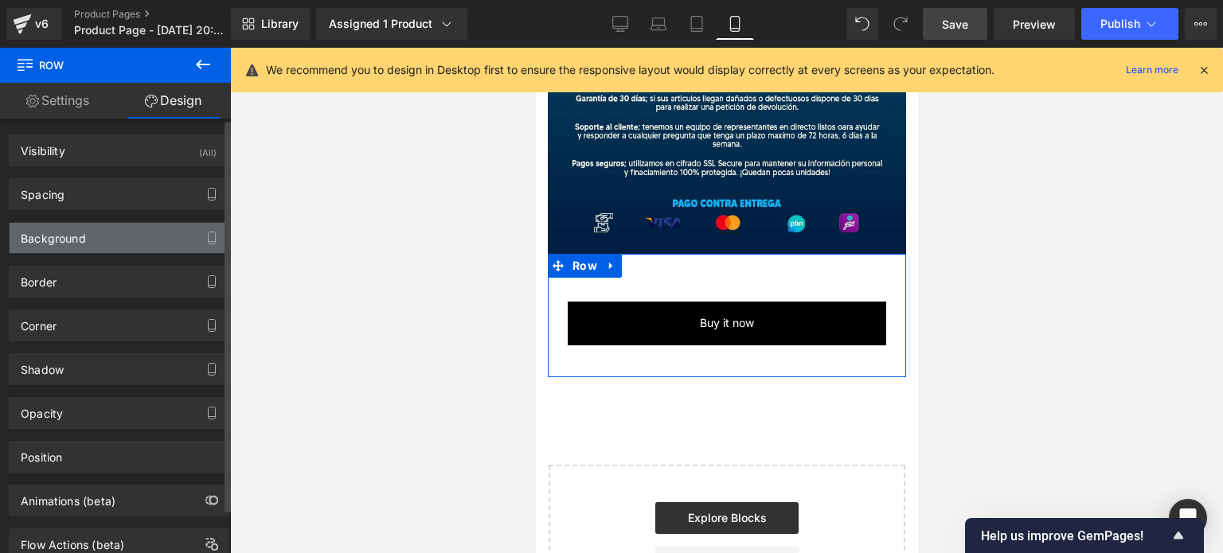
type input "0"
type input "30"
type input "0"
type input "10"
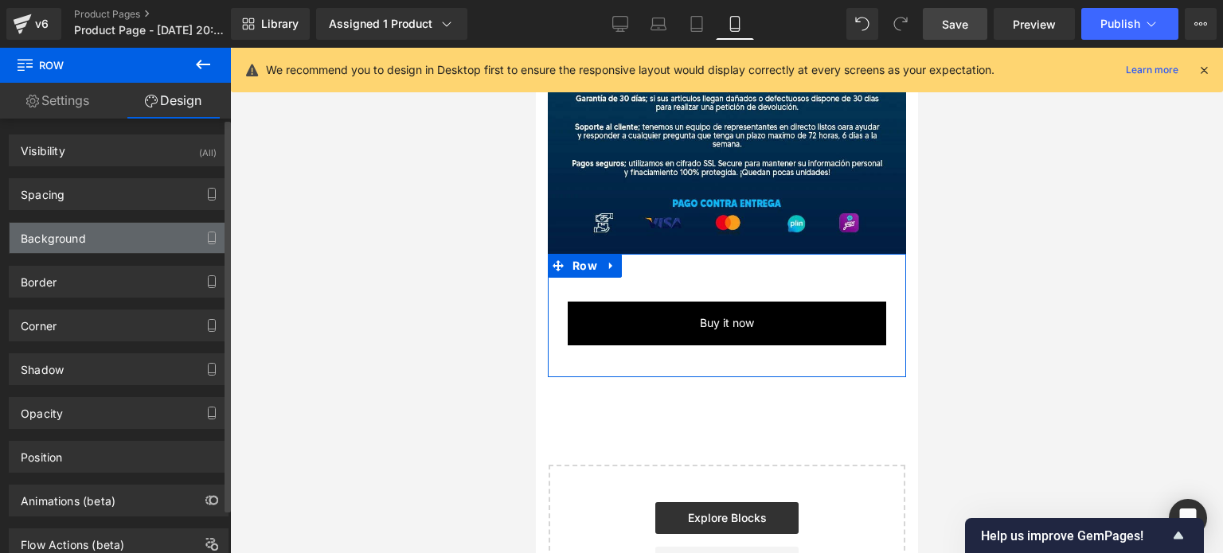
type input "0"
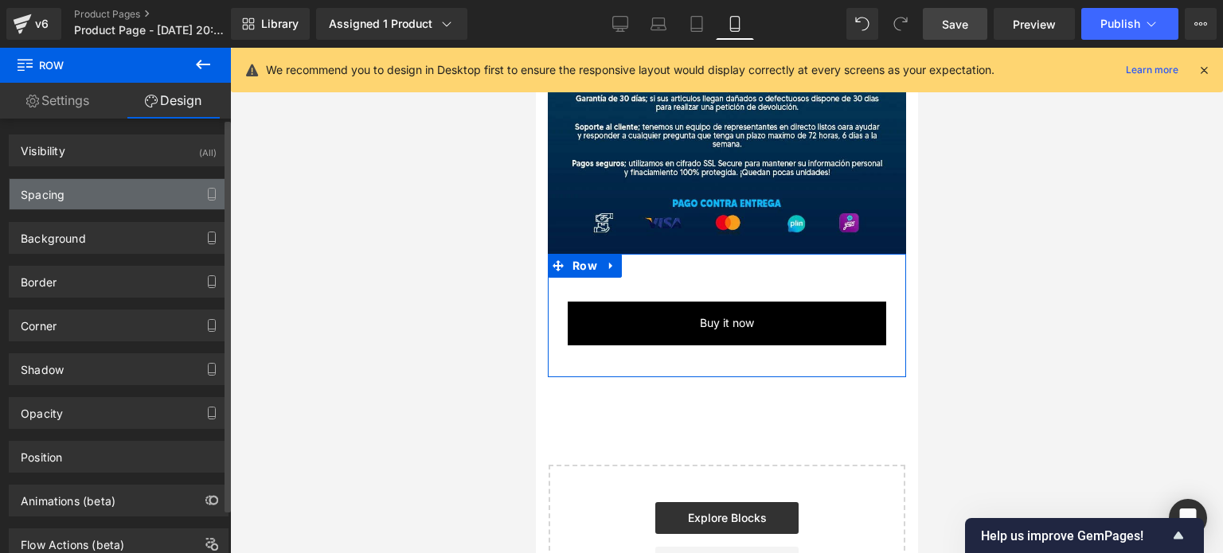
click at [88, 197] on div "Spacing" at bounding box center [119, 194] width 218 height 30
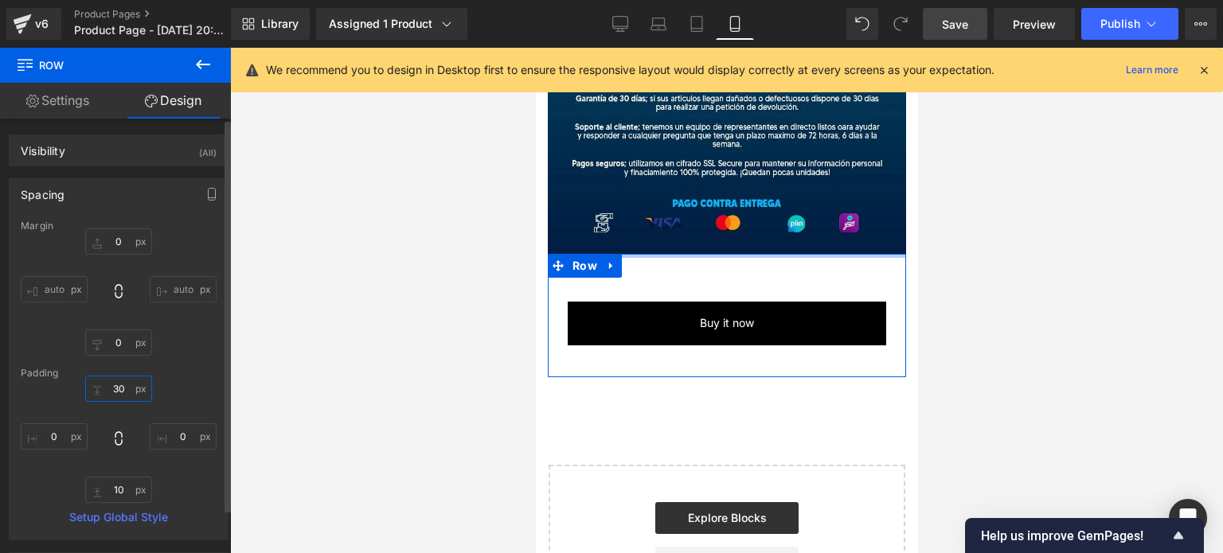
click at [115, 385] on input "30" at bounding box center [118, 389] width 67 height 26
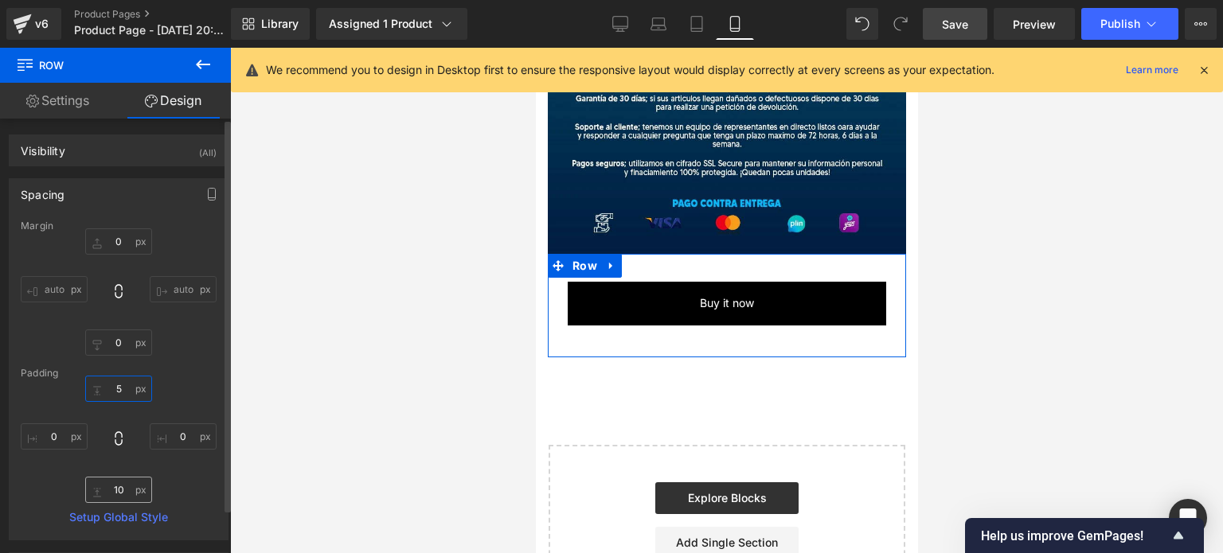
type input "5"
click at [119, 486] on input "10" at bounding box center [118, 490] width 67 height 26
type input "5"
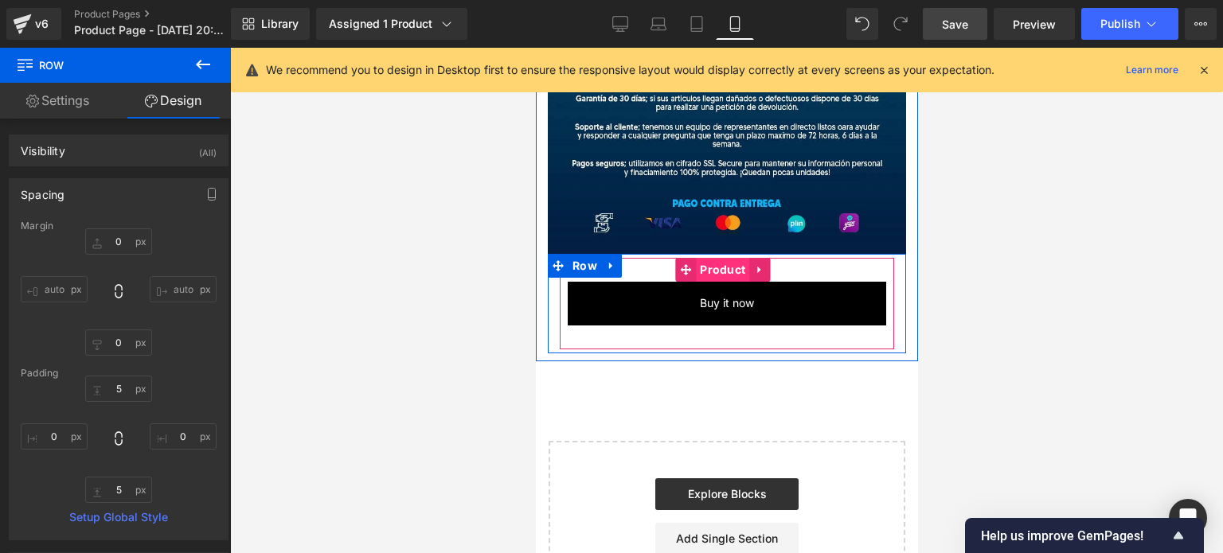
click at [737, 258] on span "Product" at bounding box center [721, 270] width 53 height 24
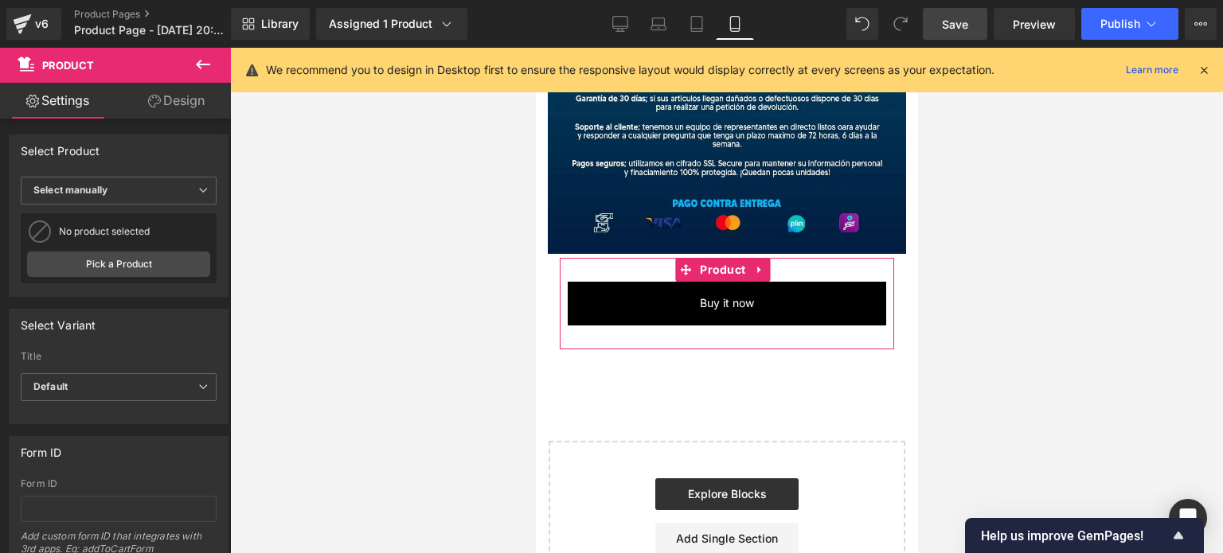
click at [151, 88] on link "Design" at bounding box center [176, 101] width 115 height 36
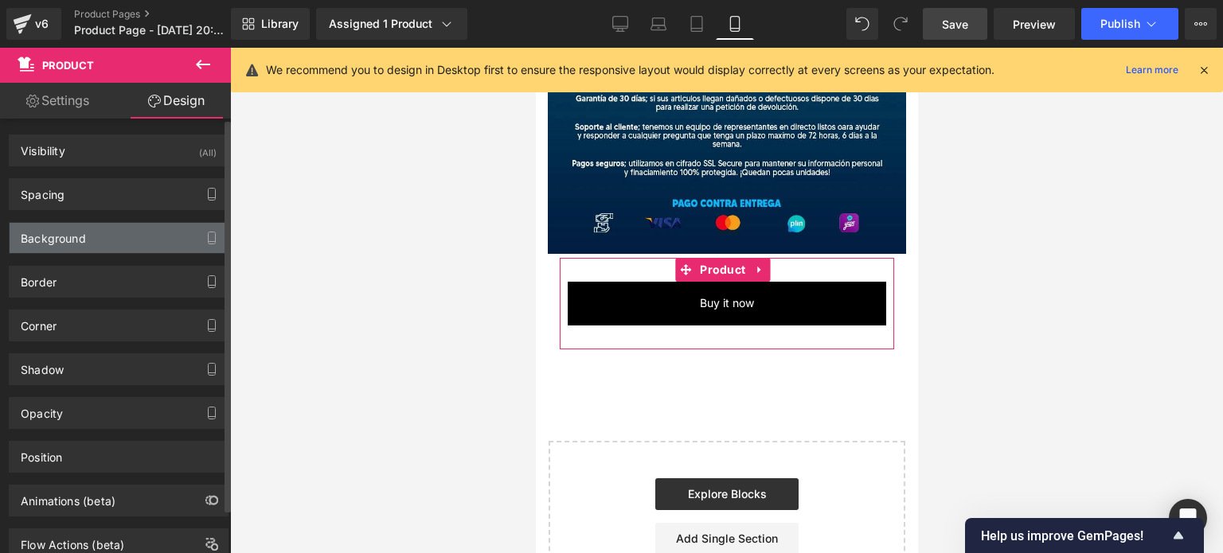
type input "0"
type input "30"
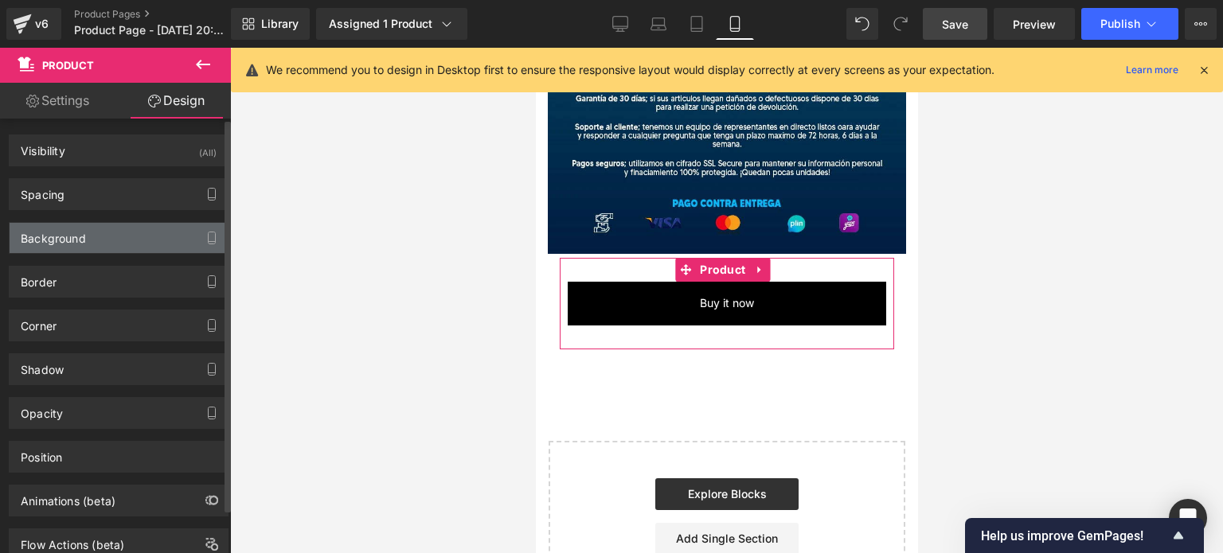
type input "10"
type input "30"
type input "10"
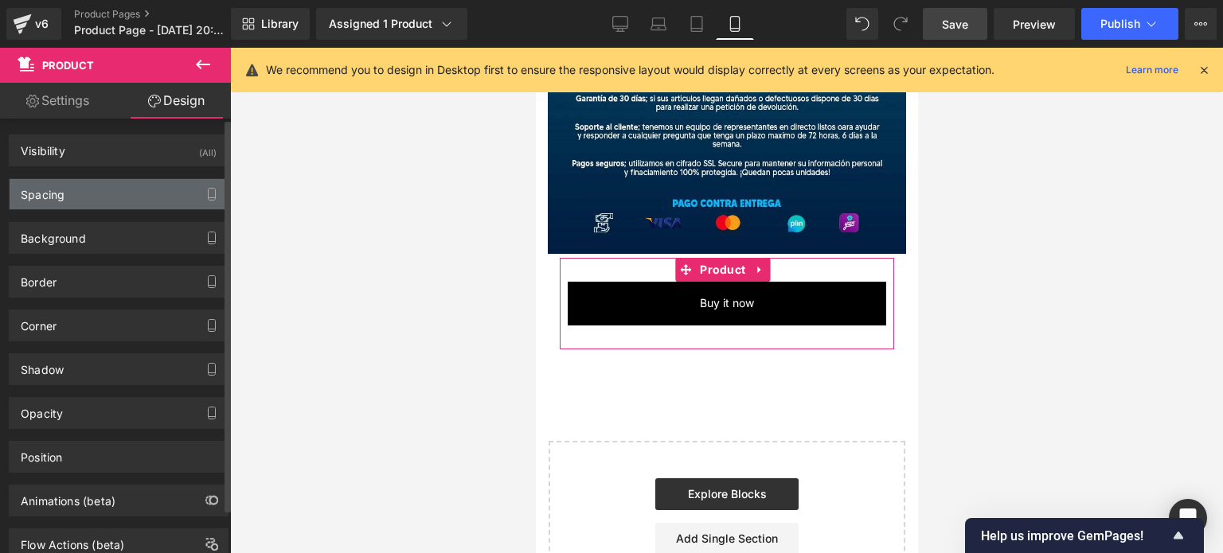
click at [61, 197] on div "Spacing" at bounding box center [43, 190] width 44 height 22
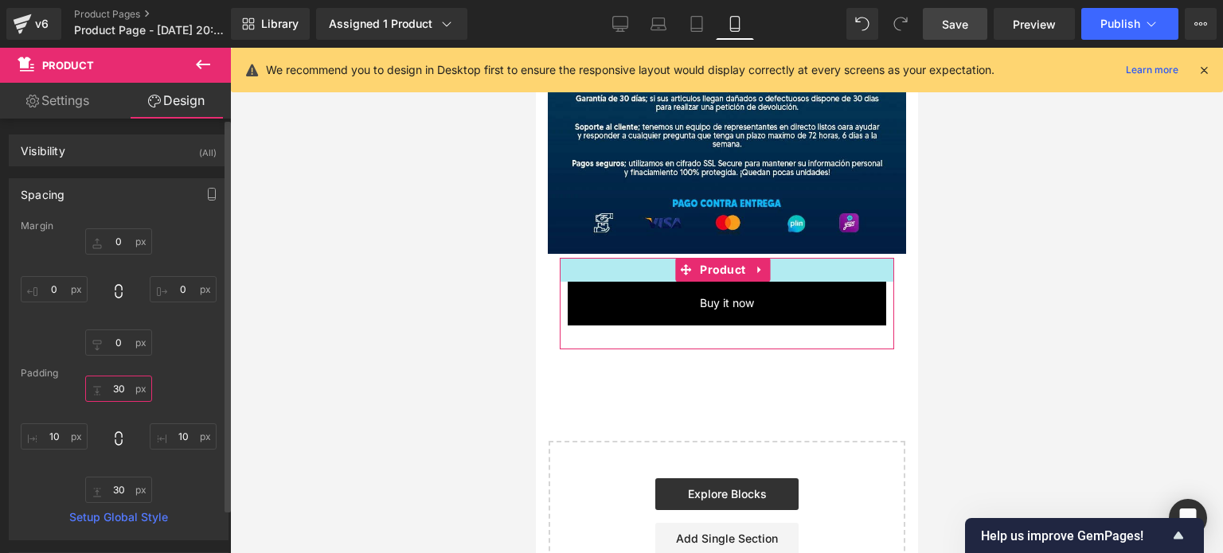
click at [113, 386] on input "30" at bounding box center [118, 389] width 67 height 26
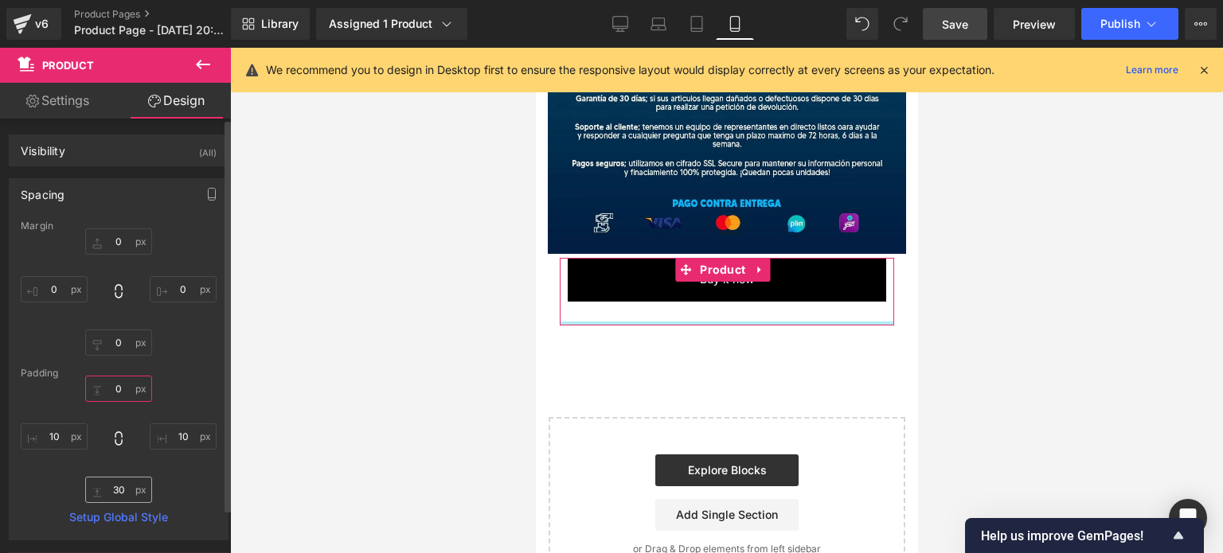
type input "0"
click at [116, 486] on input "30" at bounding box center [118, 490] width 67 height 26
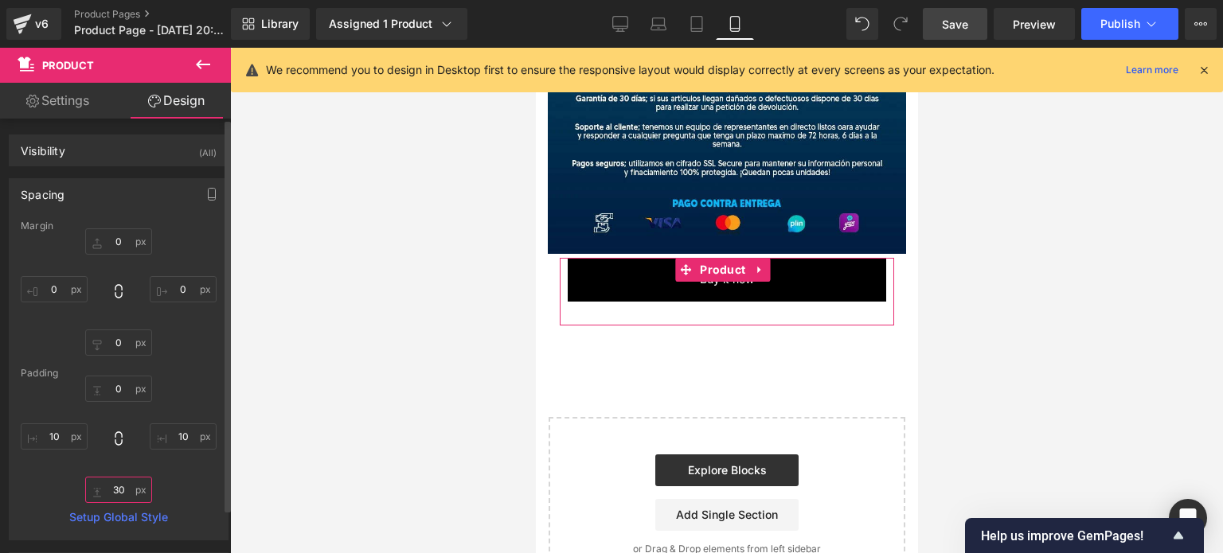
click at [116, 486] on input "30" at bounding box center [118, 490] width 67 height 26
type input "0"
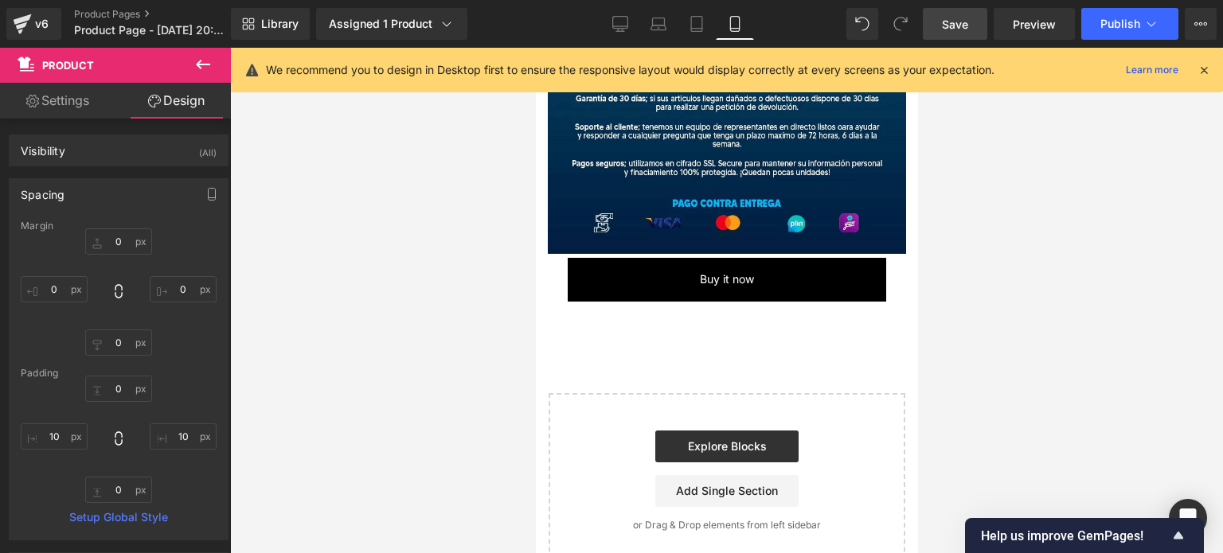
click at [1016, 231] on div at bounding box center [726, 301] width 993 height 506
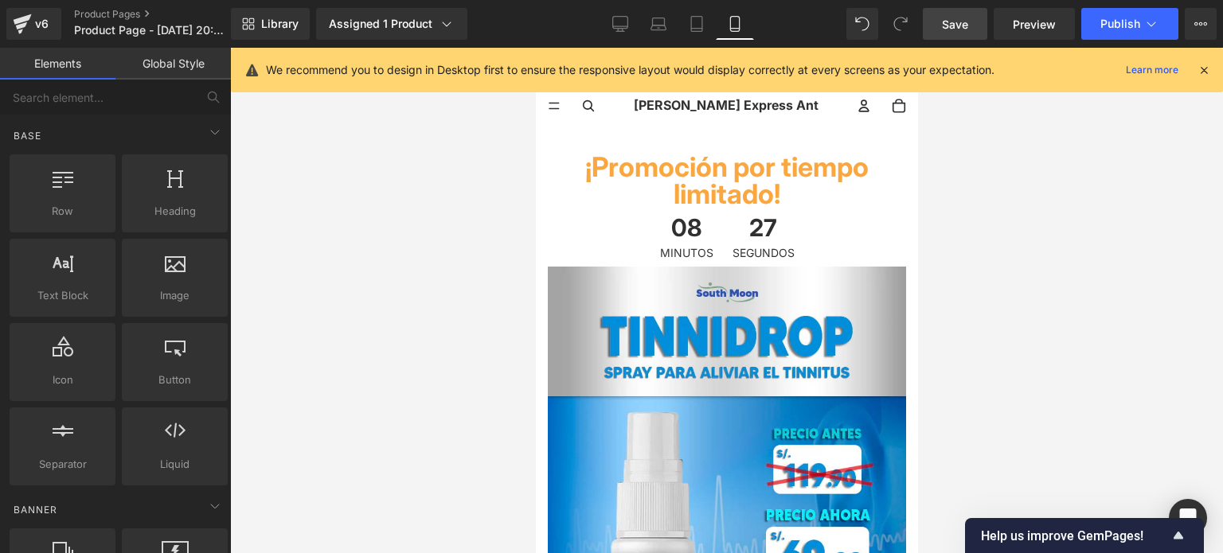
scroll to position [0, 0]
click at [957, 18] on span "Save" at bounding box center [955, 24] width 26 height 17
click at [1107, 27] on span "Publish" at bounding box center [1120, 24] width 40 height 13
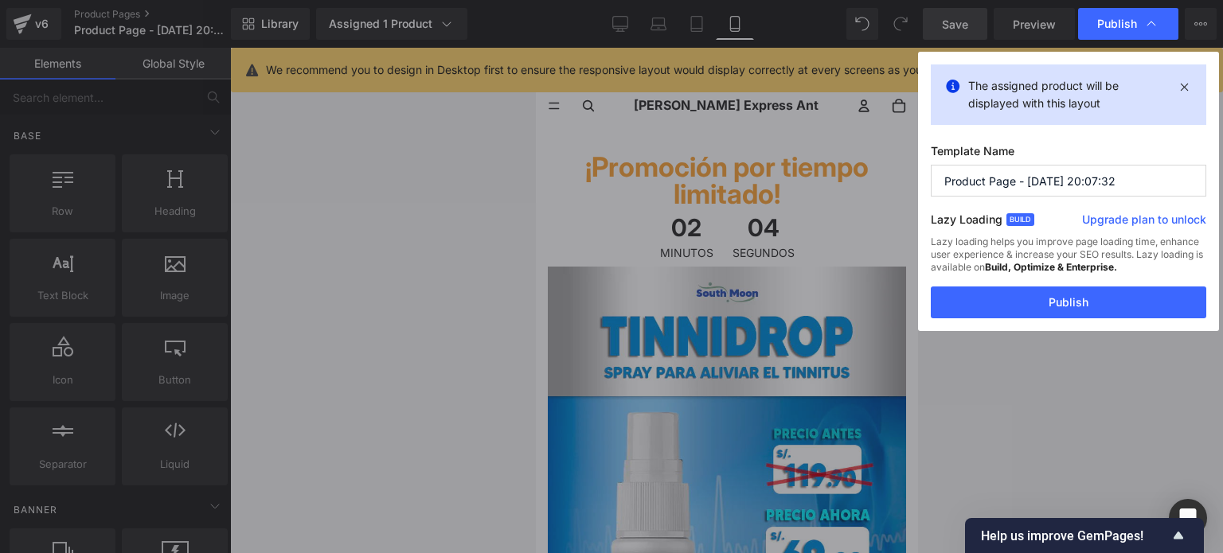
drag, startPoint x: 1118, startPoint y: 173, endPoint x: 924, endPoint y: 155, distance: 194.2
click at [924, 155] on div "The assigned product will be displayed with this layout Template Name Product P…" at bounding box center [1068, 191] width 301 height 279
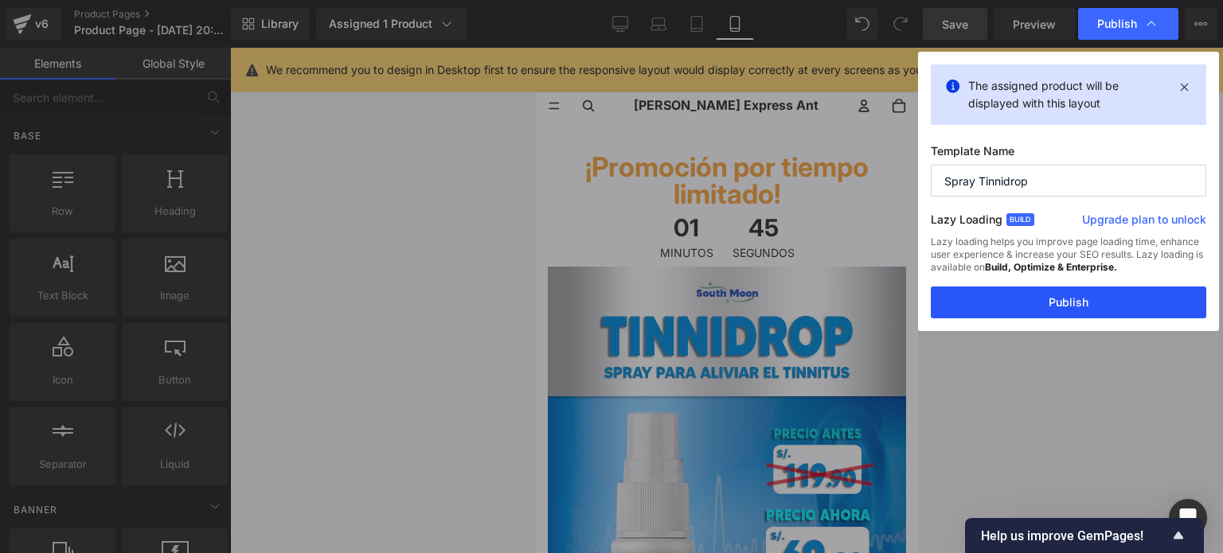
type input "Spray Tinnidrop"
click at [1052, 299] on button "Publish" at bounding box center [1068, 303] width 275 height 32
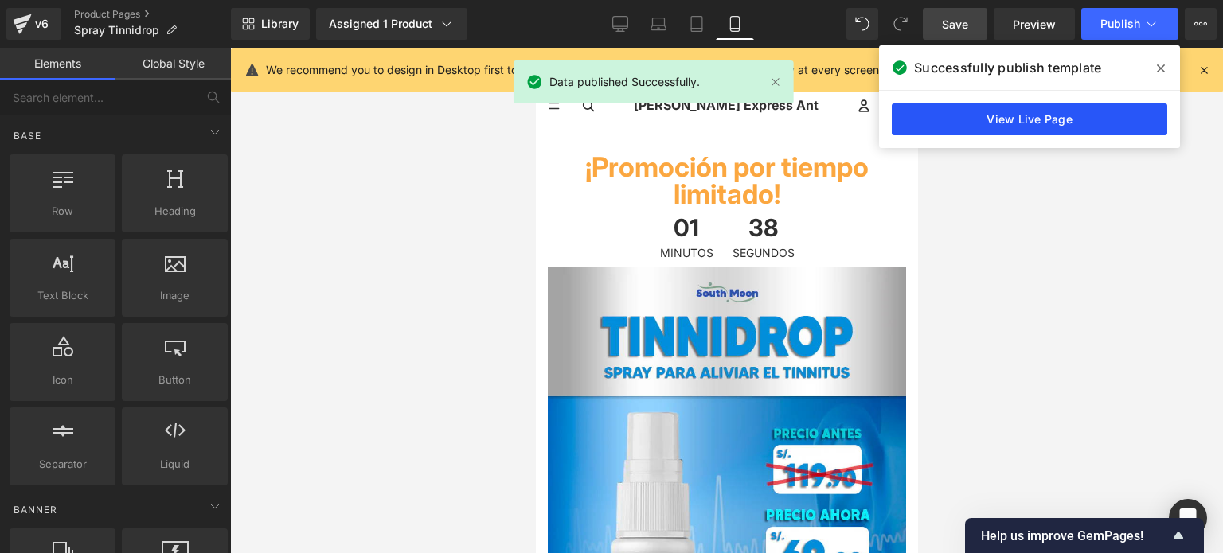
click at [1053, 130] on link "View Live Page" at bounding box center [1029, 119] width 275 height 32
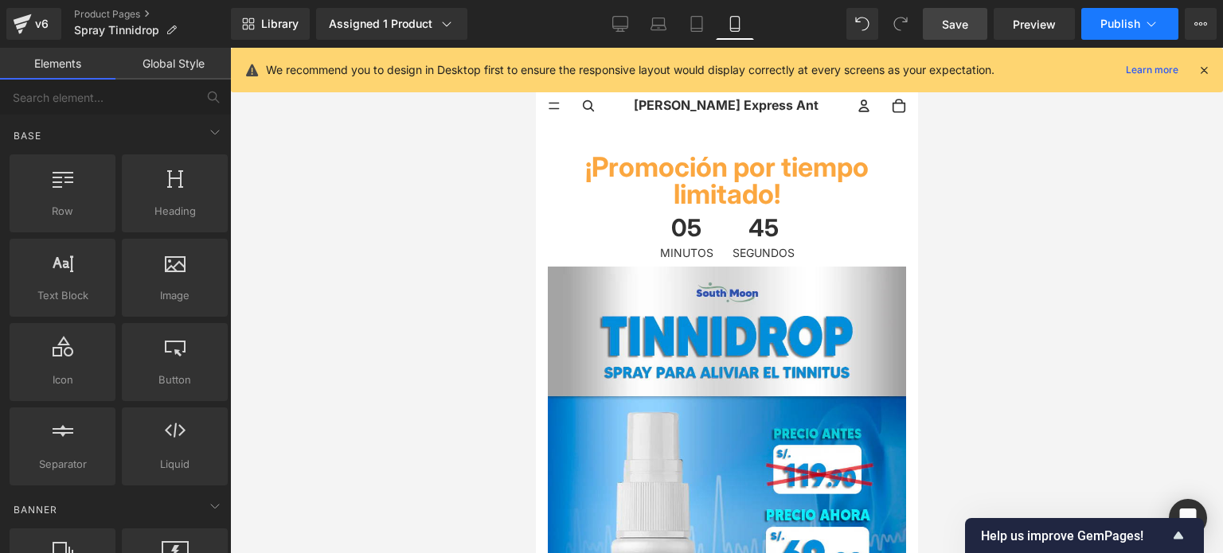
click at [1109, 28] on span "Publish" at bounding box center [1120, 24] width 40 height 13
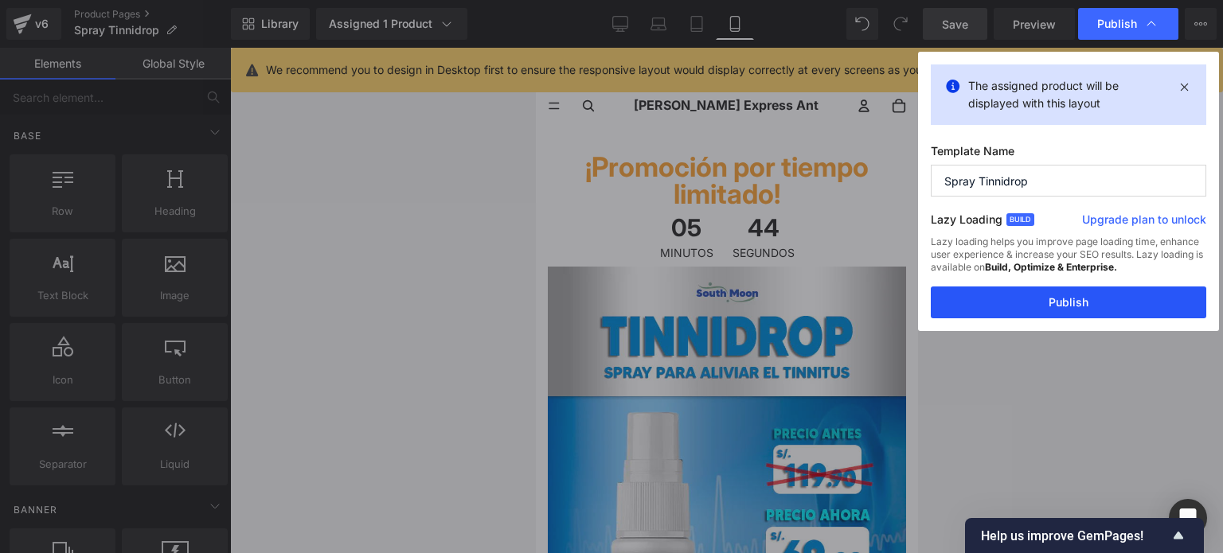
click at [994, 305] on button "Publish" at bounding box center [1068, 303] width 275 height 32
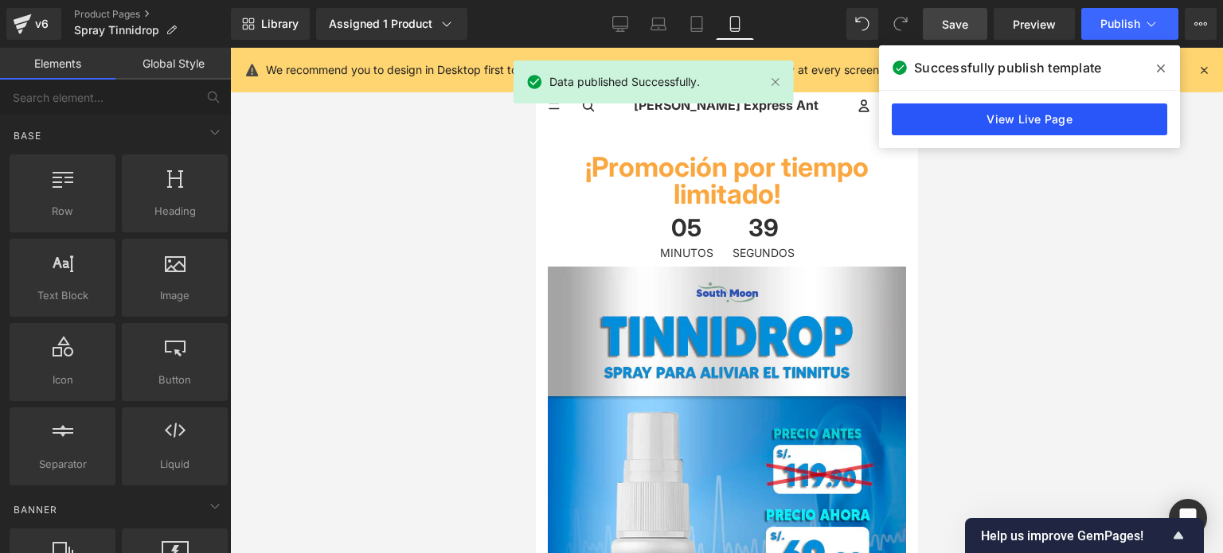
click at [994, 111] on link "View Live Page" at bounding box center [1029, 119] width 275 height 32
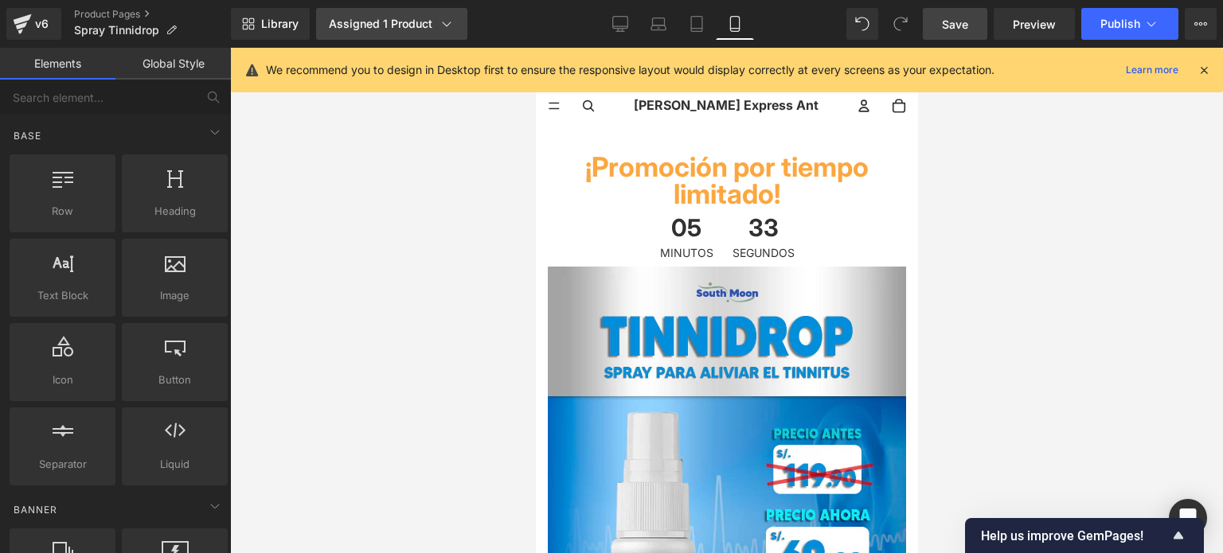
click at [423, 22] on div "Assigned 1 Product" at bounding box center [392, 24] width 126 height 16
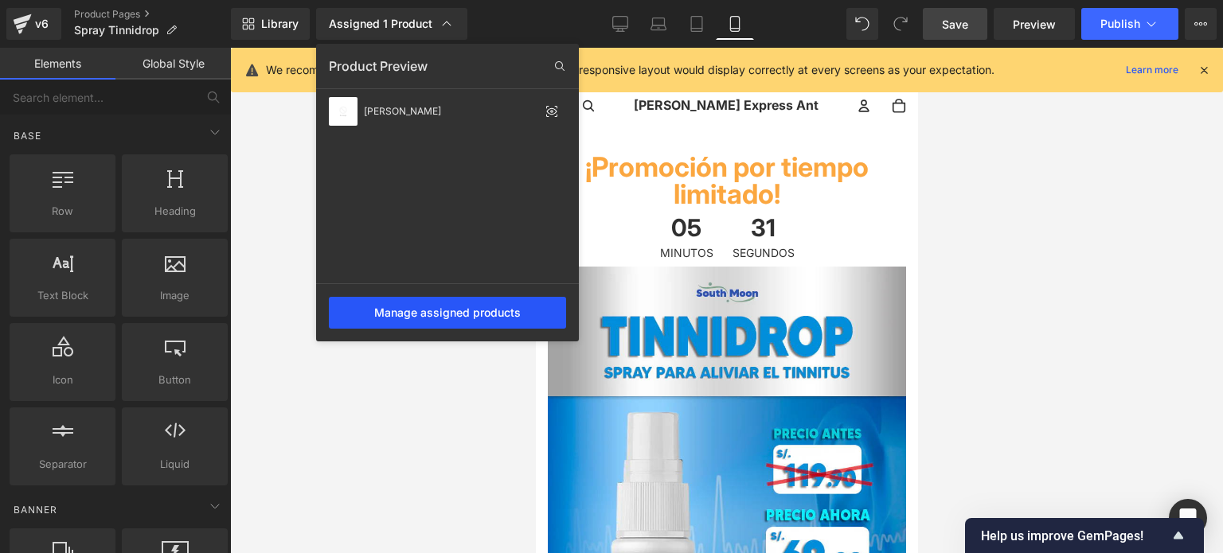
click at [437, 310] on div "Manage assigned products" at bounding box center [447, 313] width 237 height 32
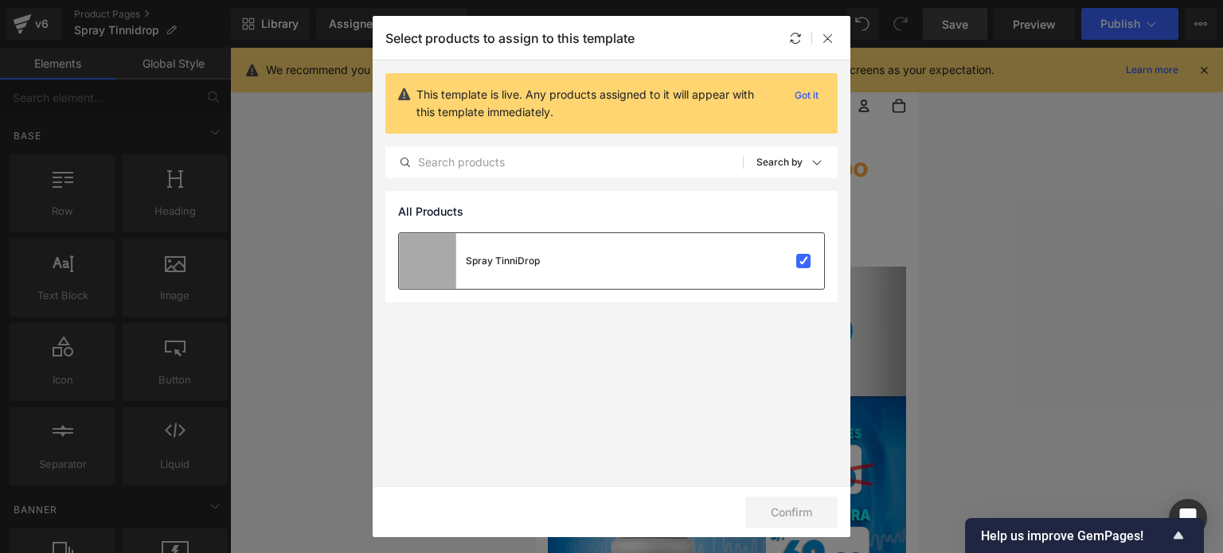
click at [592, 264] on div "Spray TinniDrop" at bounding box center [611, 261] width 425 height 56
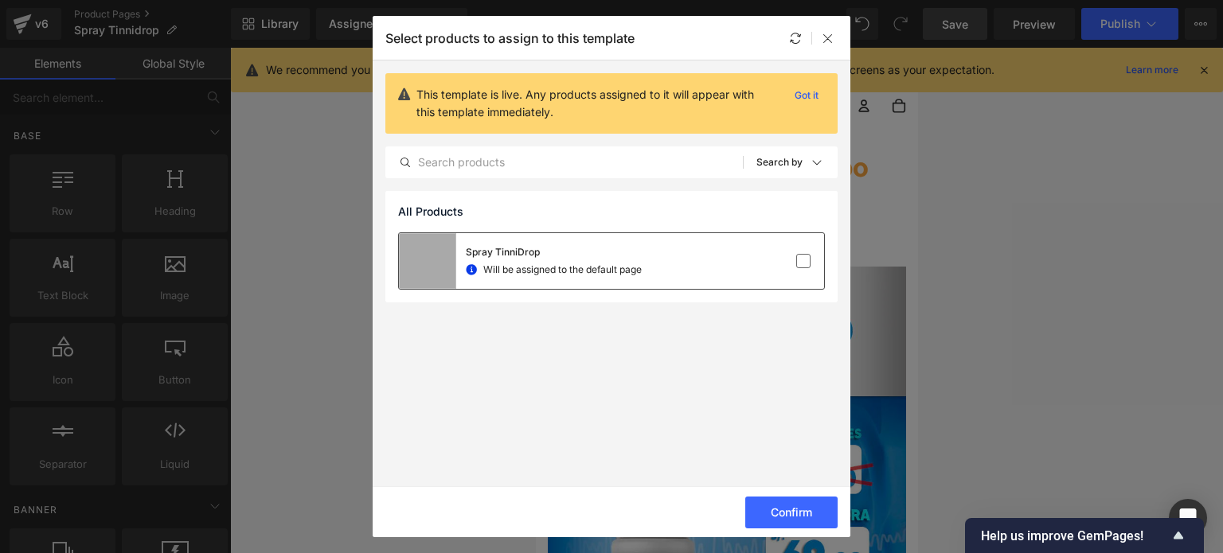
click at [621, 266] on span "Will be assigned to the default page" at bounding box center [562, 270] width 158 height 14
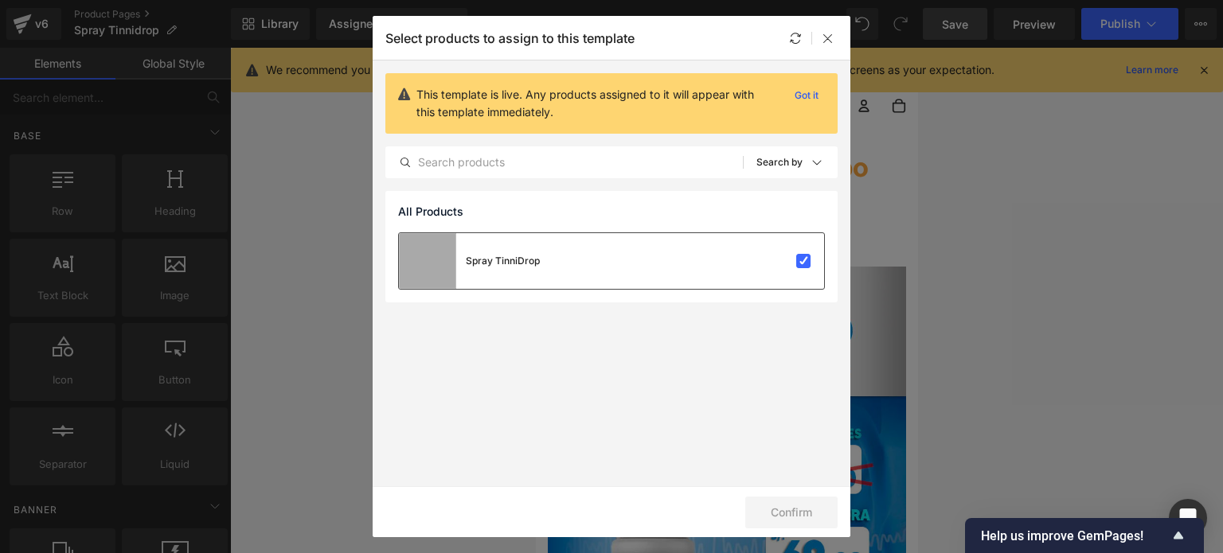
click at [796, 47] on div at bounding box center [795, 38] width 19 height 19
click at [834, 32] on icon at bounding box center [828, 38] width 13 height 13
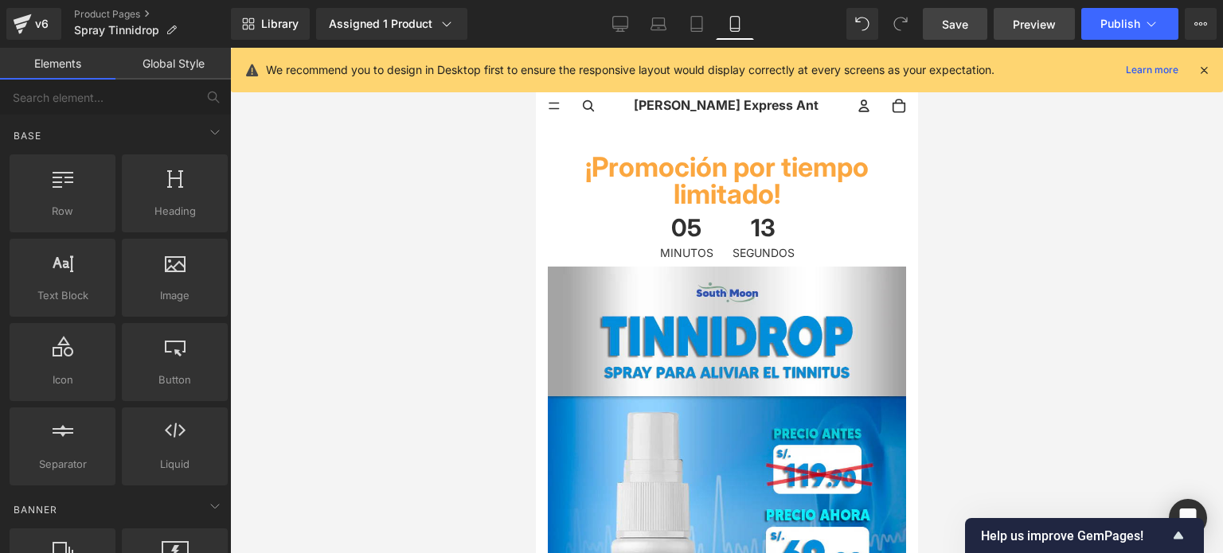
click at [1019, 27] on span "Preview" at bounding box center [1034, 24] width 43 height 17
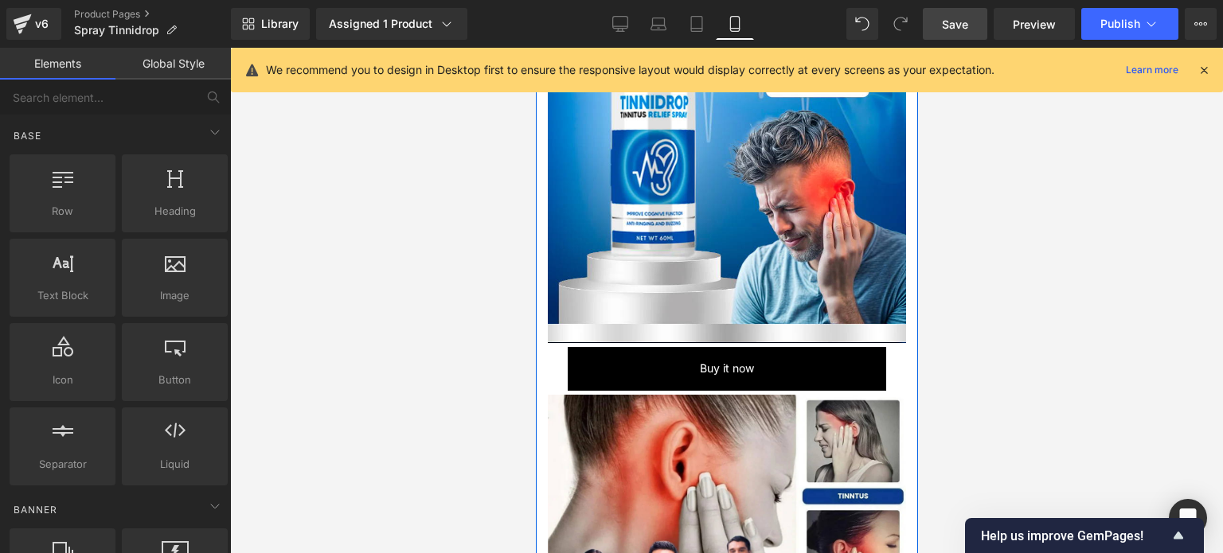
scroll to position [637, 0]
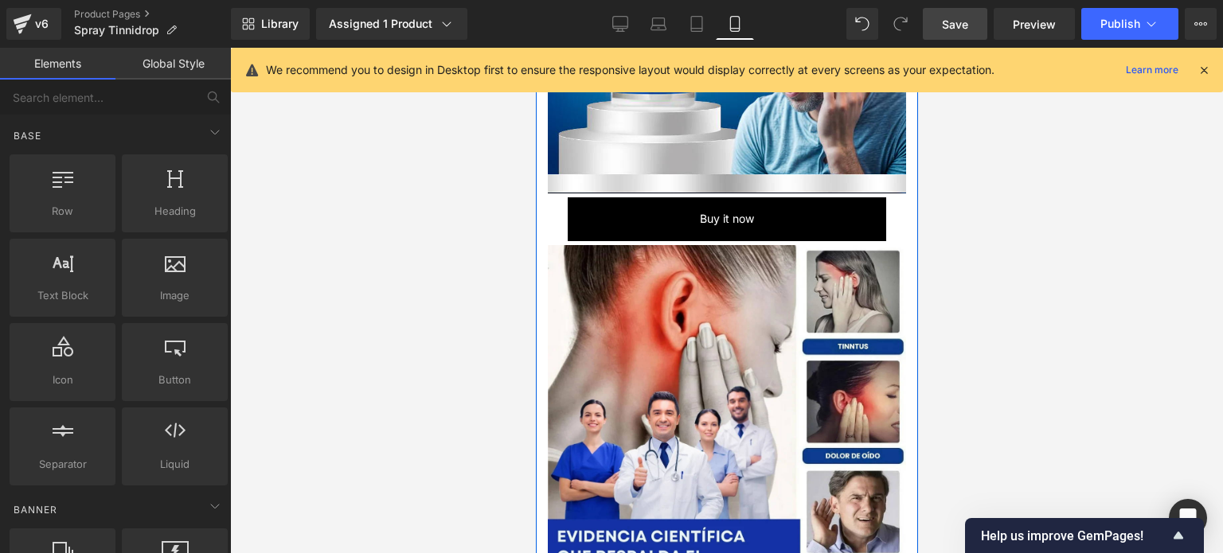
click at [619, 198] on div "Buy it now (P) Dynamic Checkout Button Product Row" at bounding box center [726, 218] width 358 height 51
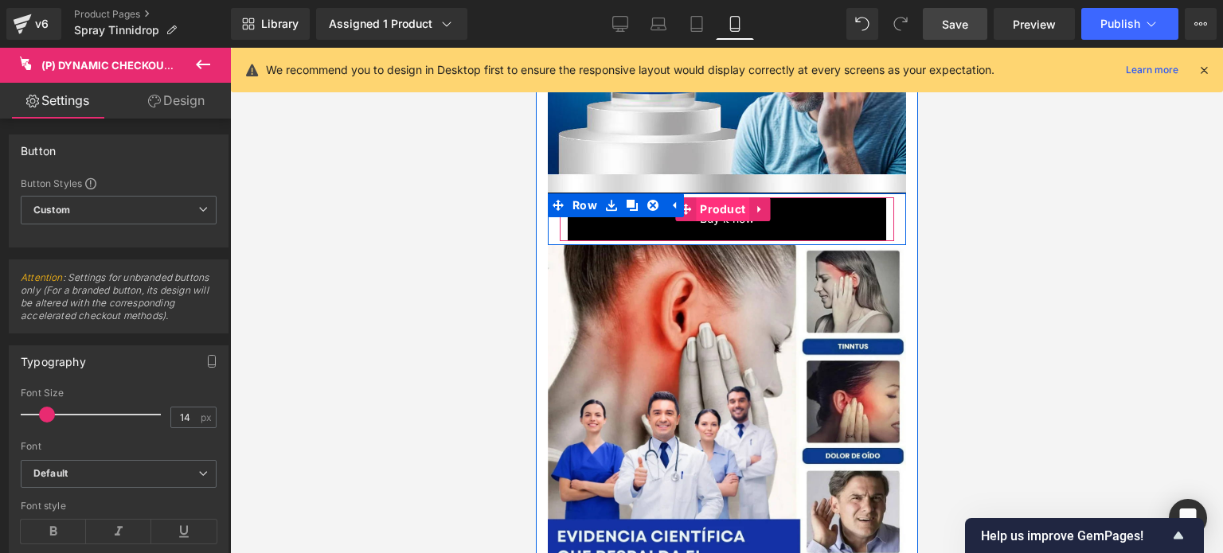
click at [727, 197] on span "Product" at bounding box center [721, 209] width 53 height 24
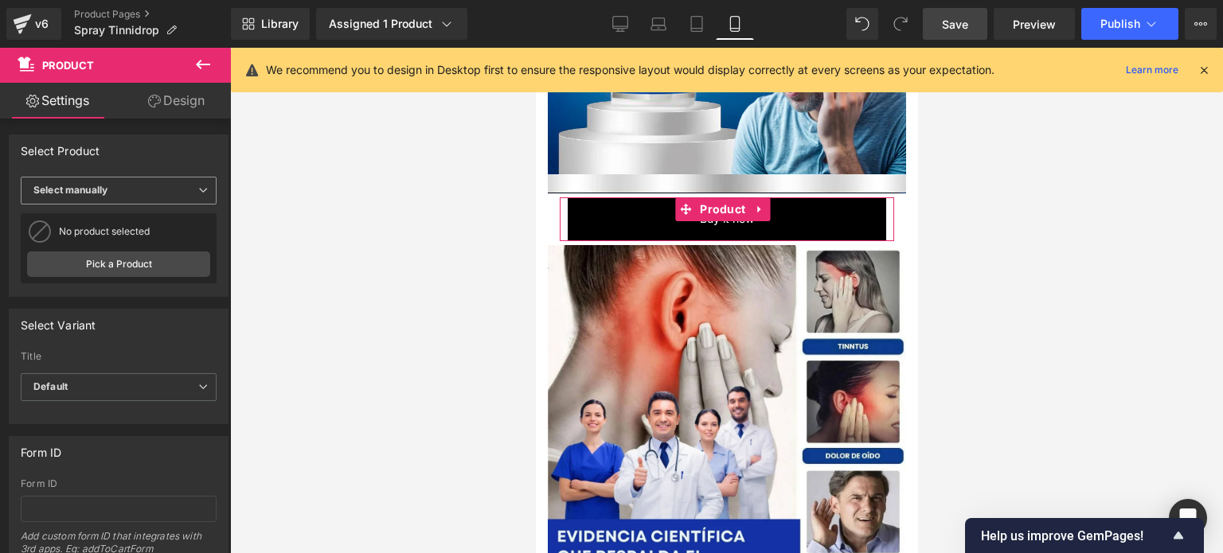
click at [129, 188] on span "Select manually" at bounding box center [119, 191] width 196 height 28
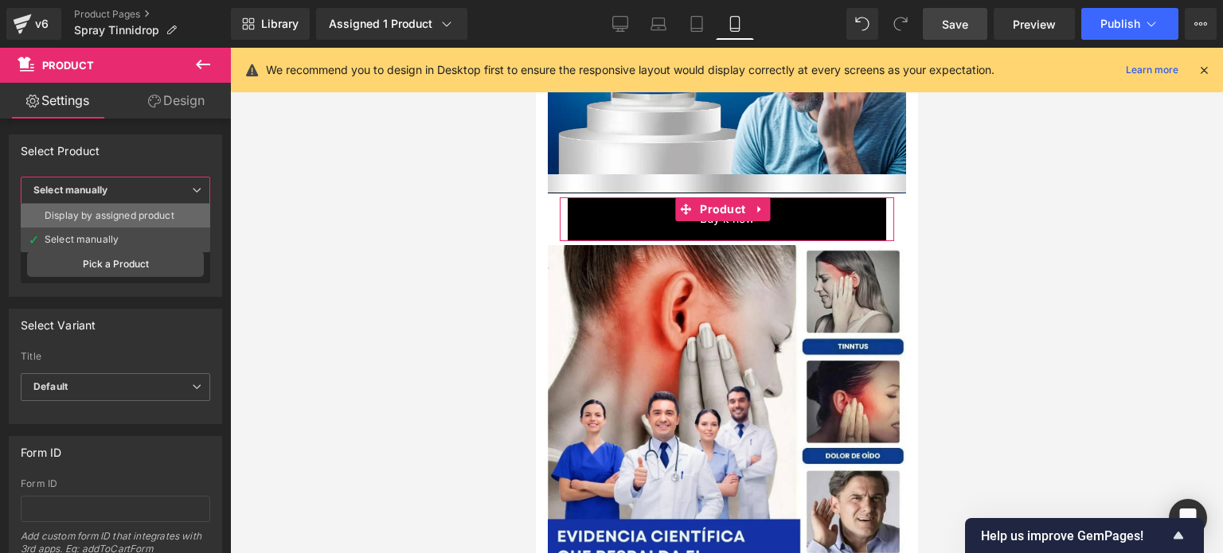
click at [127, 212] on div "Display by assigned product" at bounding box center [110, 215] width 130 height 11
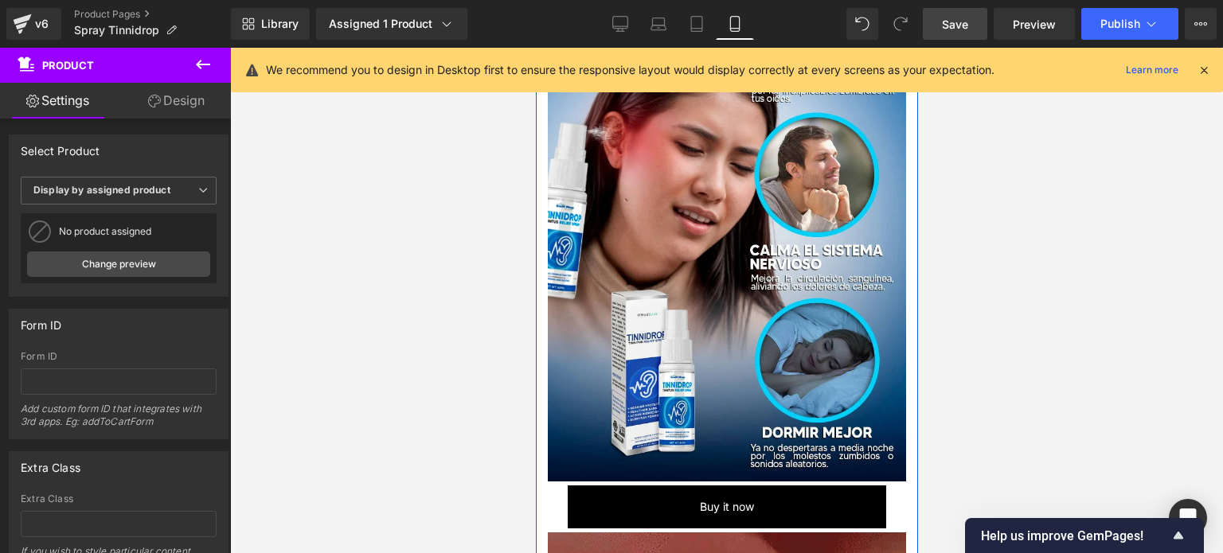
scroll to position [1852, 0]
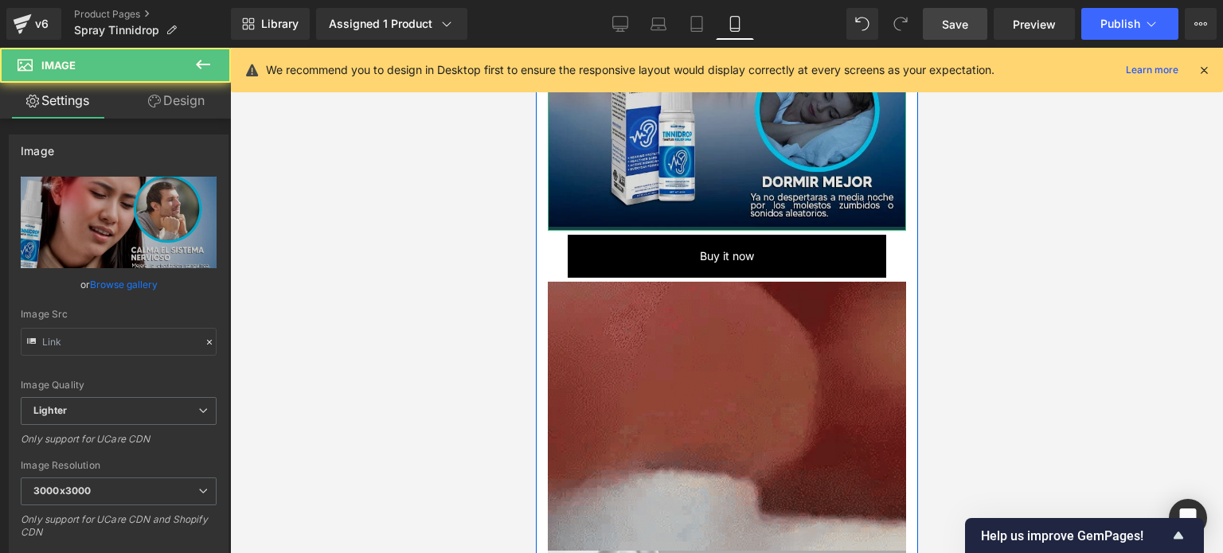
type input "https://ucarecdn.com/5a728690-6425-491b-815b-51a5c54b5d2c/-/format/auto/-/previ…"
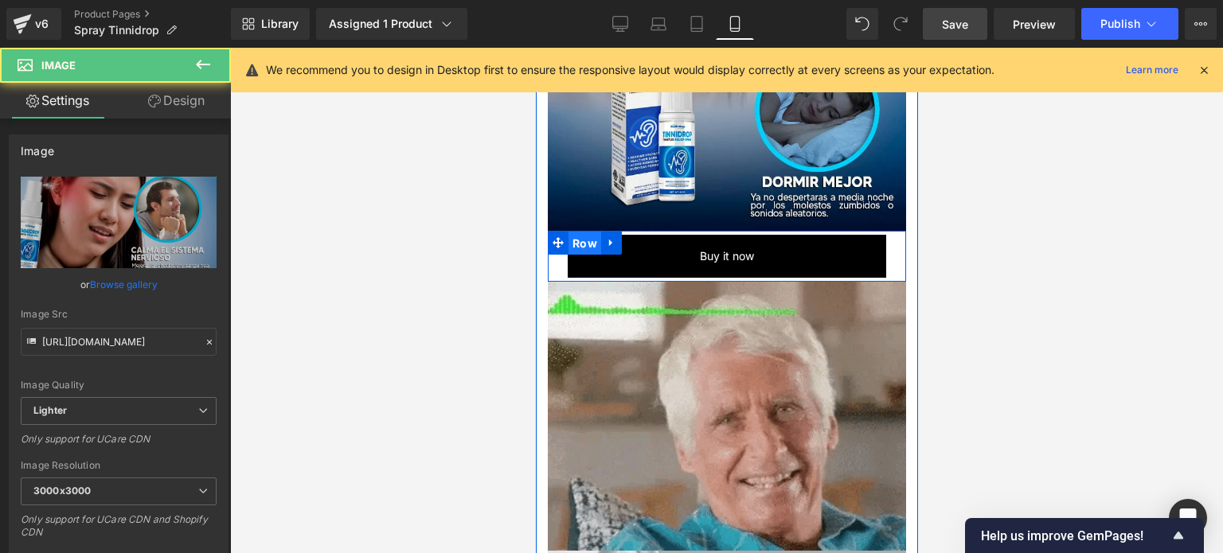
click at [580, 232] on span "Row" at bounding box center [584, 244] width 33 height 24
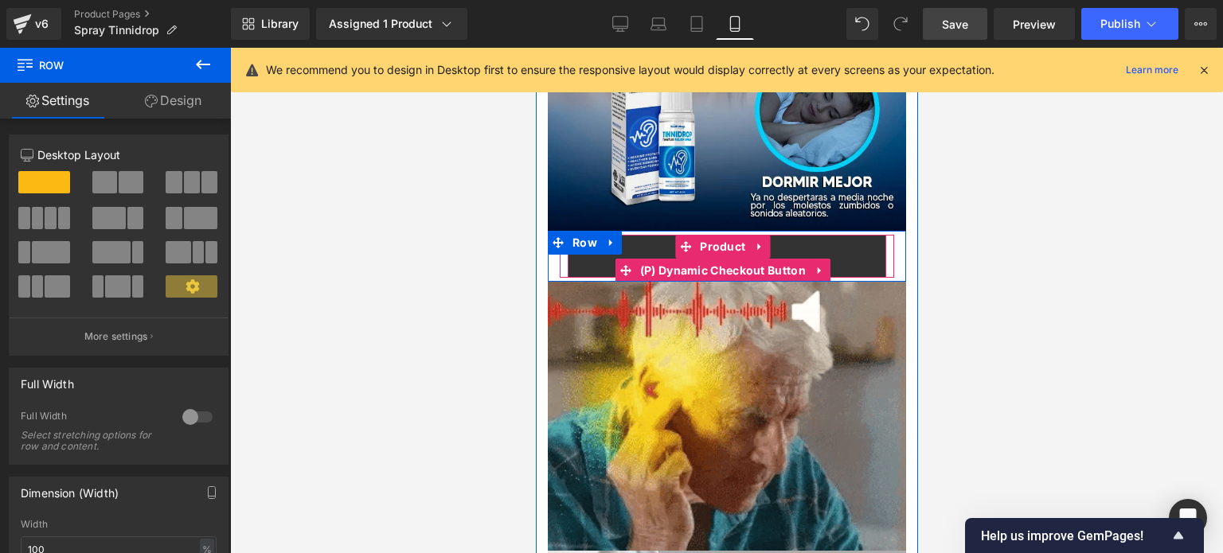
click at [647, 235] on button "Buy it now" at bounding box center [726, 256] width 318 height 43
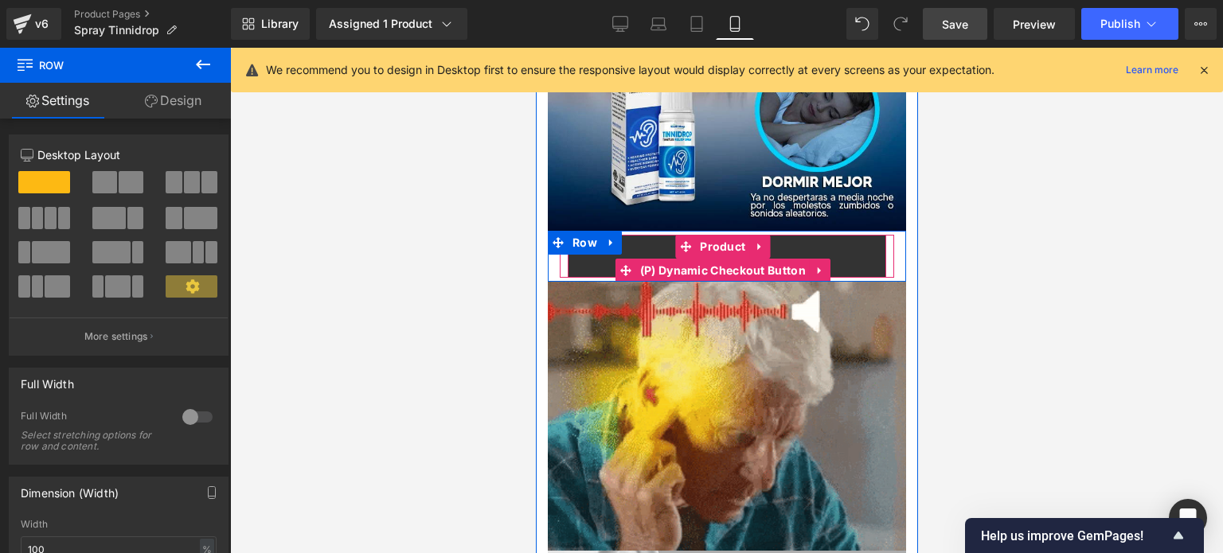
click at [647, 235] on button "Buy it now" at bounding box center [726, 256] width 318 height 43
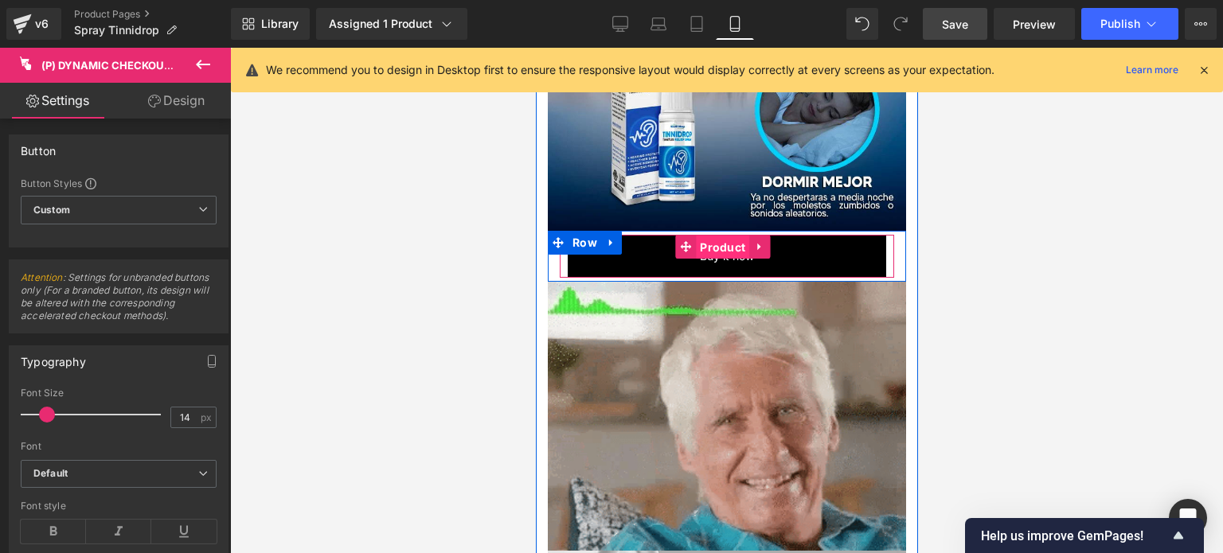
click at [723, 236] on span "Product" at bounding box center [721, 248] width 53 height 24
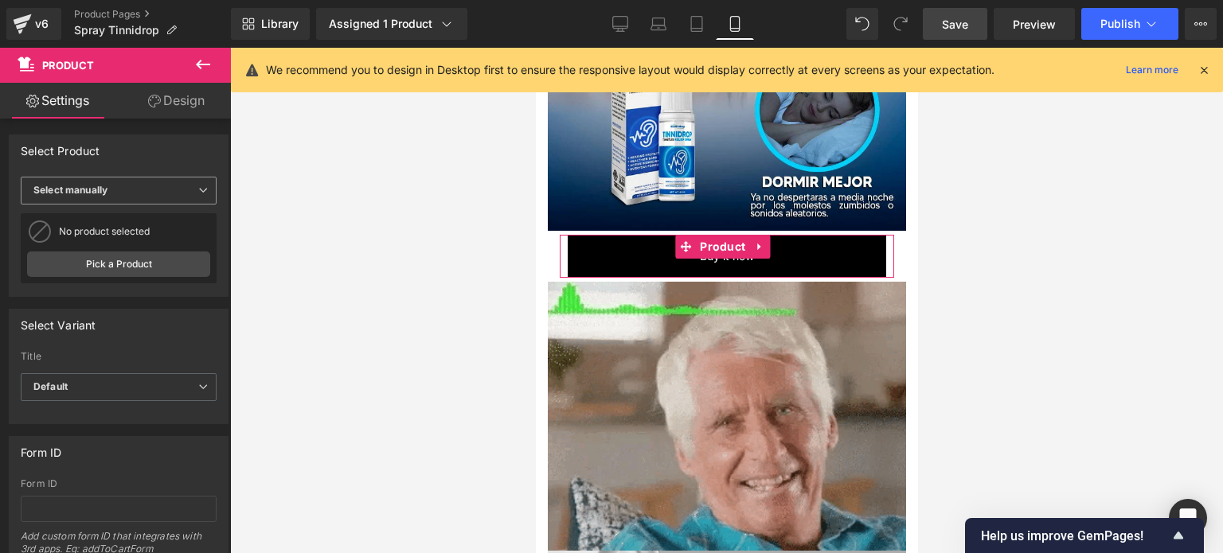
click at [134, 182] on span "Select manually" at bounding box center [119, 191] width 196 height 28
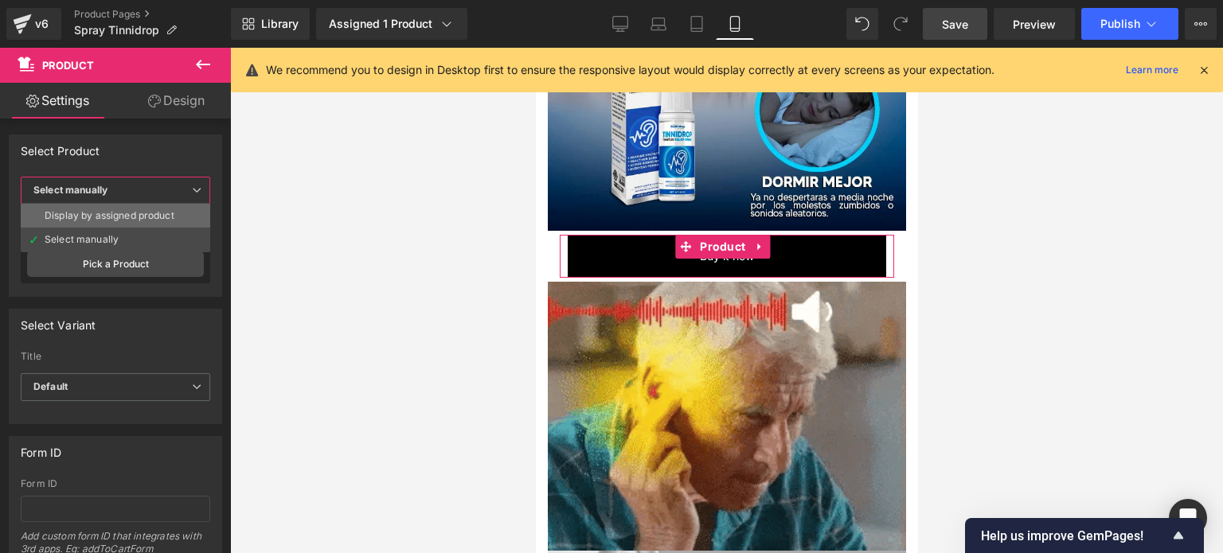
click at [131, 216] on div "Display by assigned product" at bounding box center [110, 215] width 130 height 11
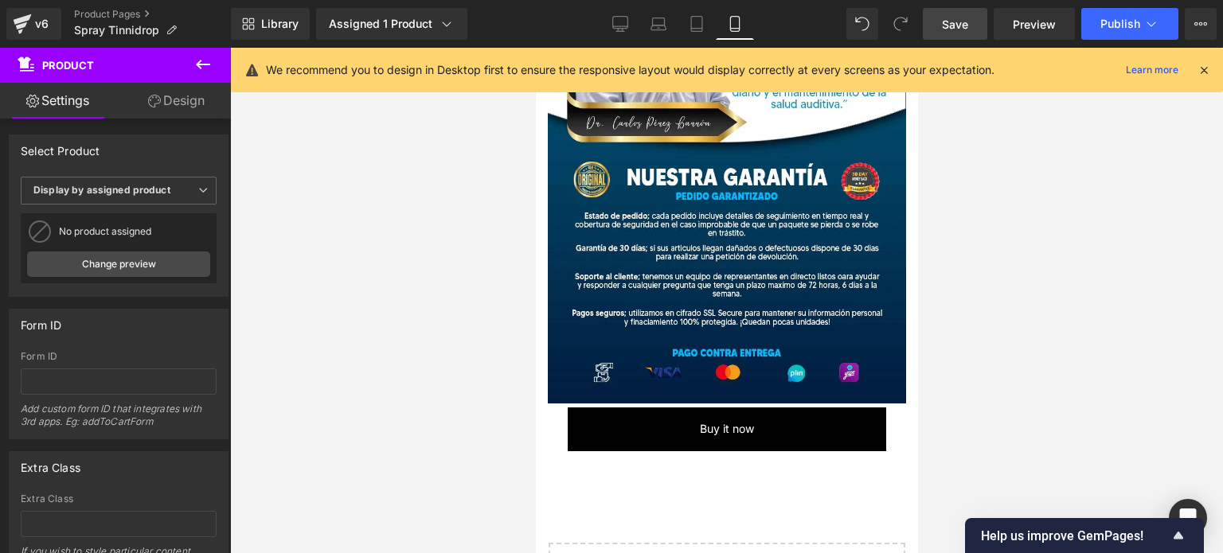
scroll to position [4254, 0]
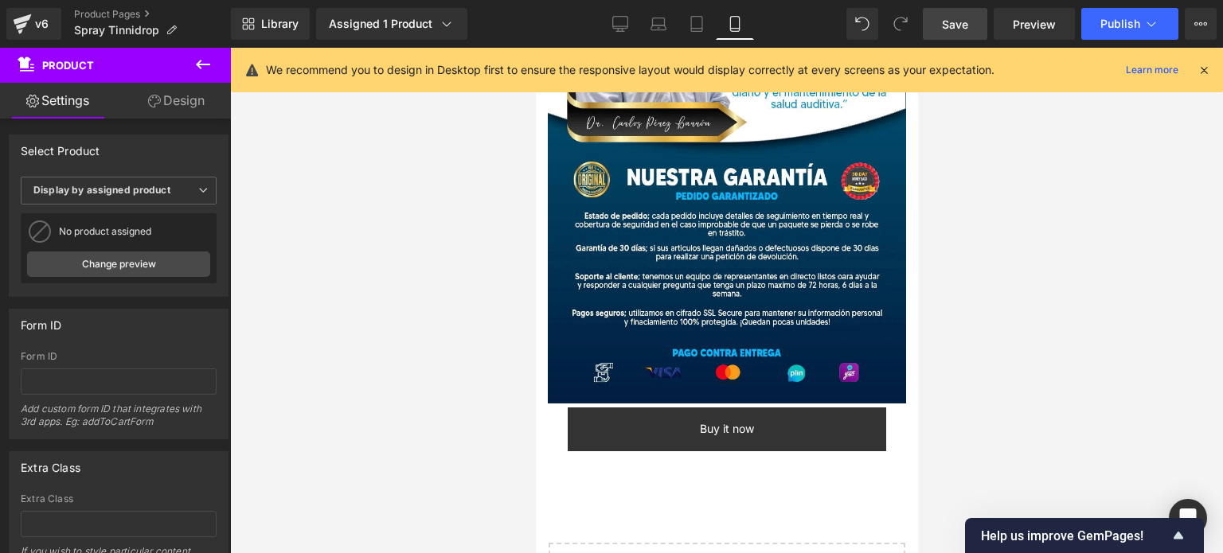
click at [707, 408] on div "Buy it now (P) Dynamic Checkout Button Product" at bounding box center [726, 429] width 334 height 43
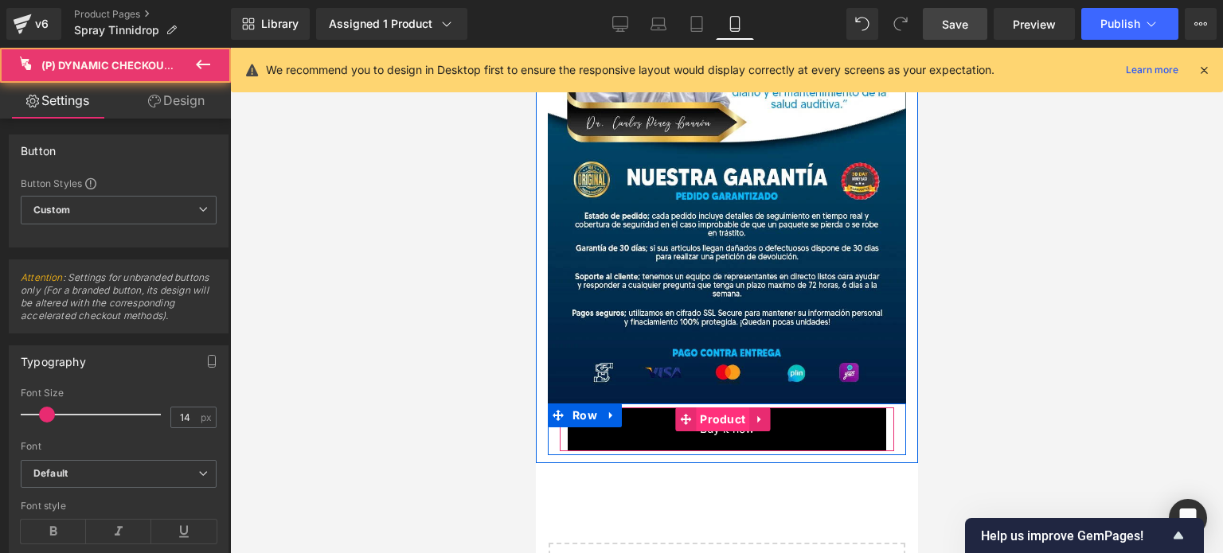
click at [725, 408] on span "Product" at bounding box center [721, 420] width 53 height 24
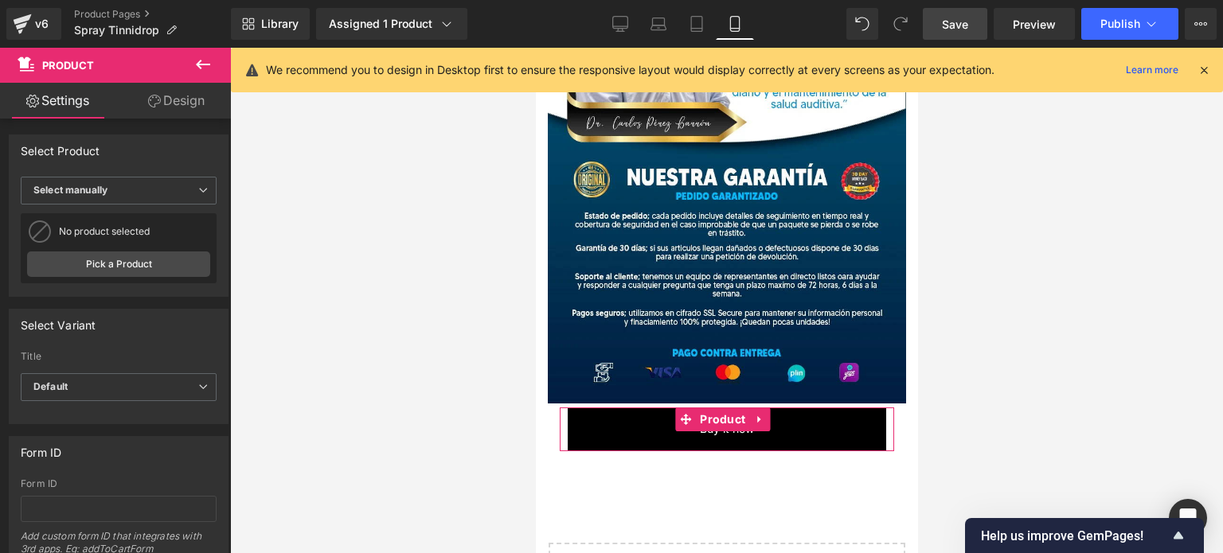
click at [154, 174] on div "Select Product Display by assigned product Select manually Select manually Disp…" at bounding box center [119, 216] width 220 height 162
click at [127, 188] on span "Select manually" at bounding box center [119, 191] width 196 height 28
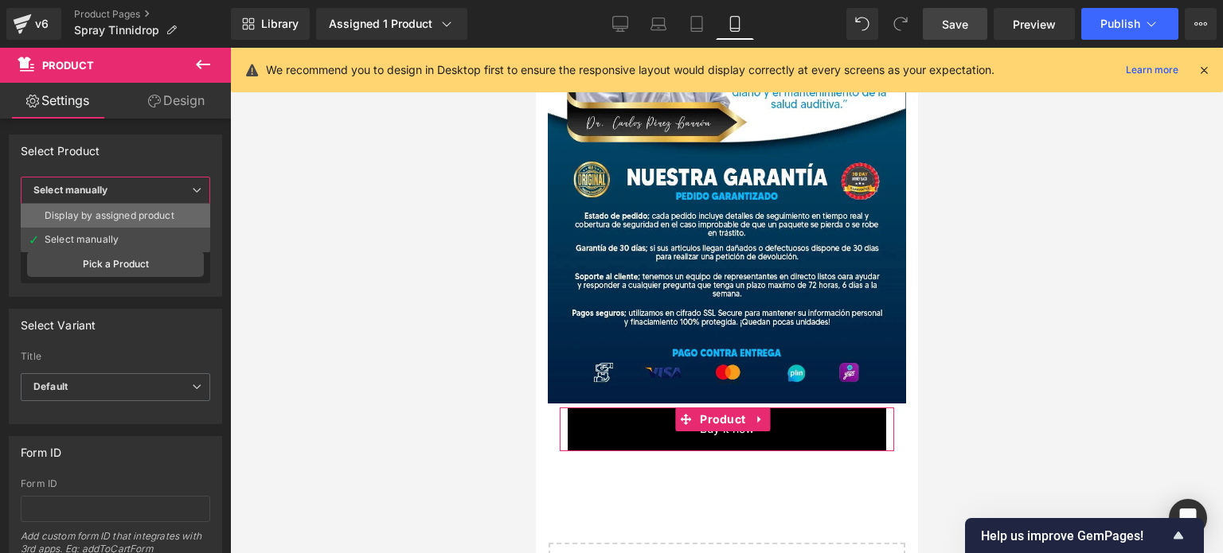
click at [111, 216] on div "Display by assigned product" at bounding box center [110, 215] width 130 height 11
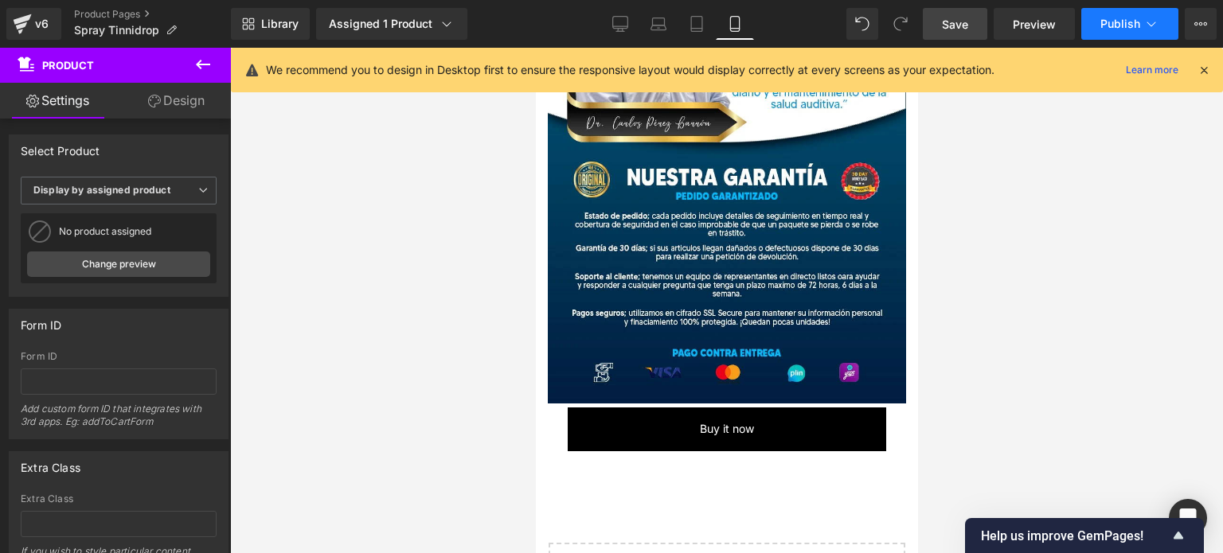
click at [1119, 25] on span "Publish" at bounding box center [1120, 24] width 40 height 13
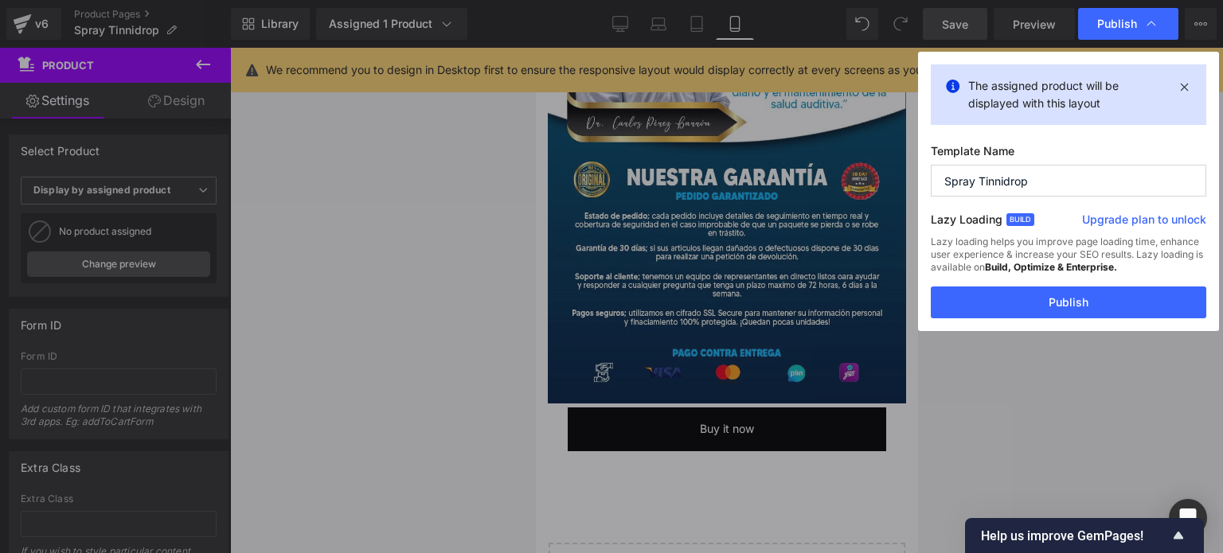
click at [1037, 286] on div "Lazy loading helps you improve page loading time, enhance user experience & inc…" at bounding box center [1068, 261] width 275 height 51
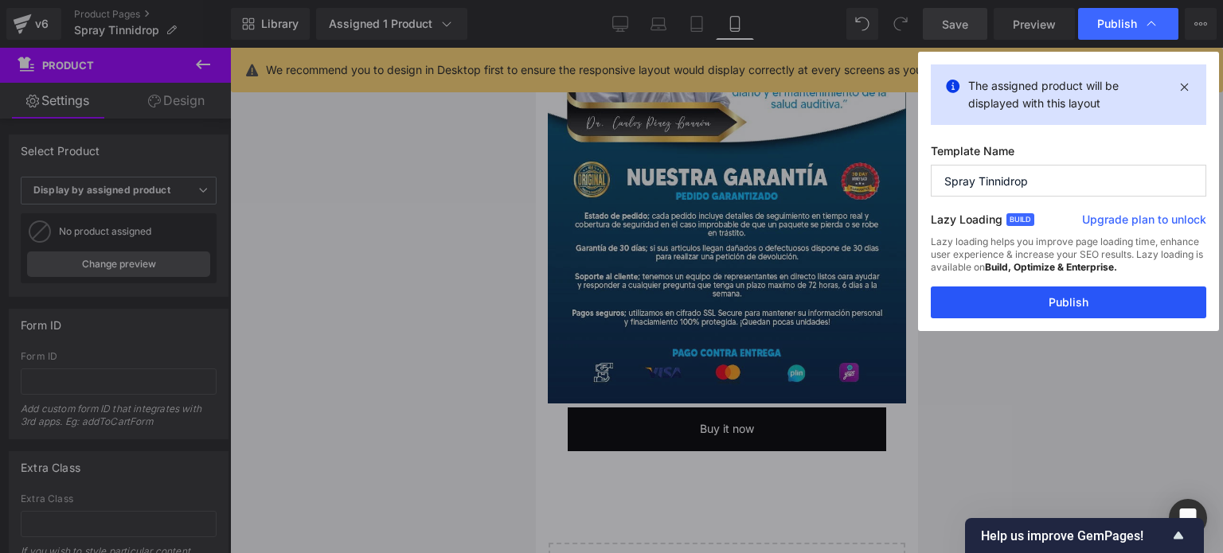
click at [1037, 306] on button "Publish" at bounding box center [1068, 303] width 275 height 32
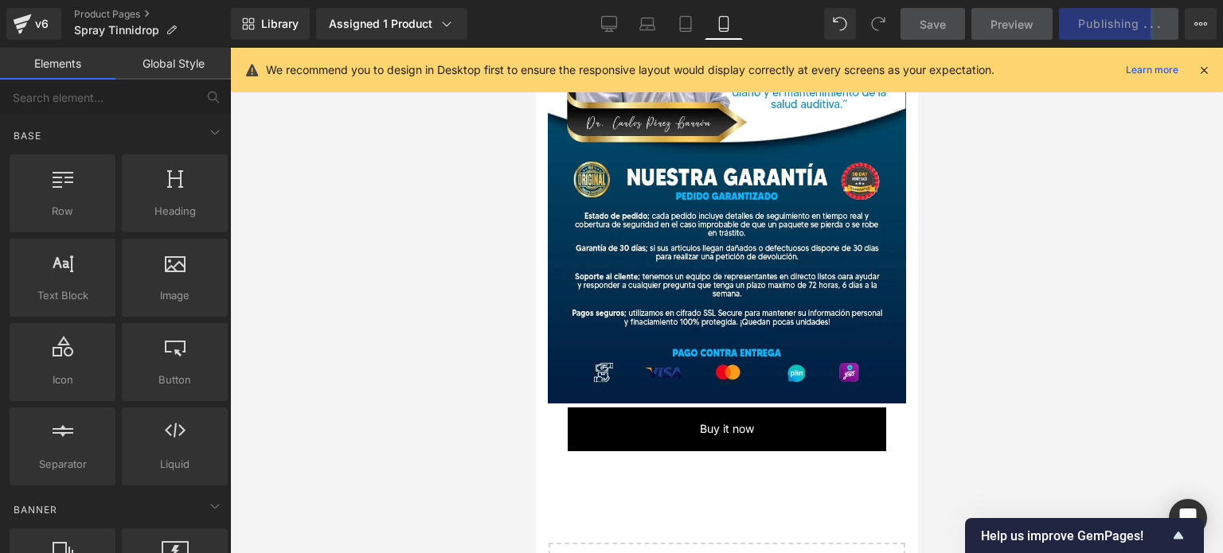
click at [1087, 160] on div at bounding box center [726, 301] width 993 height 506
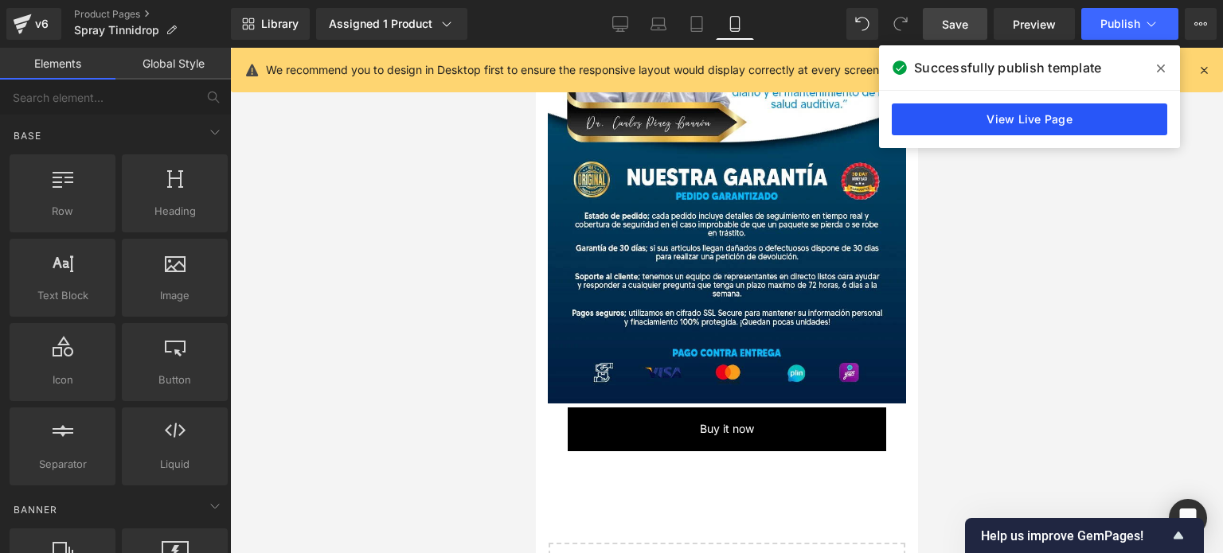
click at [1048, 116] on link "View Live Page" at bounding box center [1029, 119] width 275 height 32
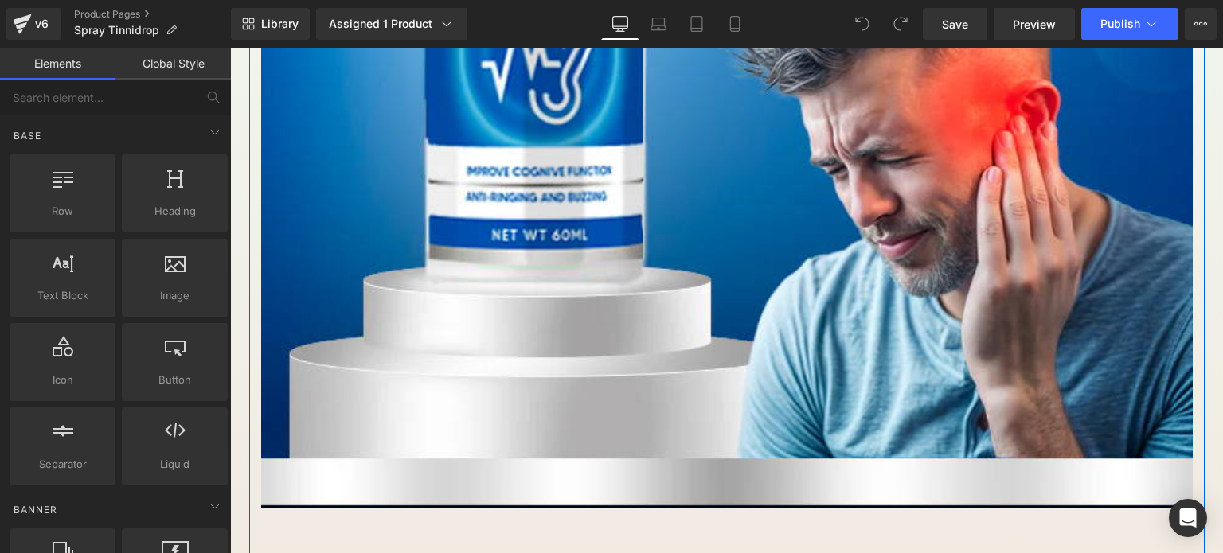
scroll to position [1630, 0]
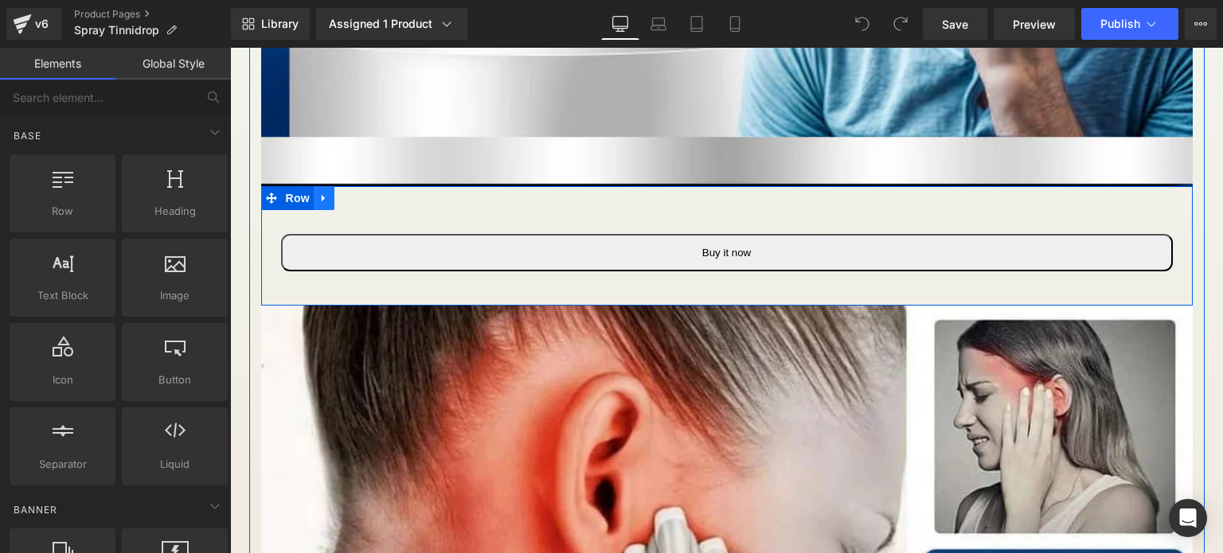
click at [319, 194] on icon at bounding box center [323, 198] width 11 height 12
click at [339, 197] on icon at bounding box center [344, 198] width 11 height 11
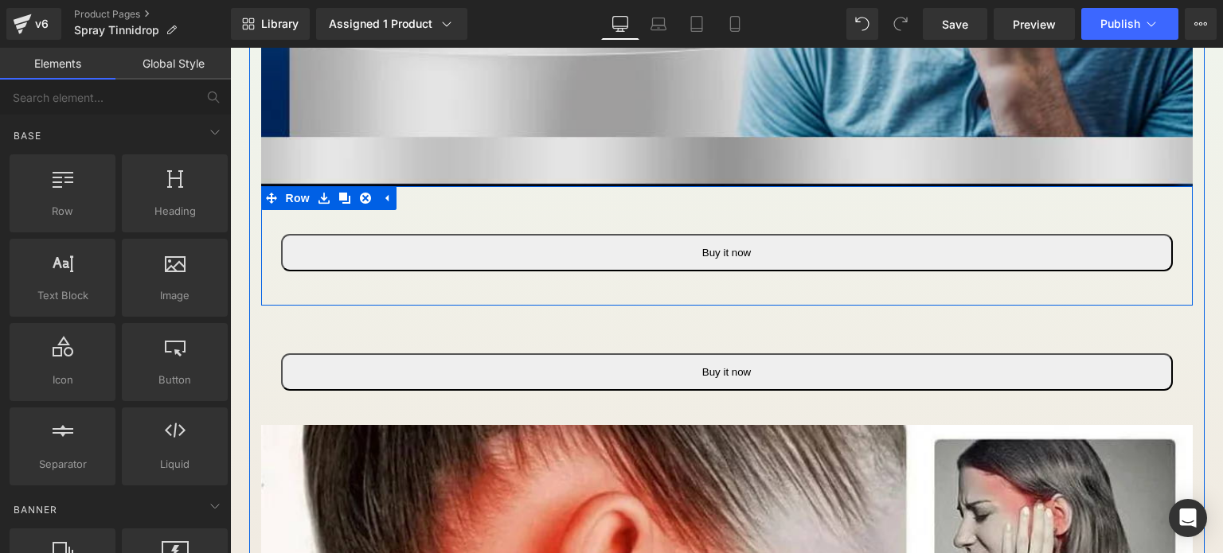
drag, startPoint x: 264, startPoint y: 200, endPoint x: 297, endPoint y: 170, distance: 44.5
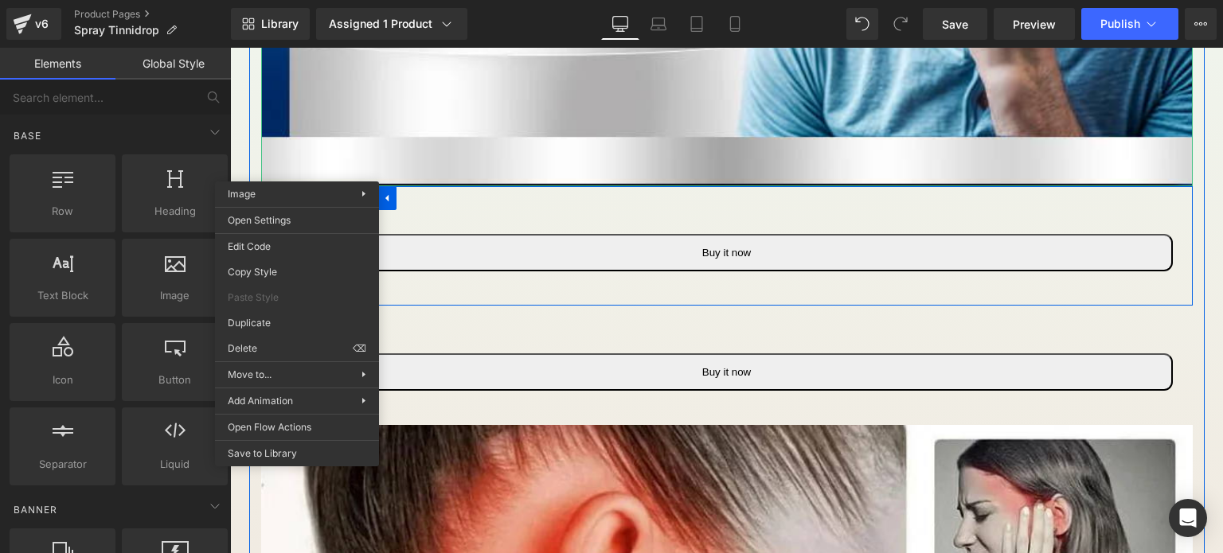
click at [1131, 203] on div "Buy it now (P) Dynamic Checkout Button Product Row" at bounding box center [726, 245] width 931 height 119
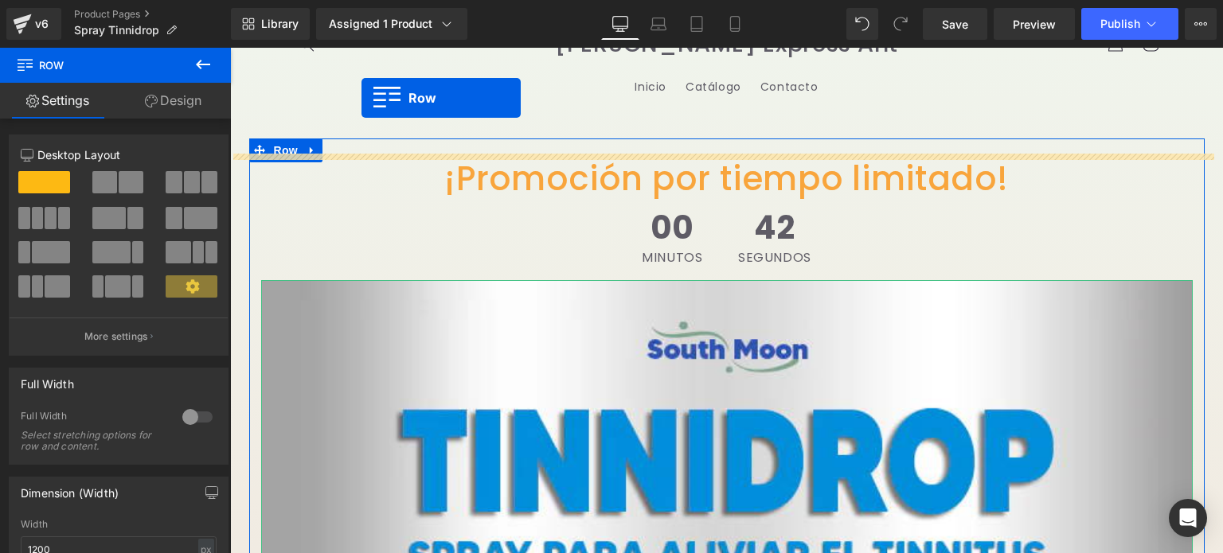
scroll to position [0, 0]
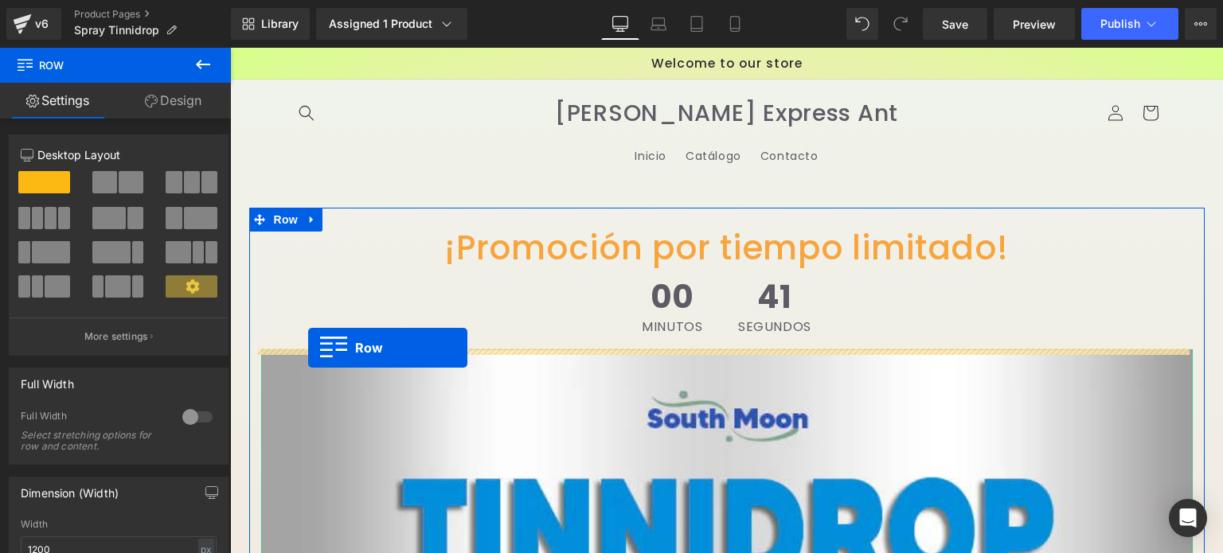
drag, startPoint x: 265, startPoint y: 196, endPoint x: 306, endPoint y: 342, distance: 151.2
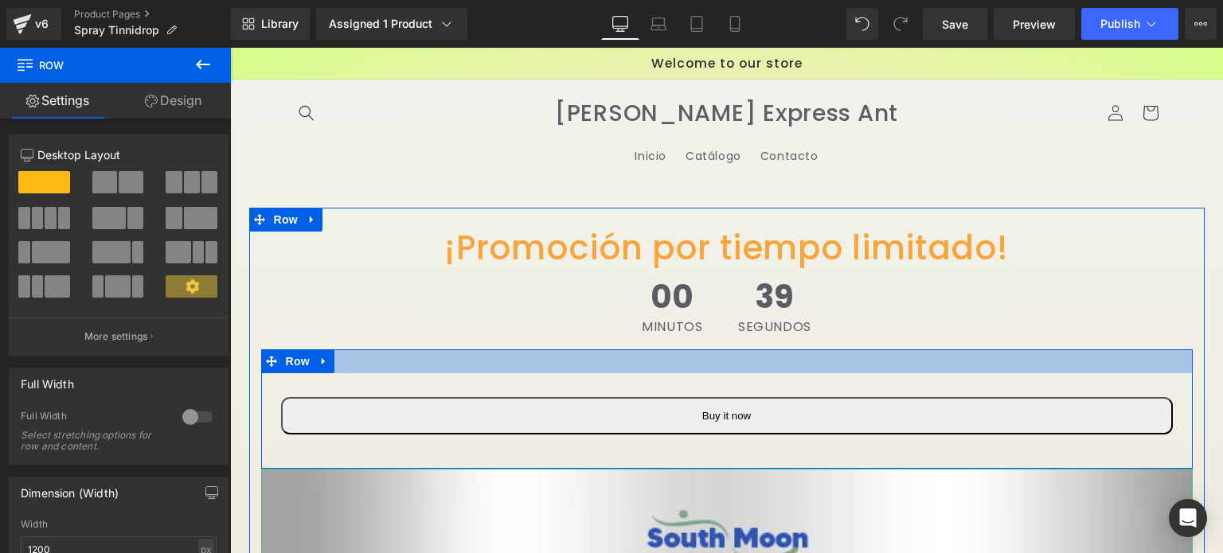
click at [420, 356] on div at bounding box center [726, 361] width 931 height 24
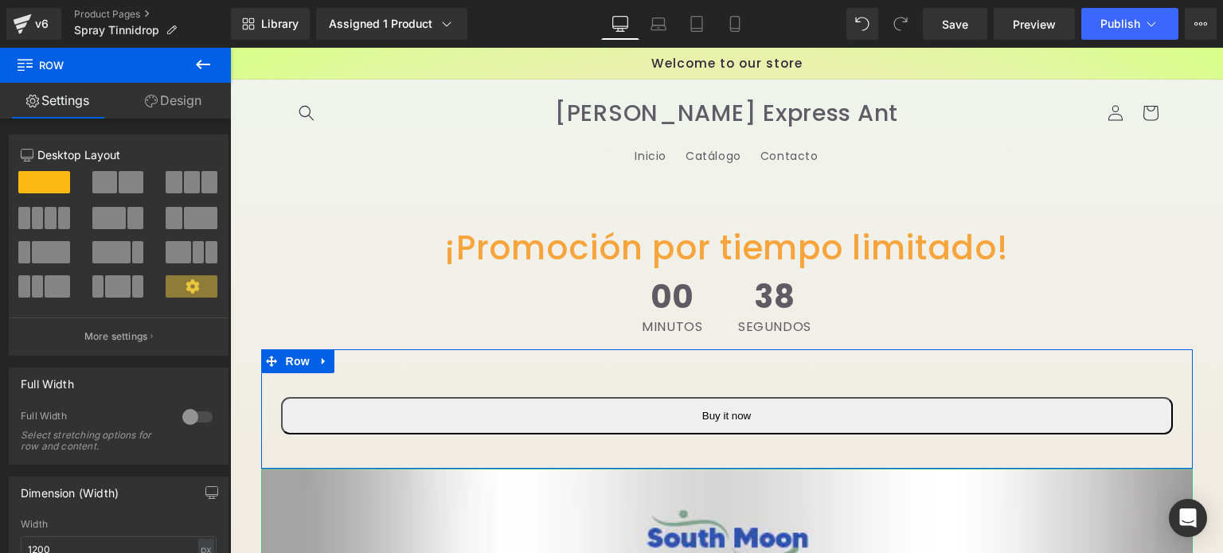
click at [187, 92] on link "Design" at bounding box center [172, 101] width 115 height 36
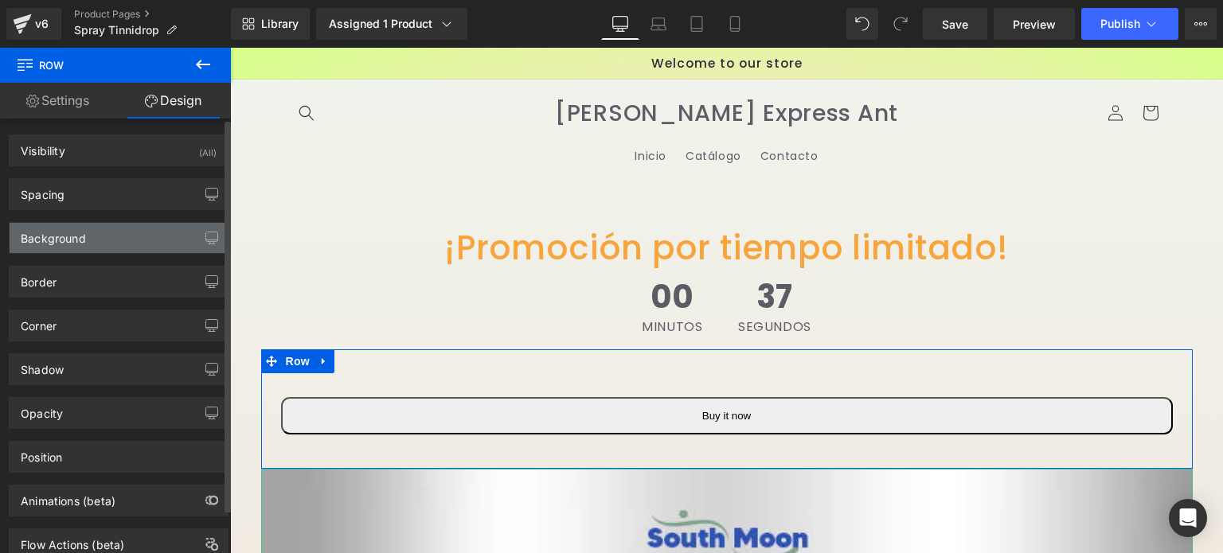
type input "0"
type input "30"
type input "0"
type input "10"
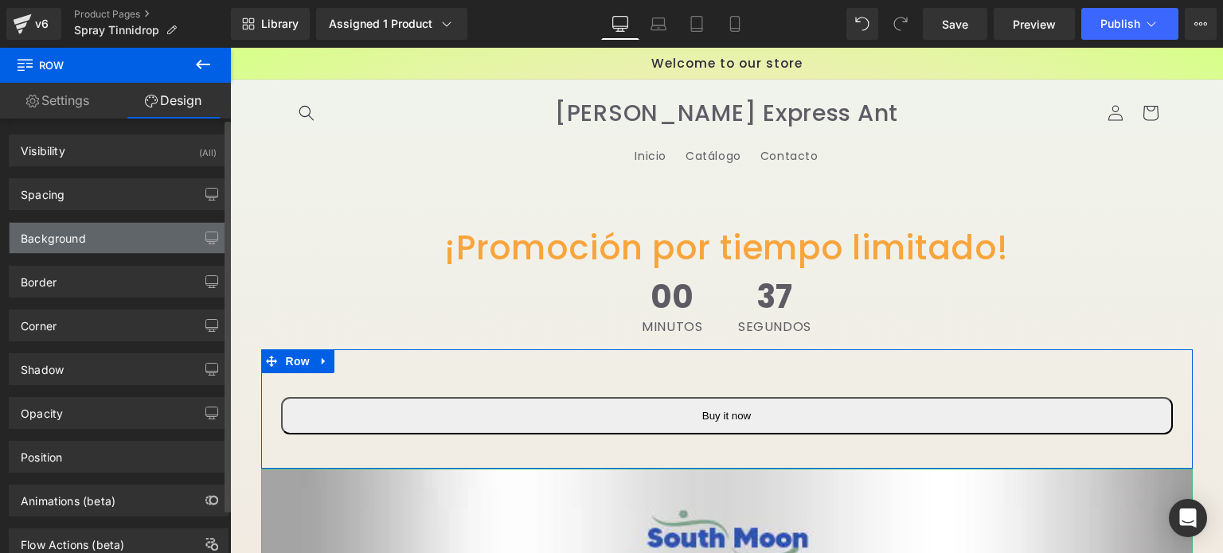
type input "0"
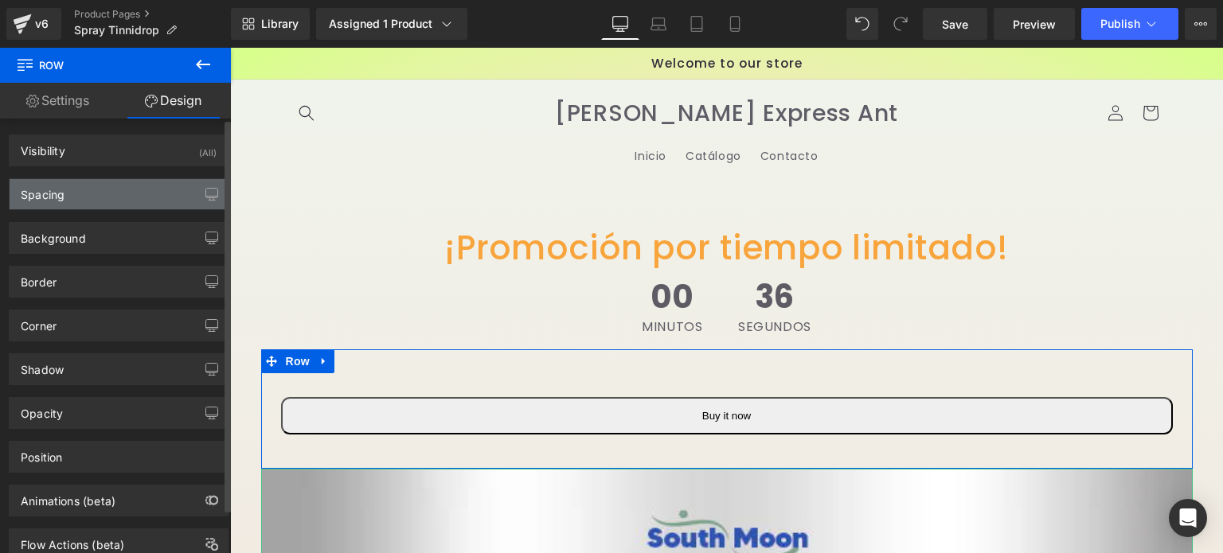
click at [80, 187] on div "Spacing" at bounding box center [119, 194] width 218 height 30
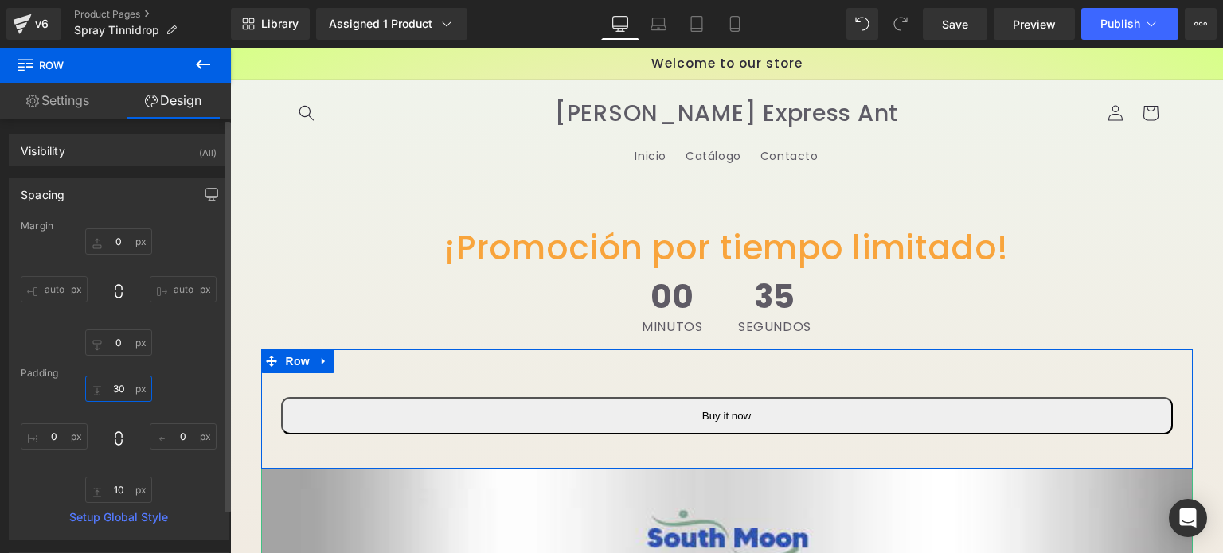
click at [115, 387] on input "30" at bounding box center [118, 389] width 67 height 26
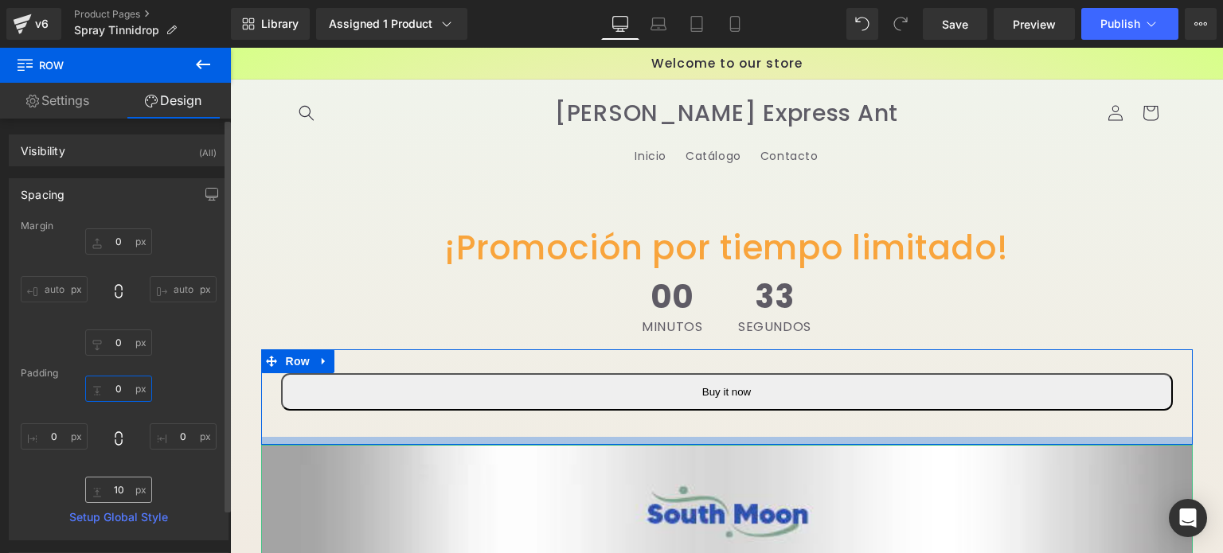
type input "0"
click at [115, 490] on input "10" at bounding box center [118, 490] width 67 height 26
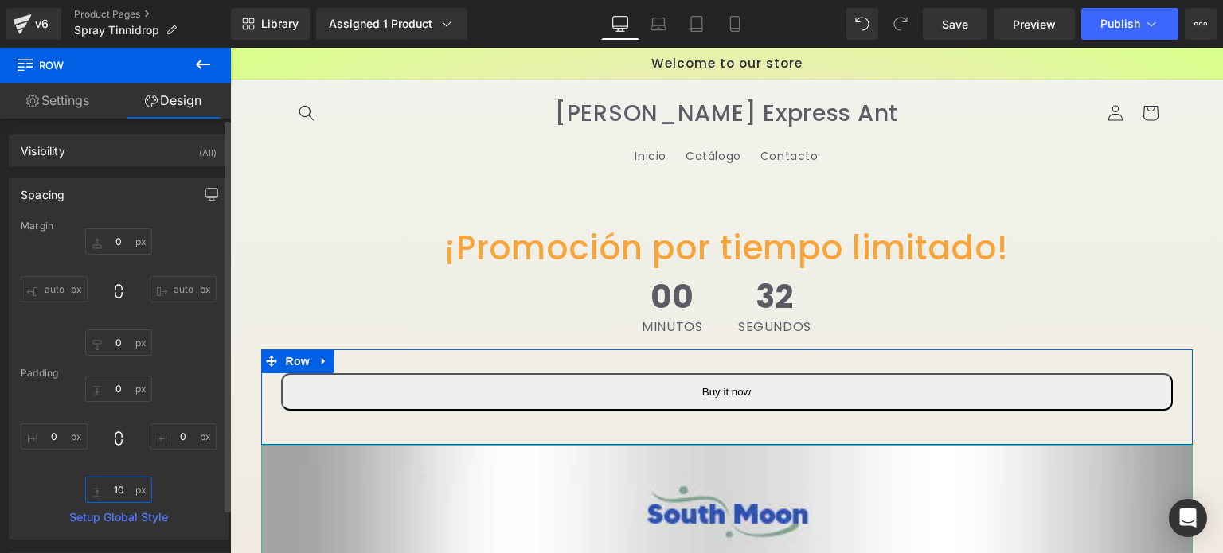
click at [115, 490] on input "10" at bounding box center [118, 490] width 67 height 26
type input "0"
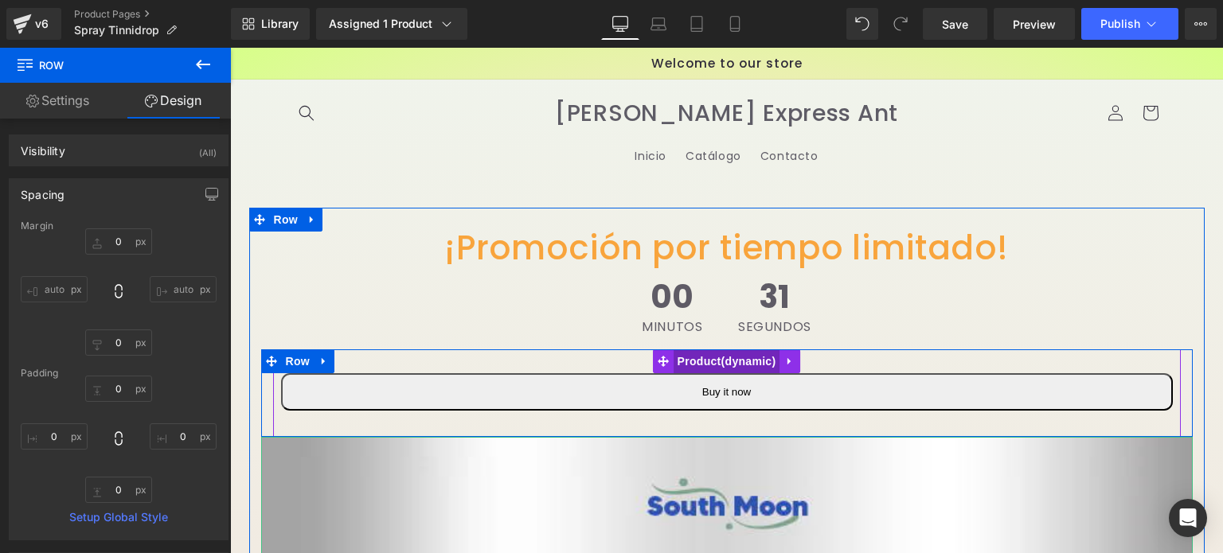
click at [720, 362] on span "Product" at bounding box center [727, 361] width 107 height 24
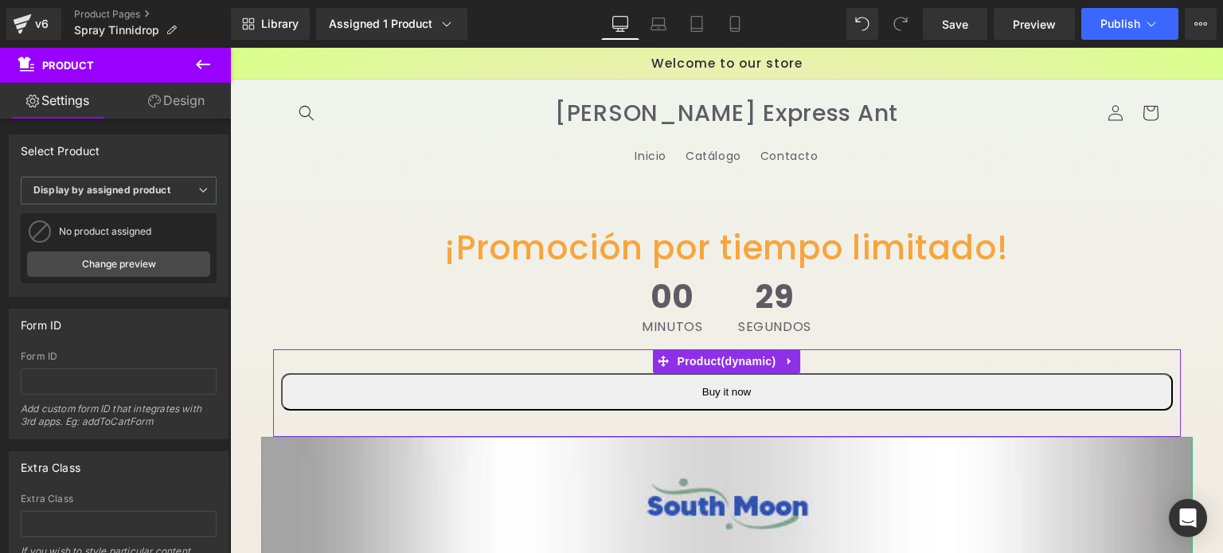
click at [182, 98] on link "Design" at bounding box center [176, 101] width 115 height 36
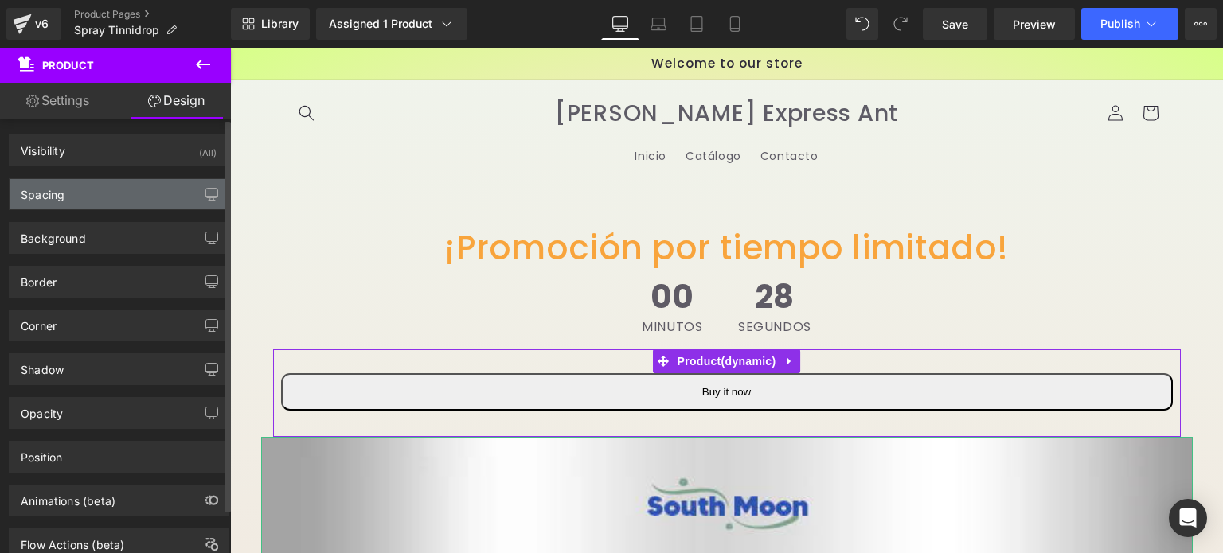
click at [76, 193] on div "Spacing" at bounding box center [119, 194] width 218 height 30
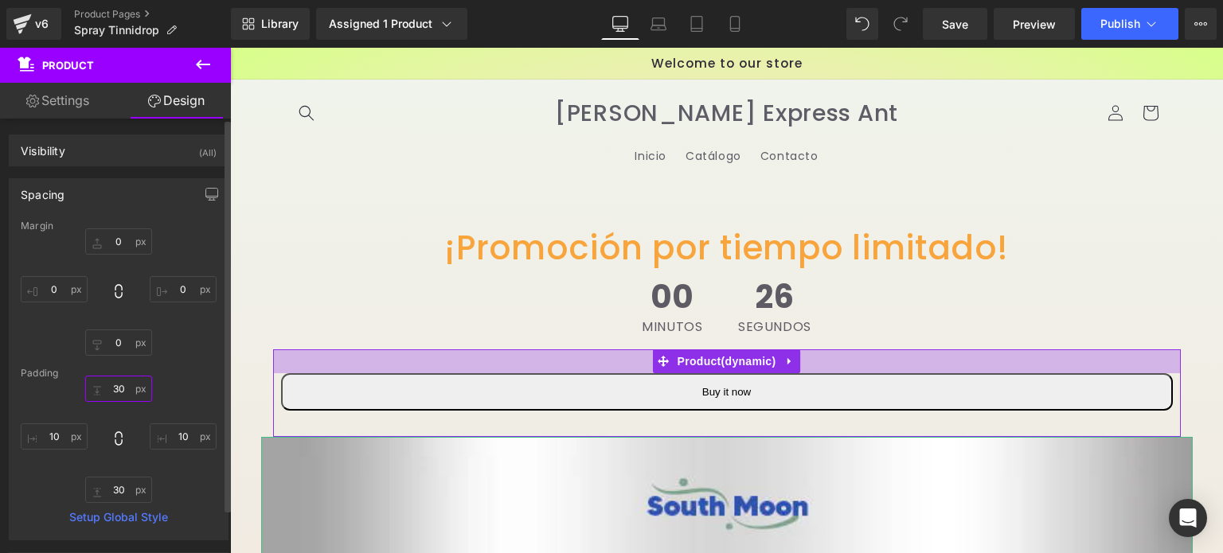
click at [113, 385] on input "30" at bounding box center [118, 389] width 67 height 26
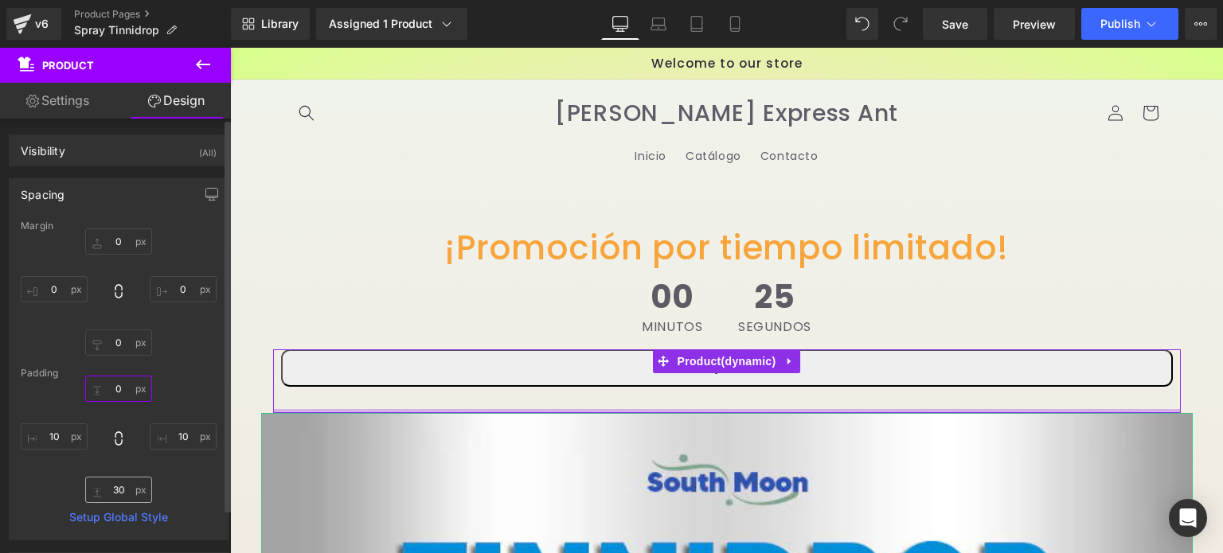
type input "0"
click at [115, 486] on input "30" at bounding box center [118, 490] width 67 height 26
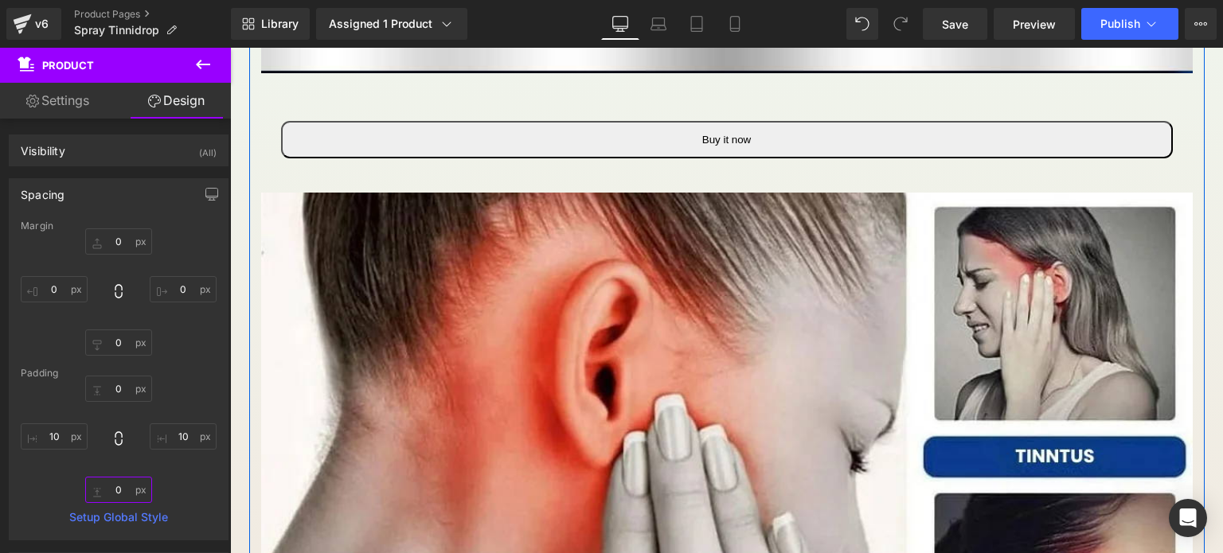
scroll to position [1815, 0]
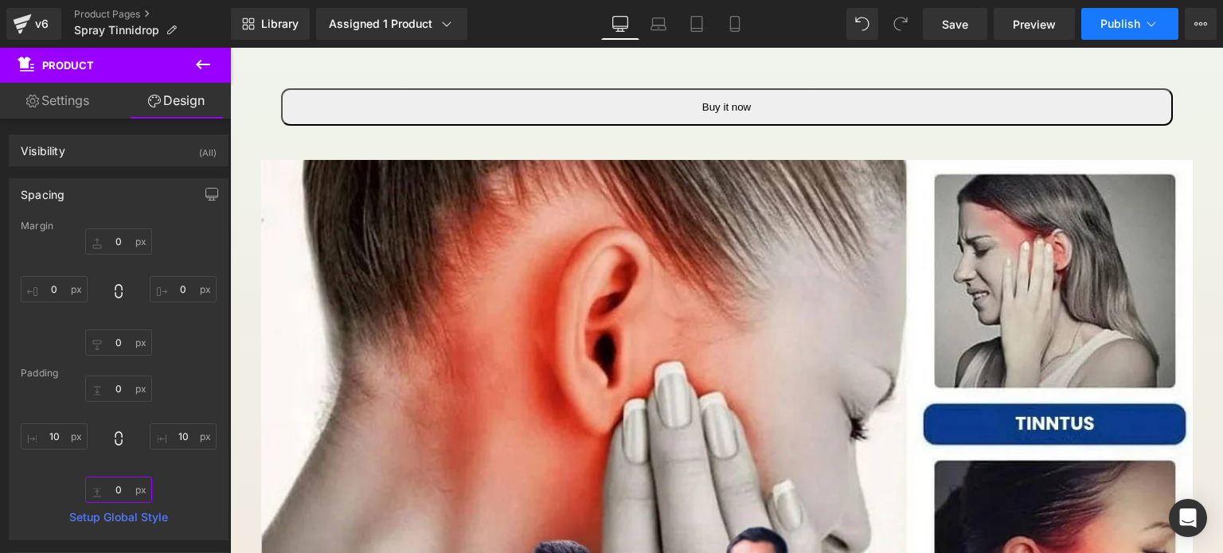
type input "0"
click at [1102, 18] on span "Publish" at bounding box center [1120, 24] width 40 height 13
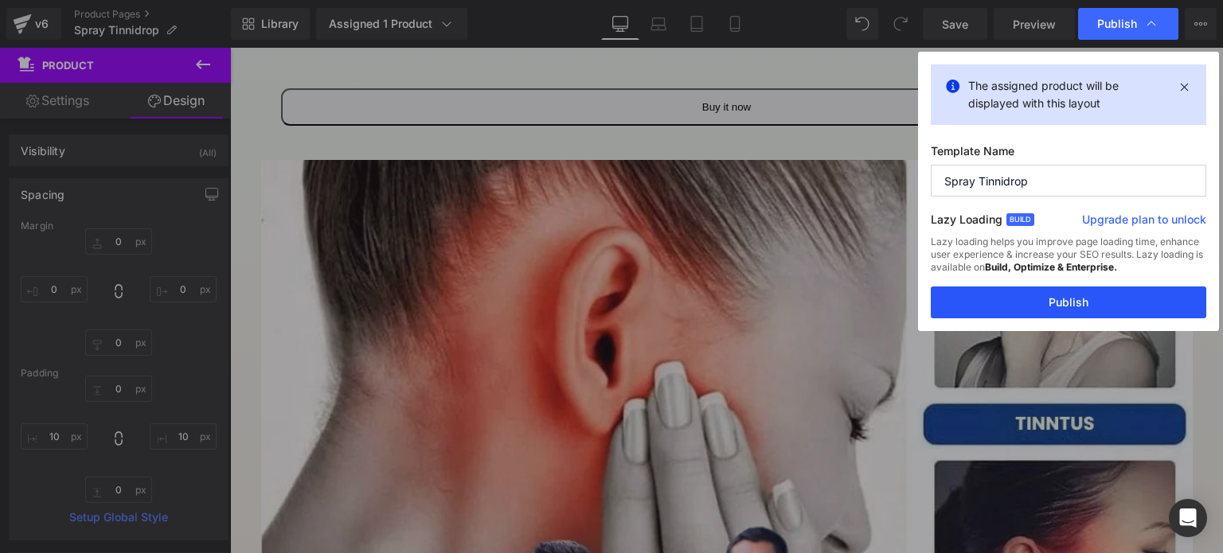
click at [1026, 287] on button "Publish" at bounding box center [1068, 303] width 275 height 32
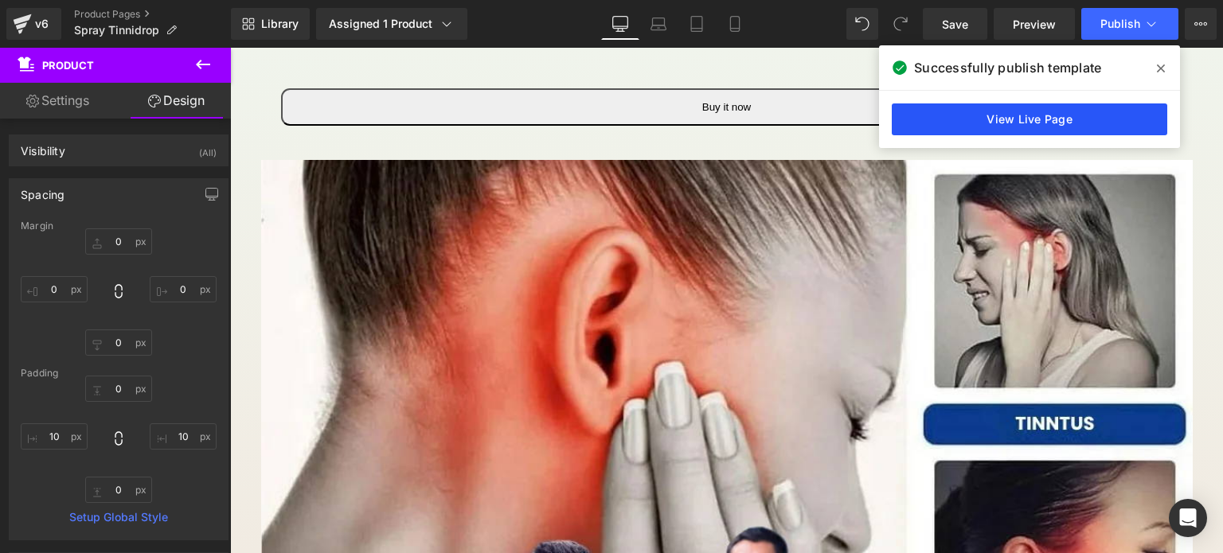
click at [1000, 123] on link "View Live Page" at bounding box center [1029, 119] width 275 height 32
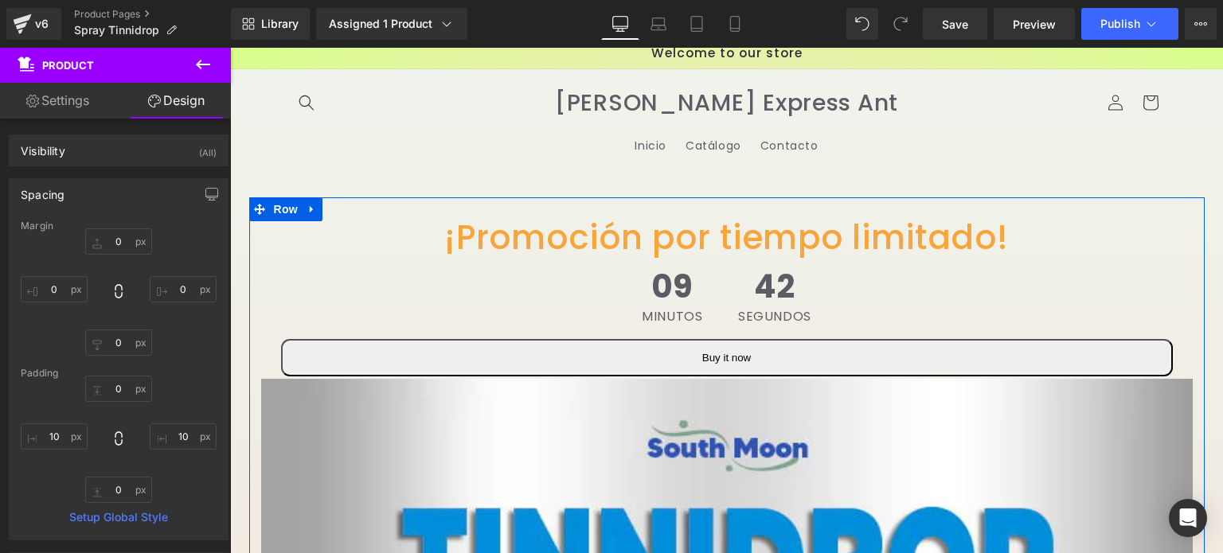
scroll to position [0, 0]
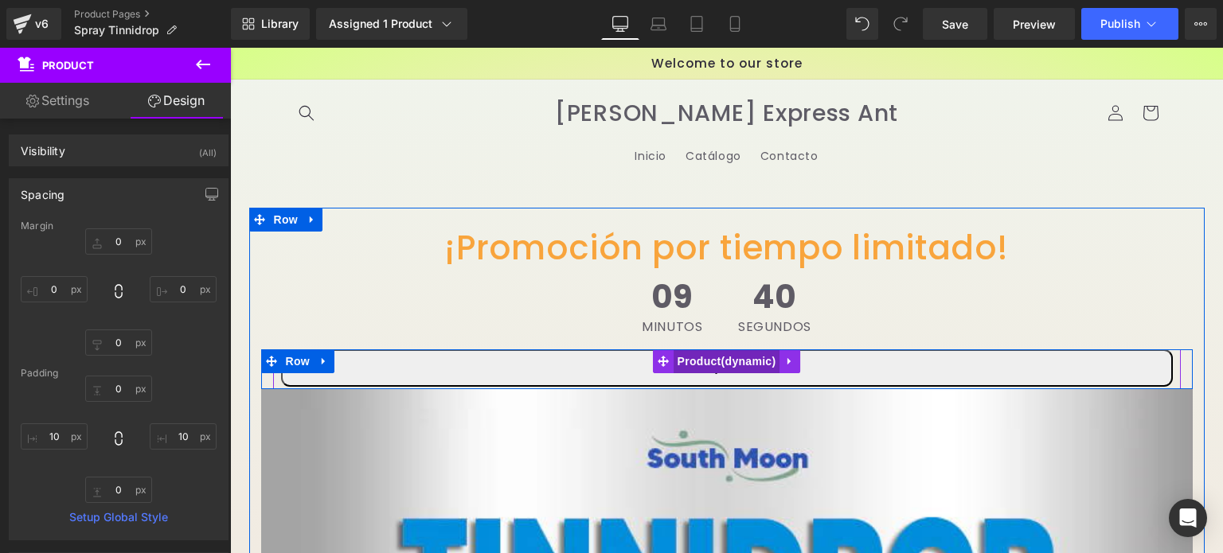
click at [714, 357] on span "Product" at bounding box center [727, 361] width 107 height 24
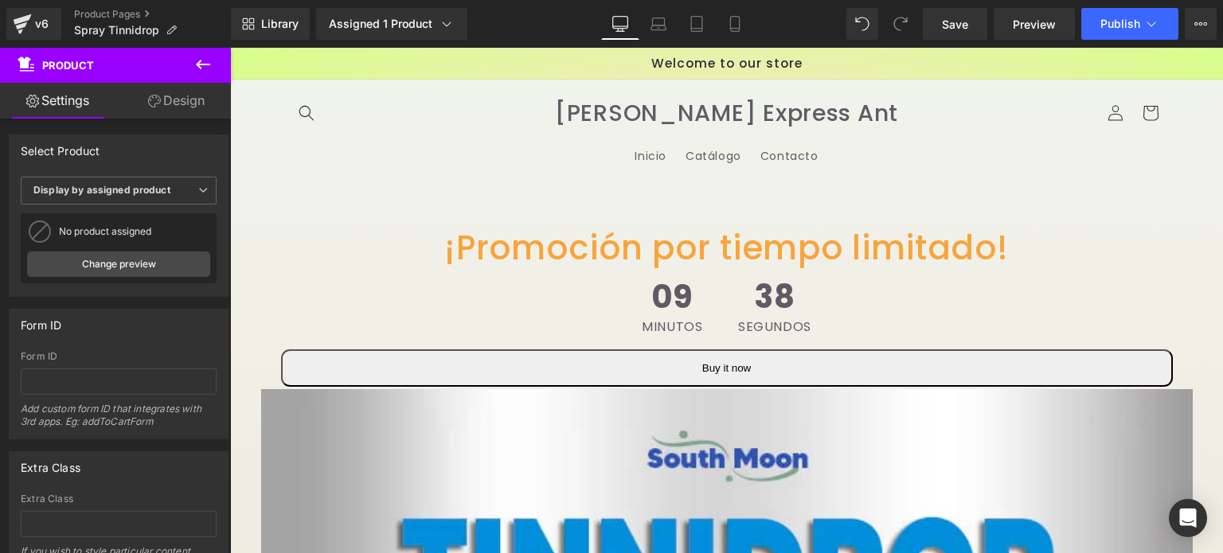
click at [173, 81] on span "Product" at bounding box center [95, 65] width 159 height 35
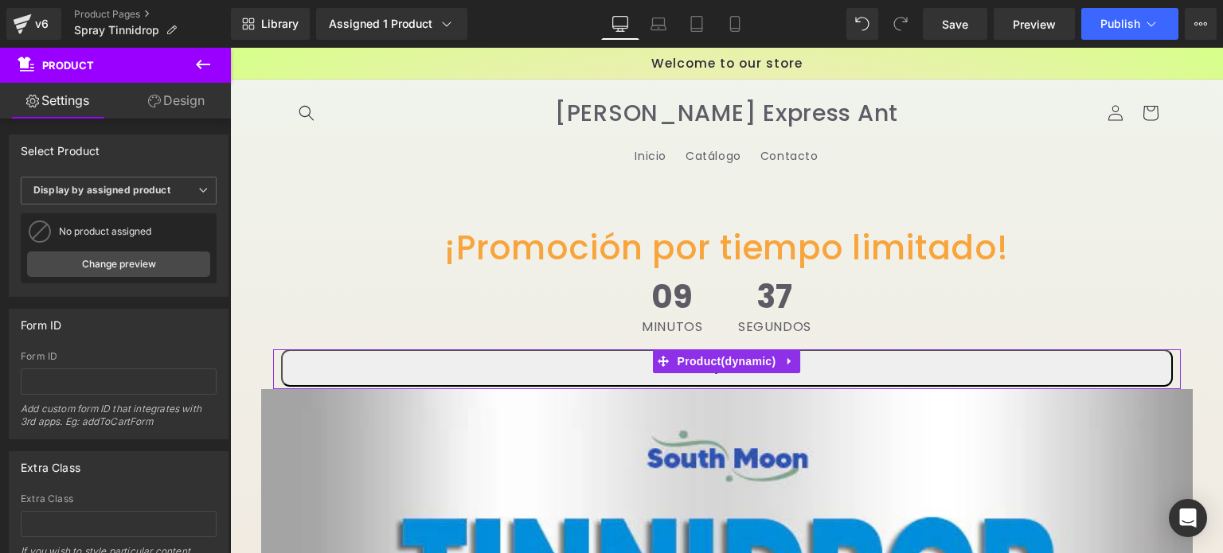
click at [178, 98] on link "Design" at bounding box center [176, 101] width 115 height 36
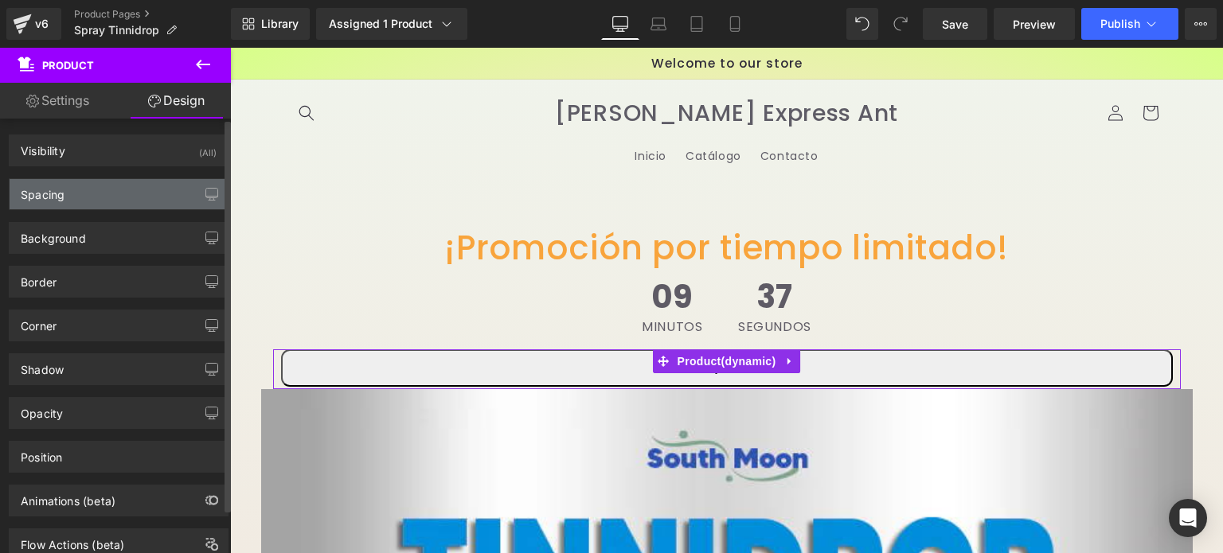
type input "0"
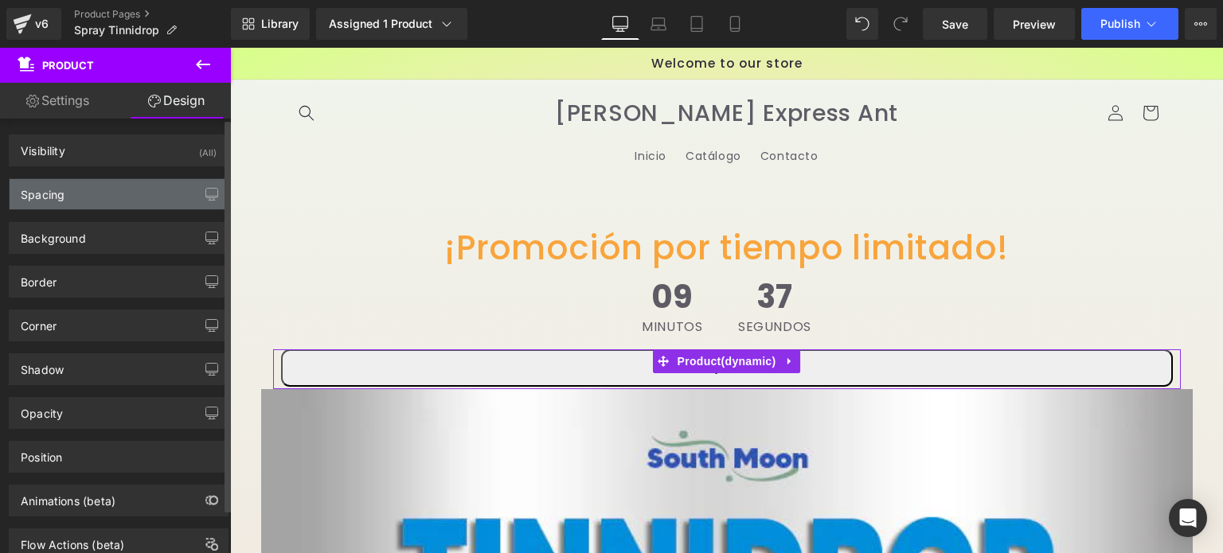
type input "10"
type input "0"
type input "10"
click at [110, 195] on div "Spacing" at bounding box center [119, 194] width 218 height 30
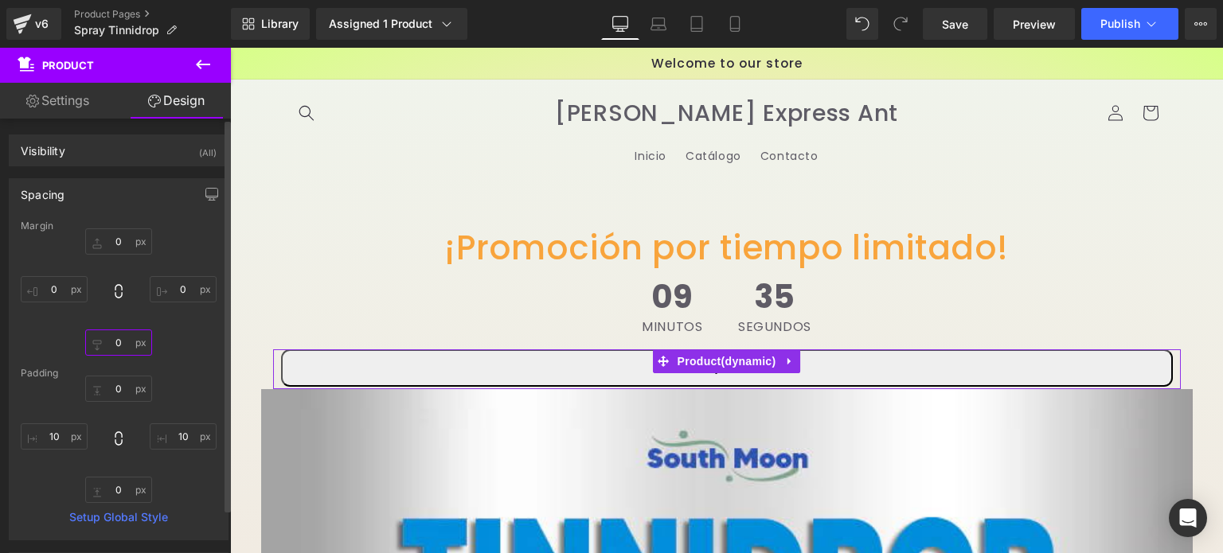
click at [118, 346] on input "0" at bounding box center [118, 343] width 67 height 26
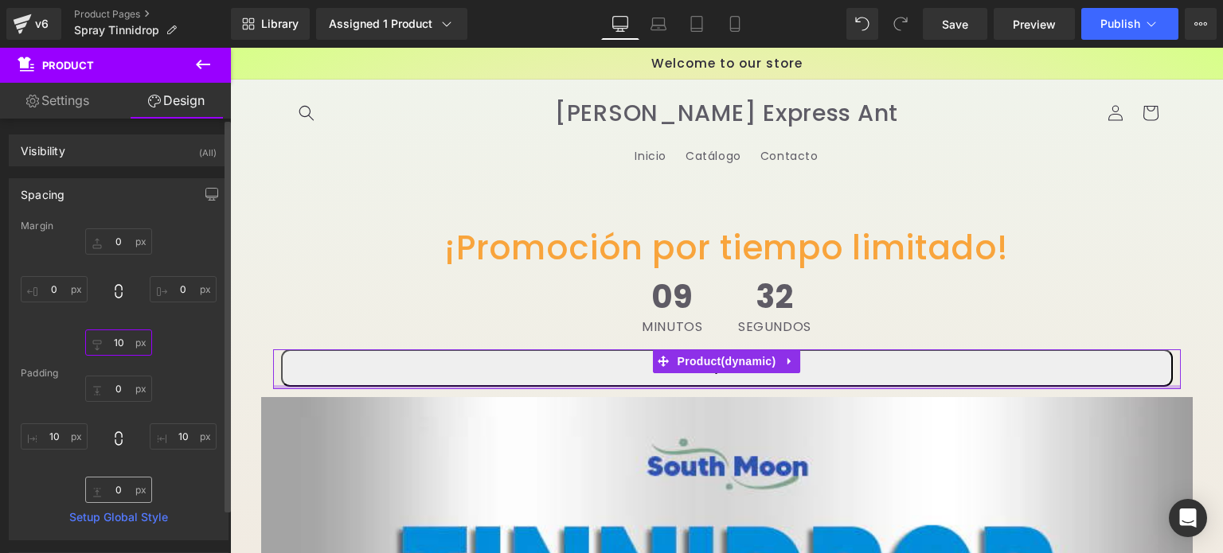
type input "10"
click at [119, 498] on input "0" at bounding box center [118, 490] width 67 height 26
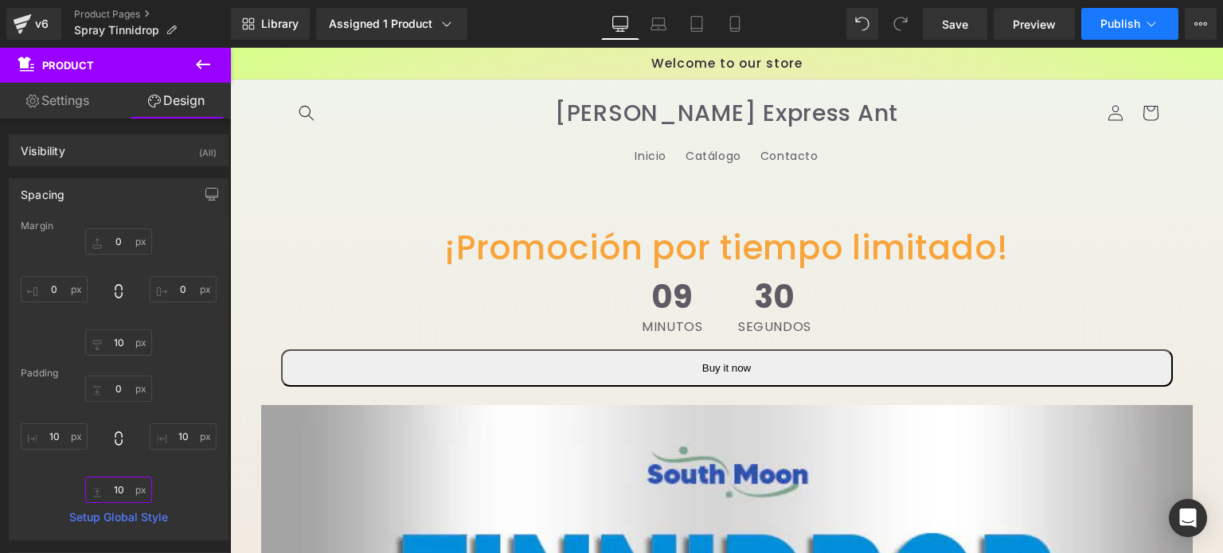
type input "10"
click at [1117, 34] on button "Publish" at bounding box center [1129, 24] width 97 height 32
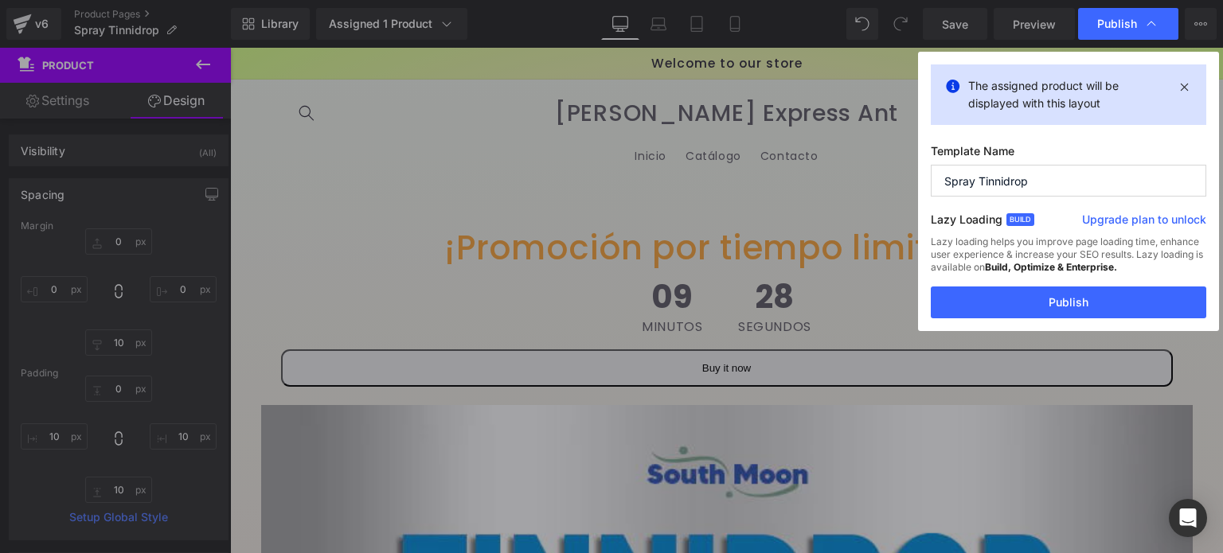
click at [1048, 283] on div "Lazy loading helps you improve page loading time, enhance user experience & inc…" at bounding box center [1068, 261] width 275 height 51
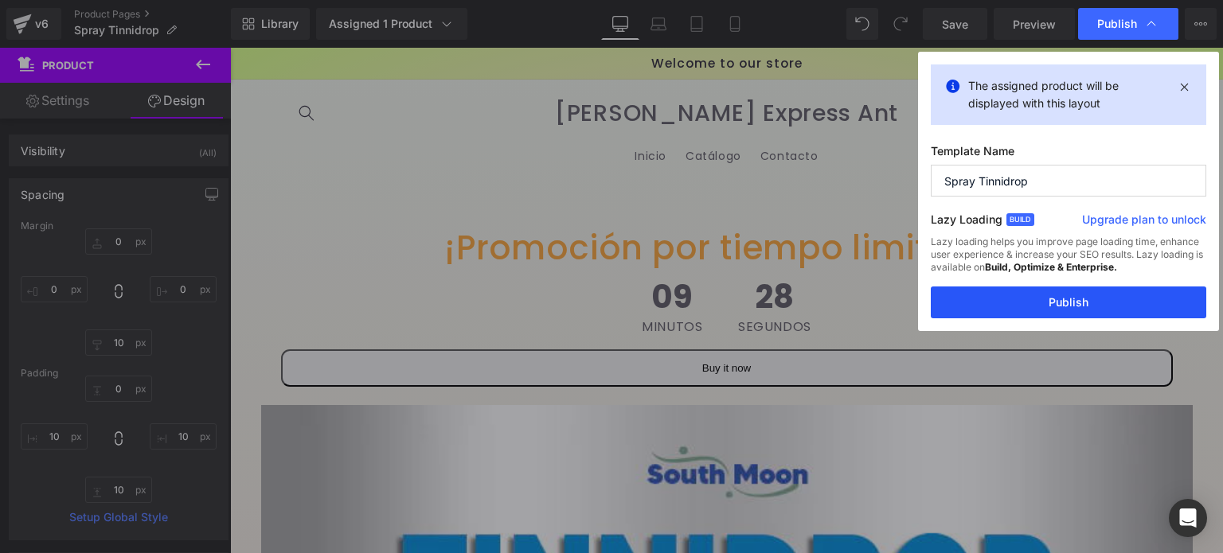
click at [1053, 294] on button "Publish" at bounding box center [1068, 303] width 275 height 32
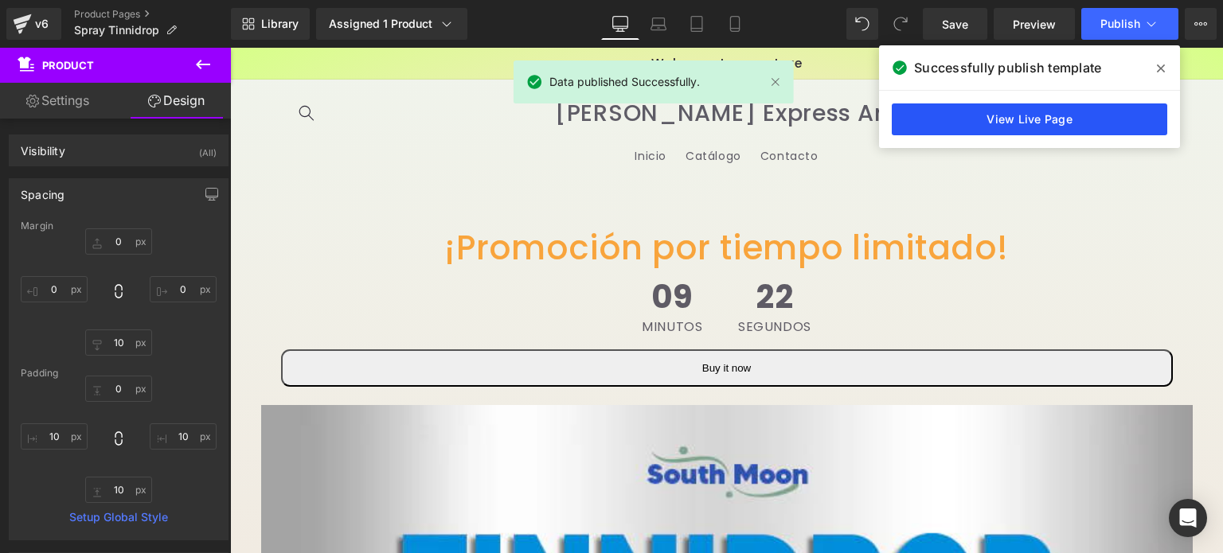
click at [1025, 111] on link "View Live Page" at bounding box center [1029, 119] width 275 height 32
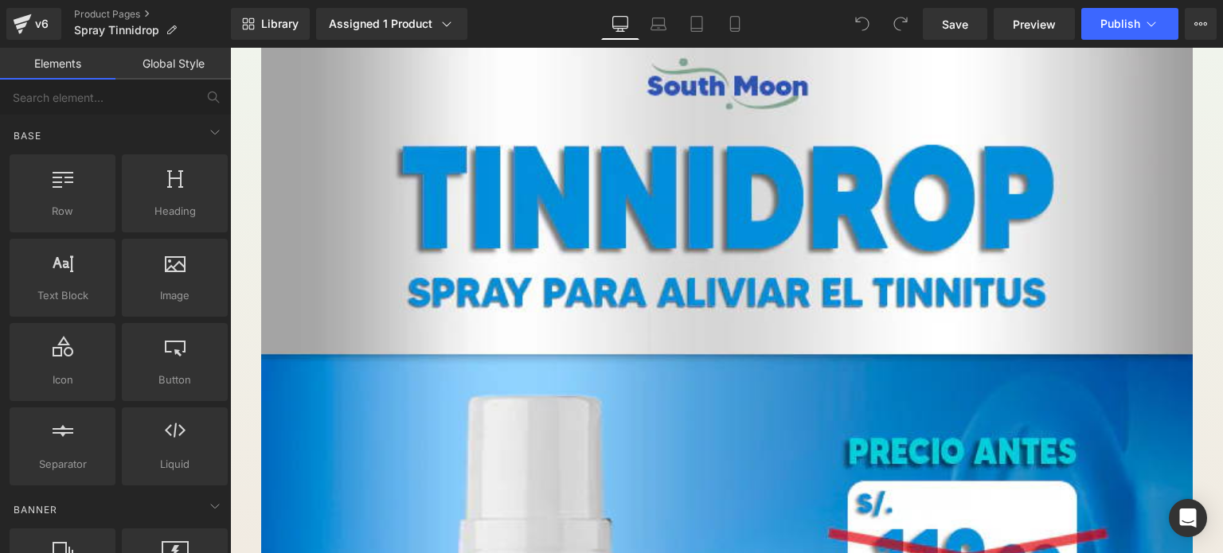
scroll to position [782, 0]
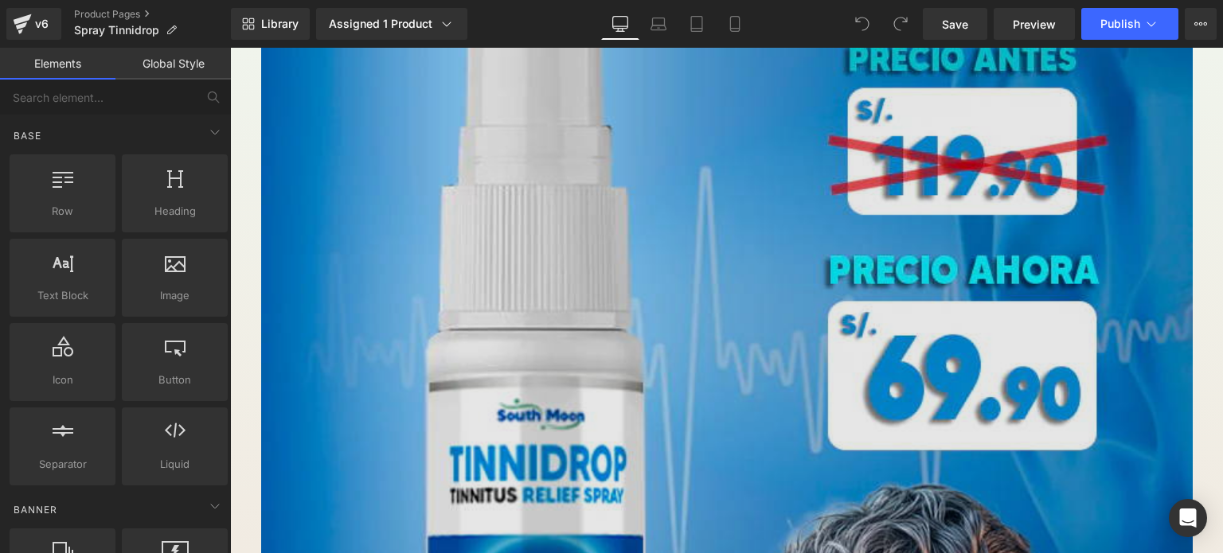
click at [499, 216] on img at bounding box center [726, 356] width 931 height 1466
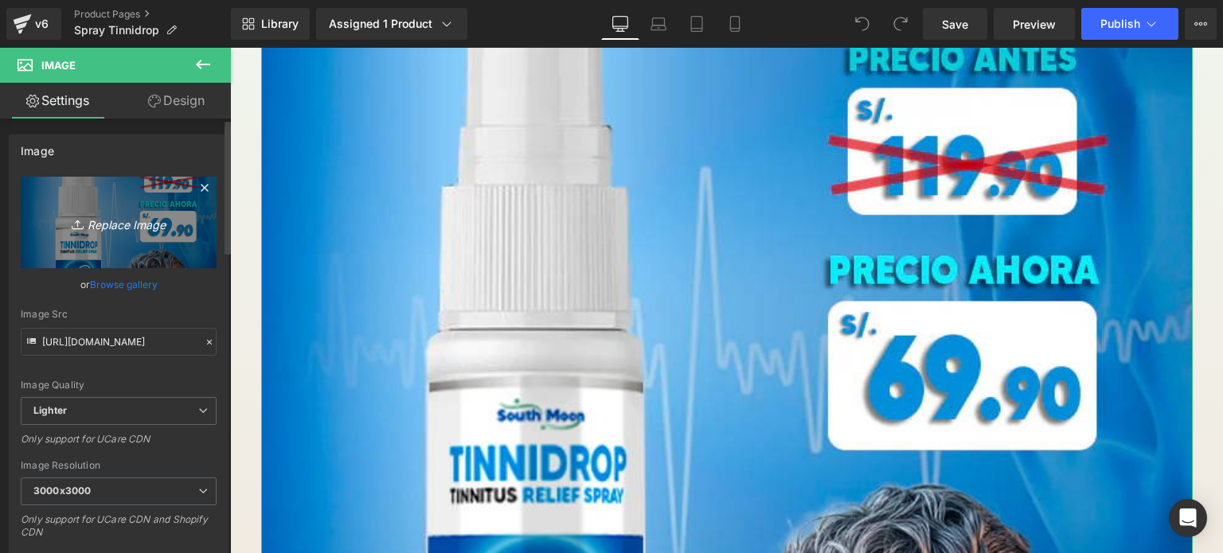
click at [112, 216] on icon "Replace Image" at bounding box center [118, 223] width 127 height 20
type input "C:\fakepath\Texto del párrafo.jpg"
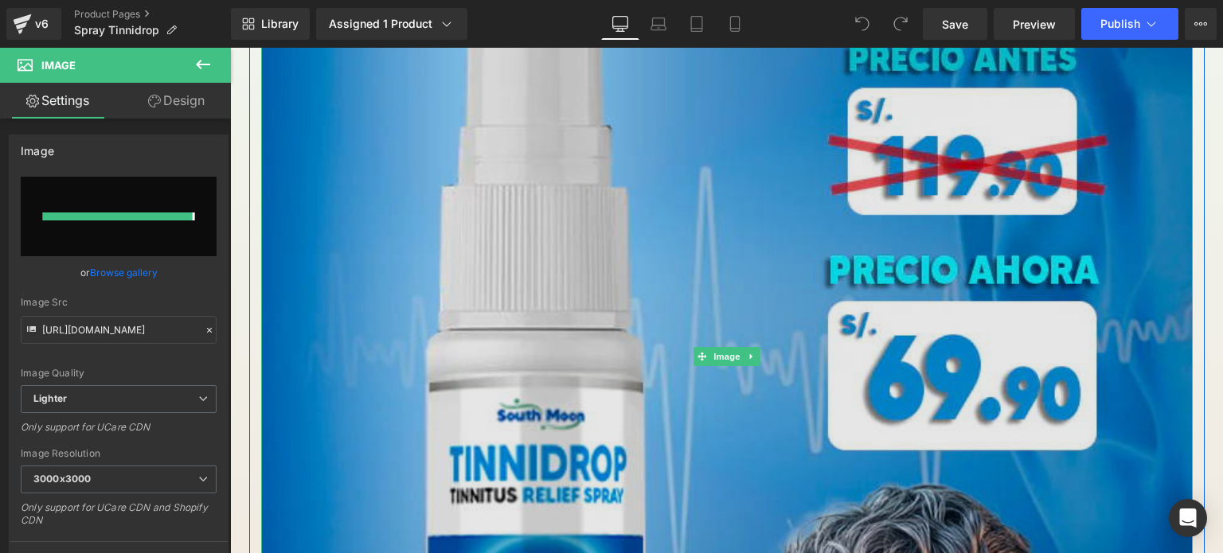
type input "[URL][DOMAIN_NAME]"
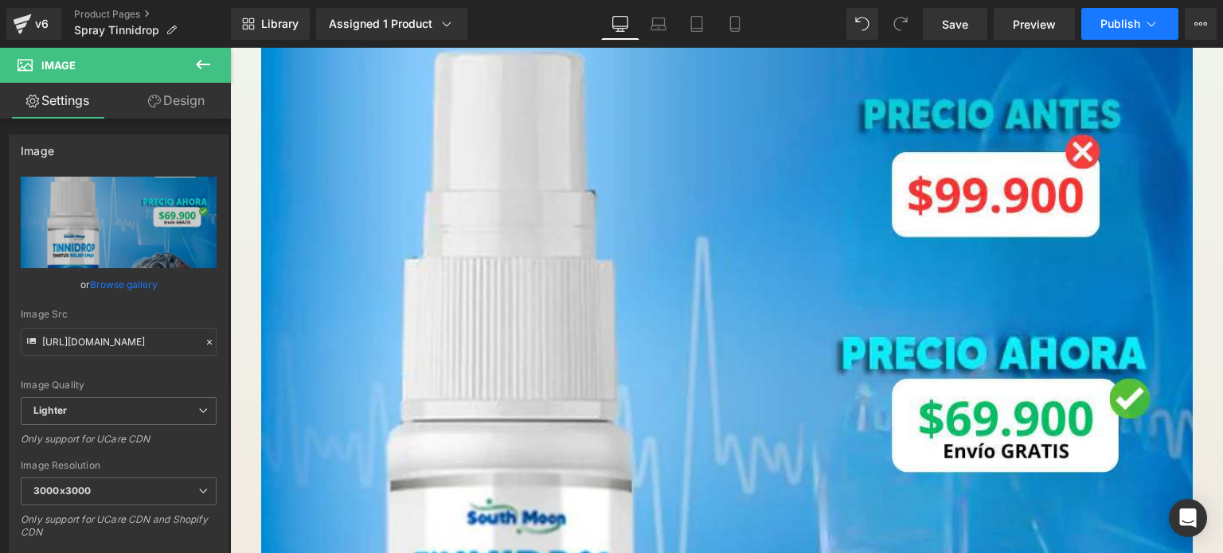
click at [1126, 21] on span "Publish" at bounding box center [1120, 24] width 40 height 13
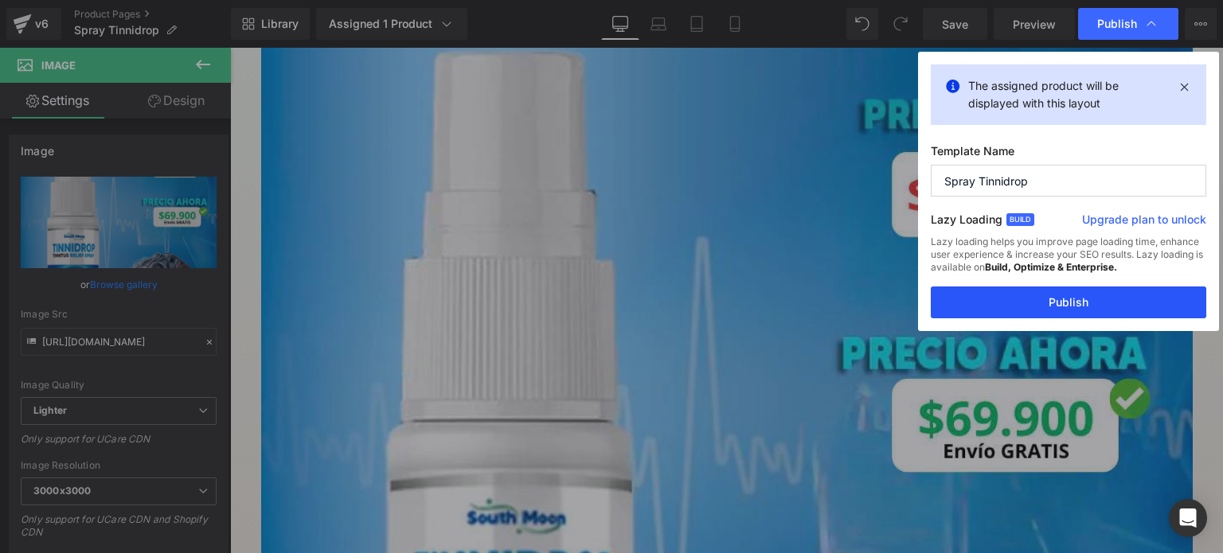
click at [1041, 305] on button "Publish" at bounding box center [1068, 303] width 275 height 32
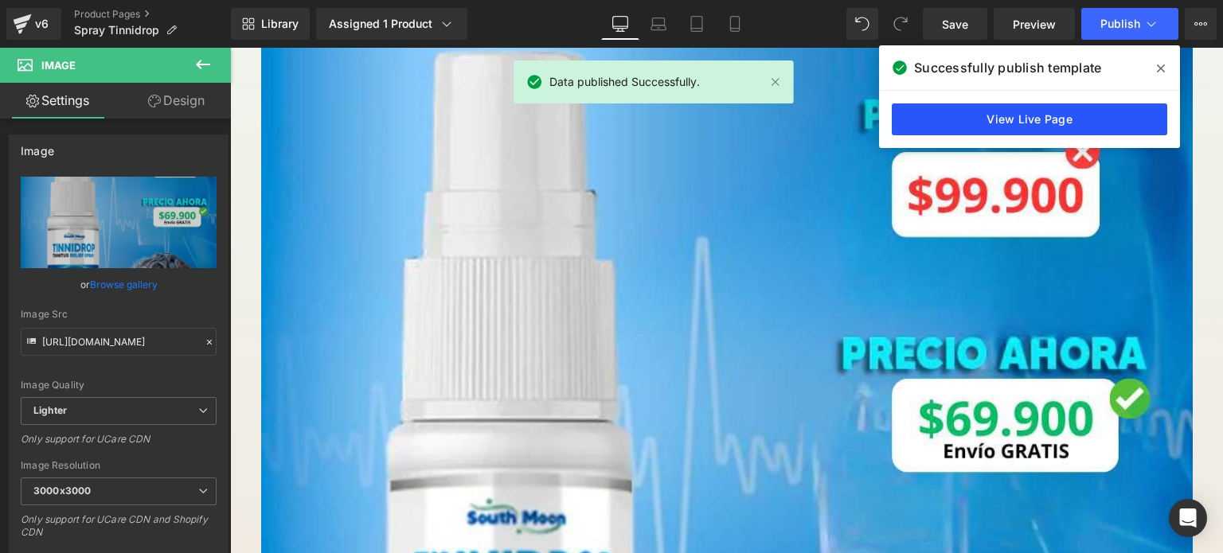
click at [1014, 115] on link "View Live Page" at bounding box center [1029, 119] width 275 height 32
